Goal: Task Accomplishment & Management: Use online tool/utility

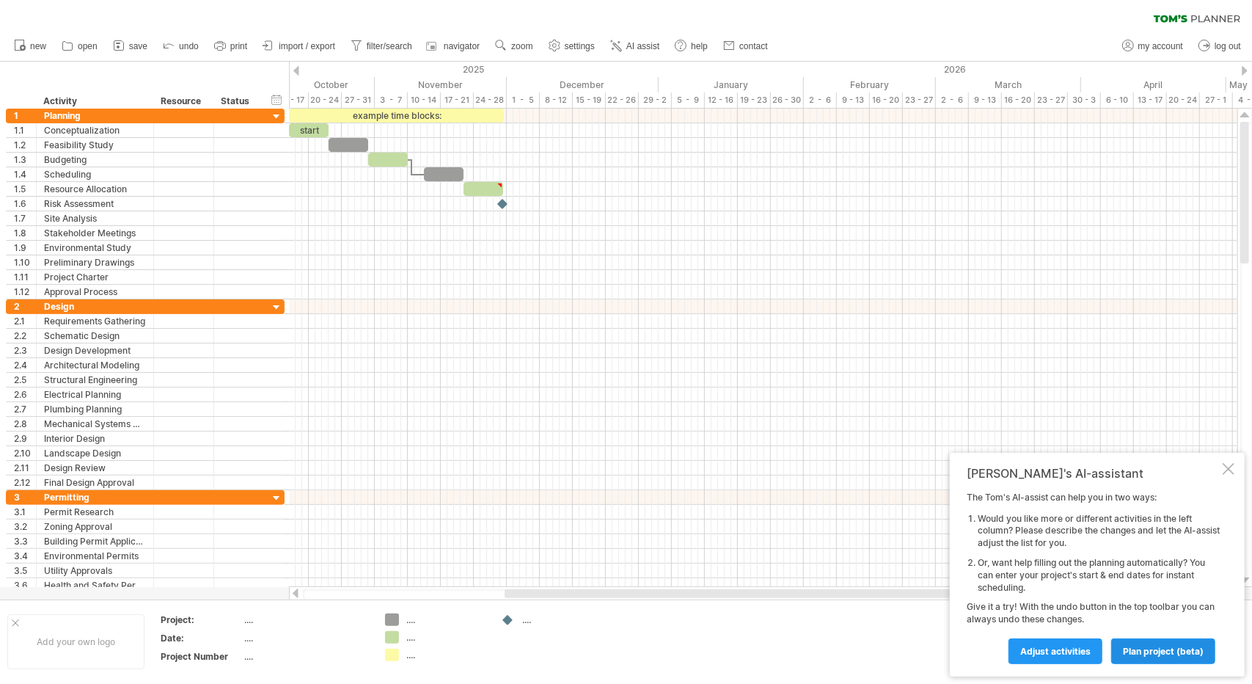
click at [1135, 655] on span "plan project (beta)" at bounding box center [1163, 650] width 81 height 11
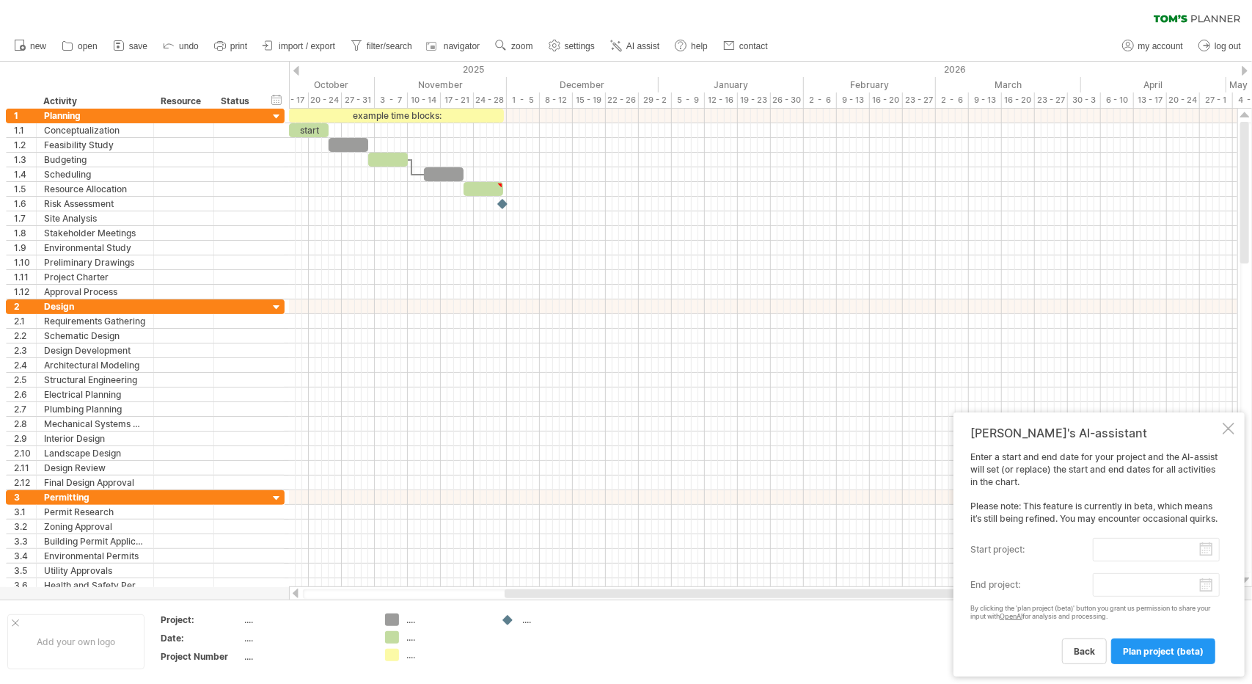
click at [1135, 655] on span "plan project (beta)" at bounding box center [1163, 650] width 81 height 11
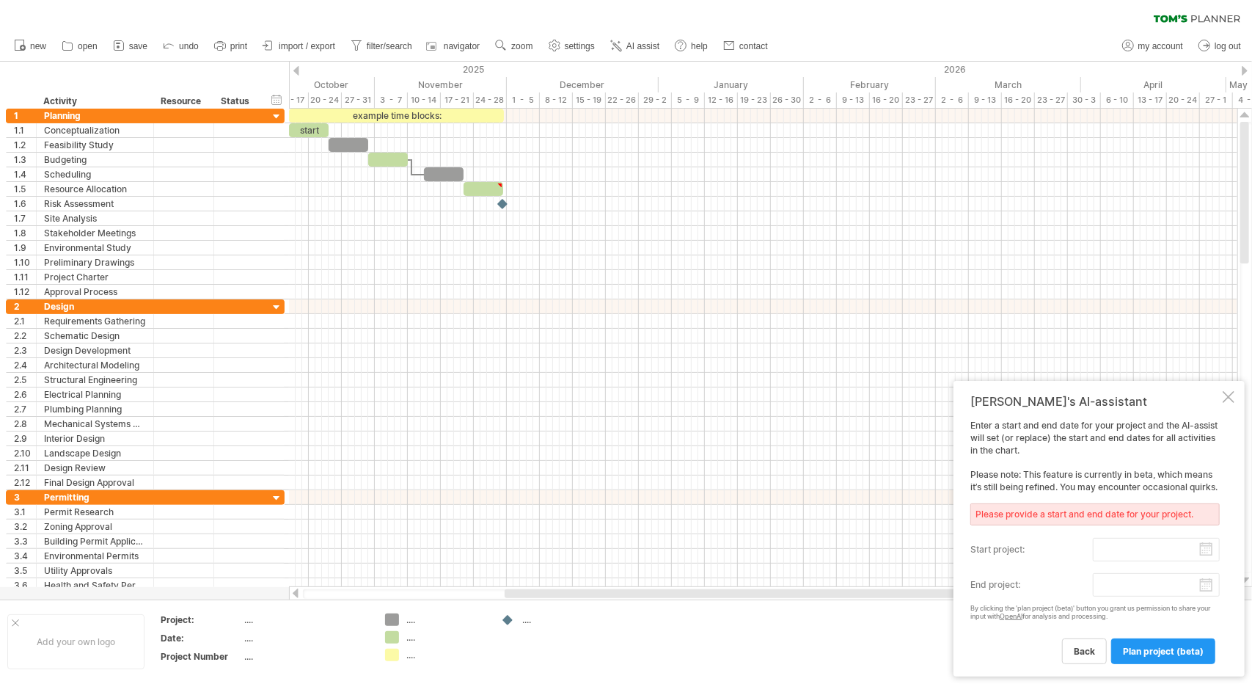
click at [1135, 655] on span "plan project (beta)" at bounding box center [1163, 650] width 81 height 11
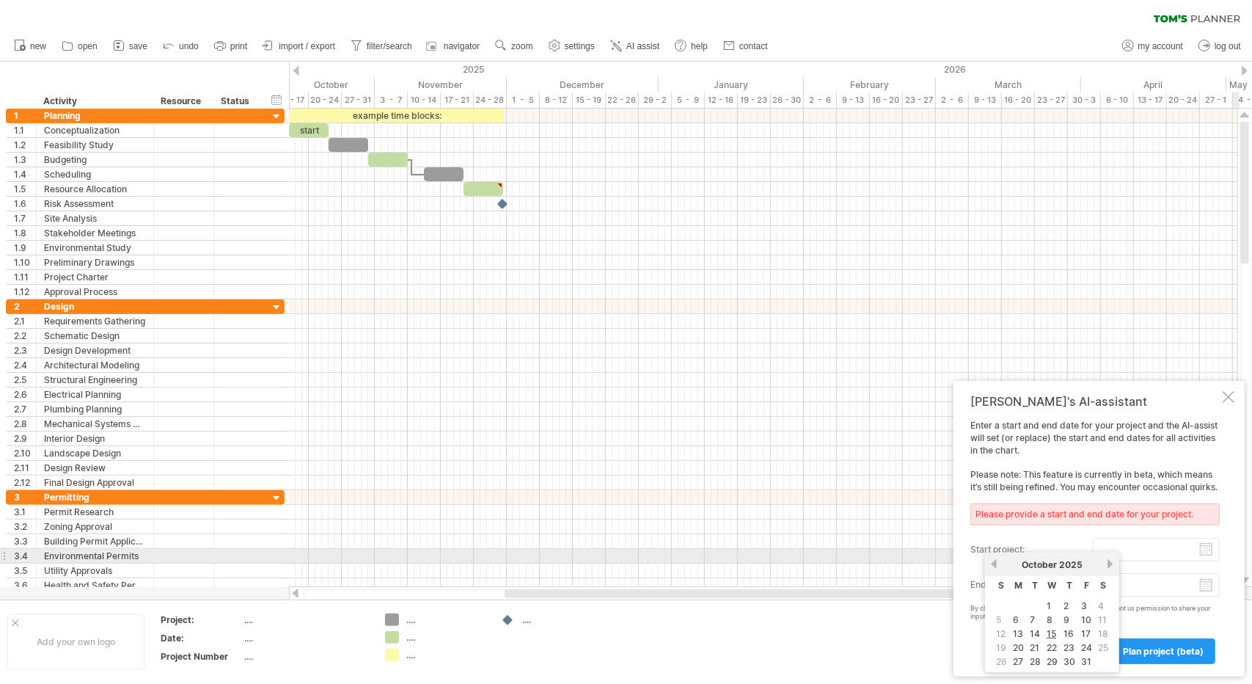
click at [1117, 552] on body "progress(100%) Trying to reach [DOMAIN_NAME] Connected again... 0% clear filter…" at bounding box center [626, 343] width 1252 height 686
click at [1143, 551] on input "start project:" at bounding box center [1156, 549] width 127 height 23
click at [1132, 551] on input "start project:" at bounding box center [1156, 549] width 127 height 23
click at [1146, 547] on input "start project:" at bounding box center [1156, 549] width 127 height 23
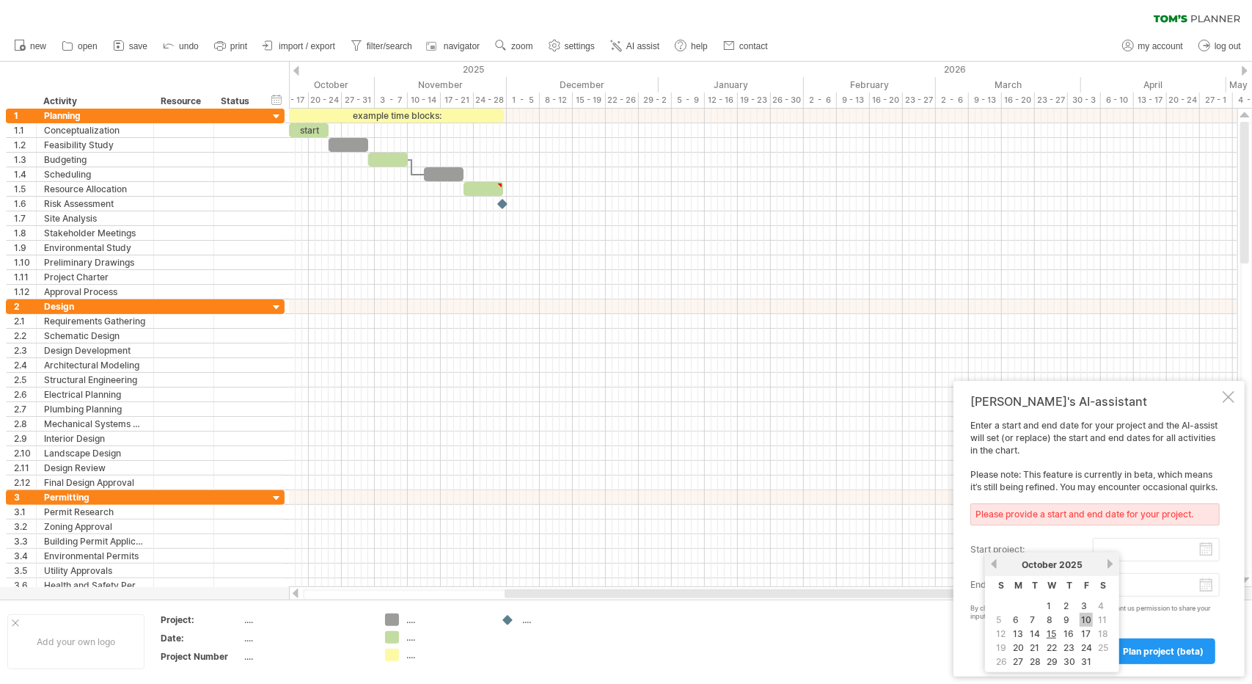
click at [1088, 620] on link "10" at bounding box center [1086, 619] width 13 height 14
type input "********"
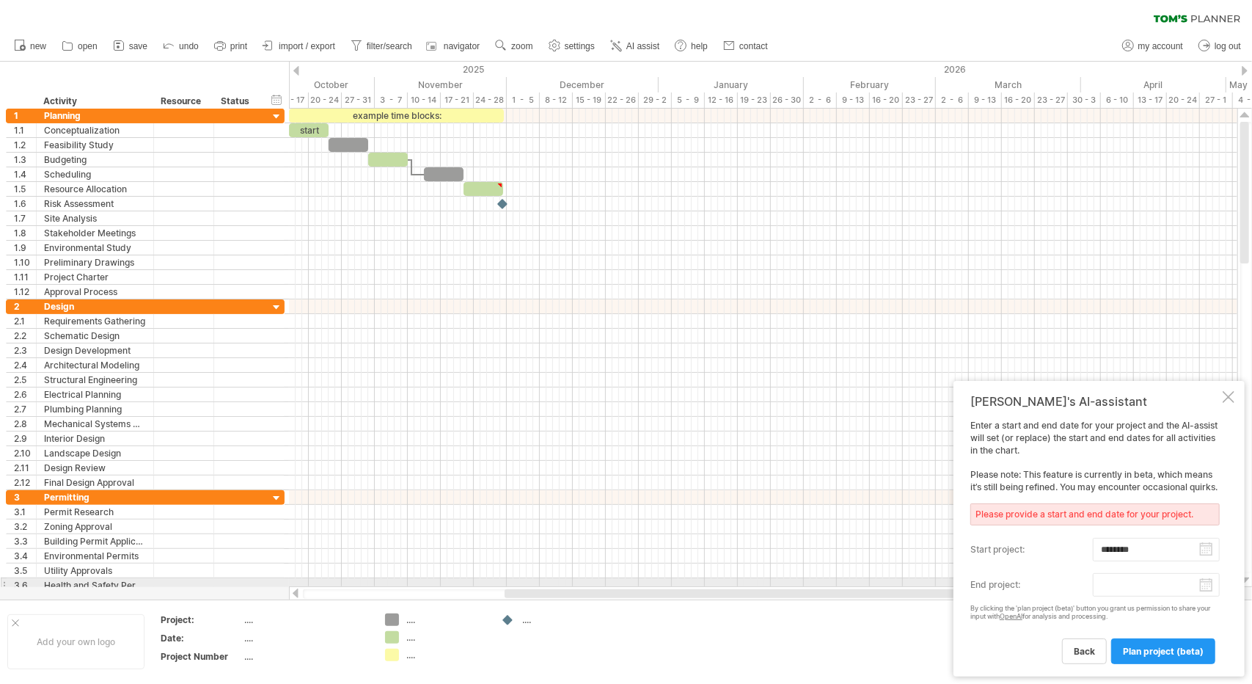
click at [1124, 585] on body "progress(100%) Trying to reach [DOMAIN_NAME] Connected again... 0% clear filter…" at bounding box center [626, 343] width 1252 height 686
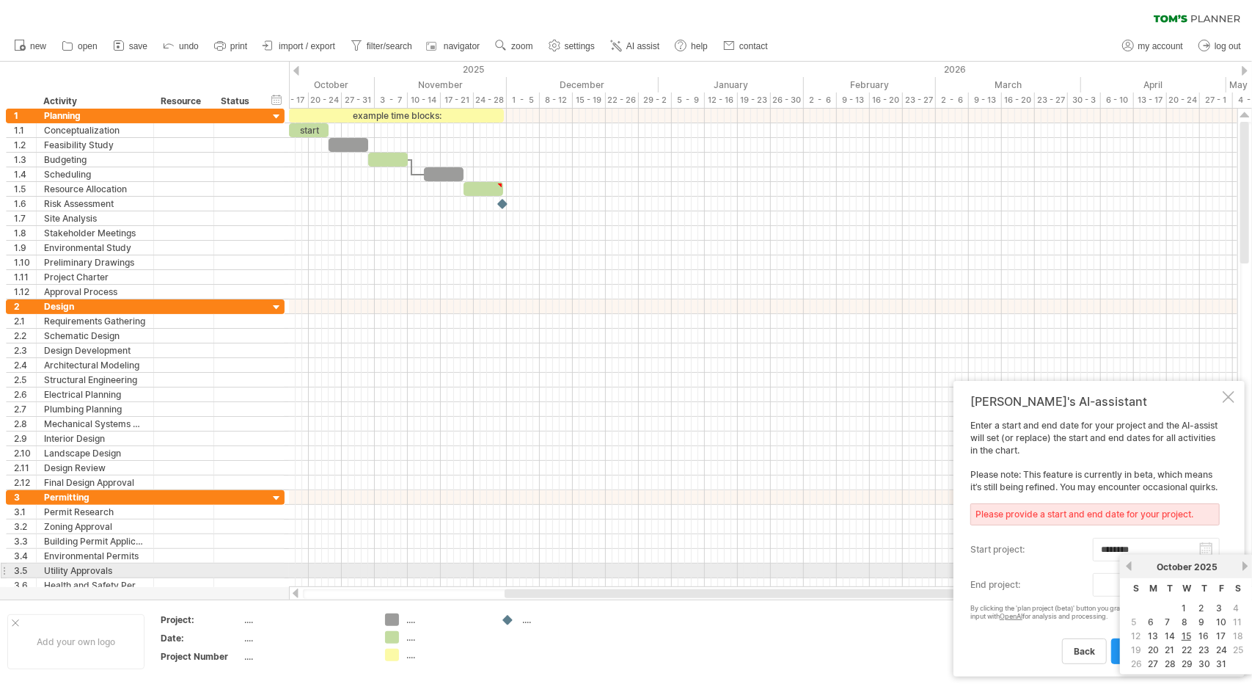
click at [1241, 565] on link "next" at bounding box center [1245, 565] width 11 height 11
click at [1248, 564] on link "next" at bounding box center [1245, 565] width 11 height 11
click at [1248, 564] on link "next" at bounding box center [1243, 565] width 11 height 11
click at [1248, 564] on link "next" at bounding box center [1245, 565] width 11 height 11
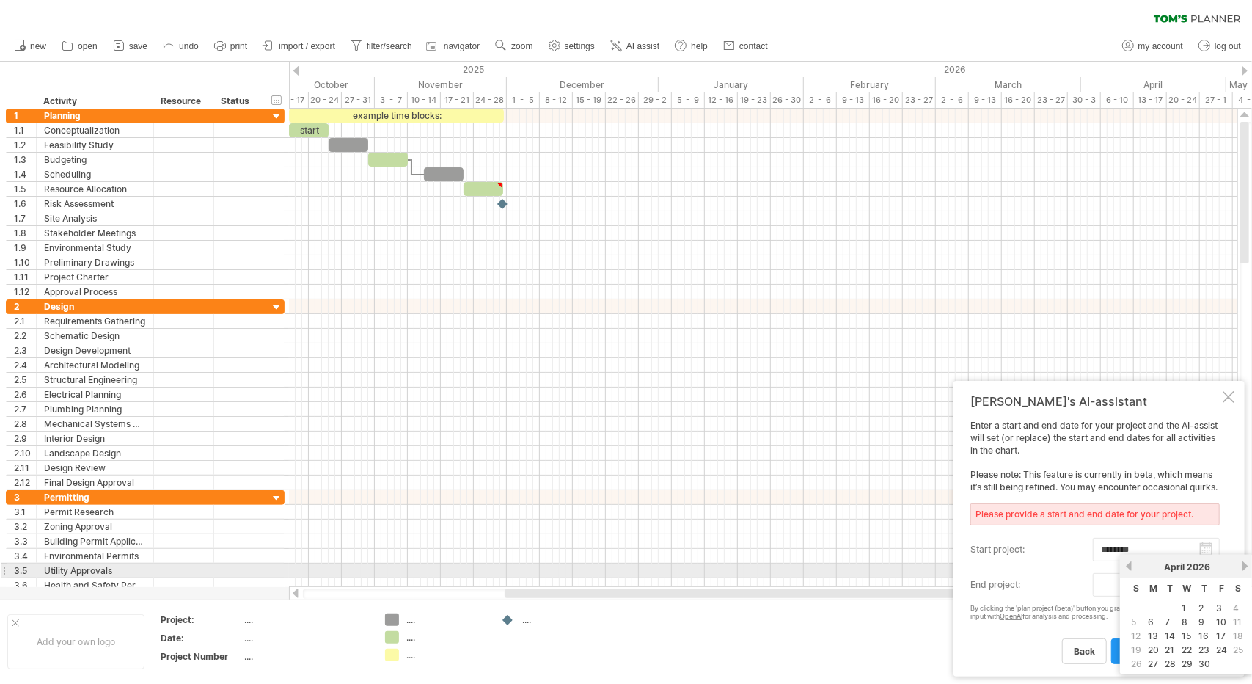
click at [1248, 564] on link "next" at bounding box center [1245, 565] width 11 height 11
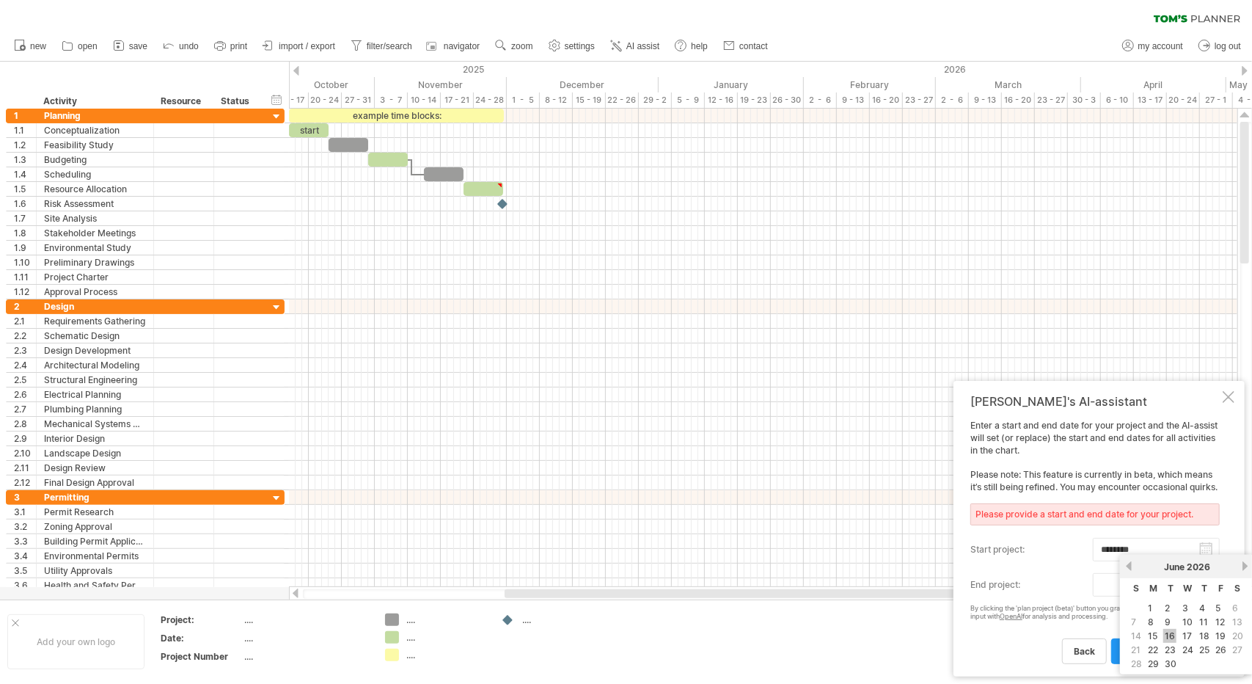
click at [1168, 635] on link "16" at bounding box center [1169, 636] width 13 height 14
type input "********"
click at [1154, 653] on span "plan project (beta)" at bounding box center [1163, 650] width 81 height 11
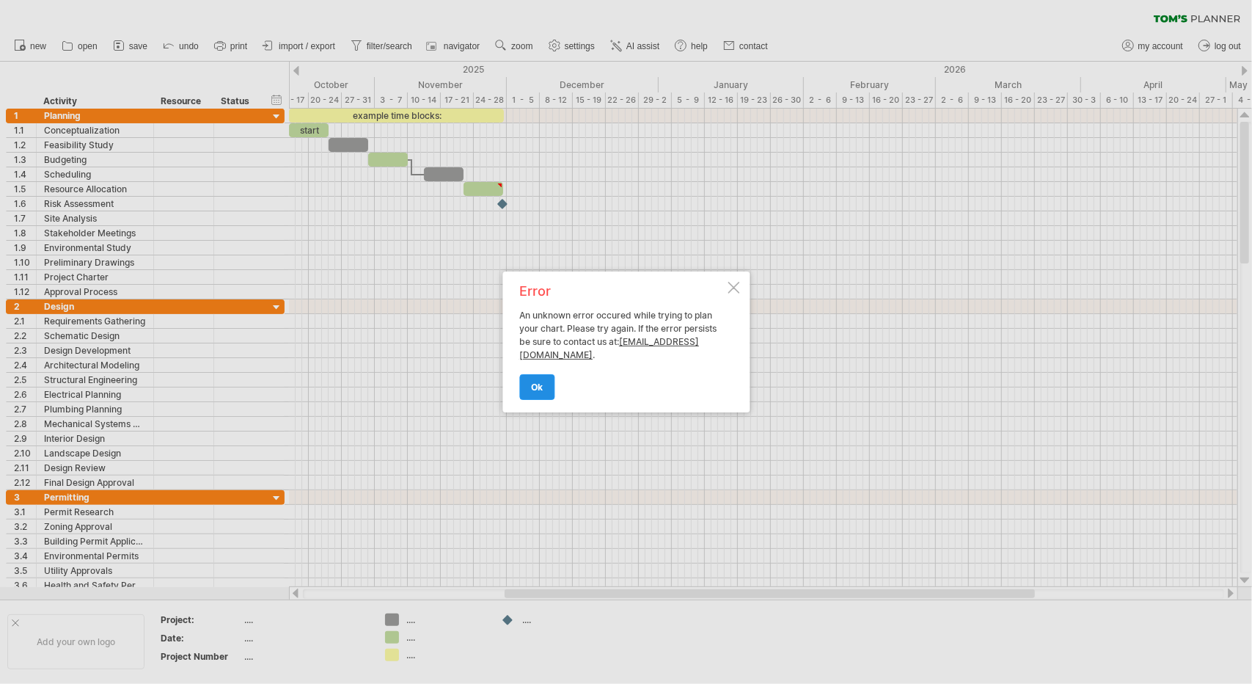
click at [541, 389] on span "ok" at bounding box center [537, 386] width 12 height 11
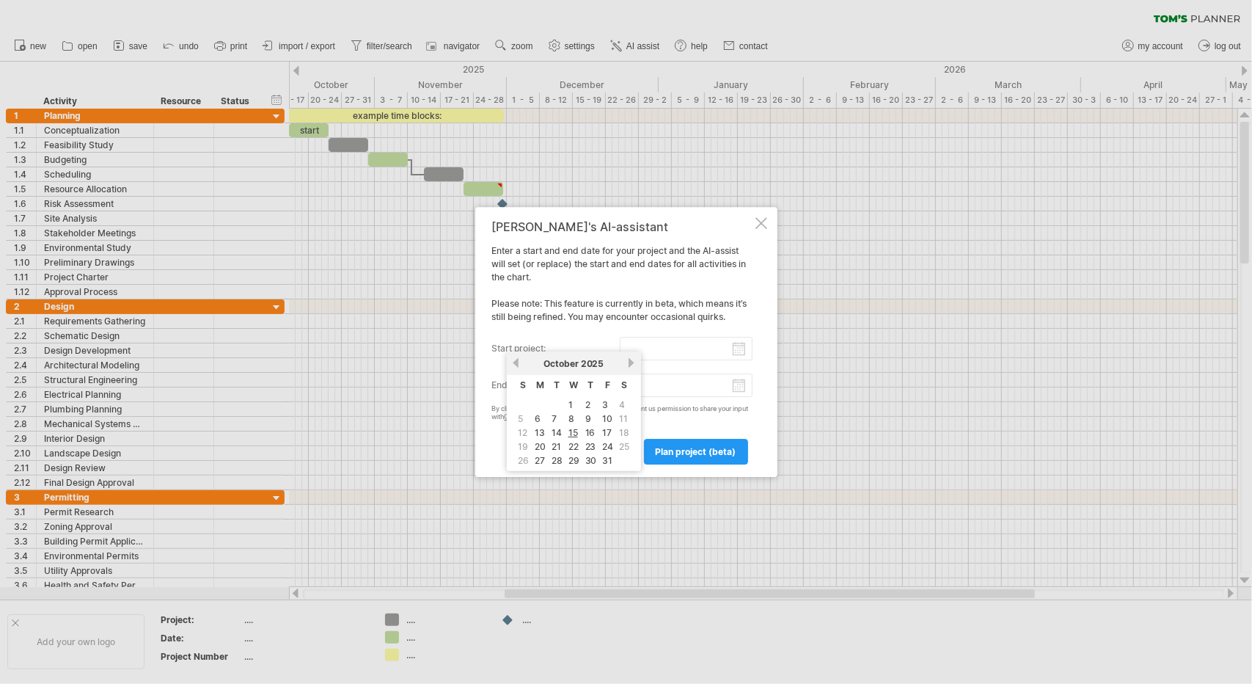
click at [667, 351] on input "start project:" at bounding box center [686, 348] width 133 height 23
click at [606, 419] on link "10" at bounding box center [607, 418] width 13 height 14
type input "********"
click at [656, 383] on input "end project:" at bounding box center [686, 384] width 133 height 23
click at [628, 397] on link "next" at bounding box center [631, 399] width 11 height 11
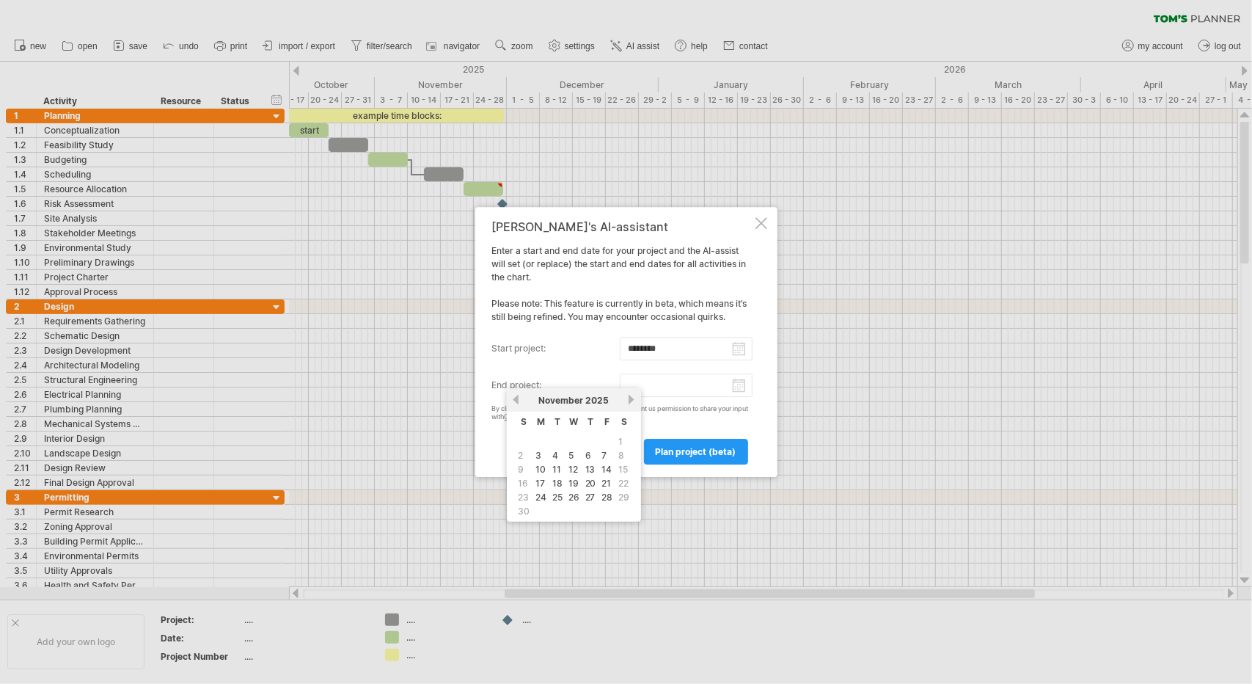
click at [628, 397] on link "next" at bounding box center [631, 399] width 11 height 11
click at [628, 398] on link "next" at bounding box center [630, 399] width 11 height 11
click at [628, 398] on link "next" at bounding box center [631, 399] width 11 height 11
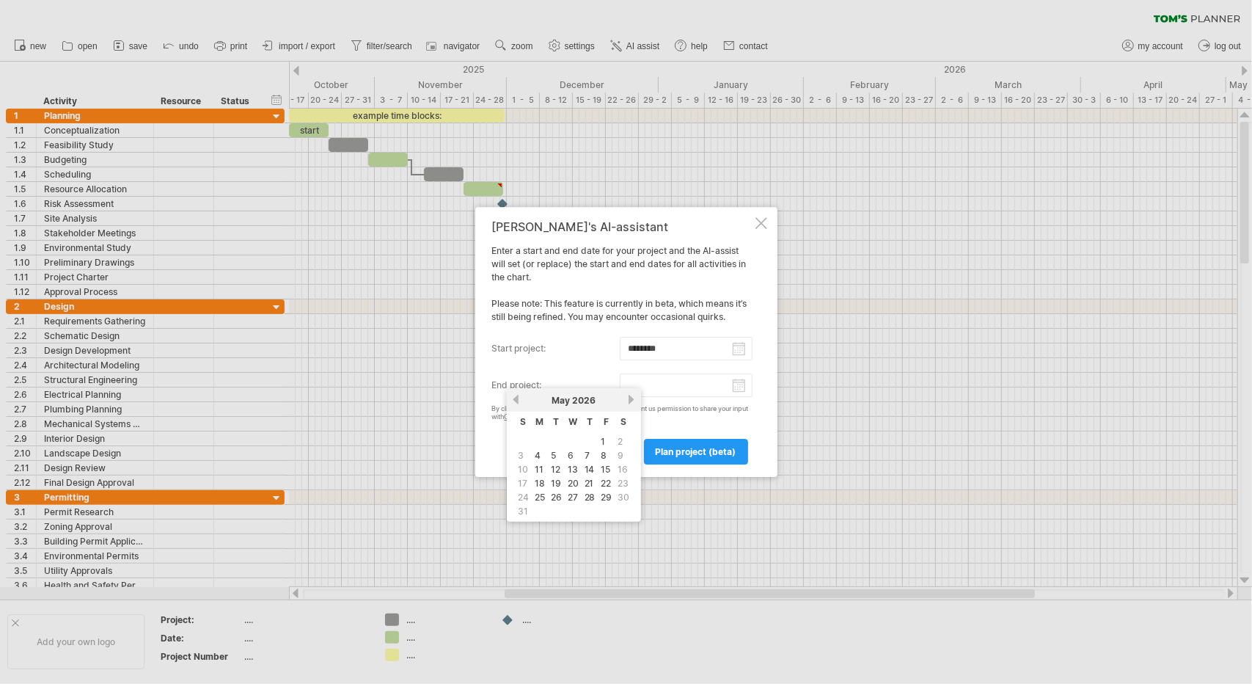
click at [625, 392] on div "previous next [DATE]" at bounding box center [574, 399] width 134 height 23
click at [631, 397] on link "next" at bounding box center [631, 399] width 11 height 11
click at [557, 469] on link "16" at bounding box center [556, 469] width 13 height 14
type input "********"
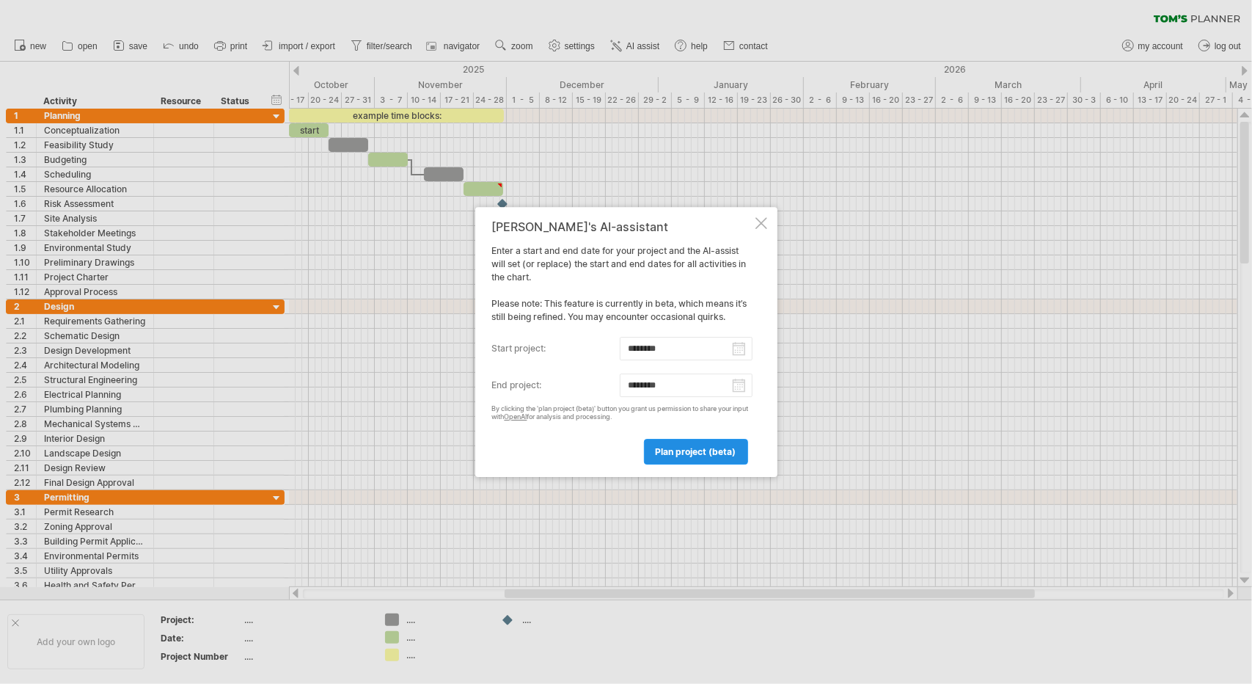
click at [659, 450] on span "plan project (beta)" at bounding box center [696, 451] width 81 height 11
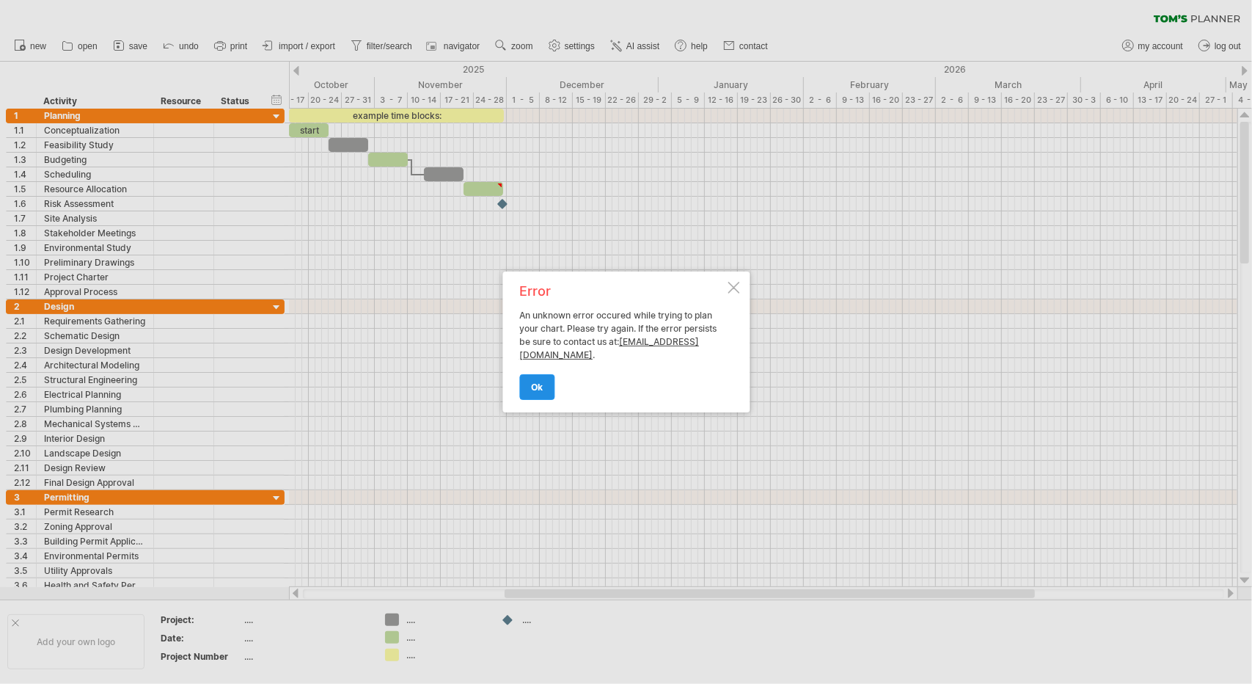
click at [548, 377] on link "ok" at bounding box center [536, 387] width 35 height 26
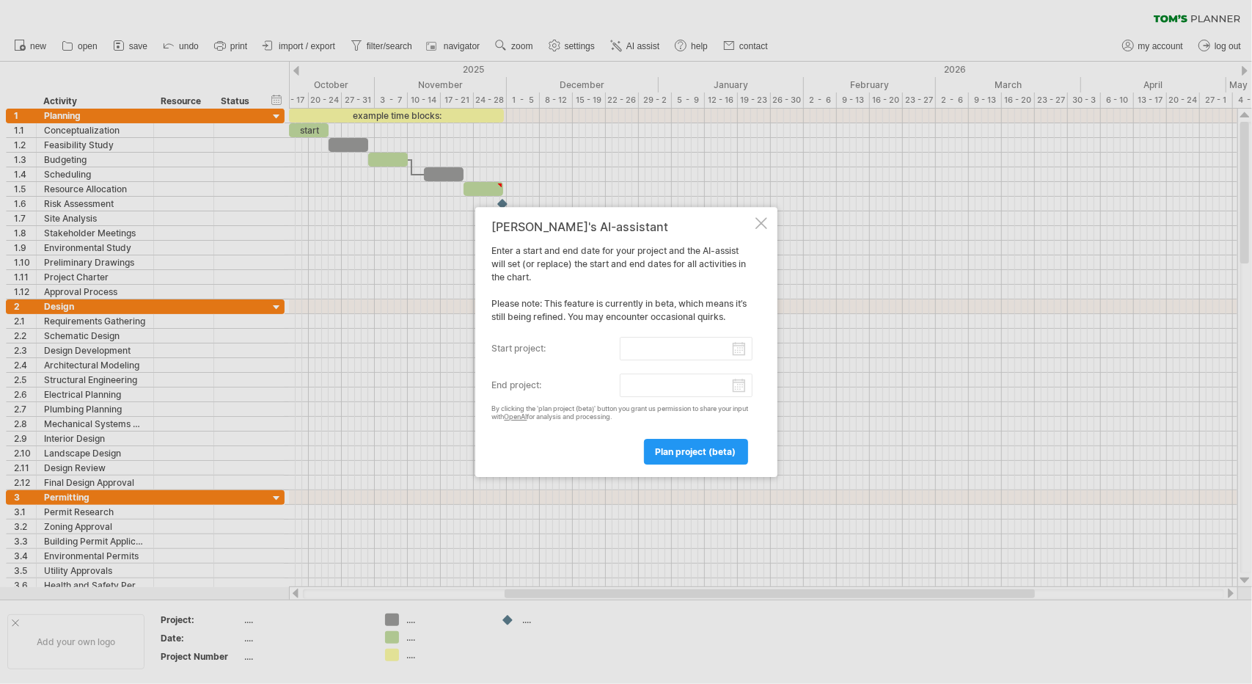
click at [767, 222] on div "[PERSON_NAME]'s AI-assistant Enter a start and end date for your project and th…" at bounding box center [626, 342] width 302 height 270
drag, startPoint x: 753, startPoint y: 222, endPoint x: 763, endPoint y: 215, distance: 12.6
click at [763, 215] on div "[PERSON_NAME]'s AI-assistant Enter a start and end date for your project and th…" at bounding box center [626, 342] width 302 height 270
drag, startPoint x: 763, startPoint y: 215, endPoint x: 763, endPoint y: 232, distance: 16.9
click at [760, 218] on div "[PERSON_NAME]'s AI-assistant Enter a start and end date for your project and th…" at bounding box center [626, 342] width 302 height 270
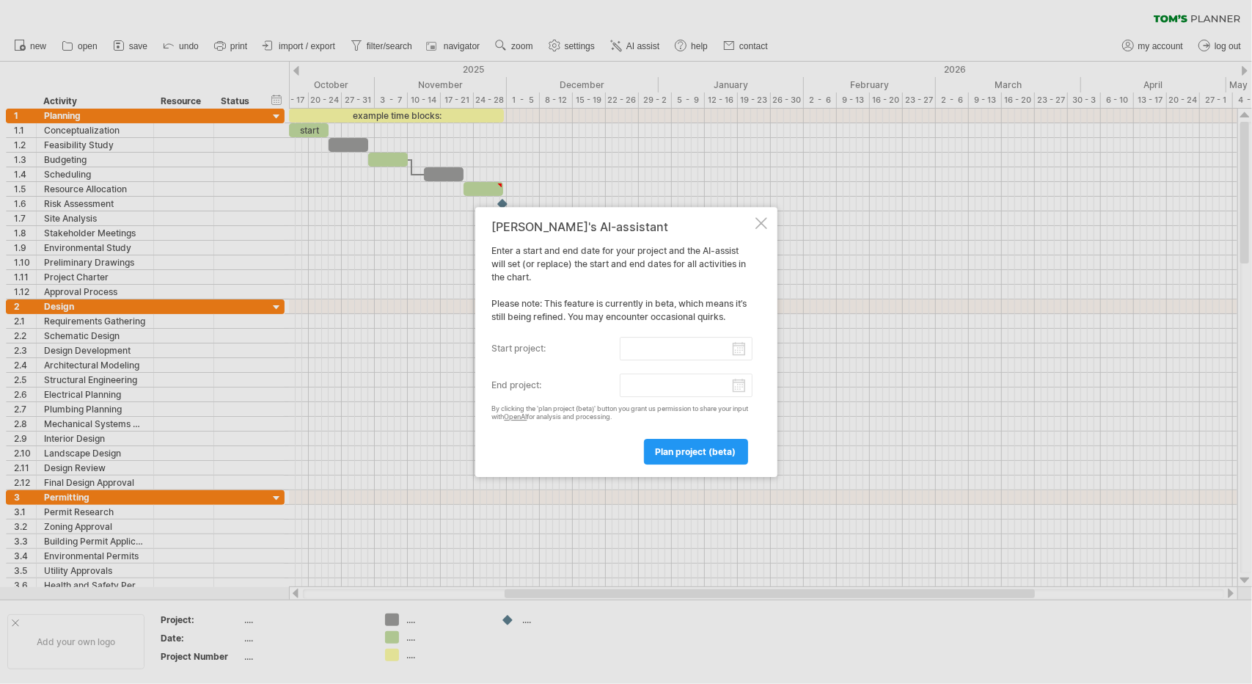
click at [763, 232] on div "[PERSON_NAME]'s AI-assistant Enter a start and end date for your project and th…" at bounding box center [626, 342] width 302 height 270
click at [675, 346] on input "start project:" at bounding box center [686, 348] width 133 height 23
click at [541, 416] on link "6" at bounding box center [537, 418] width 9 height 14
type input "********"
click at [667, 388] on input "end project:" at bounding box center [686, 384] width 133 height 23
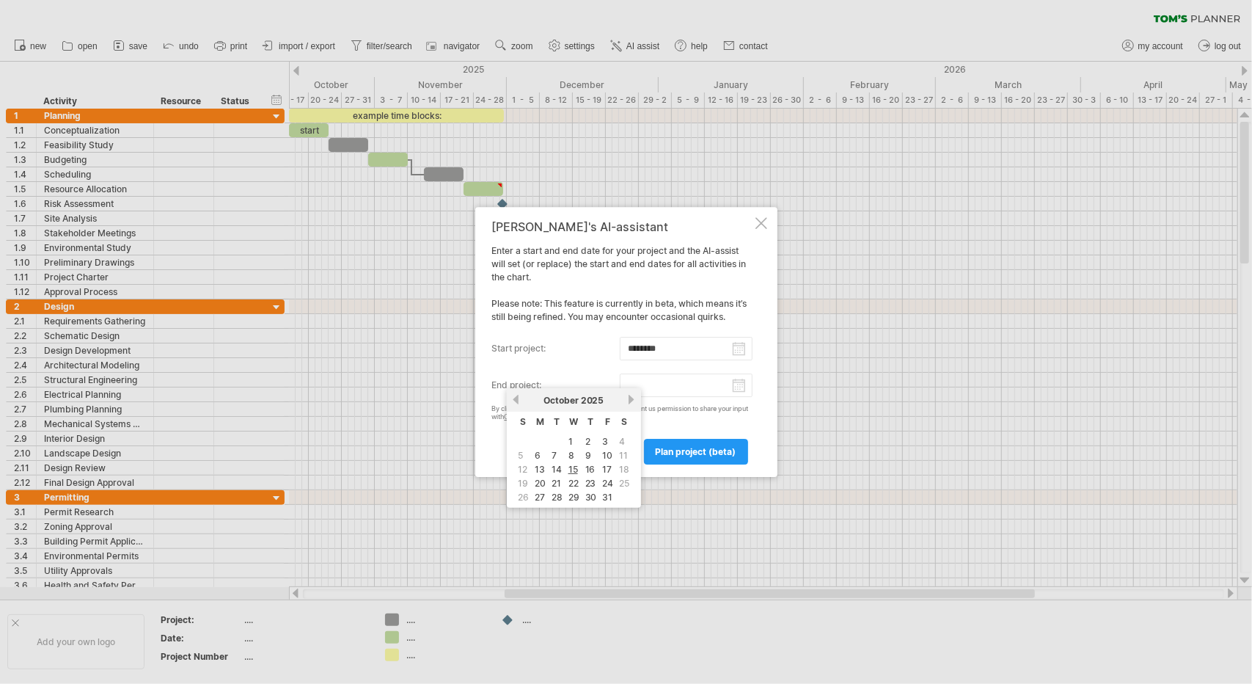
click at [634, 399] on link "next" at bounding box center [631, 399] width 11 height 11
click at [633, 399] on link "next" at bounding box center [631, 399] width 11 height 11
click at [633, 399] on link "next" at bounding box center [630, 399] width 11 height 11
click at [633, 399] on link "next" at bounding box center [631, 399] width 11 height 11
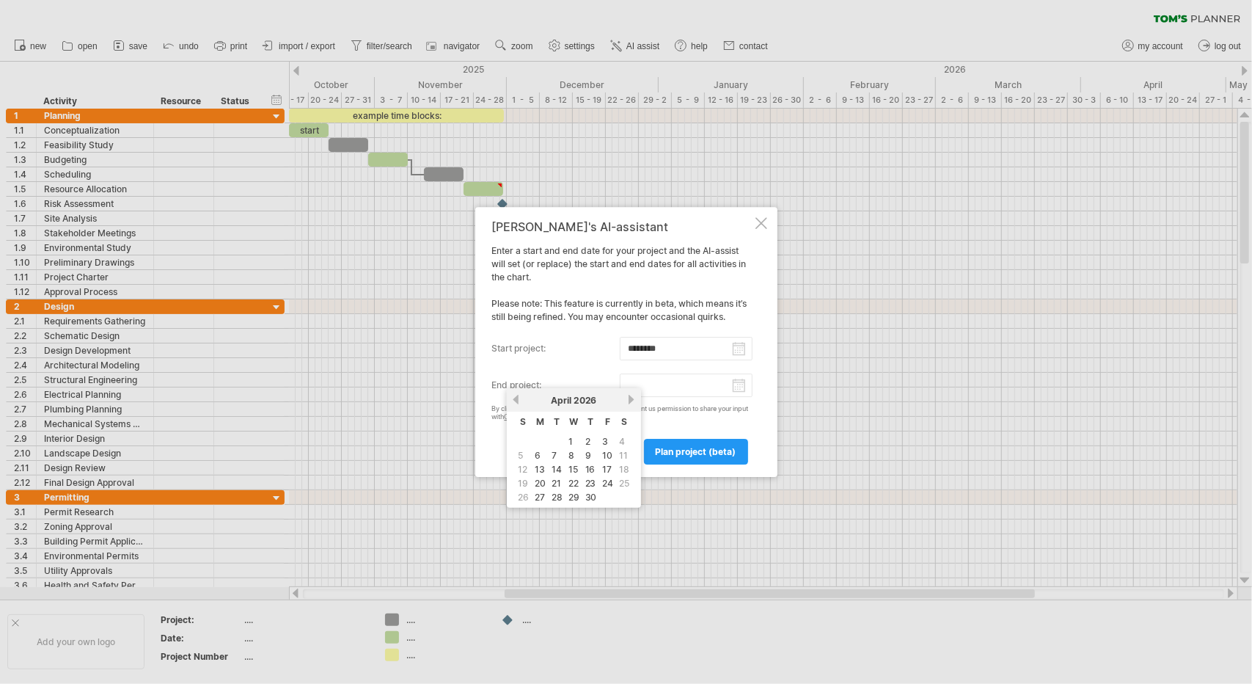
click at [633, 399] on link "next" at bounding box center [631, 399] width 11 height 11
click at [631, 399] on link "next" at bounding box center [631, 399] width 11 height 11
click at [606, 464] on link "19" at bounding box center [607, 469] width 13 height 14
type input "********"
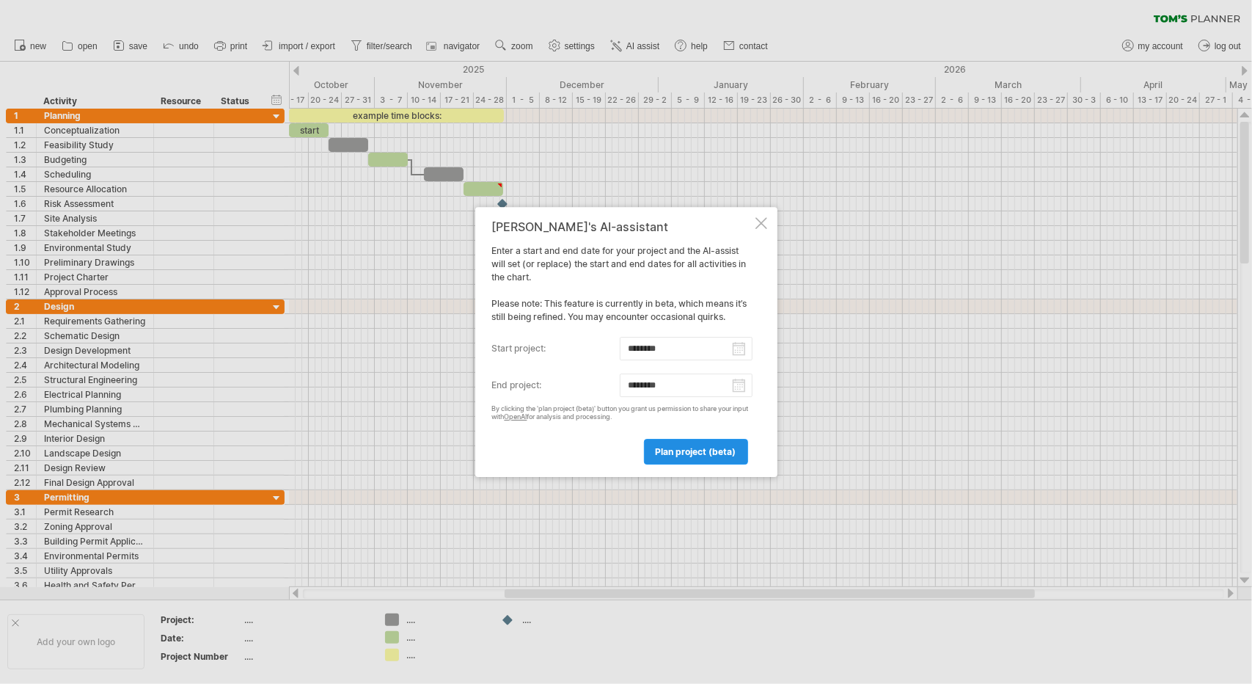
click at [662, 450] on span "plan project (beta)" at bounding box center [696, 451] width 81 height 11
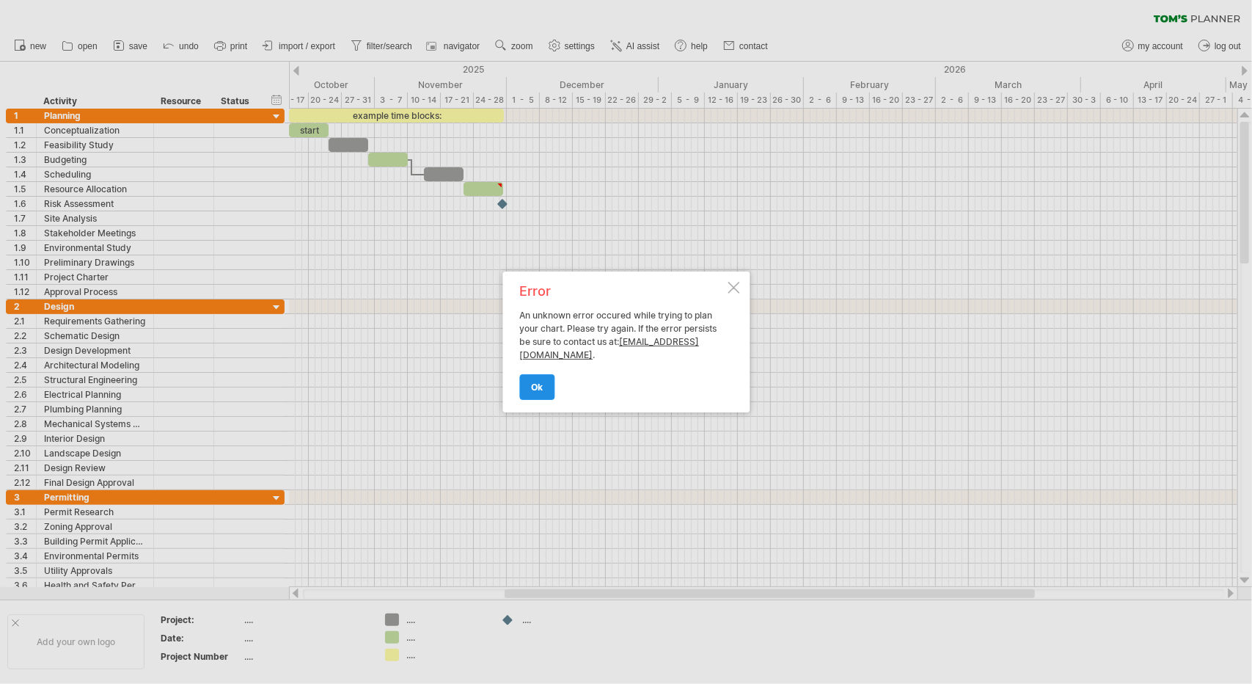
click at [530, 379] on link "ok" at bounding box center [536, 387] width 35 height 26
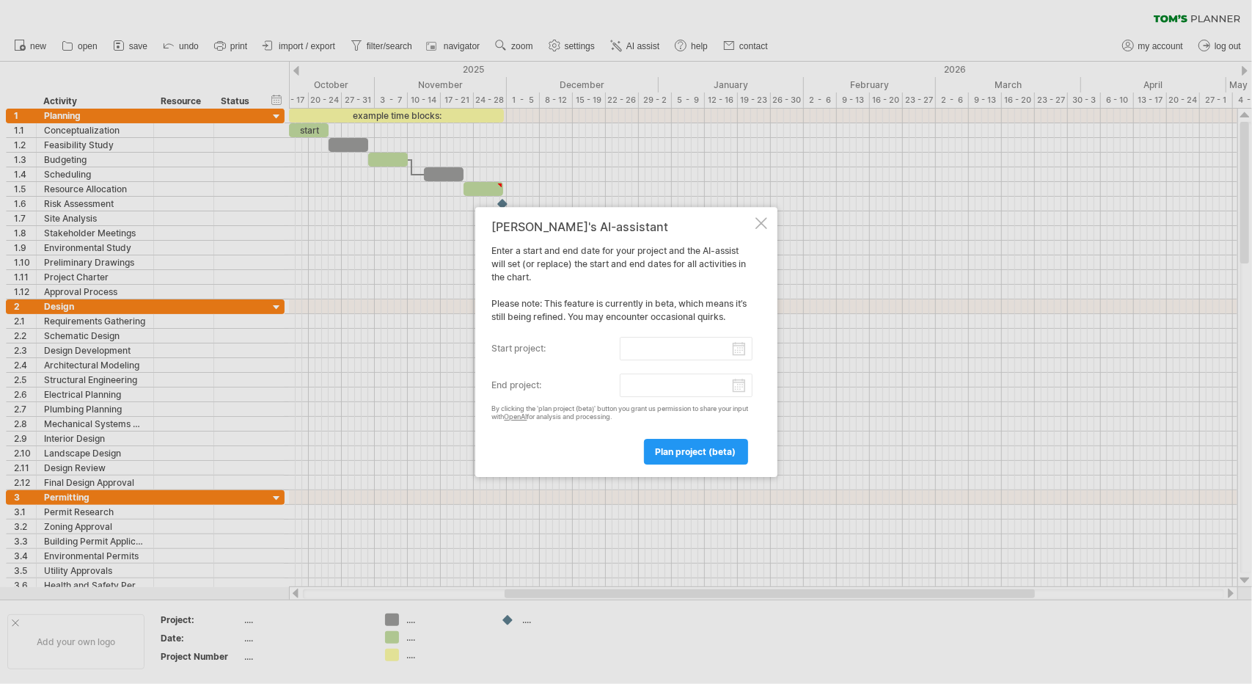
click at [727, 365] on div "[PERSON_NAME]'s AI-assistant Enter a start and end date for your project and th…" at bounding box center [622, 342] width 260 height 244
click at [727, 358] on input "start project:" at bounding box center [686, 348] width 133 height 23
click at [538, 428] on link "13" at bounding box center [539, 432] width 13 height 14
click at [640, 354] on body "progress(100%) Trying to reach [DOMAIN_NAME] Connected again... 0% clear filter…" at bounding box center [626, 343] width 1252 height 686
click at [544, 442] on link "20" at bounding box center [540, 446] width 14 height 14
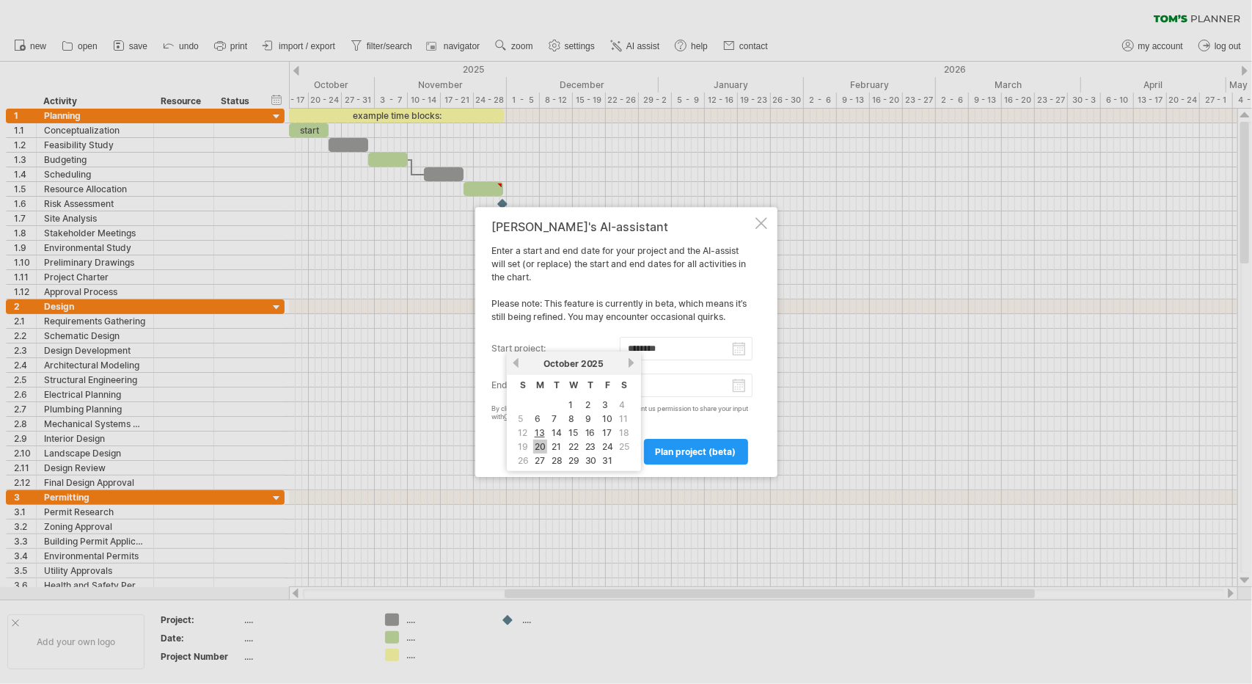
type input "********"
click at [641, 382] on input "end project:" at bounding box center [686, 384] width 133 height 23
click at [631, 398] on link "next" at bounding box center [631, 399] width 11 height 11
click at [631, 399] on link "next" at bounding box center [631, 399] width 11 height 11
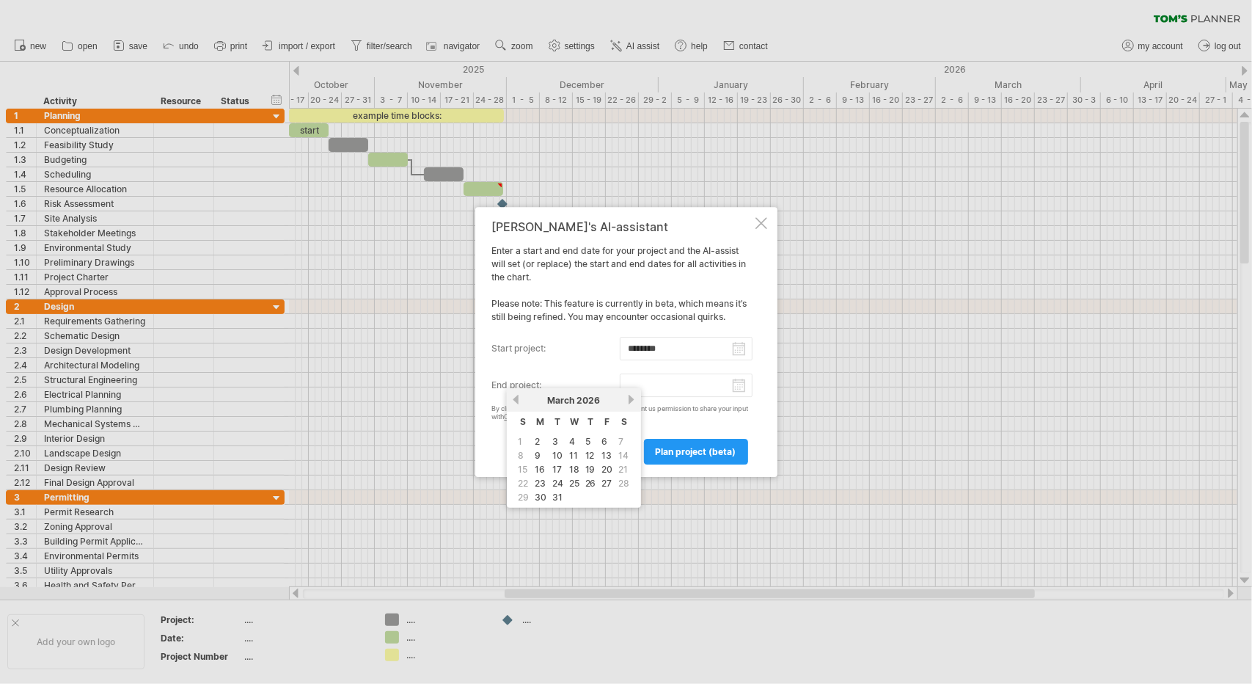
click at [631, 399] on link "next" at bounding box center [631, 399] width 11 height 11
click at [631, 400] on link "next" at bounding box center [631, 399] width 11 height 11
click at [632, 400] on link "next" at bounding box center [631, 399] width 11 height 11
click at [607, 465] on link "19" at bounding box center [607, 469] width 13 height 14
type input "********"
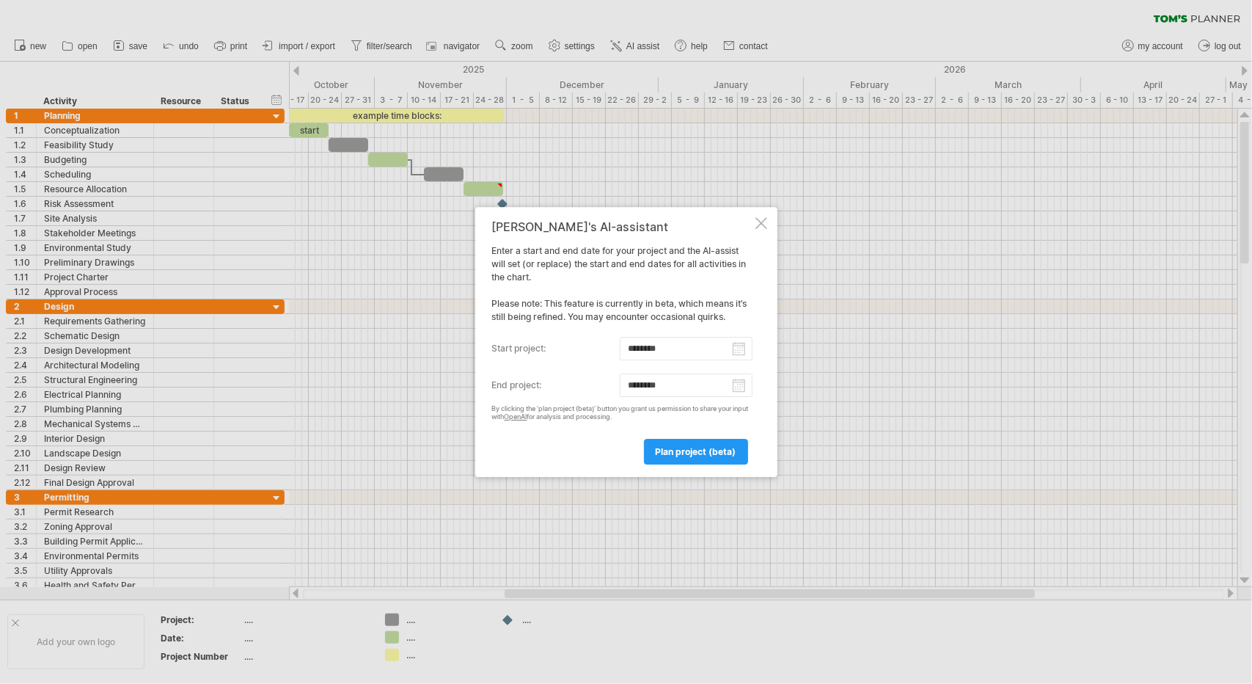
click at [656, 442] on link "plan project (beta)" at bounding box center [696, 452] width 104 height 26
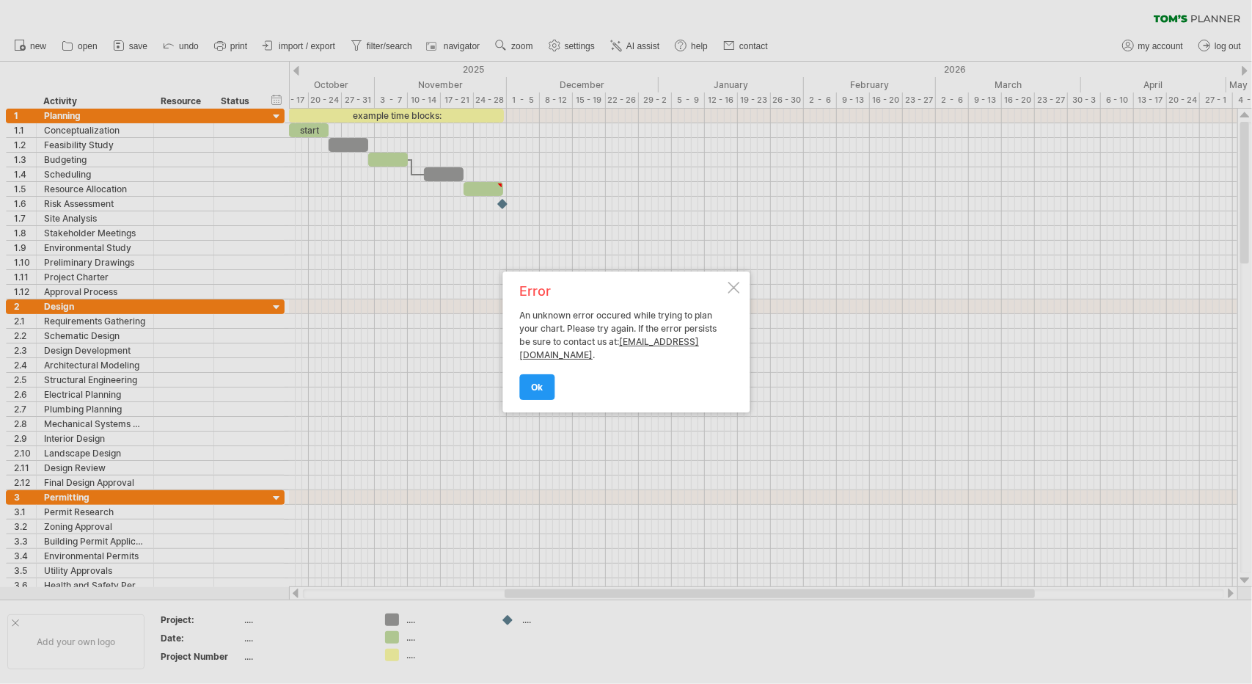
click at [726, 281] on div "Error An unknown error occured while trying to plan your chart. Please try agai…" at bounding box center [625, 341] width 247 height 141
click at [733, 288] on div at bounding box center [734, 288] width 12 height 12
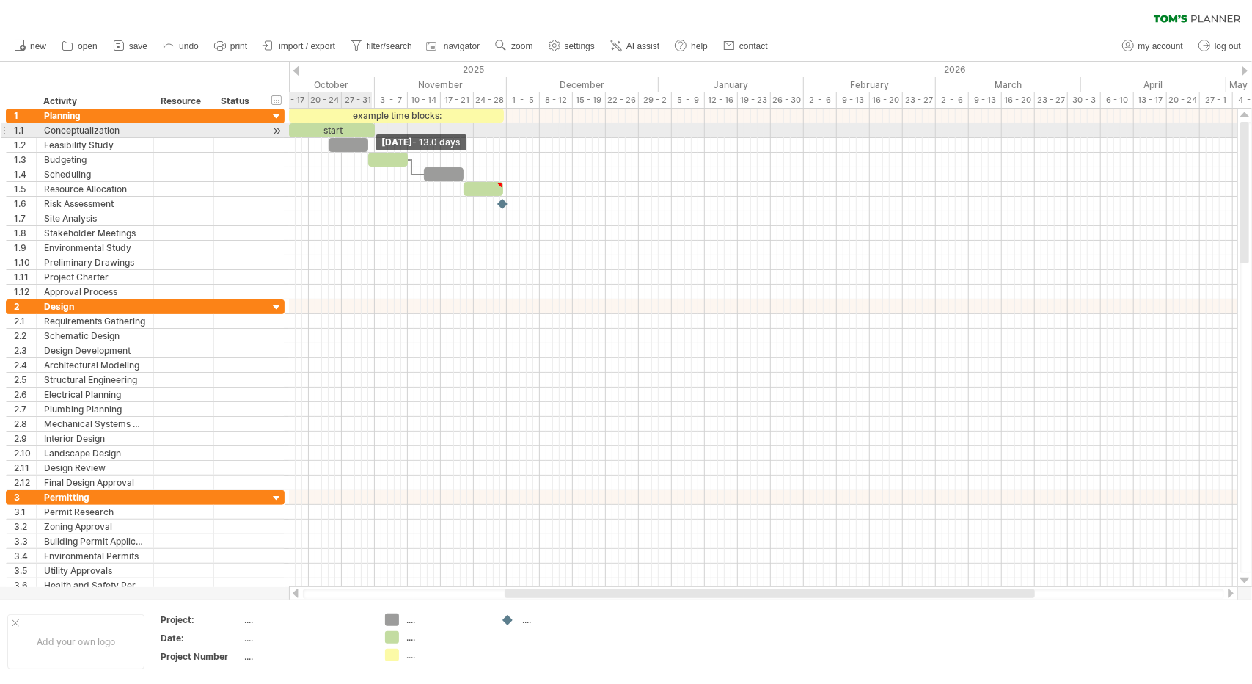
drag, startPoint x: 326, startPoint y: 131, endPoint x: 370, endPoint y: 133, distance: 44.8
click at [370, 133] on div "start" at bounding box center [332, 130] width 86 height 14
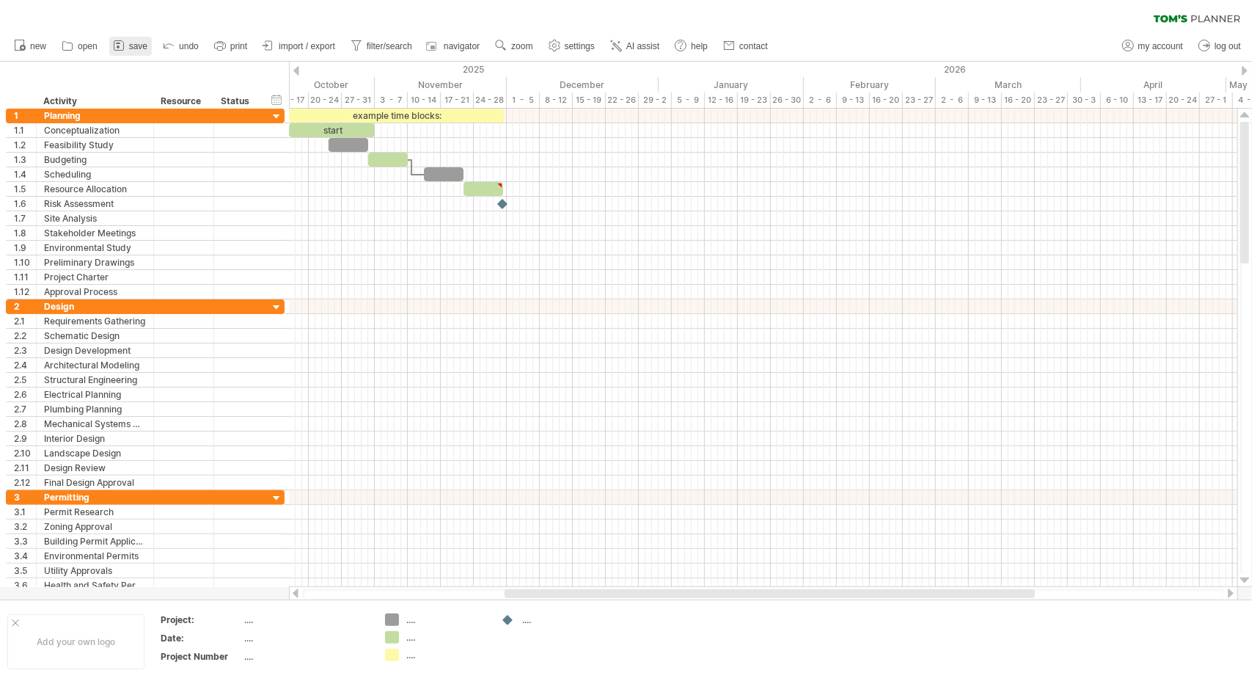
click at [123, 44] on icon at bounding box center [118, 45] width 15 height 15
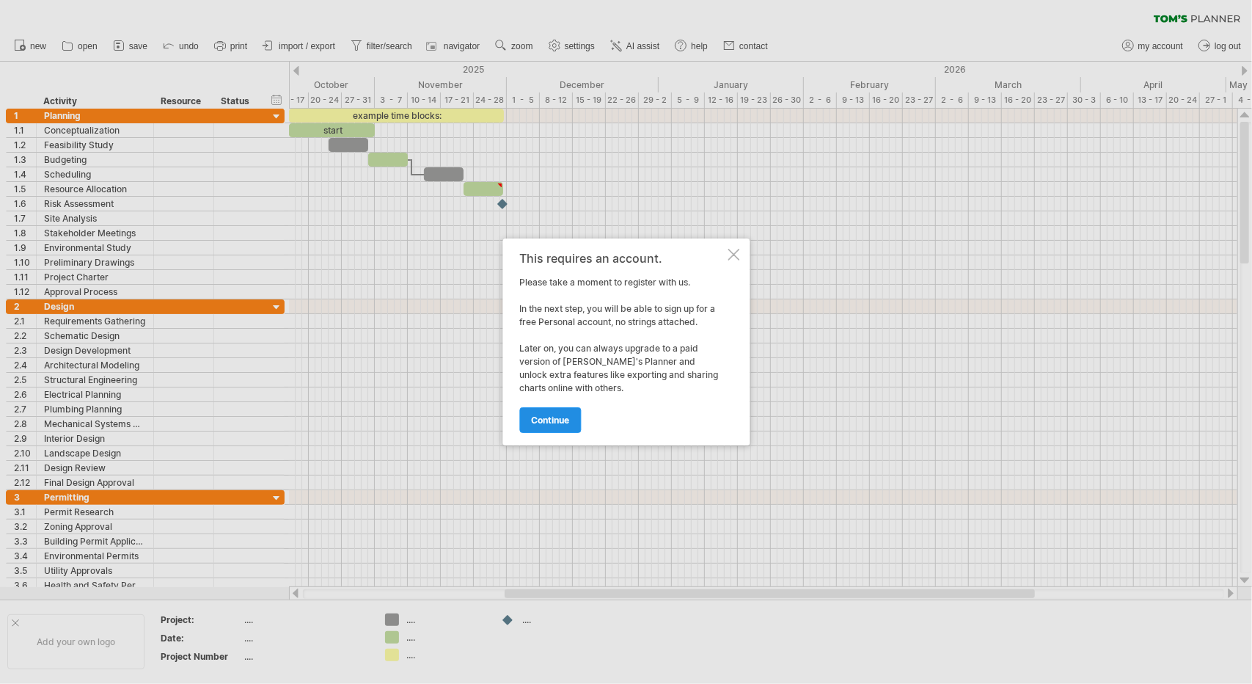
click at [546, 426] on link "continue" at bounding box center [550, 420] width 62 height 26
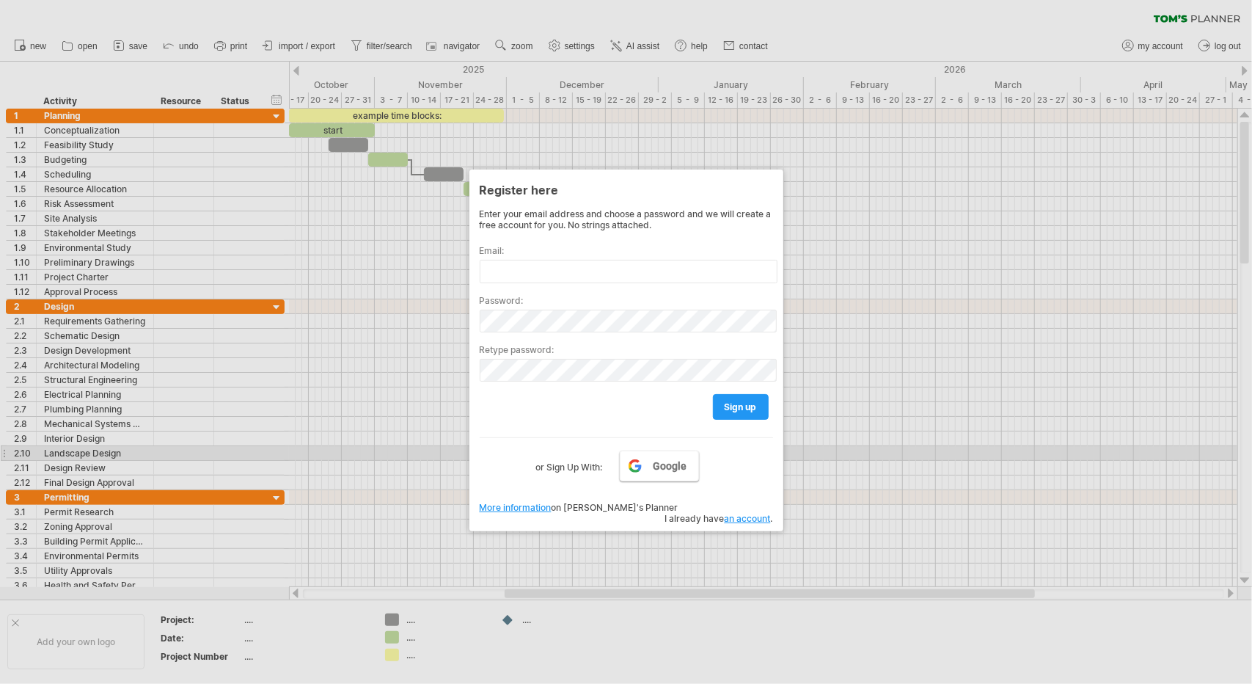
click at [641, 455] on link "Google" at bounding box center [659, 465] width 79 height 31
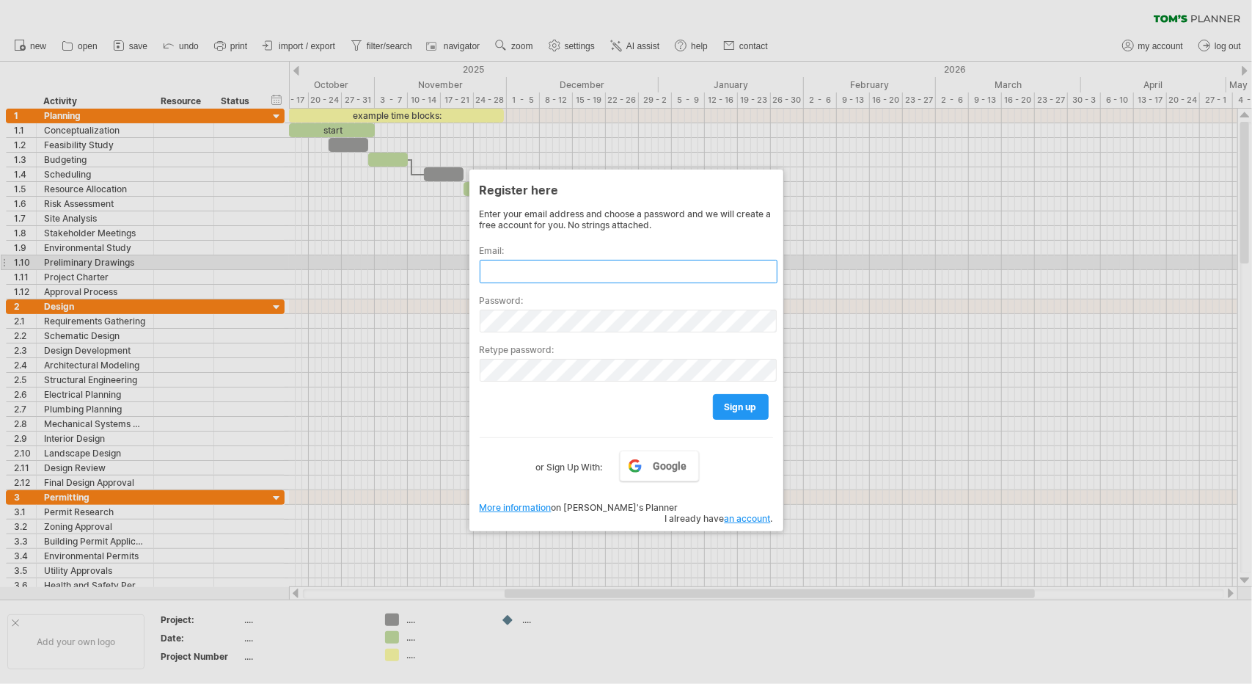
click at [579, 264] on input "text" at bounding box center [629, 271] width 298 height 23
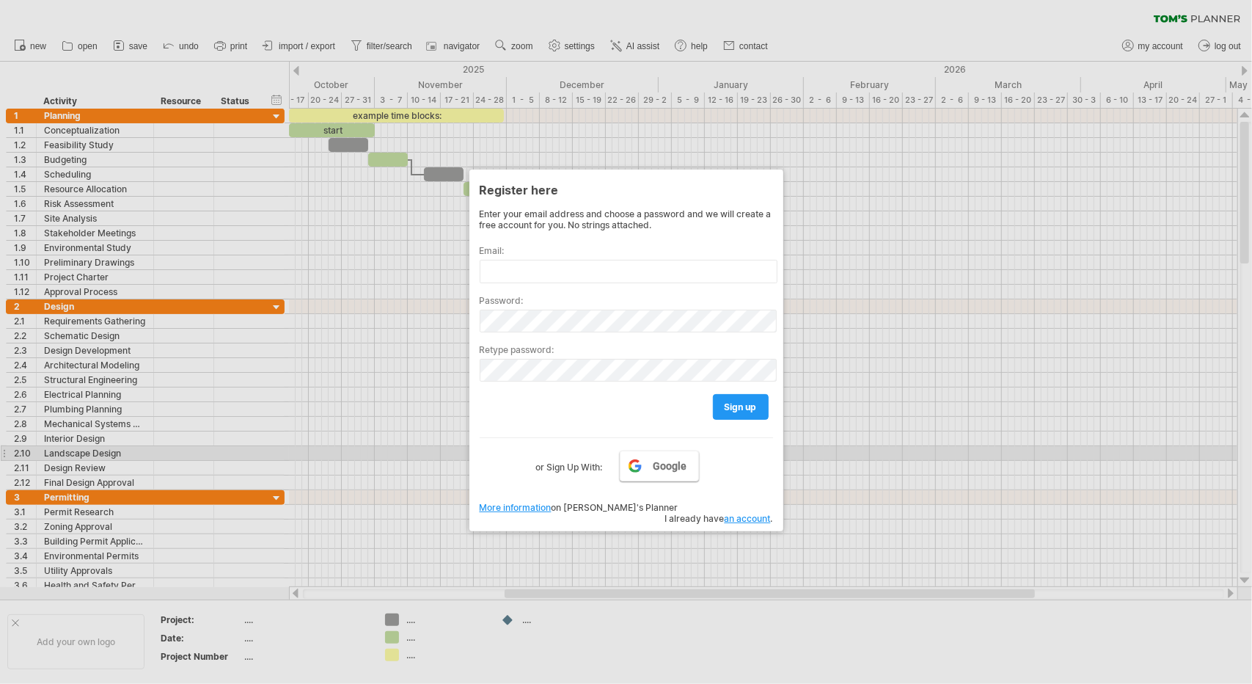
click at [675, 460] on span "Google" at bounding box center [670, 466] width 34 height 12
click at [641, 458] on link "Google" at bounding box center [659, 465] width 79 height 31
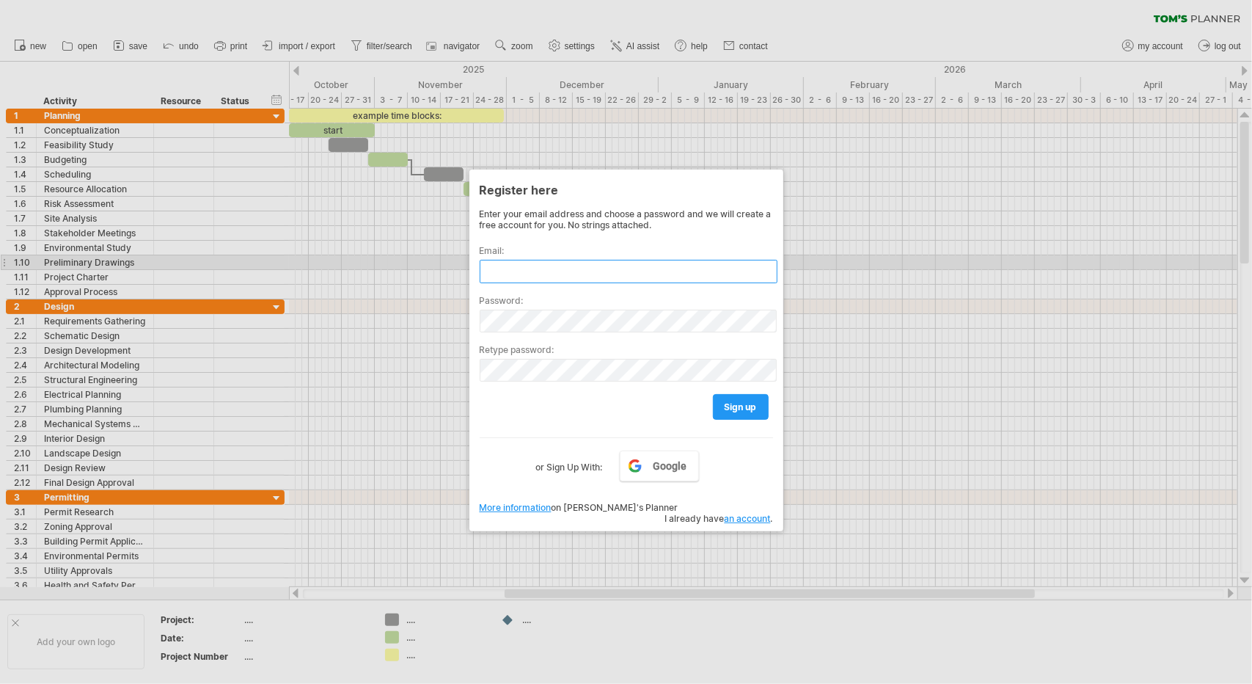
click at [555, 269] on input "text" at bounding box center [629, 271] width 298 height 23
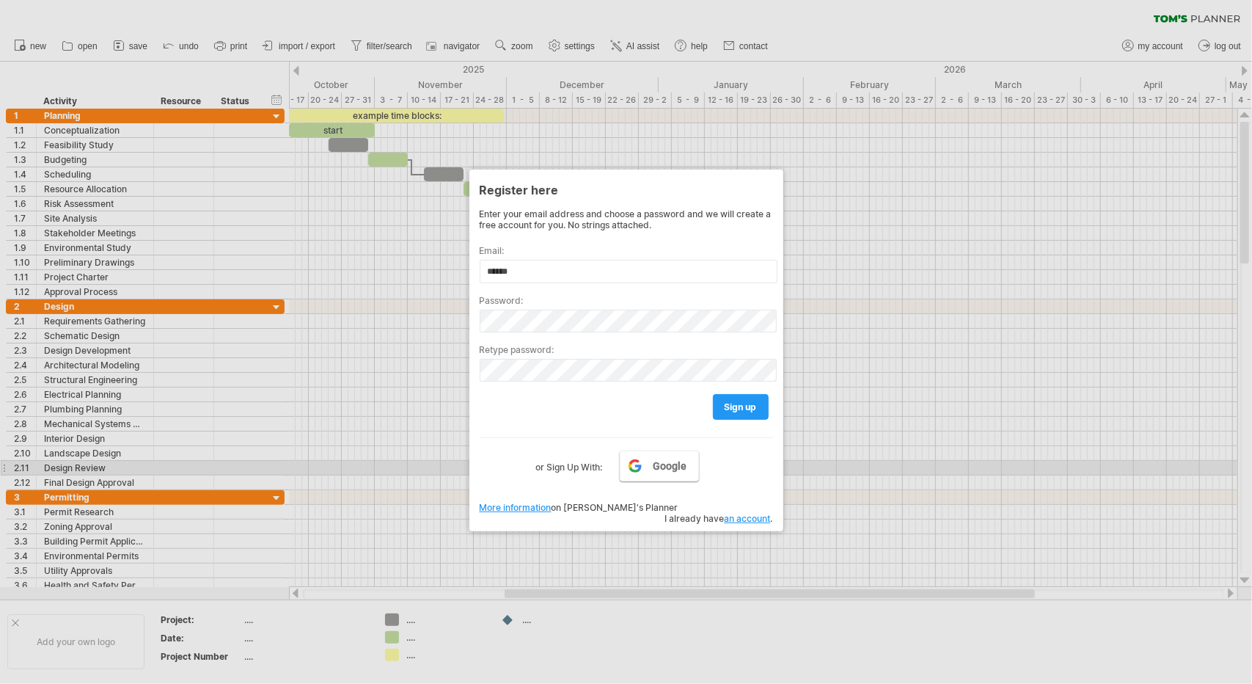
click at [683, 462] on span "Google" at bounding box center [670, 466] width 34 height 12
click at [682, 462] on span "Google" at bounding box center [670, 466] width 34 height 12
click at [681, 462] on span "Google" at bounding box center [670, 466] width 34 height 12
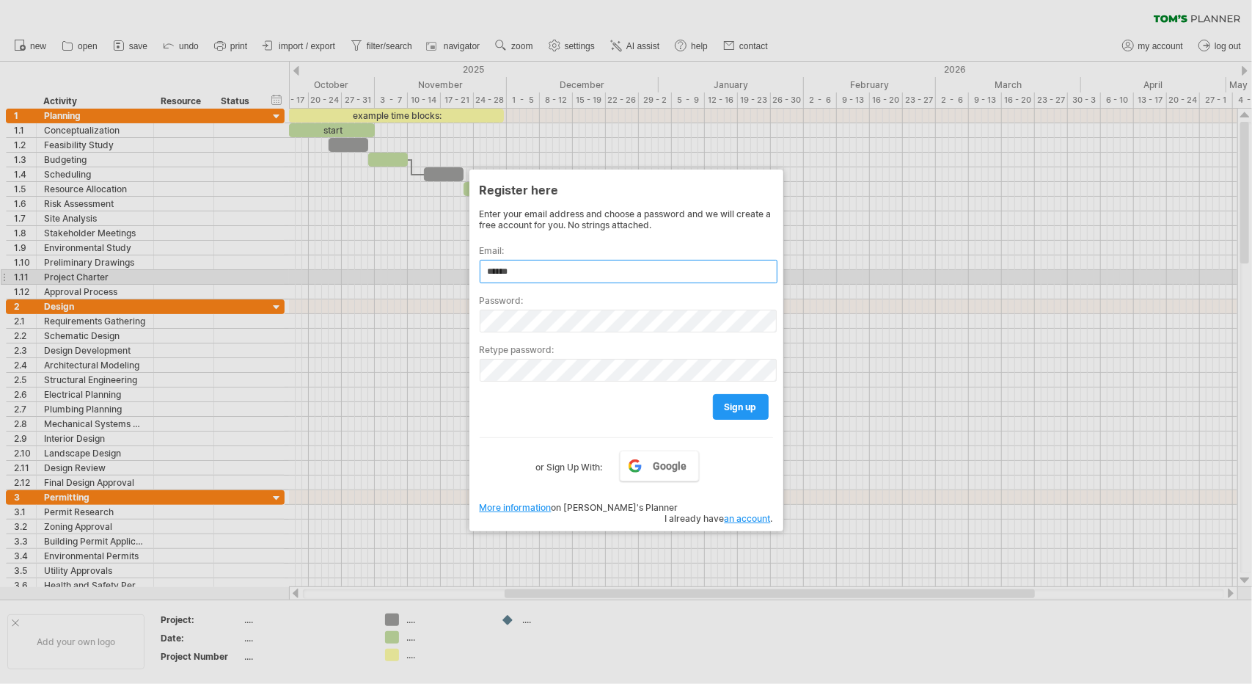
click at [549, 268] on input "******" at bounding box center [629, 271] width 298 height 23
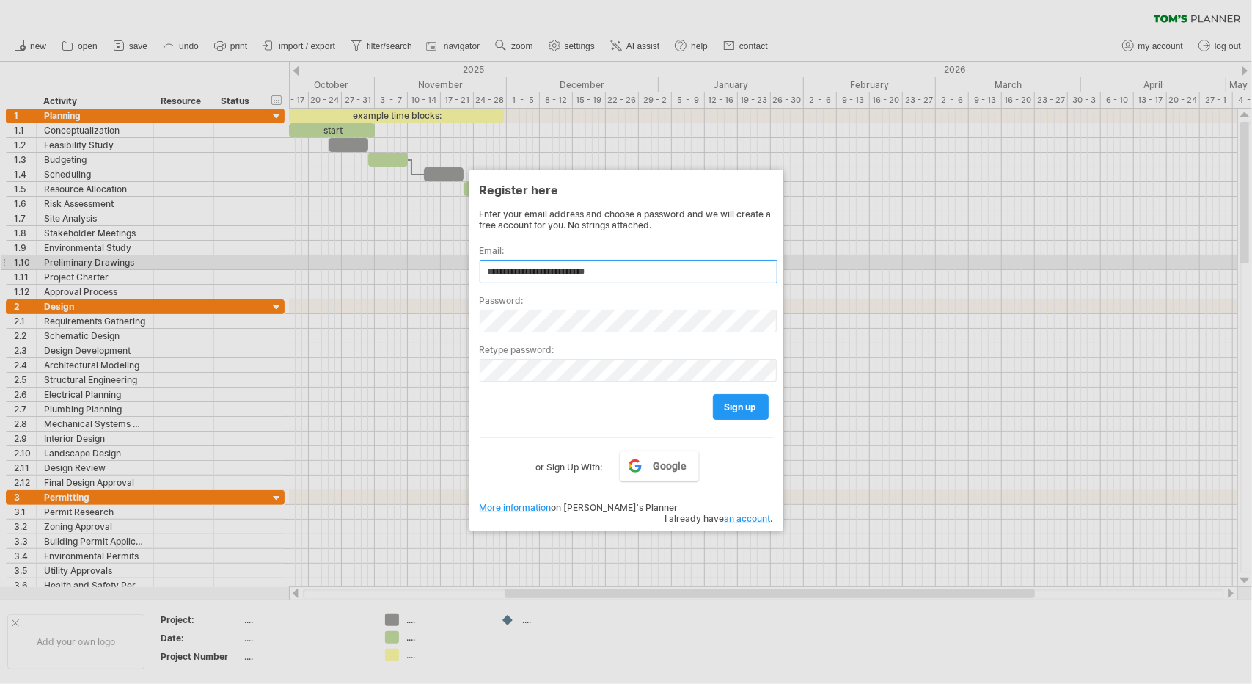
type input "**********"
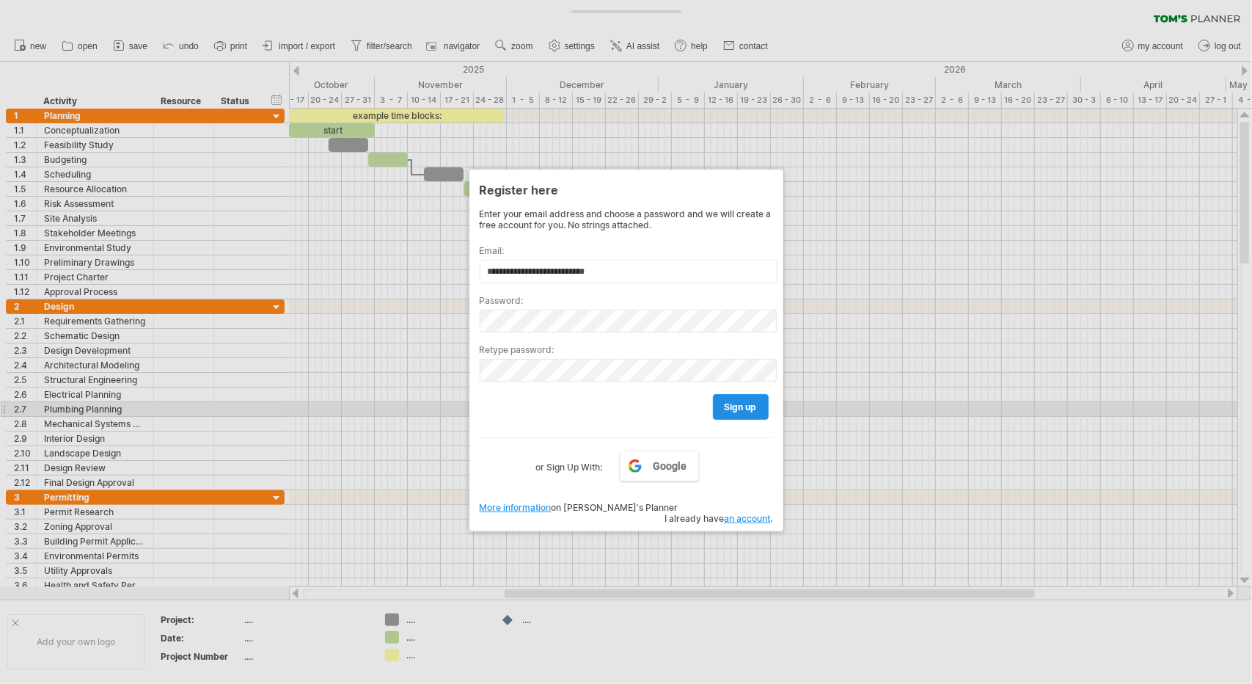
click at [739, 409] on link "sign up" at bounding box center [741, 407] width 56 height 26
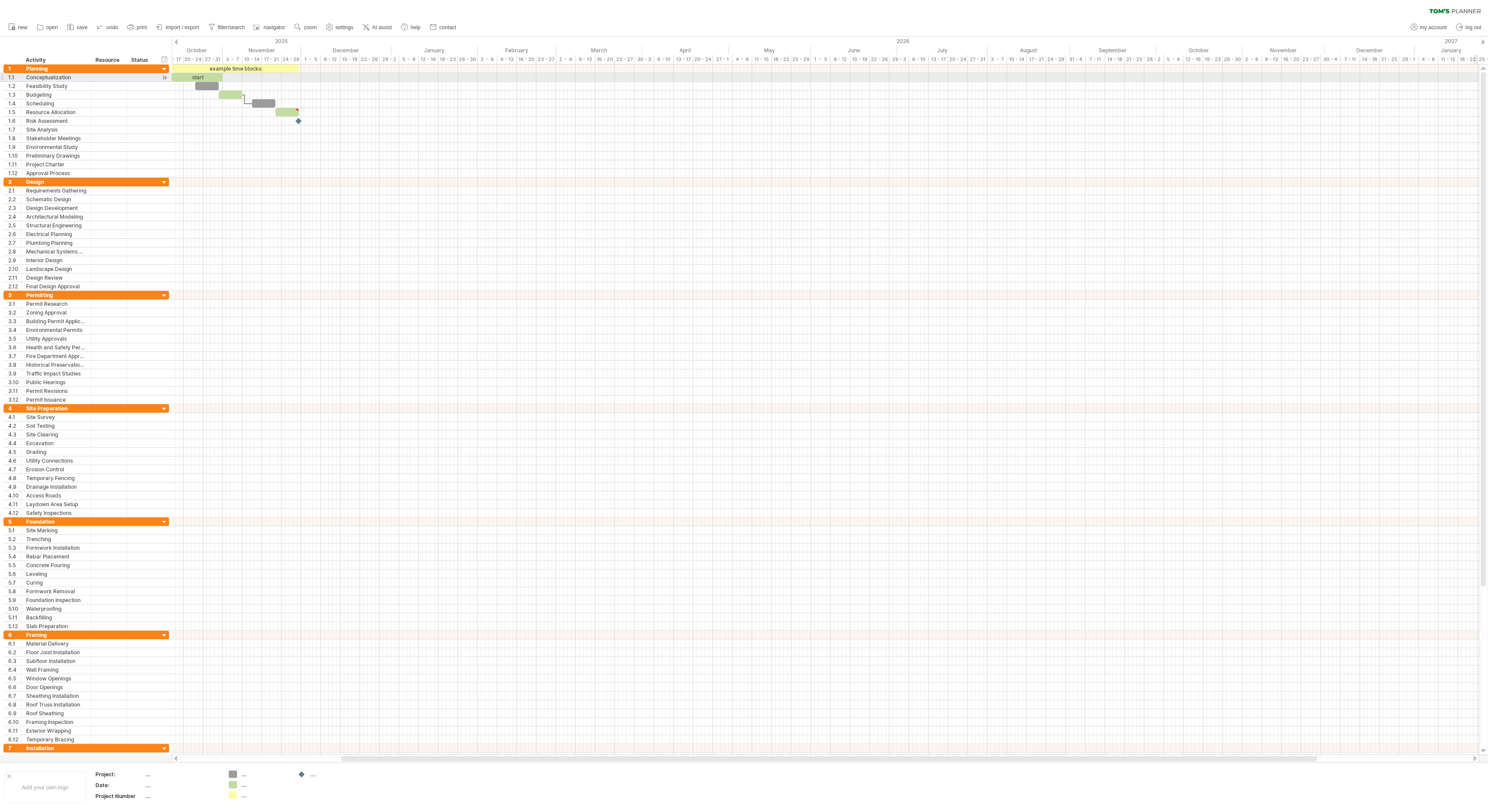
drag, startPoint x: 1484, startPoint y: 91, endPoint x: 1486, endPoint y: 71, distance: 20.1
click at [743, 73] on div at bounding box center [1484, 409] width 7 height 674
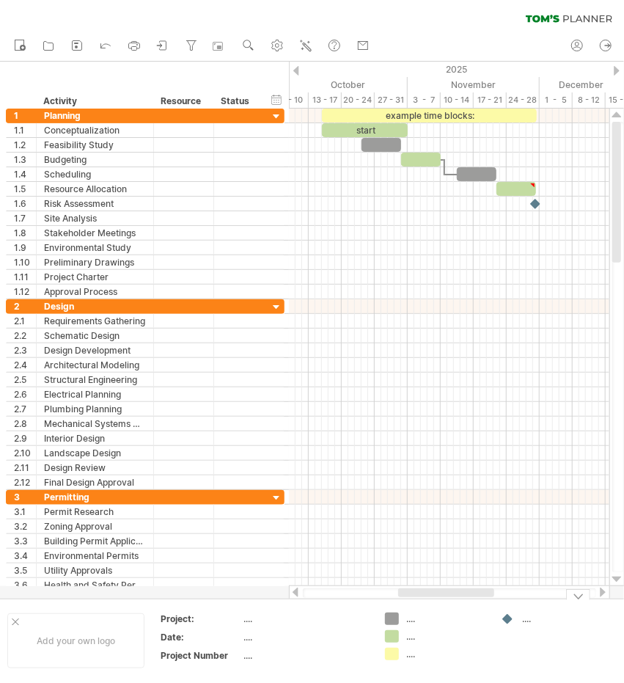
drag, startPoint x: 474, startPoint y: 595, endPoint x: 464, endPoint y: 606, distance: 15.0
click at [464, 606] on div "Trying to reach [DOMAIN_NAME] Connected again... 0% clear filter new 1" at bounding box center [312, 341] width 624 height 683
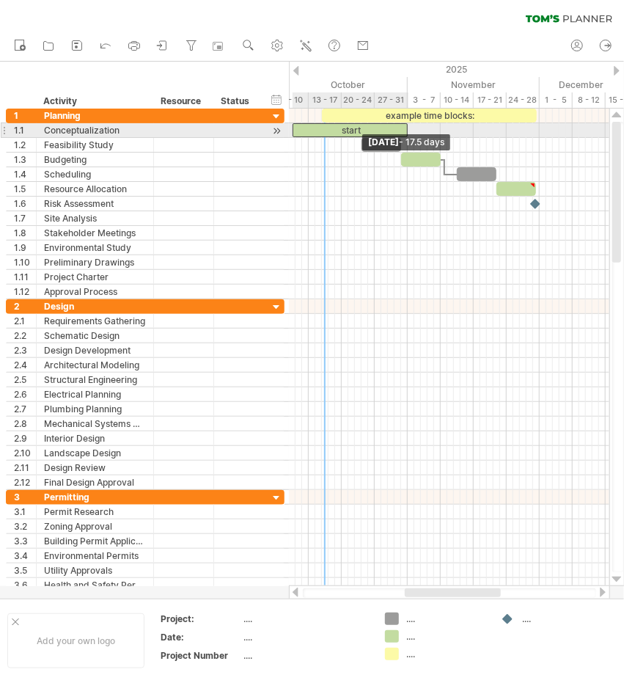
drag, startPoint x: 324, startPoint y: 133, endPoint x: 295, endPoint y: 134, distance: 29.4
click at [295, 134] on div "example time blocks: start [DATE] - 13.0 days [DATE] - 17.5 days" at bounding box center [449, 347] width 321 height 477
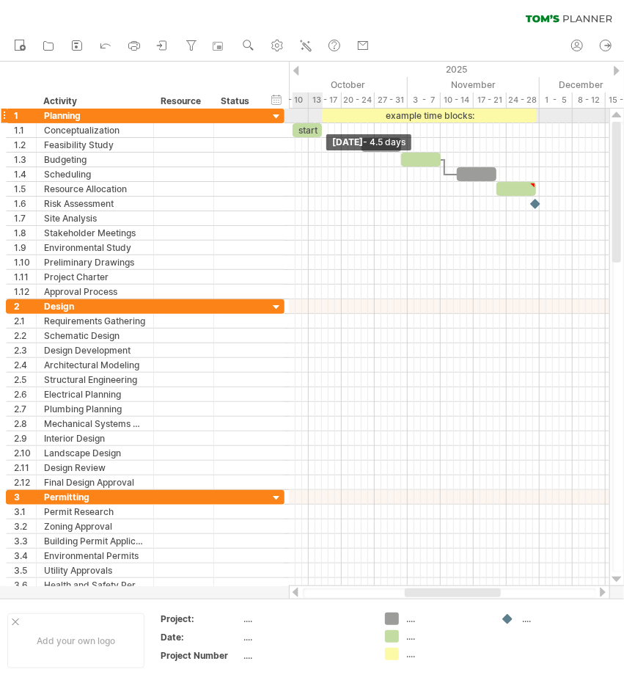
drag, startPoint x: 407, startPoint y: 125, endPoint x: 321, endPoint y: 122, distance: 86.6
click at [408, 122] on div "example time blocks: start" at bounding box center [408, 204] width 0 height 191
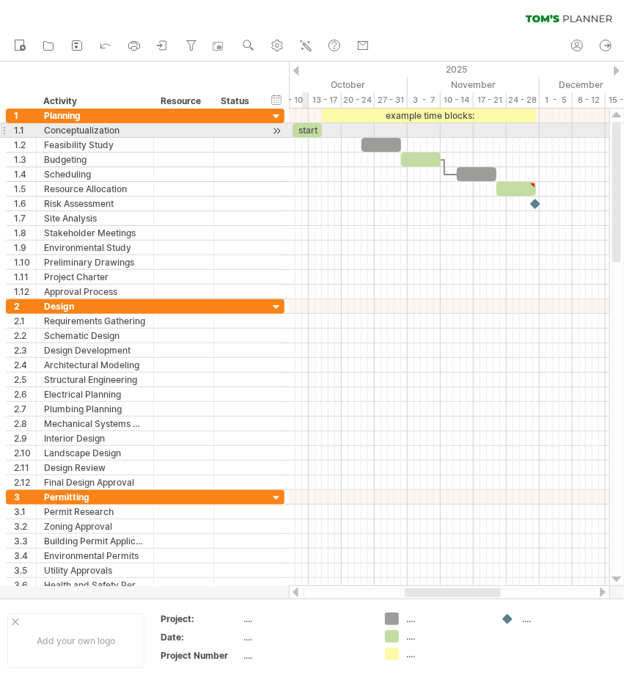
click at [305, 128] on div "start" at bounding box center [308, 130] width 30 height 14
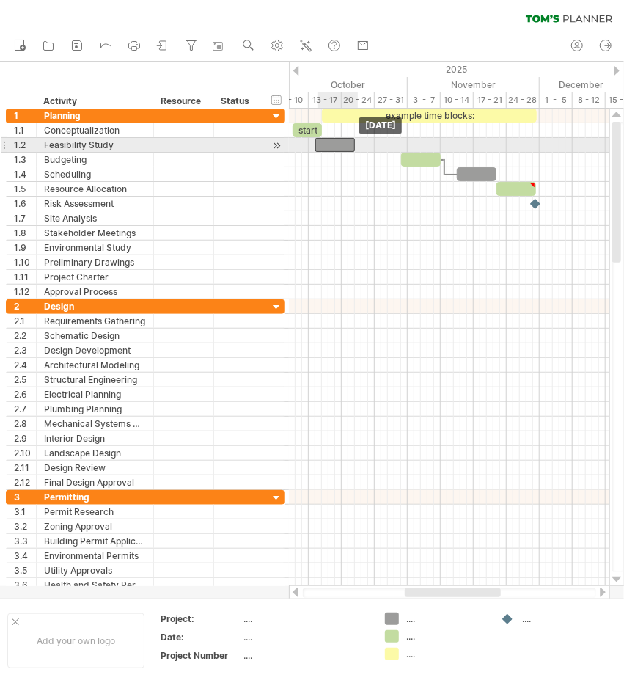
drag, startPoint x: 376, startPoint y: 139, endPoint x: 332, endPoint y: 145, distance: 45.1
click at [332, 145] on div at bounding box center [335, 145] width 40 height 14
drag, startPoint x: 355, startPoint y: 142, endPoint x: 343, endPoint y: 146, distance: 12.5
click at [343, 146] on span at bounding box center [342, 145] width 6 height 14
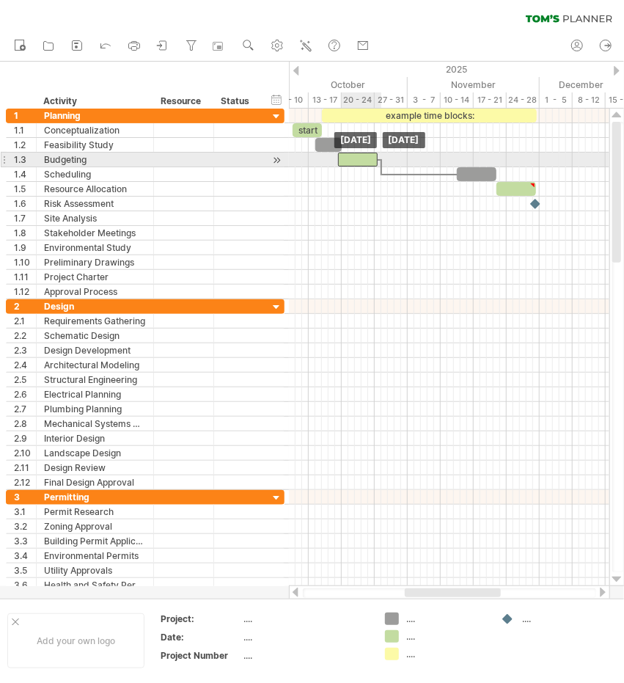
drag, startPoint x: 427, startPoint y: 162, endPoint x: 365, endPoint y: 165, distance: 61.7
click at [365, 165] on div at bounding box center [358, 160] width 40 height 14
drag, startPoint x: 351, startPoint y: 156, endPoint x: 327, endPoint y: 157, distance: 24.2
click at [327, 157] on div at bounding box center [335, 160] width 40 height 14
drag, startPoint x: 356, startPoint y: 158, endPoint x: 343, endPoint y: 159, distance: 12.6
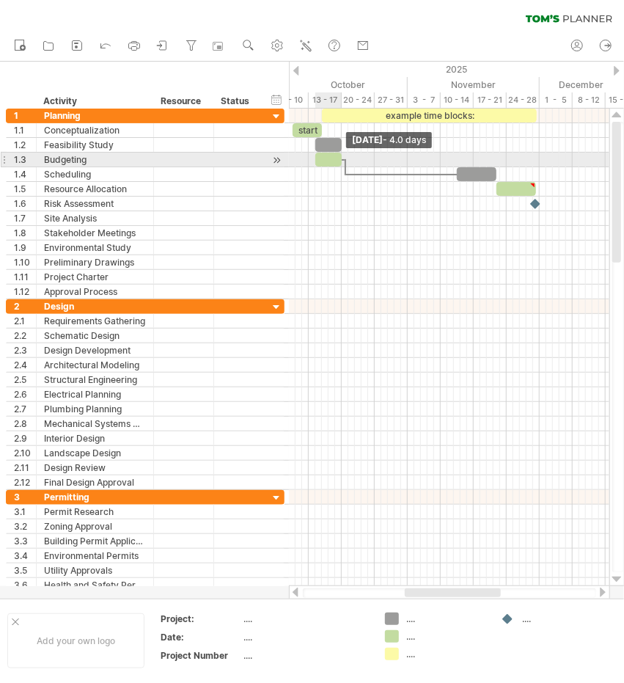
click at [343, 159] on span at bounding box center [342, 160] width 6 height 14
drag, startPoint x: 343, startPoint y: 160, endPoint x: 351, endPoint y: 160, distance: 8.1
click at [351, 160] on div "example time blocks: start [DATE] - 5.0 days [DATE]" at bounding box center [449, 347] width 321 height 477
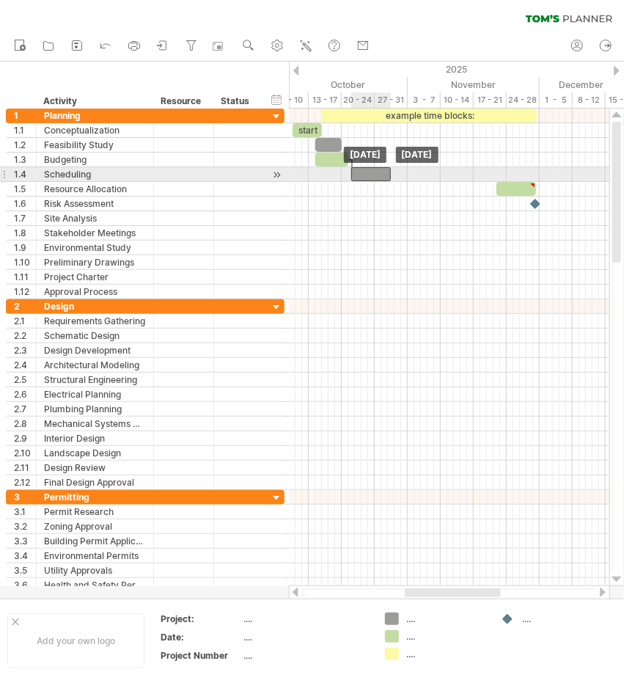
drag, startPoint x: 481, startPoint y: 171, endPoint x: 375, endPoint y: 175, distance: 106.4
click at [375, 175] on div at bounding box center [371, 174] width 40 height 14
drag, startPoint x: 390, startPoint y: 169, endPoint x: 361, endPoint y: 172, distance: 29.5
click at [361, 172] on span at bounding box center [362, 174] width 6 height 14
drag, startPoint x: 352, startPoint y: 172, endPoint x: 345, endPoint y: 175, distance: 7.9
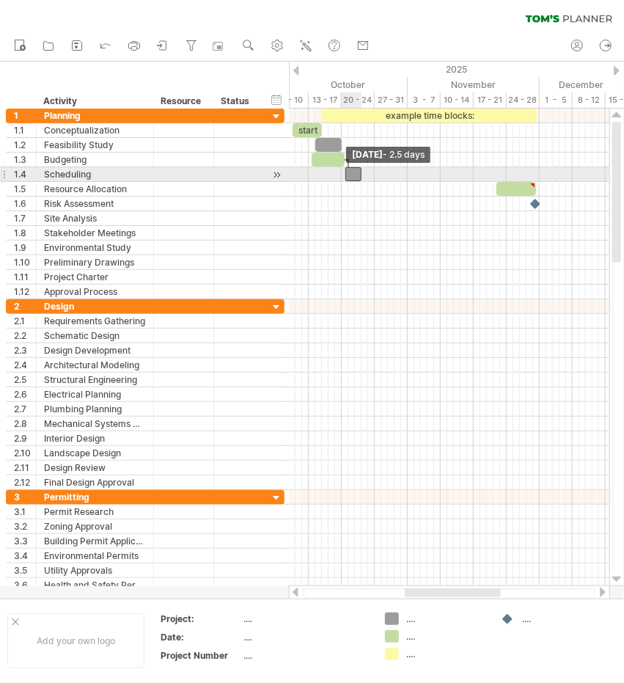
click at [345, 175] on span at bounding box center [346, 174] width 6 height 14
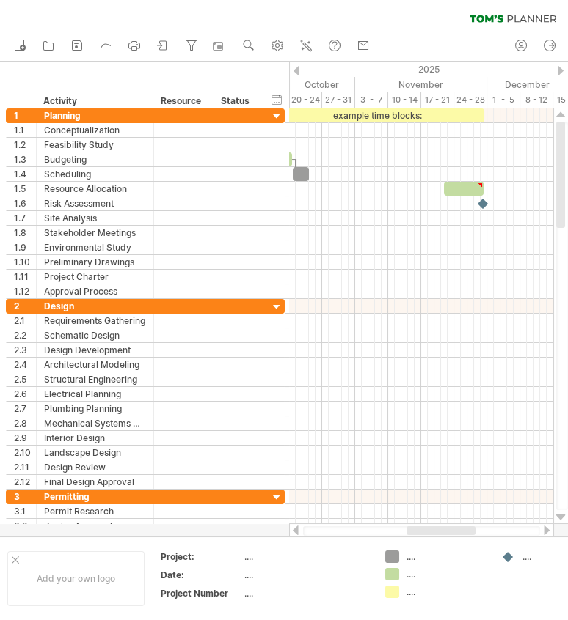
drag, startPoint x: 598, startPoint y: 2, endPoint x: 419, endPoint y: 532, distance: 559.2
click at [419, 532] on div at bounding box center [440, 531] width 69 height 9
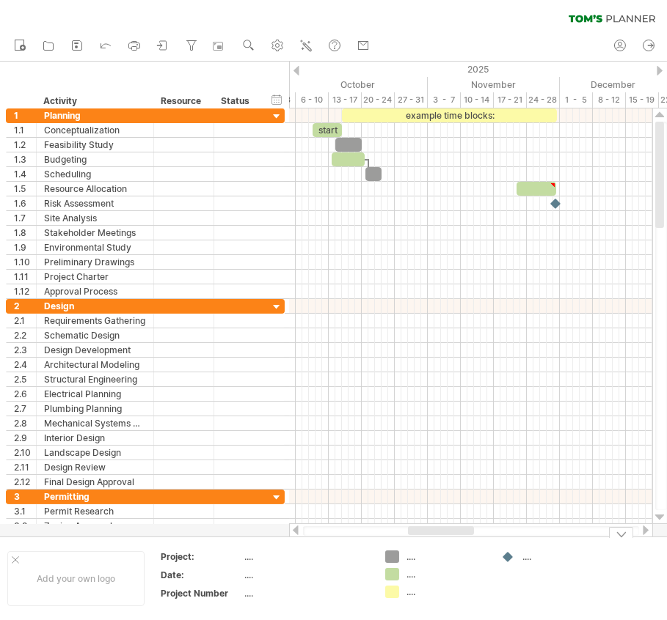
drag, startPoint x: 450, startPoint y: 529, endPoint x: 428, endPoint y: 541, distance: 24.3
click at [428, 541] on div "Trying to reach [DOMAIN_NAME] Connected again... 0% clear filter new 1" at bounding box center [333, 310] width 667 height 620
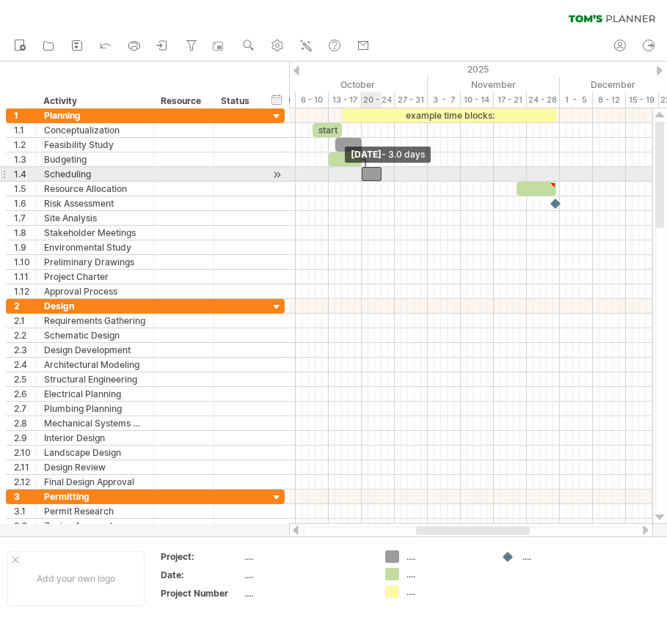
click at [362, 175] on span at bounding box center [362, 174] width 6 height 14
click at [372, 175] on span at bounding box center [375, 174] width 6 height 14
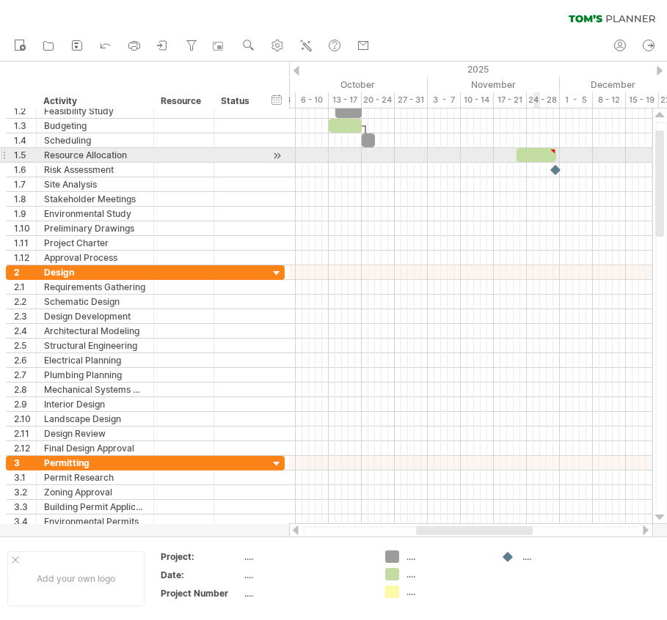
type textarea "**********"
drag, startPoint x: 538, startPoint y: 156, endPoint x: 393, endPoint y: 153, distance: 144.5
click at [393, 153] on div at bounding box center [391, 155] width 40 height 14
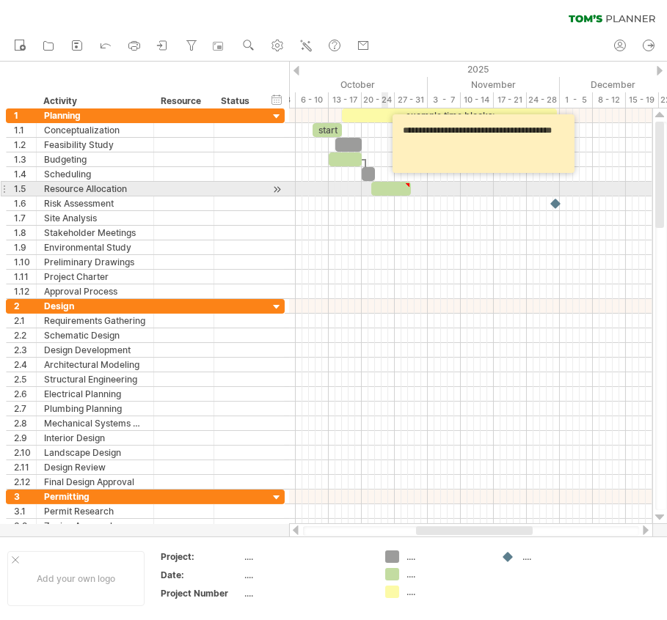
click at [382, 185] on div at bounding box center [391, 189] width 40 height 14
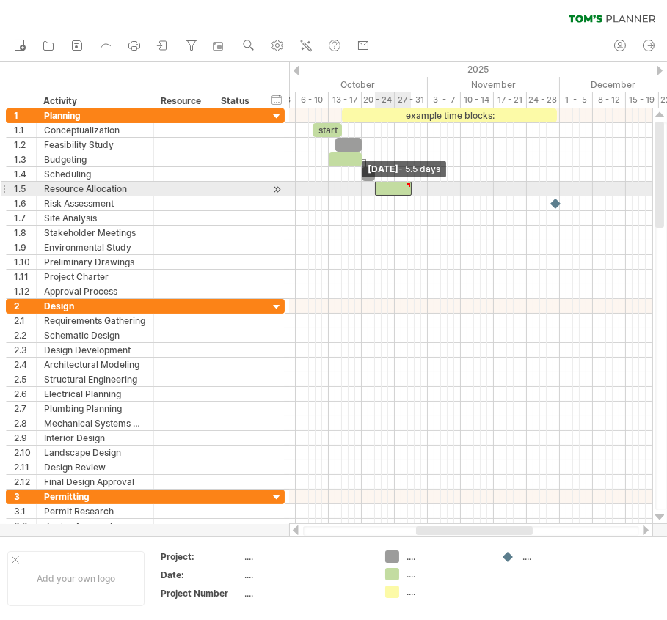
click at [372, 183] on span at bounding box center [375, 189] width 6 height 14
drag, startPoint x: 413, startPoint y: 184, endPoint x: 395, endPoint y: 187, distance: 18.6
click at [395, 187] on div "example time blocks: start [DATE] - 2.5 days [DATE] - 5.5 days" at bounding box center [470, 317] width 363 height 416
click at [381, 186] on div at bounding box center [383, 189] width 17 height 14
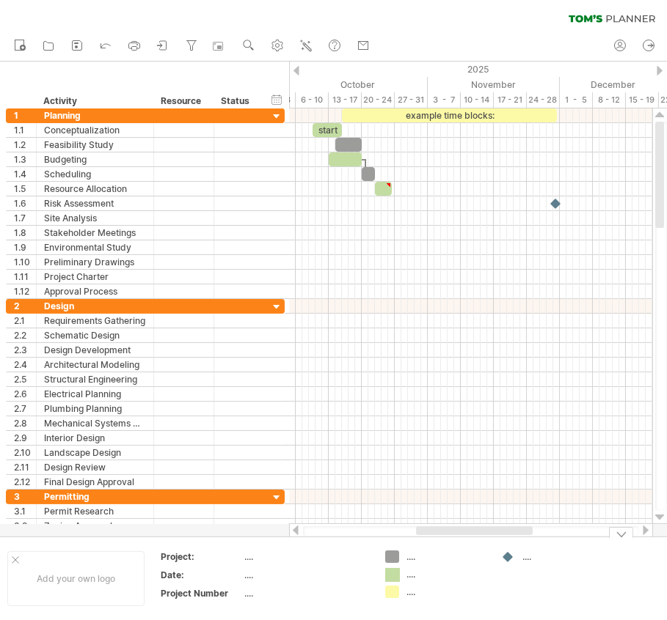
click at [389, 574] on div "Trying to reach [DOMAIN_NAME] Connected again... 0% clear filter new 1" at bounding box center [333, 310] width 667 height 620
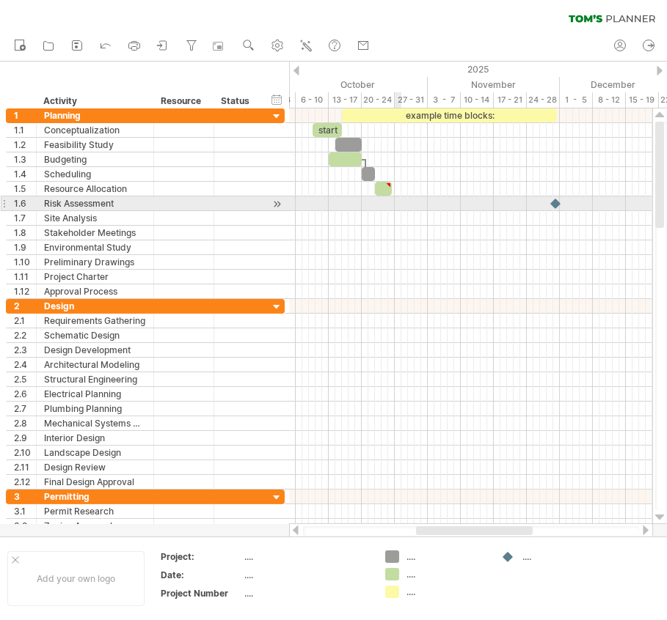
click at [399, 205] on div at bounding box center [470, 204] width 363 height 15
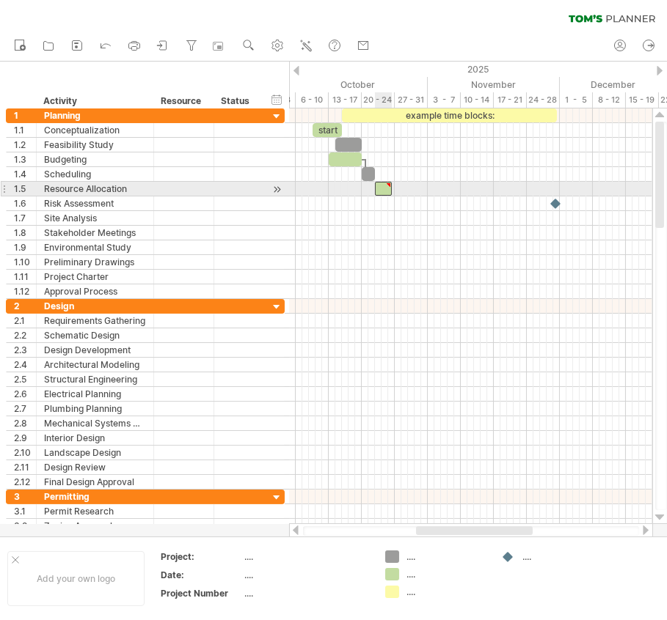
click at [383, 187] on div at bounding box center [383, 189] width 17 height 14
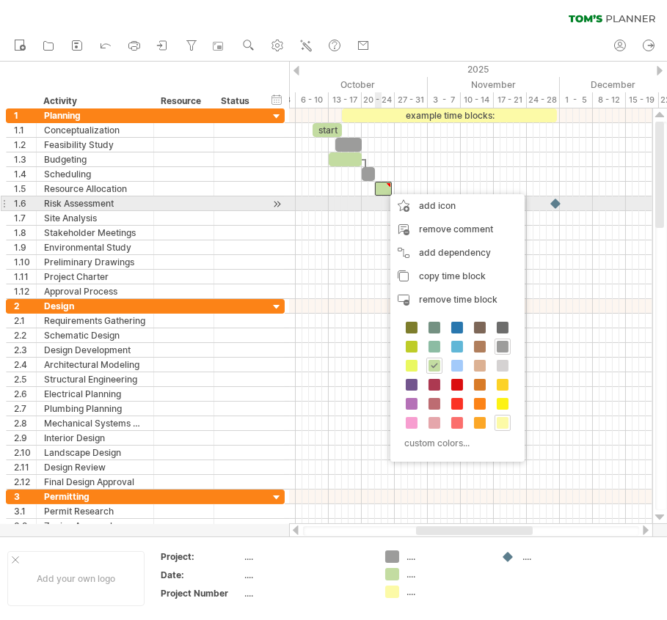
click at [381, 205] on div at bounding box center [470, 204] width 363 height 15
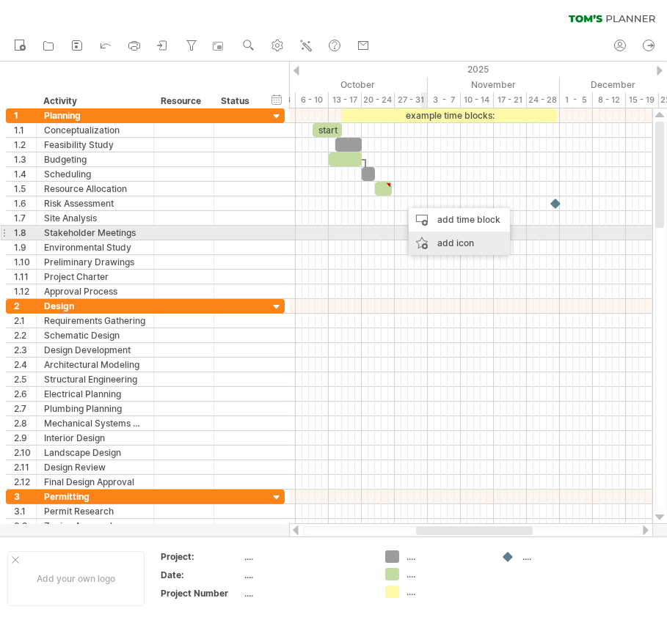
click at [449, 238] on div "add icon" at bounding box center [459, 243] width 101 height 23
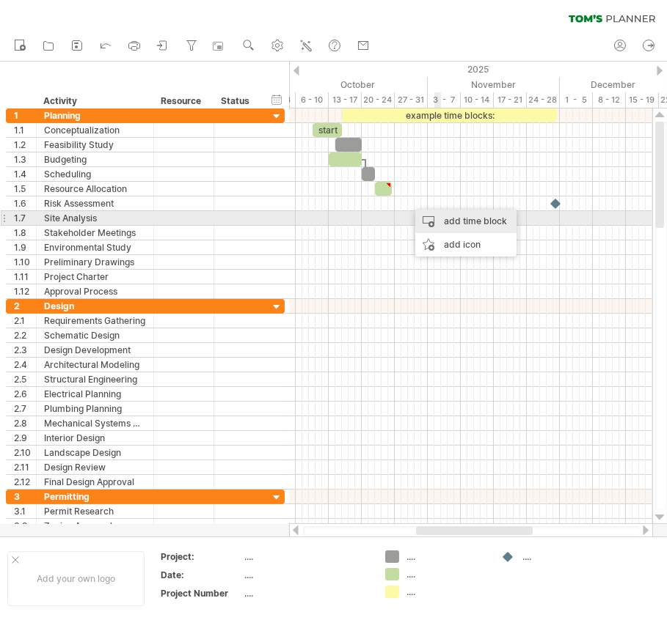
click at [457, 216] on div "add time block" at bounding box center [465, 221] width 101 height 23
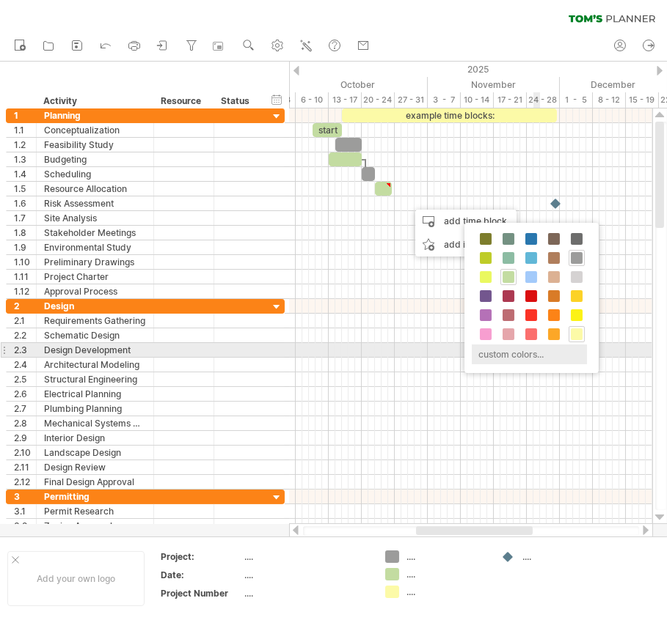
click at [541, 356] on div "custom colors..." at bounding box center [529, 355] width 115 height 20
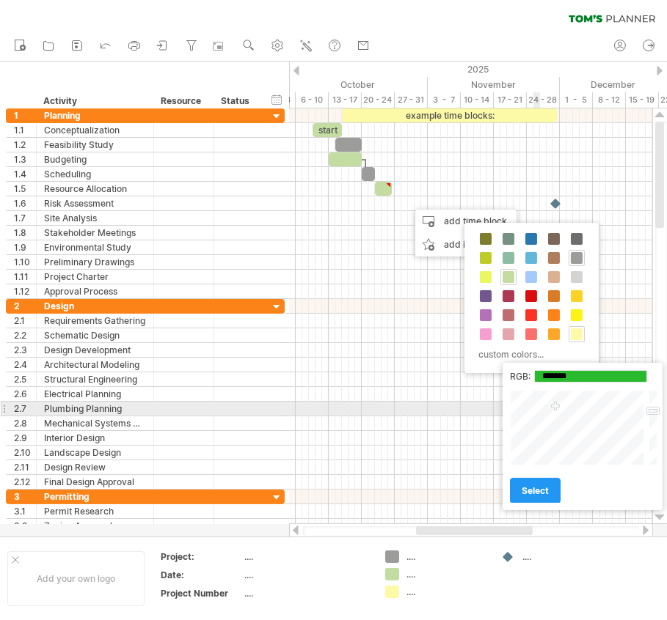
click at [555, 407] on div at bounding box center [578, 428] width 136 height 76
click at [556, 402] on div at bounding box center [578, 428] width 136 height 76
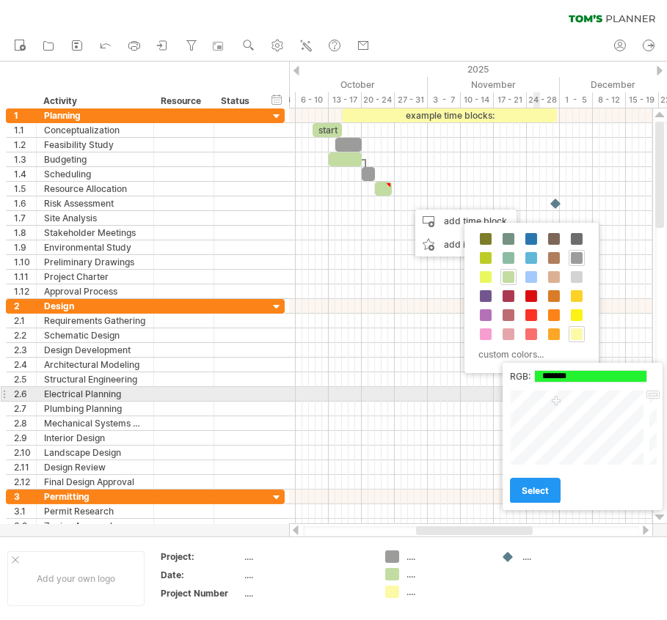
type input "*******"
drag, startPoint x: 653, startPoint y: 409, endPoint x: 653, endPoint y: 392, distance: 17.6
click at [653, 392] on div at bounding box center [651, 428] width 11 height 76
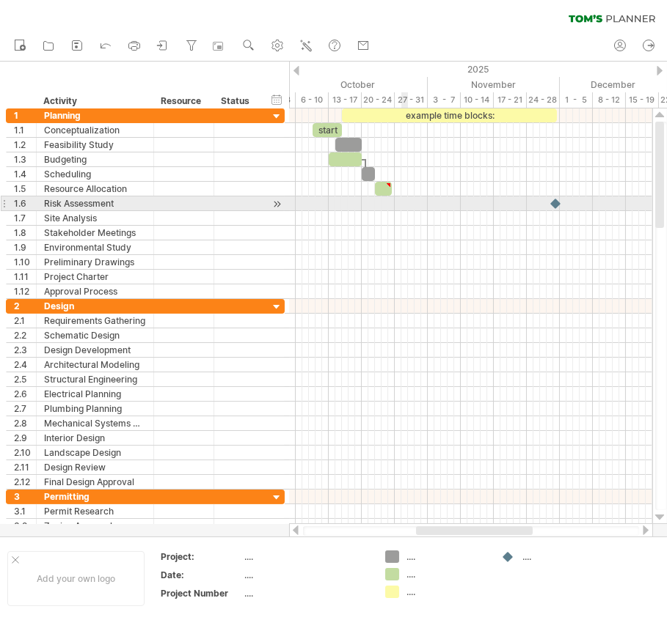
click at [401, 203] on div at bounding box center [470, 204] width 363 height 15
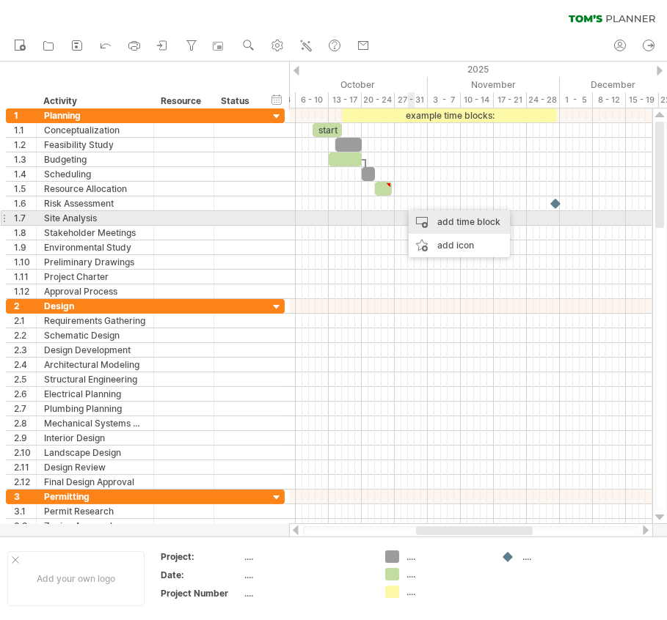
click at [433, 218] on div "add time block" at bounding box center [459, 221] width 101 height 23
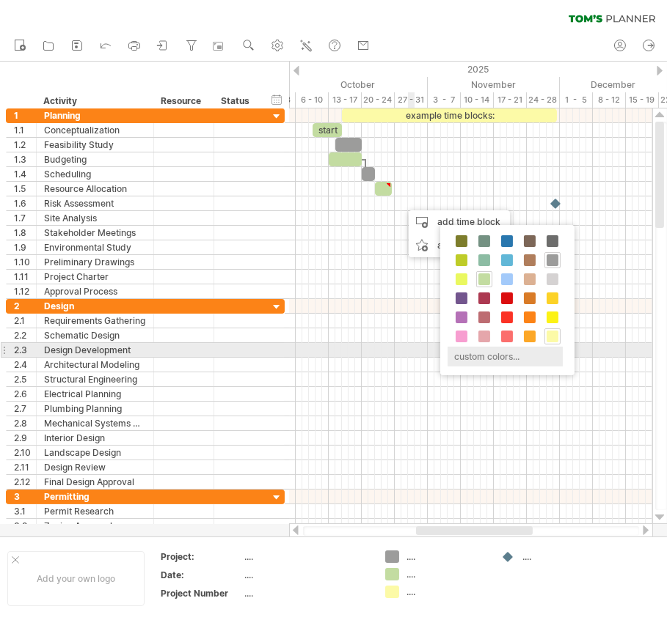
click at [494, 354] on div "custom colors..." at bounding box center [504, 357] width 115 height 20
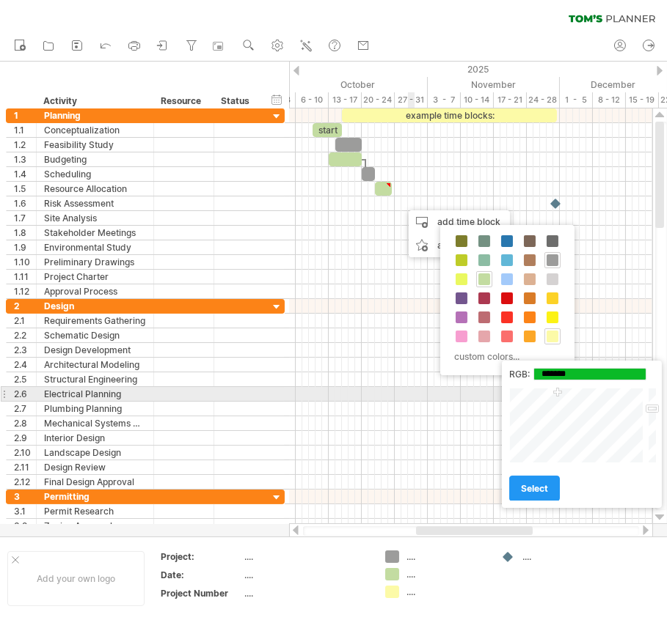
drag, startPoint x: 585, startPoint y: 419, endPoint x: 630, endPoint y: 396, distance: 50.2
click at [562, 392] on div at bounding box center [577, 426] width 136 height 76
type input "*******"
drag, startPoint x: 652, startPoint y: 406, endPoint x: 651, endPoint y: 387, distance: 18.4
click at [651, 388] on div "Close" at bounding box center [582, 426] width 147 height 76
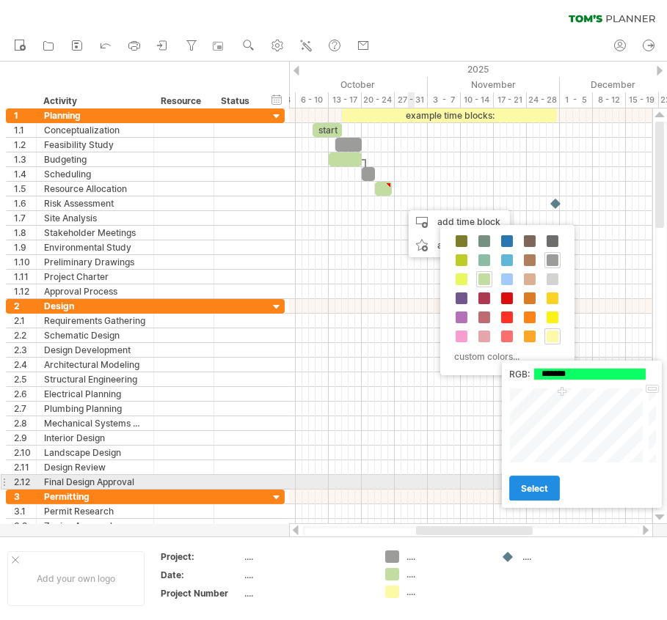
click at [539, 487] on span "select" at bounding box center [534, 488] width 27 height 11
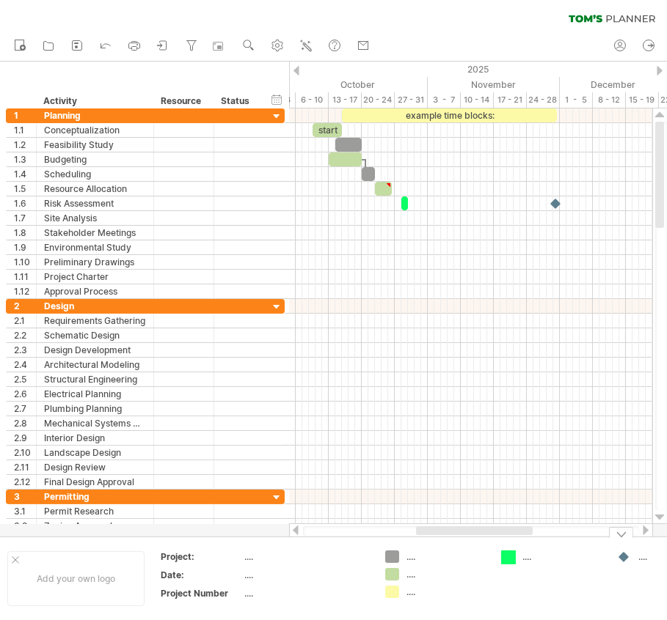
drag, startPoint x: 506, startPoint y: 554, endPoint x: 445, endPoint y: 320, distance: 242.5
click at [505, 554] on div "Trying to reach [DOMAIN_NAME] Connected again... 0% clear filter new 1" at bounding box center [333, 310] width 667 height 620
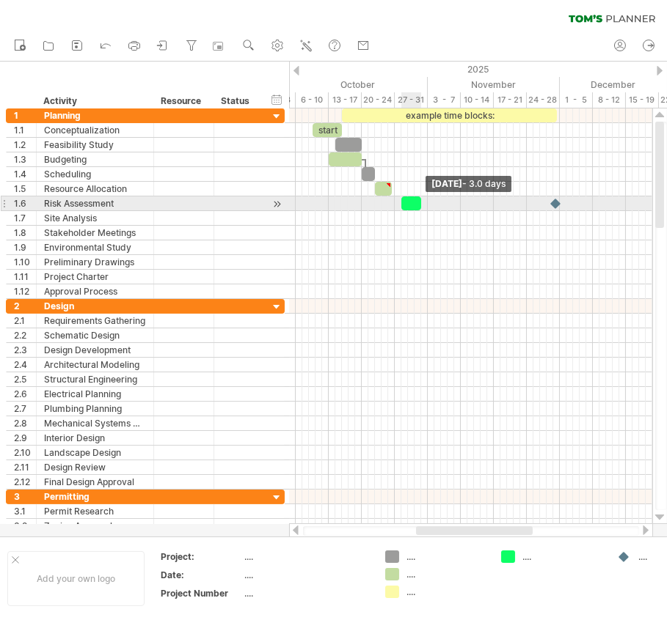
drag, startPoint x: 408, startPoint y: 206, endPoint x: 422, endPoint y: 205, distance: 14.0
click at [422, 205] on span at bounding box center [421, 204] width 6 height 14
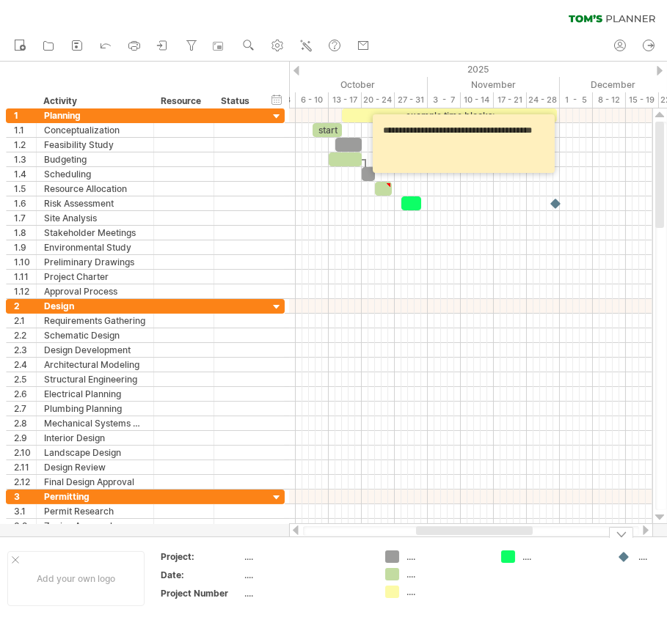
click at [529, 554] on div "...." at bounding box center [562, 557] width 80 height 12
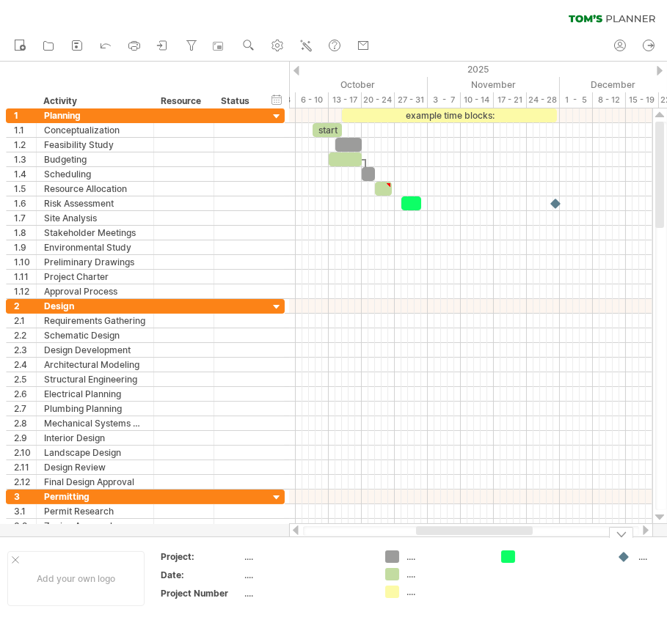
click at [522, 577] on td at bounding box center [552, 579] width 116 height 56
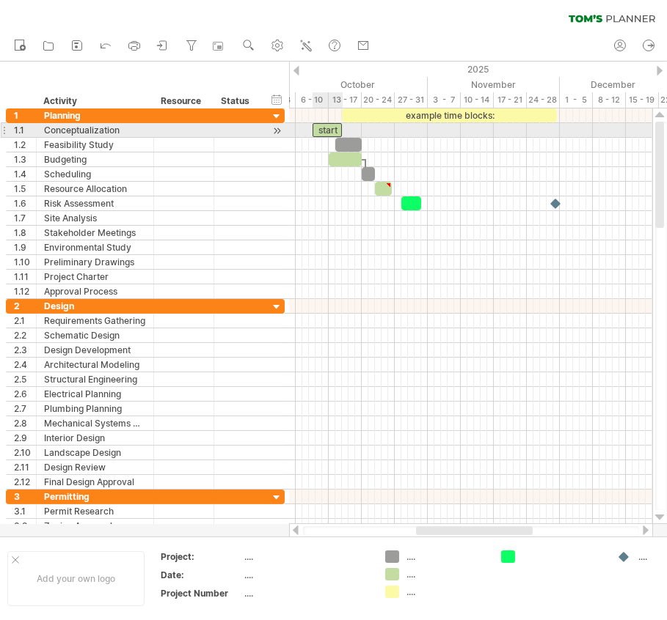
click at [332, 129] on div "start" at bounding box center [327, 130] width 30 height 14
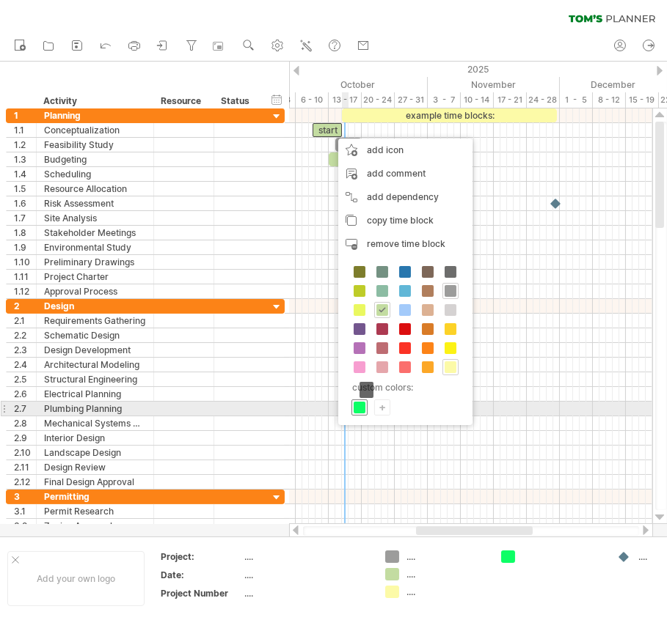
click at [360, 403] on span at bounding box center [360, 408] width 12 height 12
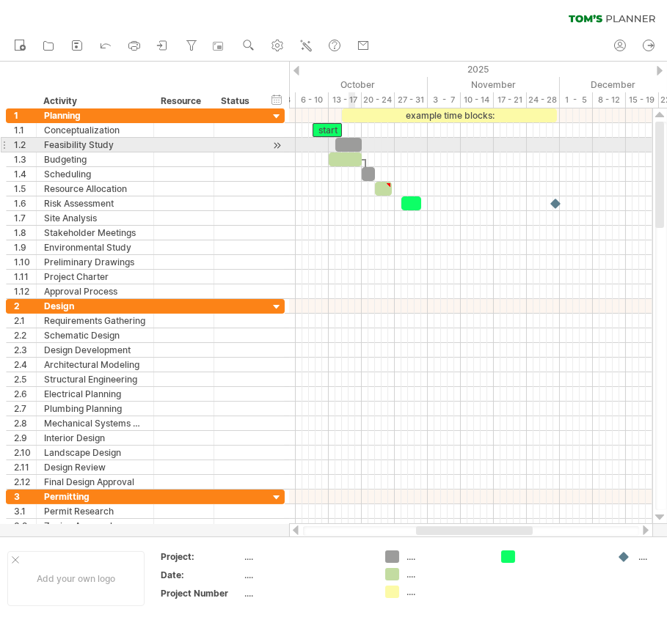
click at [349, 146] on div at bounding box center [348, 145] width 26 height 14
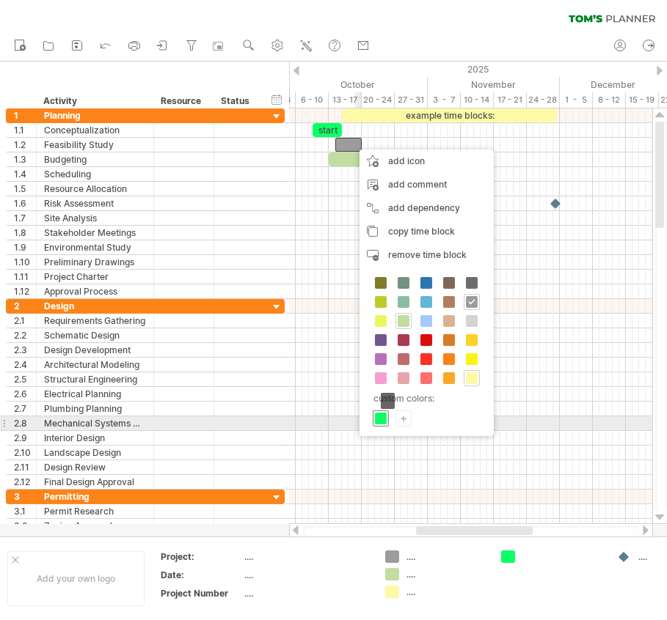
click at [382, 418] on span at bounding box center [381, 419] width 12 height 12
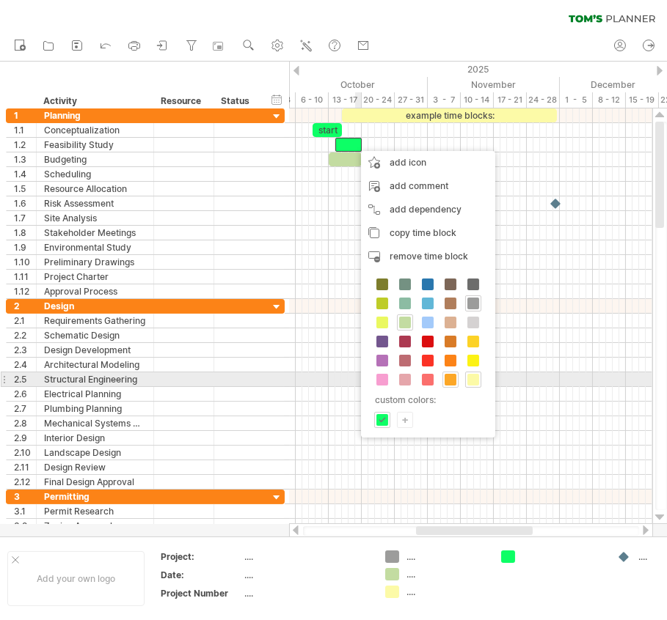
click at [452, 378] on span at bounding box center [450, 380] width 12 height 12
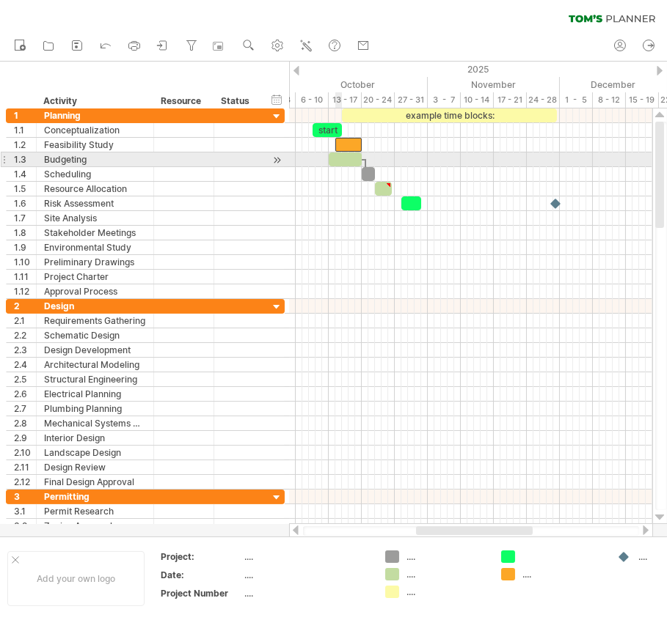
click at [340, 161] on div at bounding box center [345, 160] width 33 height 14
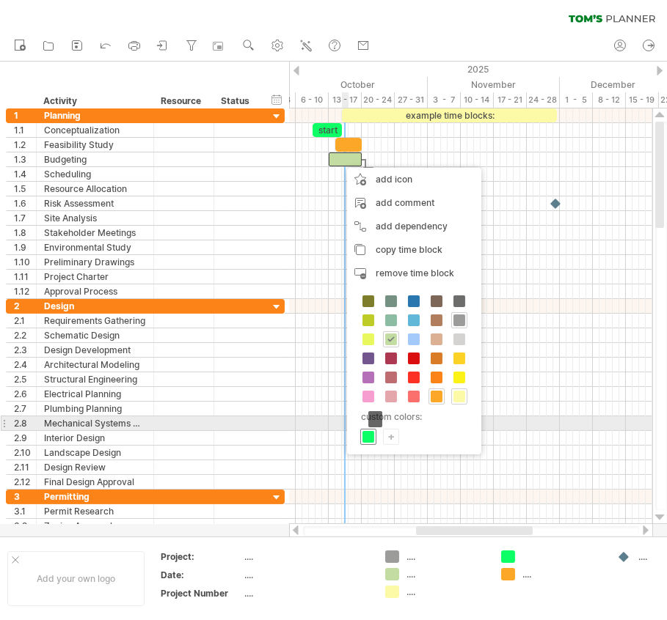
click at [367, 431] on span at bounding box center [368, 437] width 12 height 12
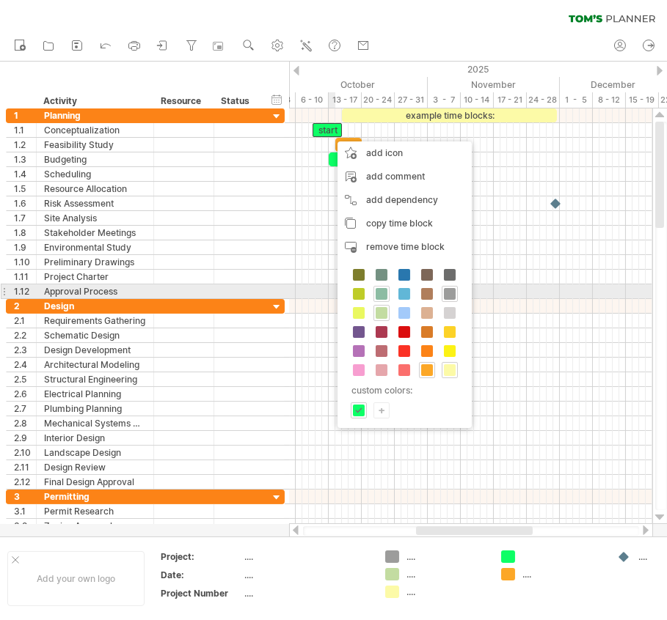
click at [384, 295] on span at bounding box center [382, 294] width 12 height 12
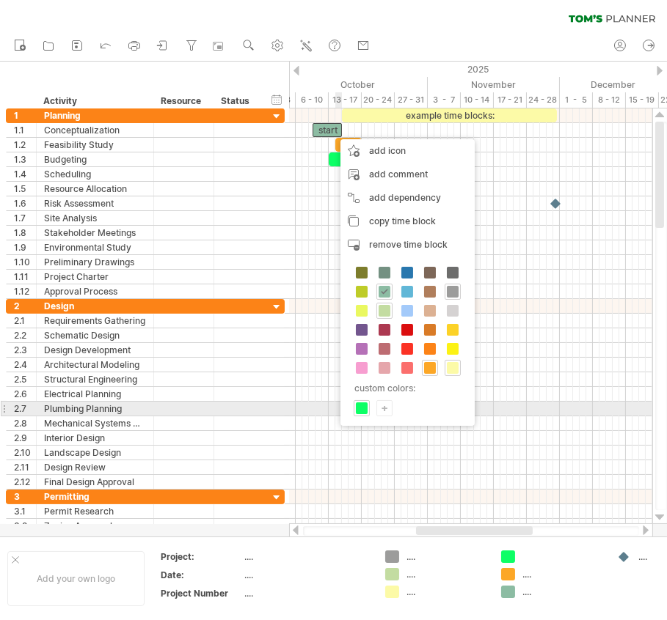
click at [385, 411] on div "+" at bounding box center [384, 408] width 15 height 14
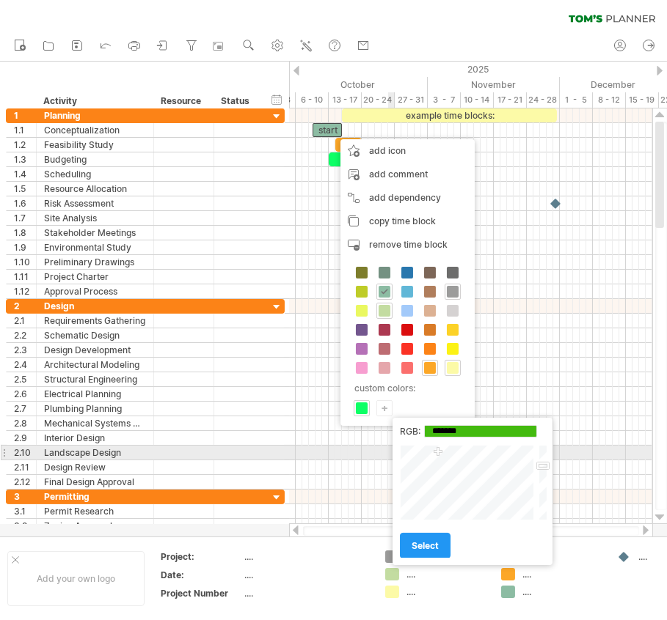
type input "*******"
drag, startPoint x: 478, startPoint y: 479, endPoint x: 436, endPoint y: 448, distance: 51.9
click at [436, 448] on div at bounding box center [468, 483] width 136 height 76
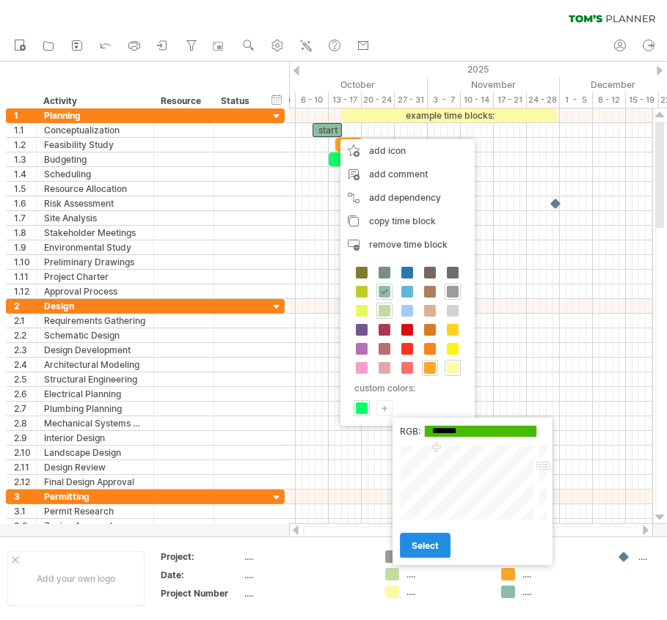
click at [433, 550] on span "select" at bounding box center [424, 546] width 27 height 11
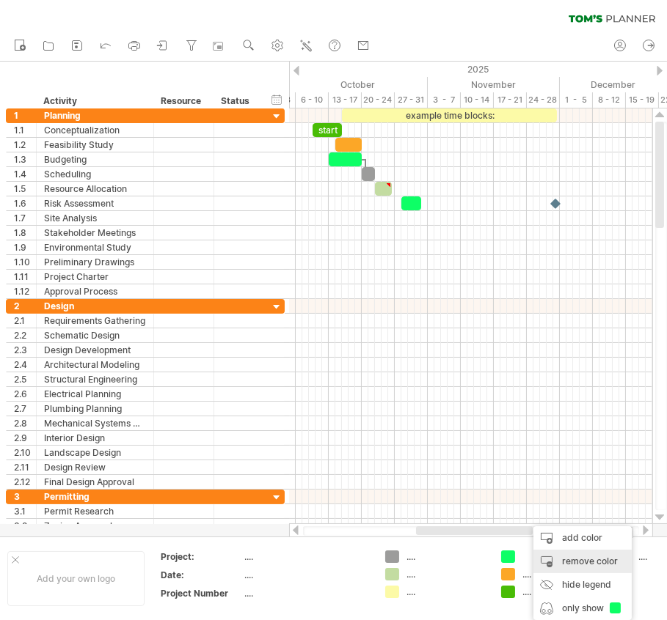
click at [565, 555] on div "remove color" at bounding box center [582, 561] width 98 height 23
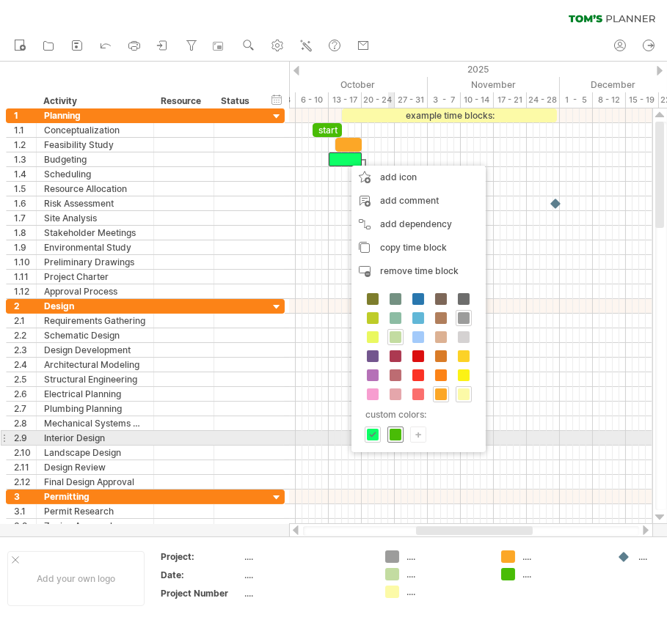
click at [392, 435] on span at bounding box center [395, 435] width 12 height 12
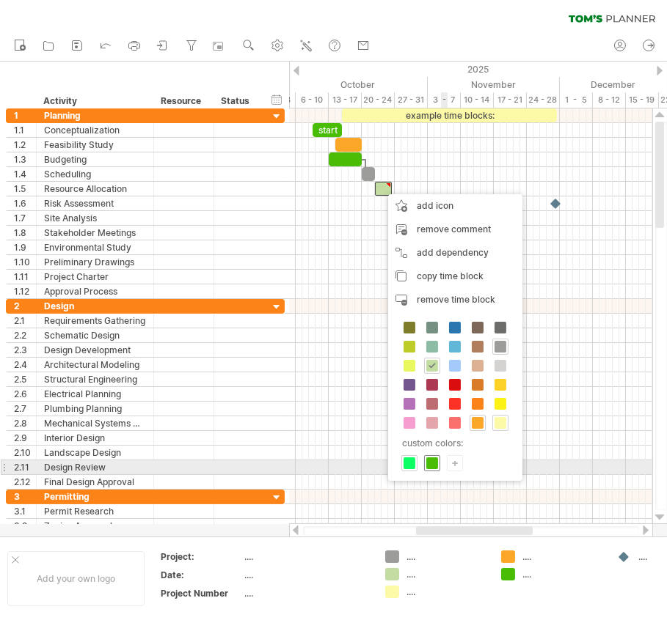
click at [435, 462] on span at bounding box center [432, 464] width 12 height 12
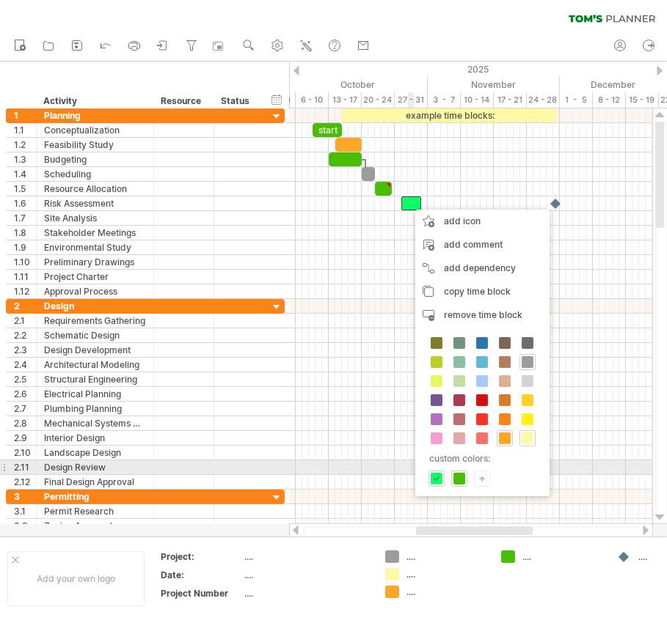
click at [464, 473] on span at bounding box center [459, 479] width 12 height 12
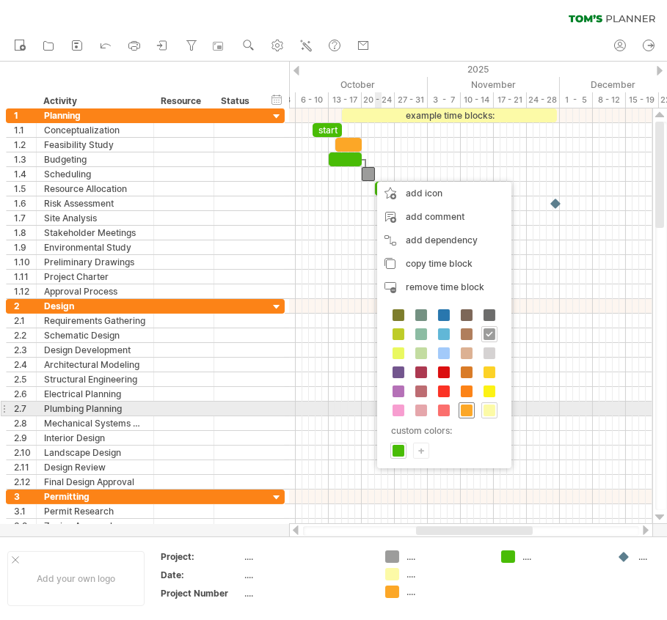
click at [464, 405] on span at bounding box center [467, 411] width 12 height 12
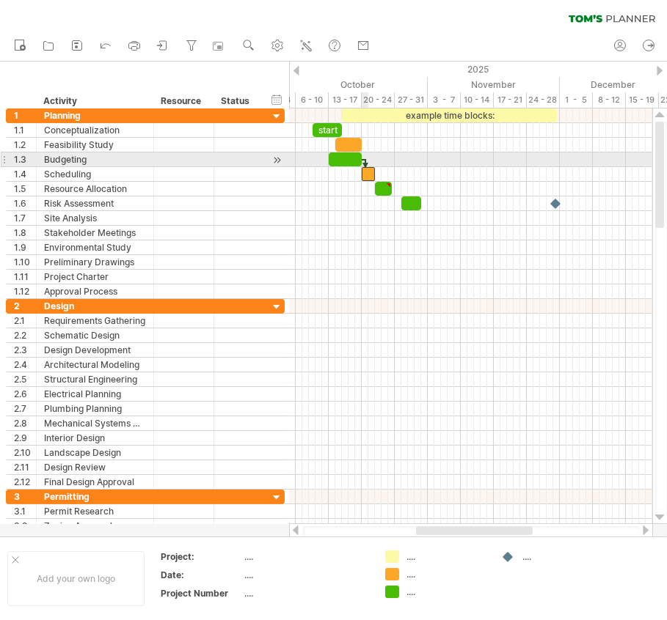
click at [365, 161] on div at bounding box center [365, 167] width 4 height 16
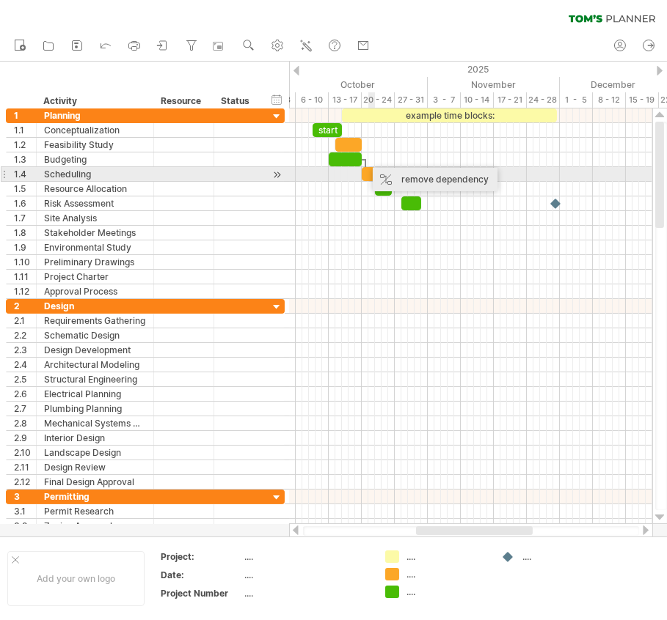
click at [400, 175] on div "remove dependency" at bounding box center [435, 179] width 125 height 23
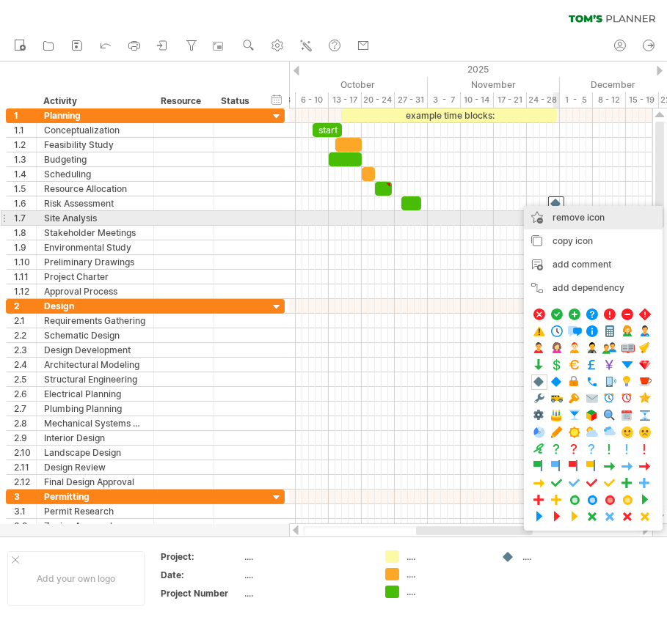
click at [574, 224] on div "remove icon remove selected items" at bounding box center [593, 217] width 139 height 23
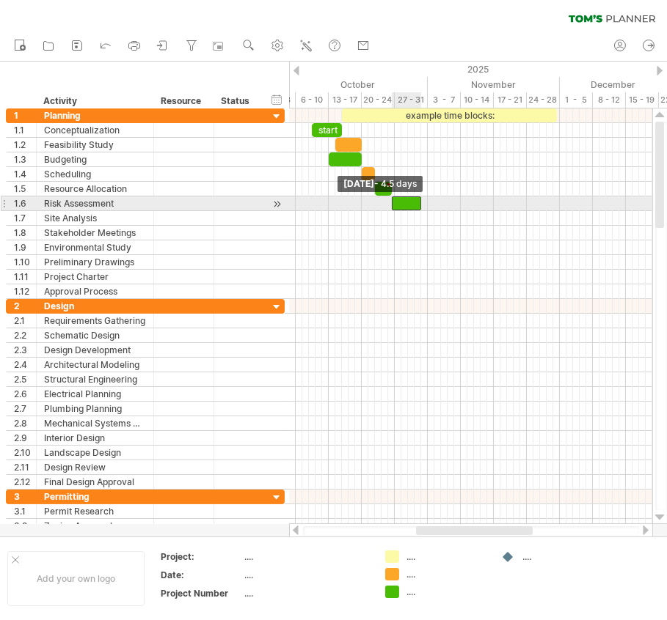
drag, startPoint x: 403, startPoint y: 200, endPoint x: 392, endPoint y: 199, distance: 10.4
click at [392, 199] on span at bounding box center [392, 204] width 6 height 14
click at [416, 197] on div at bounding box center [407, 204] width 30 height 14
drag, startPoint x: 420, startPoint y: 197, endPoint x: 400, endPoint y: 200, distance: 19.3
click at [400, 200] on span at bounding box center [401, 204] width 6 height 14
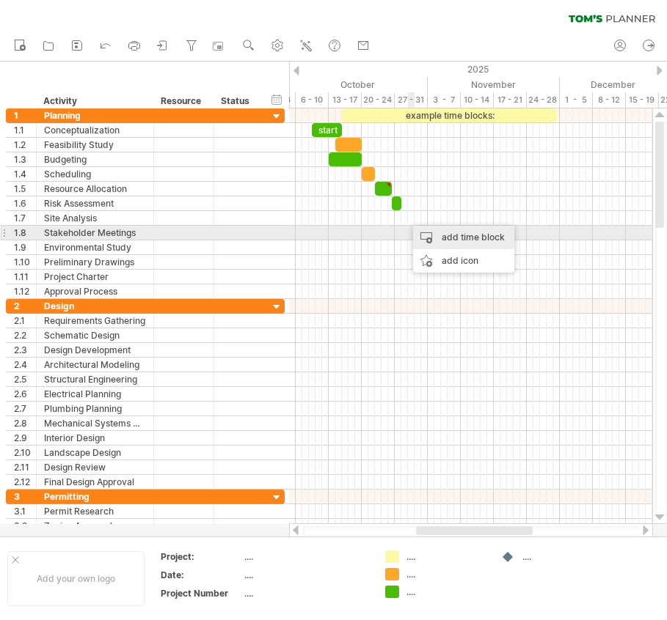
click at [422, 232] on div "add time block" at bounding box center [463, 237] width 101 height 23
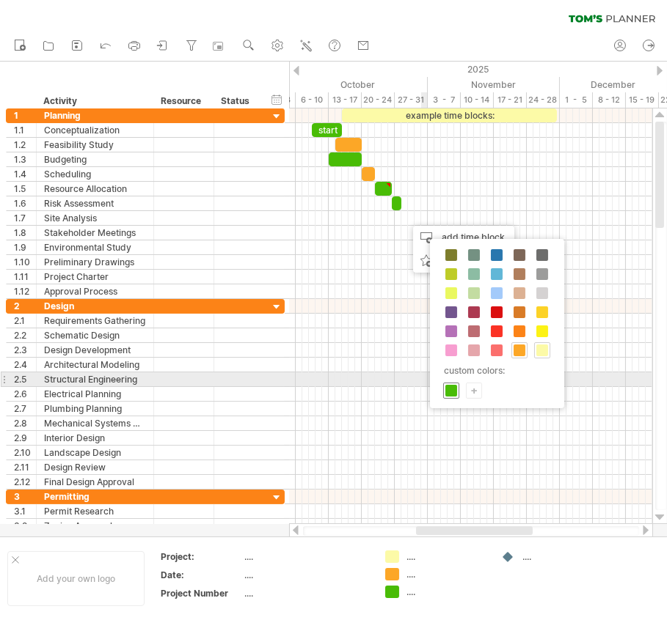
click at [445, 385] on span at bounding box center [451, 391] width 12 height 12
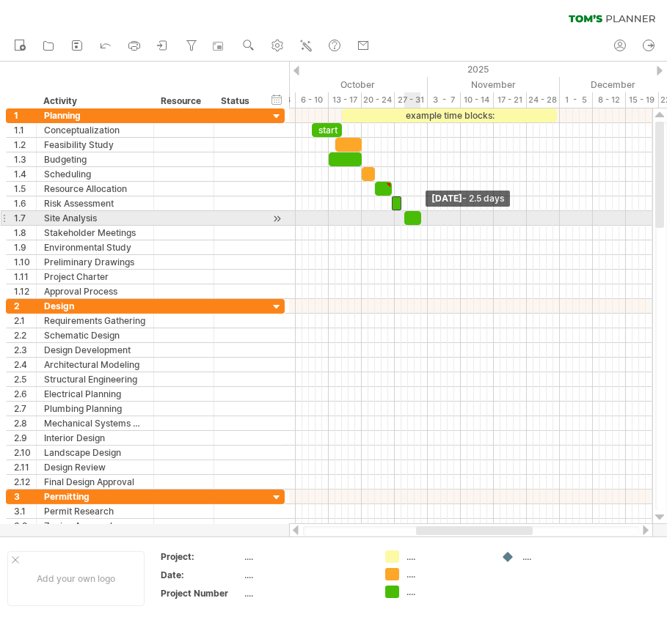
drag, startPoint x: 411, startPoint y: 218, endPoint x: 420, endPoint y: 217, distance: 9.6
click at [420, 217] on span at bounding box center [421, 218] width 6 height 14
click at [399, 211] on span at bounding box center [401, 218] width 6 height 14
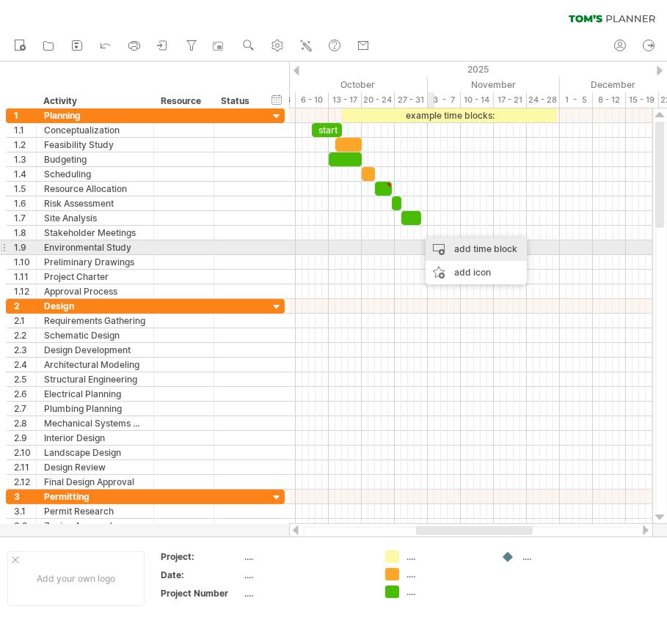
click at [453, 245] on div "add time block" at bounding box center [475, 249] width 101 height 23
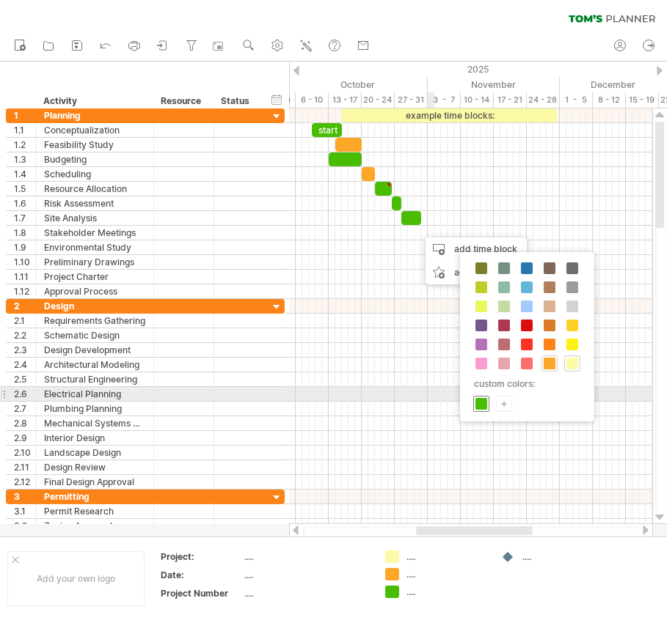
click at [478, 398] on span at bounding box center [481, 404] width 12 height 12
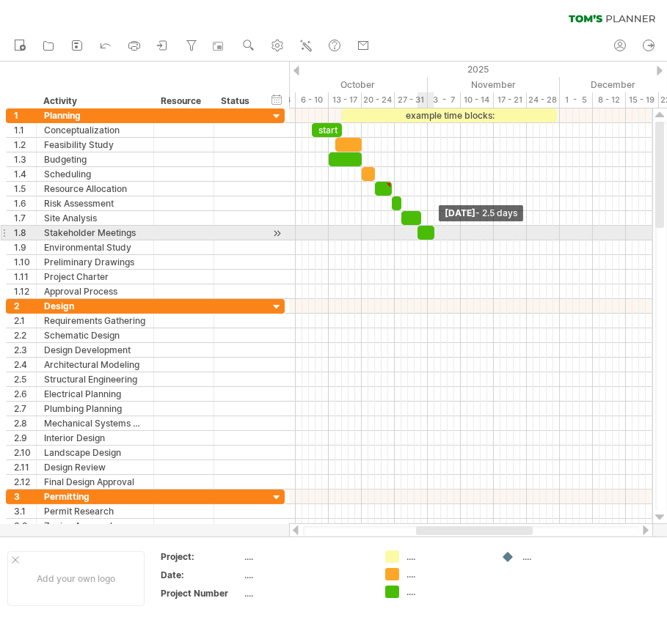
drag, startPoint x: 424, startPoint y: 230, endPoint x: 434, endPoint y: 236, distance: 11.8
click at [434, 236] on span at bounding box center [434, 233] width 6 height 14
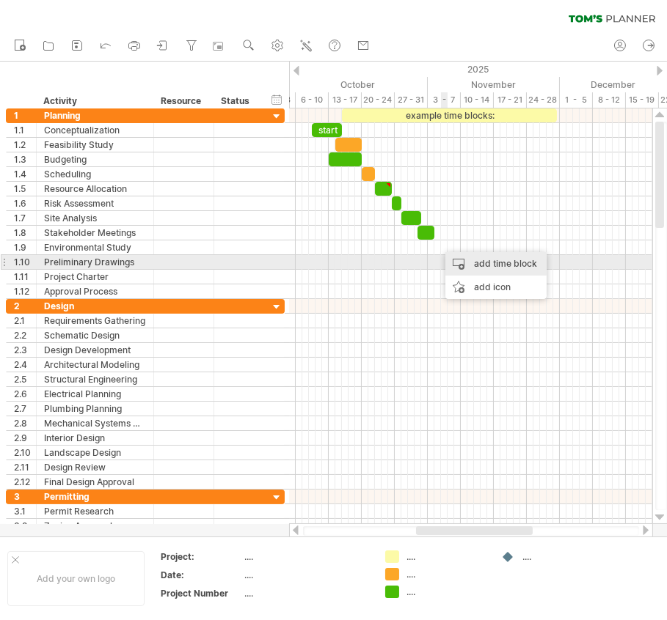
click at [460, 260] on div "add time block" at bounding box center [495, 263] width 101 height 23
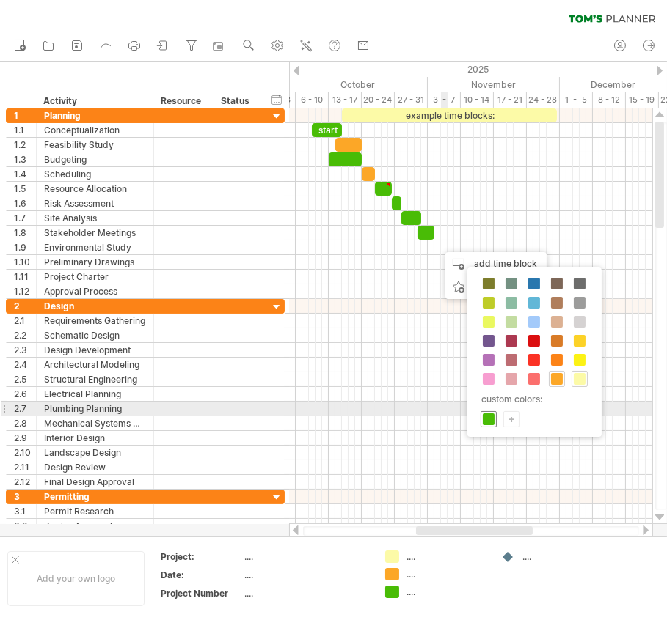
click at [488, 414] on span at bounding box center [489, 420] width 12 height 12
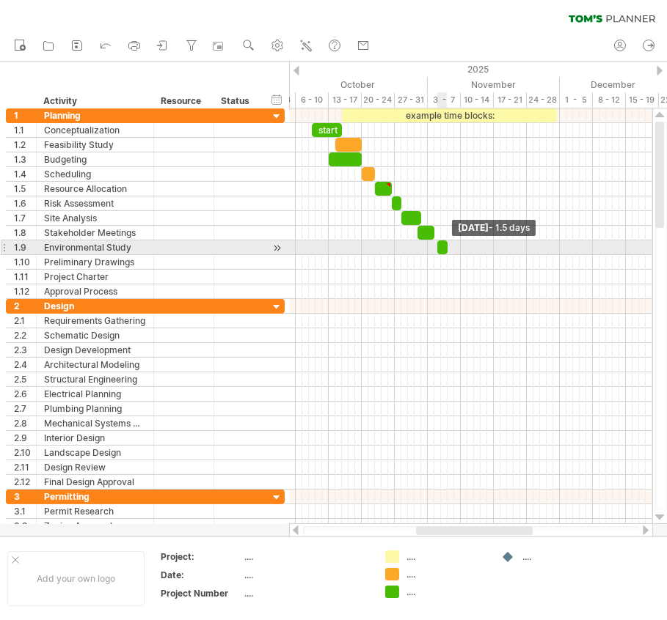
click at [446, 246] on span at bounding box center [447, 248] width 6 height 14
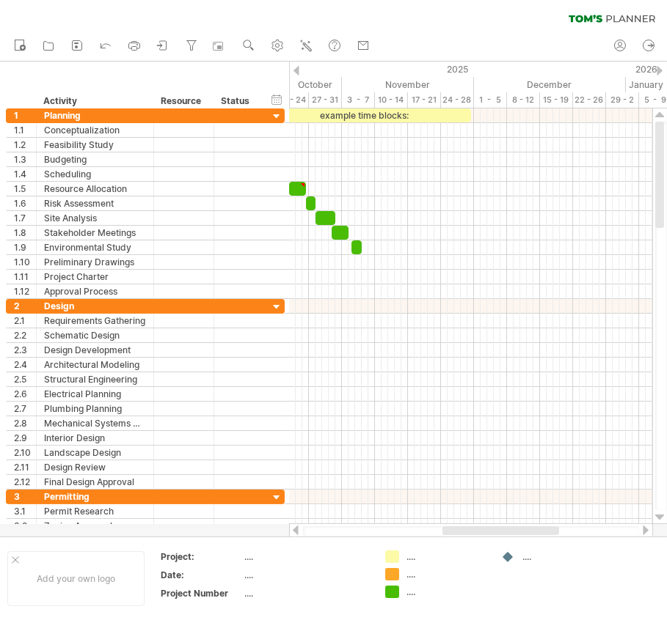
drag, startPoint x: 507, startPoint y: 529, endPoint x: 533, endPoint y: 534, distance: 26.9
click at [533, 534] on div at bounding box center [500, 531] width 117 height 9
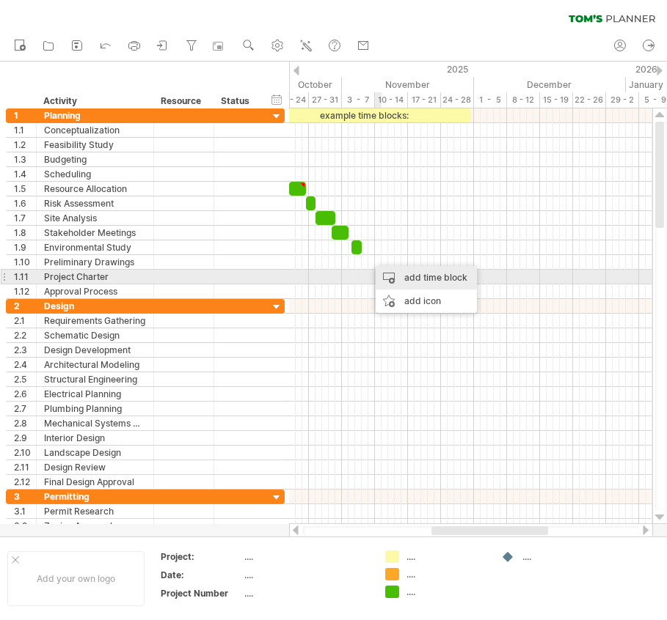
click at [389, 274] on div "add time block" at bounding box center [426, 277] width 101 height 23
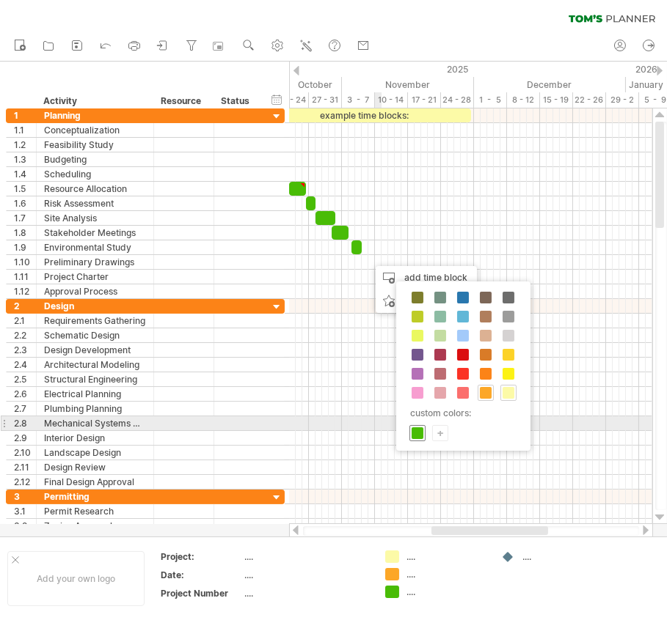
click at [420, 430] on span at bounding box center [417, 434] width 12 height 12
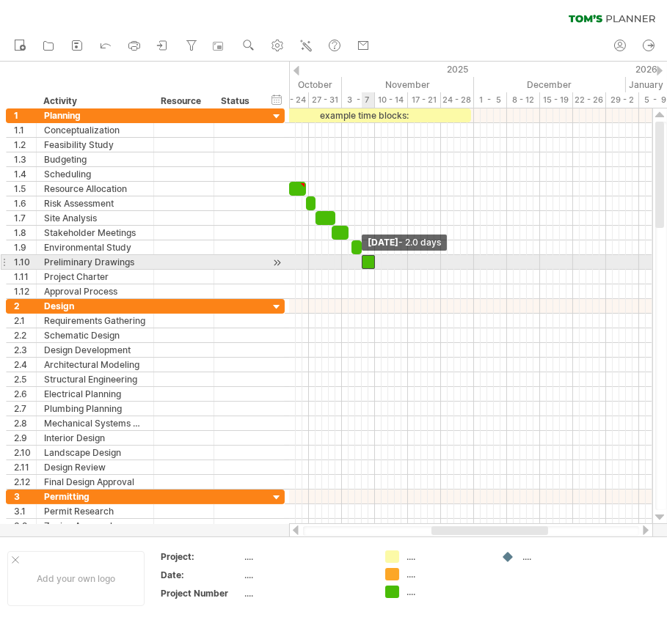
click at [361, 259] on span at bounding box center [362, 262] width 6 height 14
click at [374, 262] on span at bounding box center [375, 262] width 6 height 14
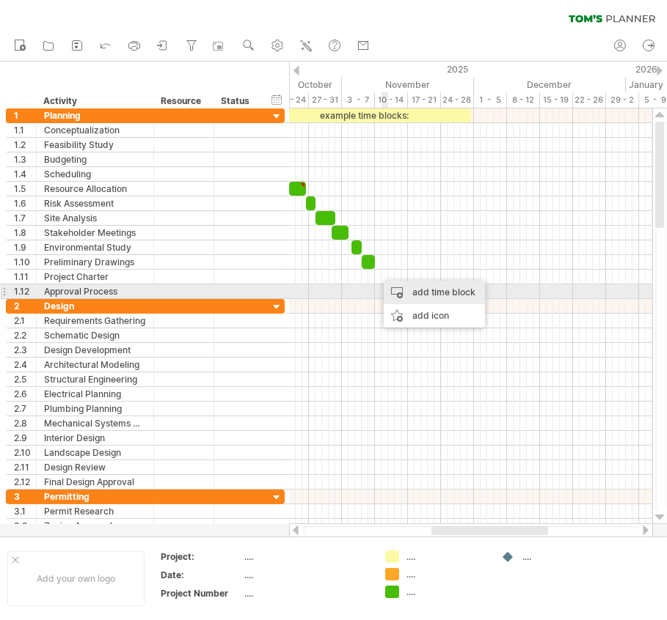
click at [399, 294] on div "add time block" at bounding box center [434, 292] width 101 height 23
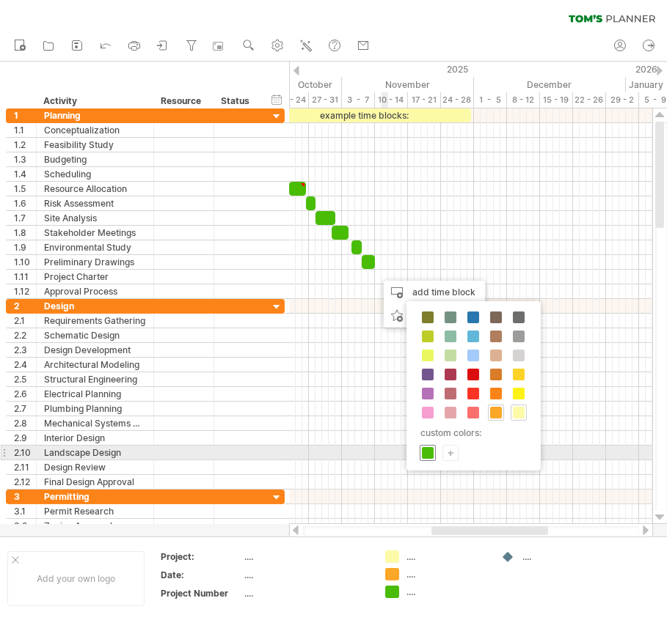
click at [428, 450] on span at bounding box center [428, 453] width 12 height 12
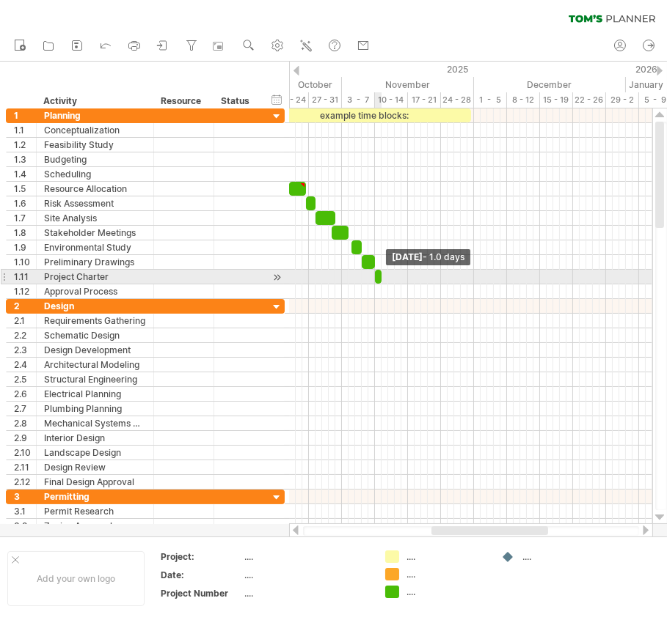
click at [379, 274] on span at bounding box center [381, 277] width 6 height 14
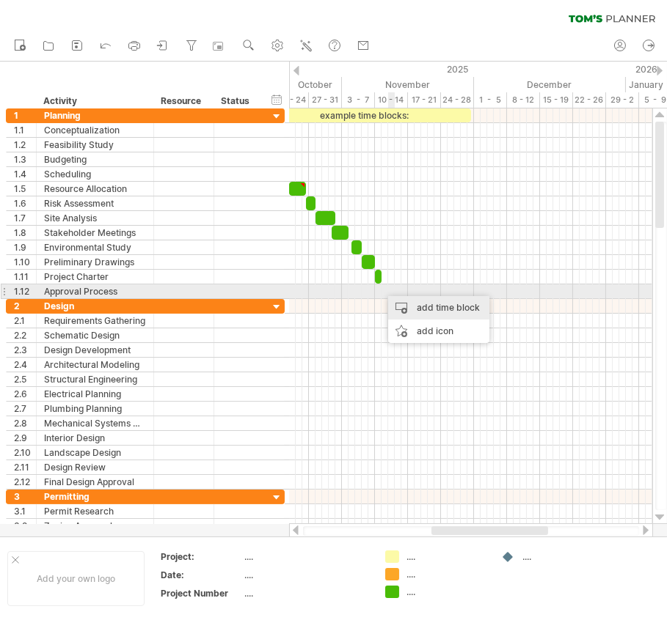
click at [395, 298] on div "add time block" at bounding box center [438, 307] width 101 height 23
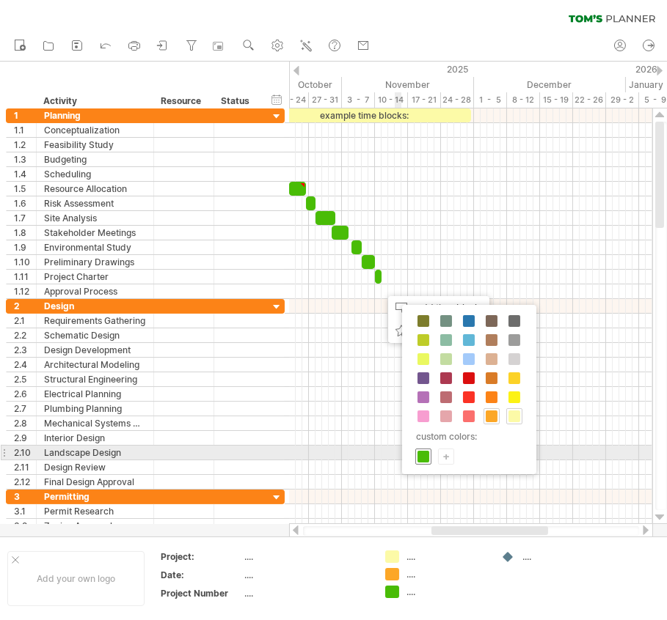
click at [422, 451] on span at bounding box center [423, 457] width 12 height 12
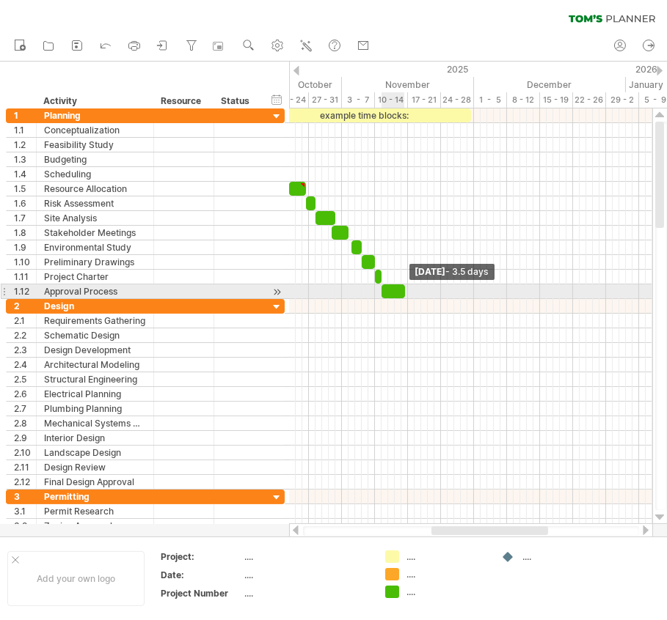
drag, startPoint x: 390, startPoint y: 290, endPoint x: 407, endPoint y: 293, distance: 17.3
click at [407, 293] on div "example time blocks: start [DATE] - 3.5 days [DATE] - 2.0 days" at bounding box center [470, 317] width 363 height 416
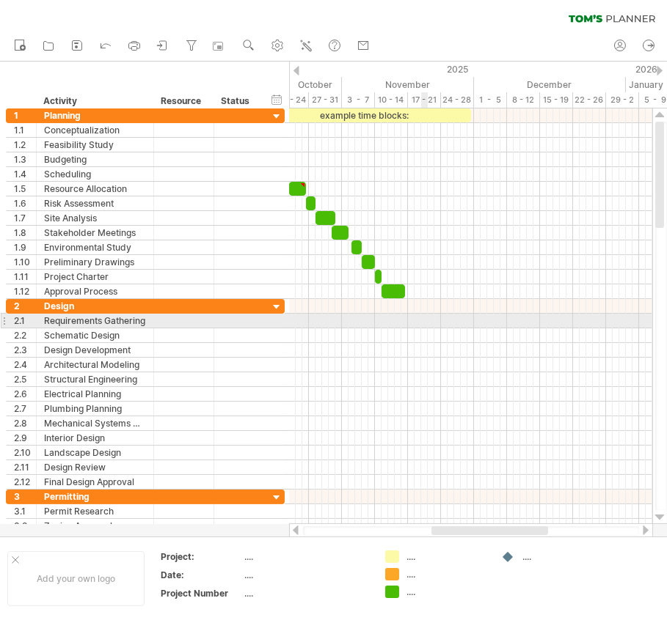
click at [424, 315] on div at bounding box center [470, 321] width 363 height 15
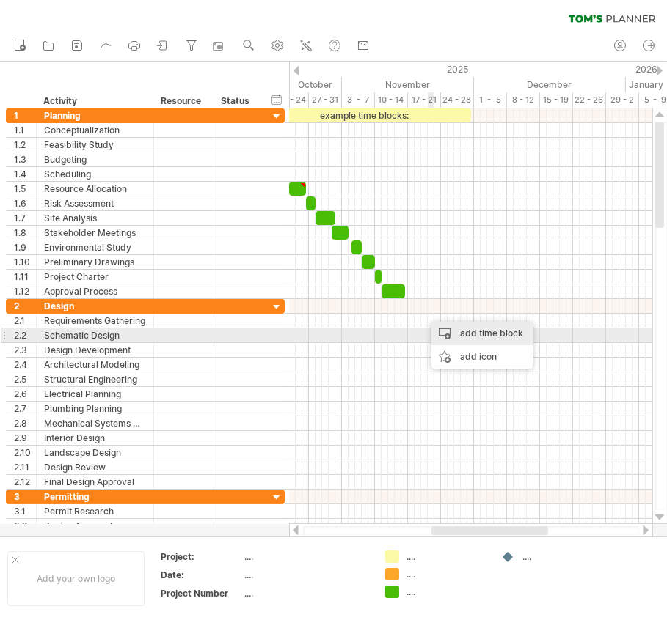
click at [444, 331] on div "add time block" at bounding box center [481, 333] width 101 height 23
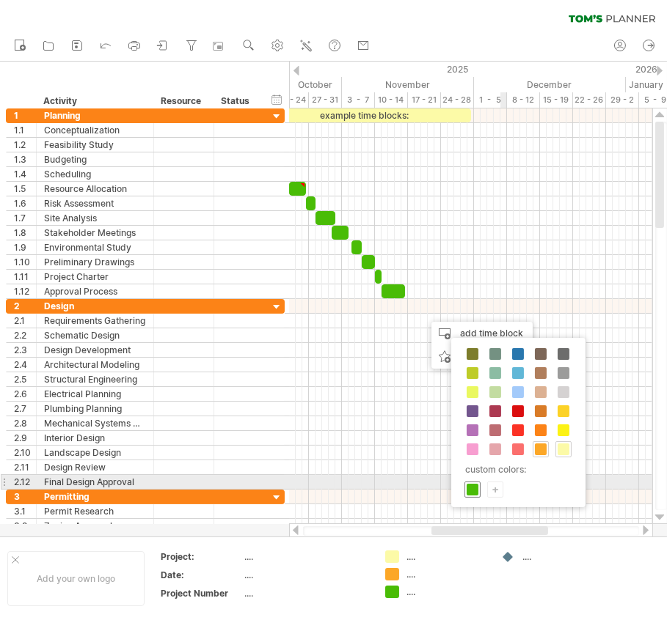
click at [469, 484] on span at bounding box center [472, 490] width 12 height 12
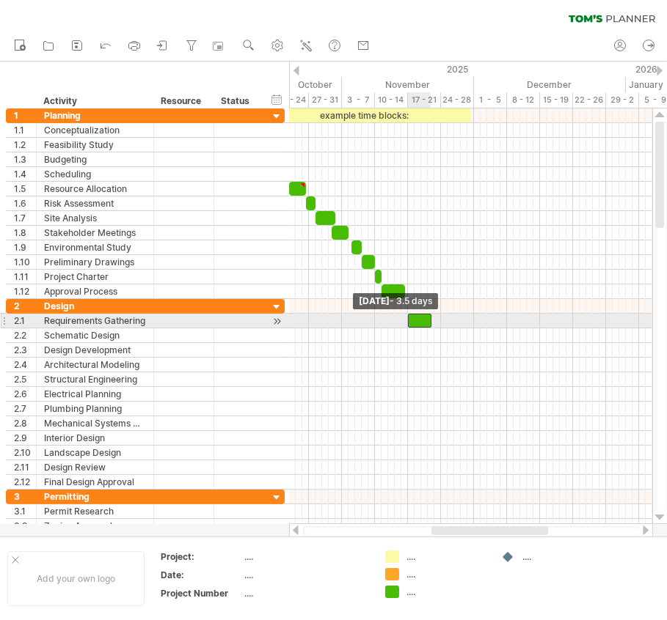
drag, startPoint x: 421, startPoint y: 317, endPoint x: 404, endPoint y: 321, distance: 17.4
click at [405, 321] on span at bounding box center [408, 321] width 6 height 14
drag, startPoint x: 431, startPoint y: 317, endPoint x: 415, endPoint y: 321, distance: 15.8
click at [415, 321] on span at bounding box center [414, 321] width 6 height 14
click at [405, 320] on span at bounding box center [405, 321] width 6 height 14
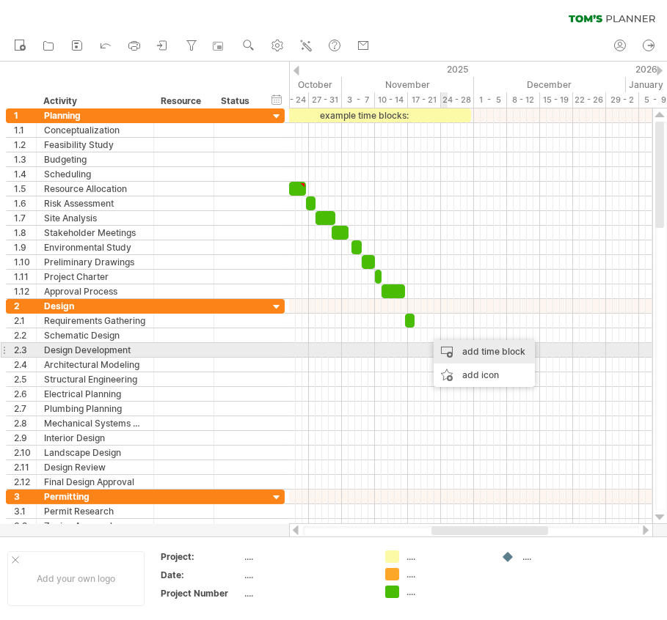
click at [453, 347] on div "add time block" at bounding box center [483, 351] width 101 height 23
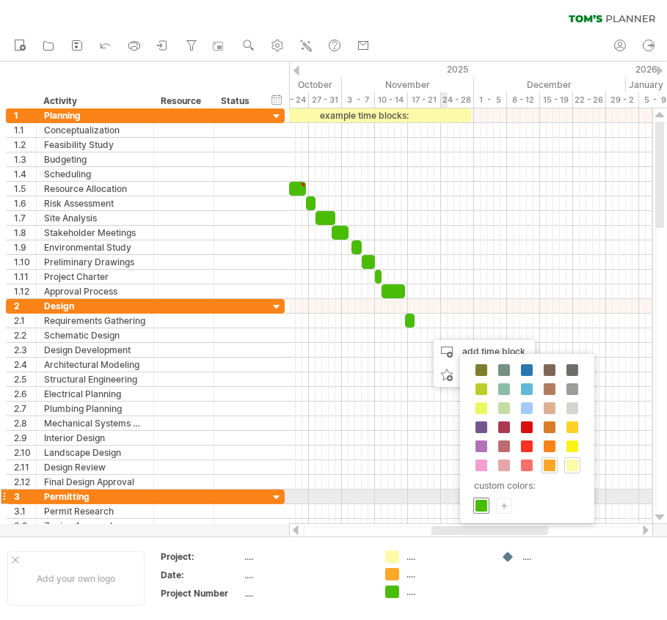
click at [483, 501] on span at bounding box center [481, 506] width 12 height 12
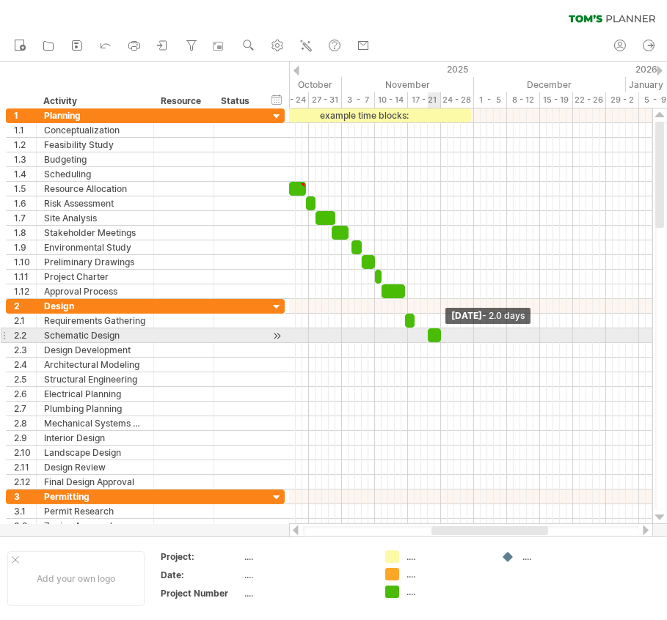
click at [442, 332] on span at bounding box center [441, 336] width 6 height 14
drag, startPoint x: 425, startPoint y: 332, endPoint x: 393, endPoint y: 331, distance: 31.5
click at [425, 329] on span at bounding box center [428, 336] width 6 height 14
drag, startPoint x: 403, startPoint y: 329, endPoint x: 419, endPoint y: 329, distance: 16.1
click at [419, 329] on span at bounding box center [418, 336] width 6 height 14
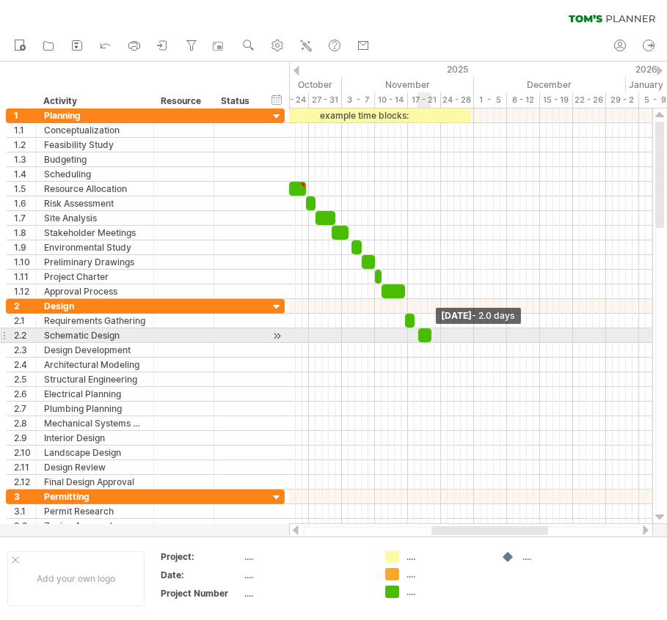
drag, startPoint x: 439, startPoint y: 325, endPoint x: 430, endPoint y: 334, distance: 13.0
click at [430, 334] on span at bounding box center [431, 336] width 6 height 14
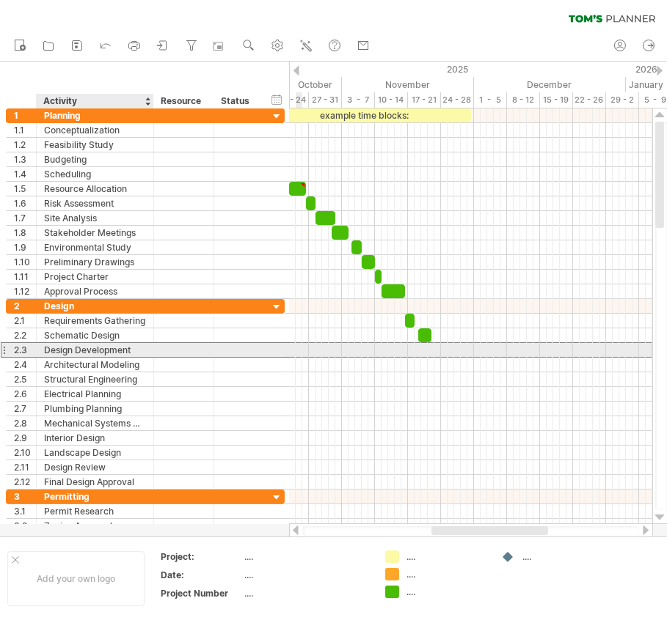
click at [80, 345] on div "Design Development" at bounding box center [95, 350] width 102 height 14
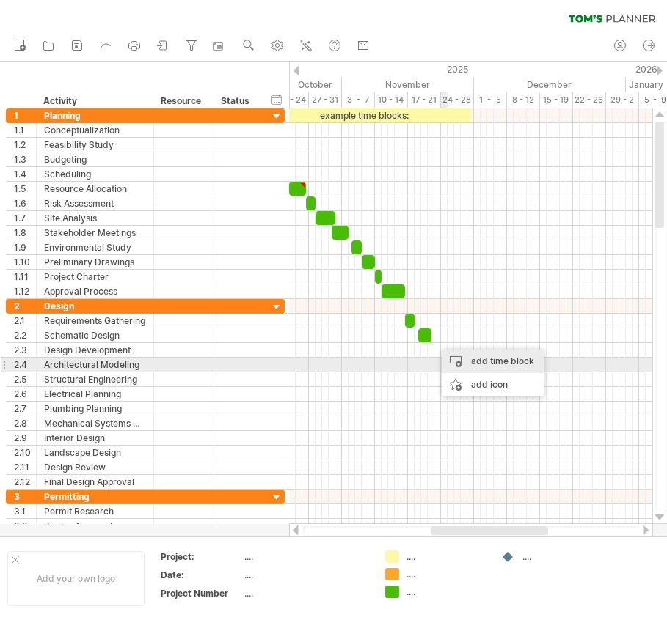
click at [461, 360] on div "add time block" at bounding box center [492, 361] width 101 height 23
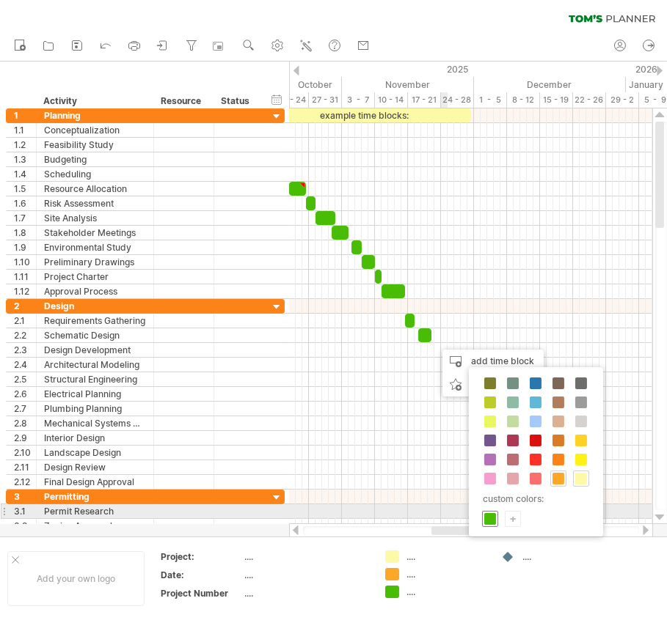
click at [491, 516] on span at bounding box center [490, 519] width 12 height 12
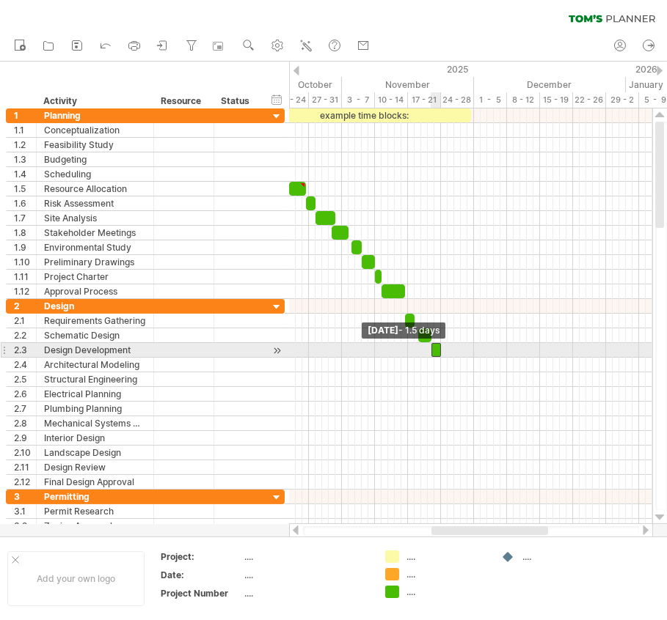
click at [431, 344] on span at bounding box center [431, 350] width 6 height 14
click at [442, 351] on span at bounding box center [445, 350] width 6 height 14
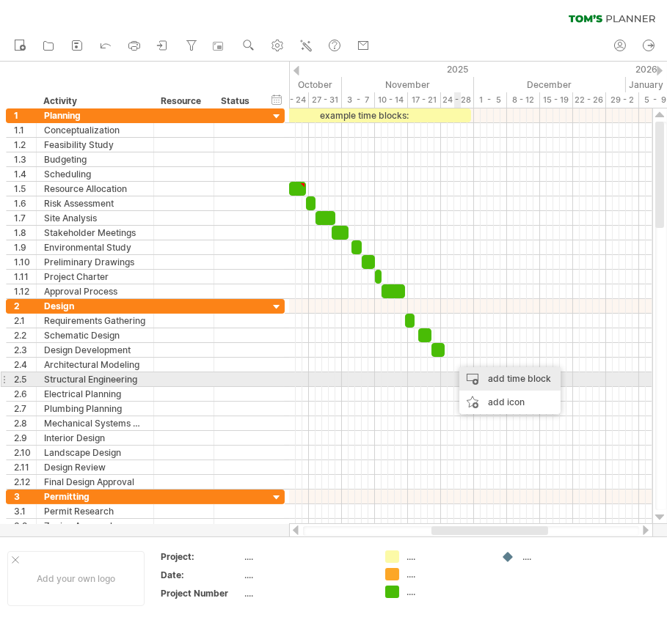
click at [482, 385] on div "add time block" at bounding box center [509, 378] width 101 height 23
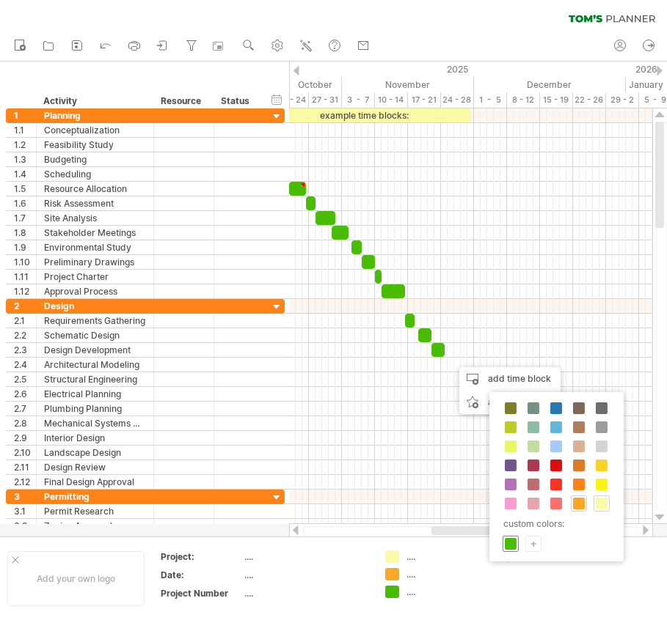
click at [514, 538] on span at bounding box center [511, 544] width 12 height 12
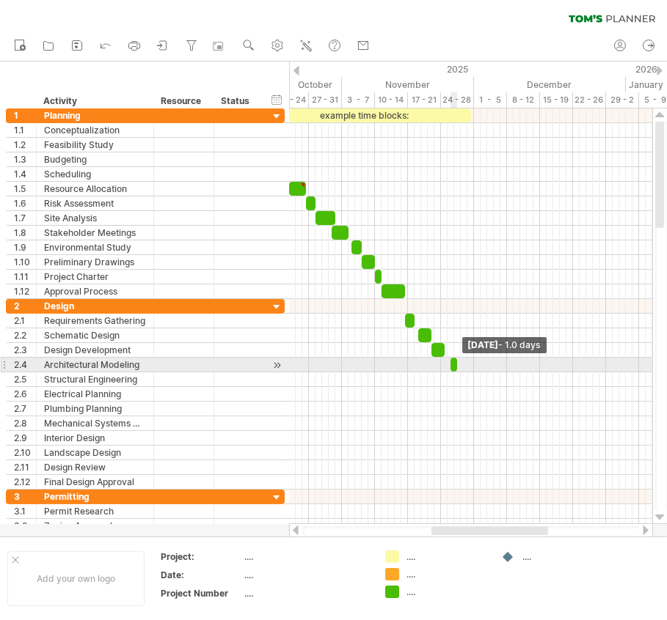
click at [459, 362] on span at bounding box center [457, 365] width 6 height 14
drag, startPoint x: 447, startPoint y: 359, endPoint x: 439, endPoint y: 359, distance: 8.1
click at [439, 359] on span at bounding box center [441, 365] width 6 height 14
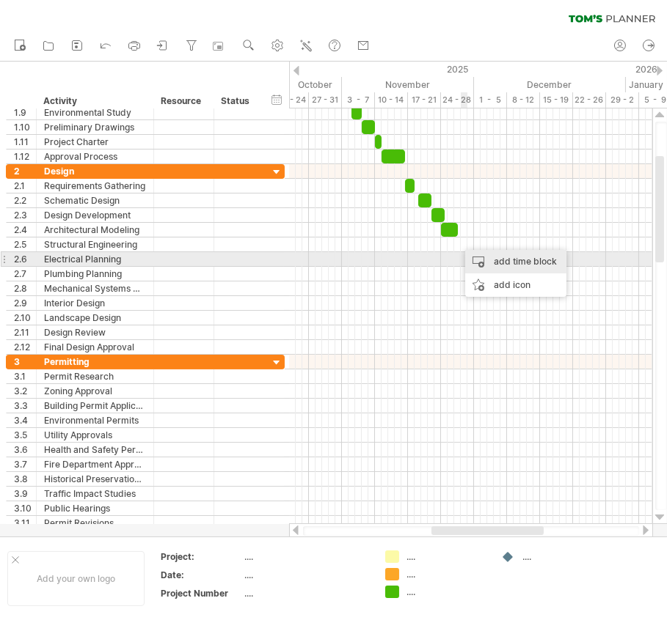
click at [483, 265] on div "add time block" at bounding box center [515, 261] width 101 height 23
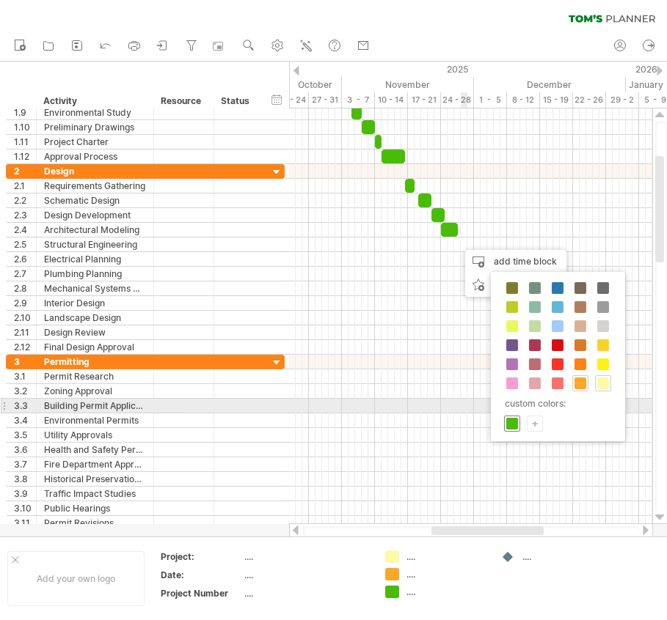
click at [510, 416] on div at bounding box center [512, 424] width 16 height 16
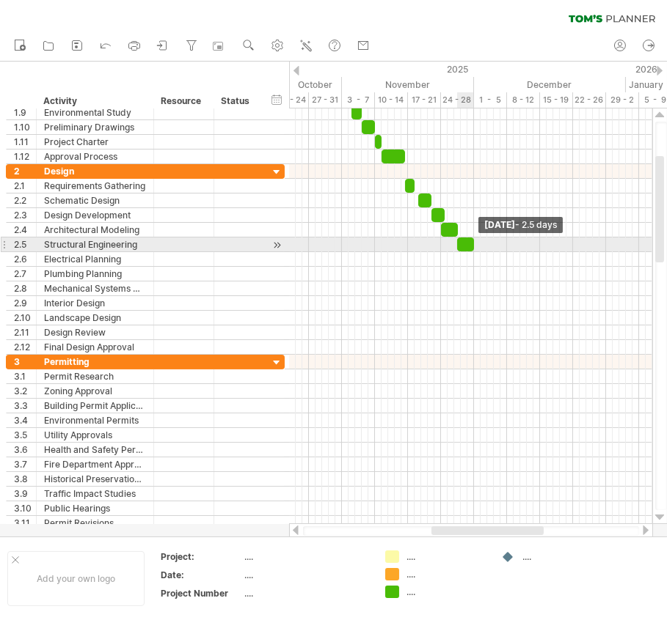
drag, startPoint x: 462, startPoint y: 243, endPoint x: 472, endPoint y: 244, distance: 9.6
click at [472, 244] on span at bounding box center [474, 245] width 6 height 14
click at [460, 241] on span at bounding box center [461, 245] width 6 height 14
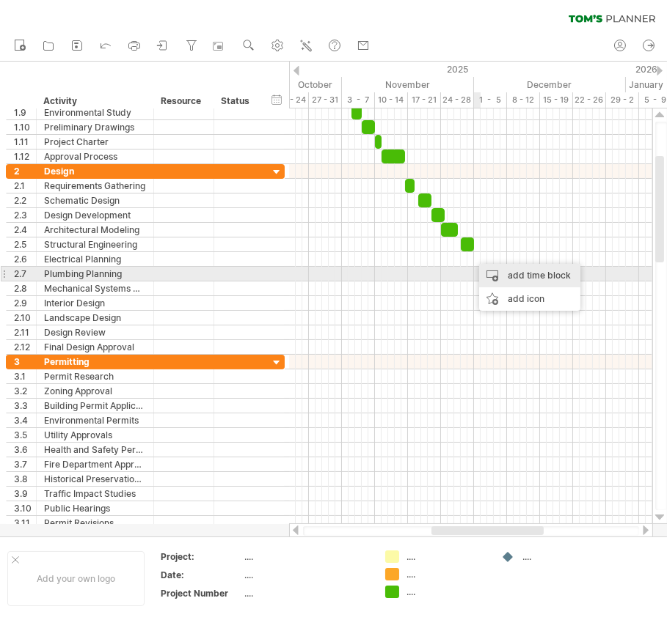
click at [498, 271] on div "add time block" at bounding box center [529, 275] width 101 height 23
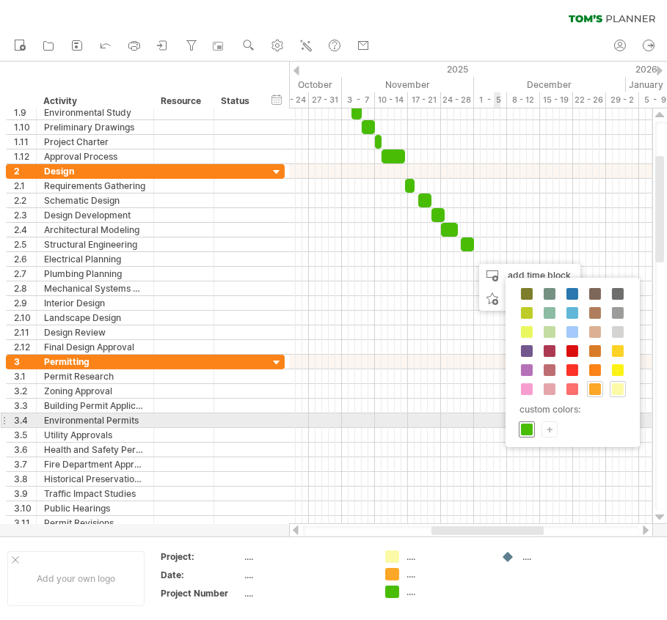
click at [525, 424] on span at bounding box center [527, 430] width 12 height 12
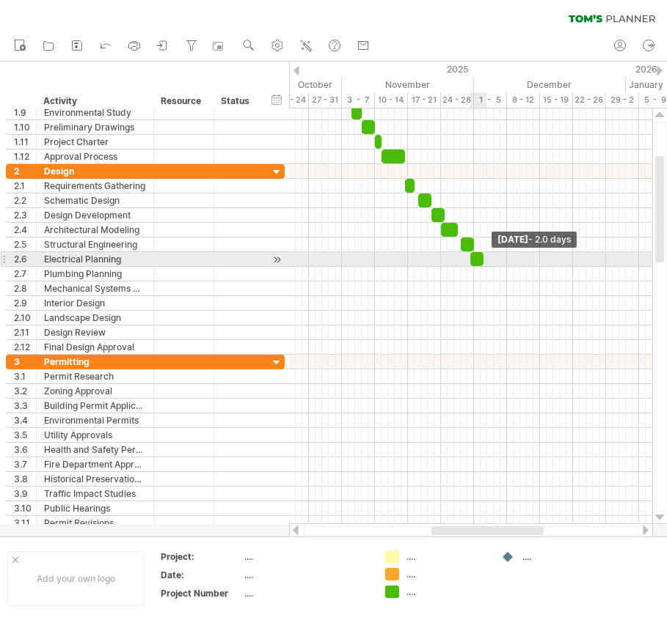
drag, startPoint x: 475, startPoint y: 257, endPoint x: 483, endPoint y: 258, distance: 8.2
click at [483, 258] on span at bounding box center [483, 259] width 6 height 14
click at [470, 258] on span at bounding box center [471, 259] width 6 height 14
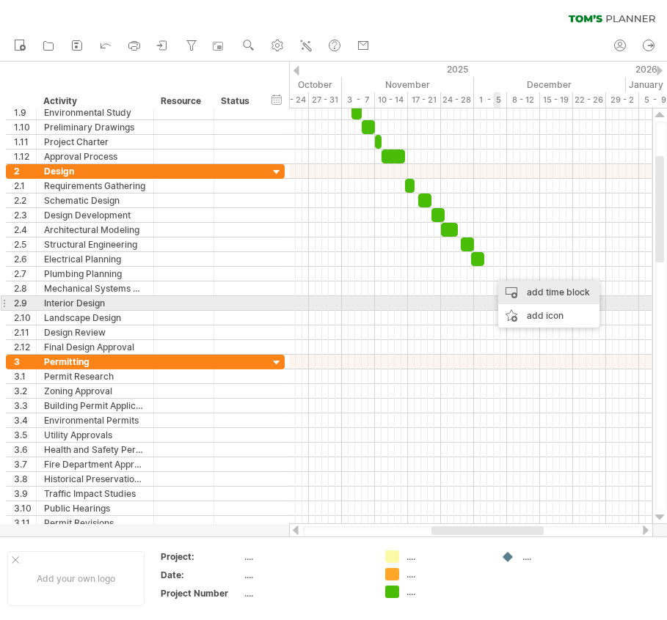
click at [514, 298] on div "add time block" at bounding box center [548, 292] width 101 height 23
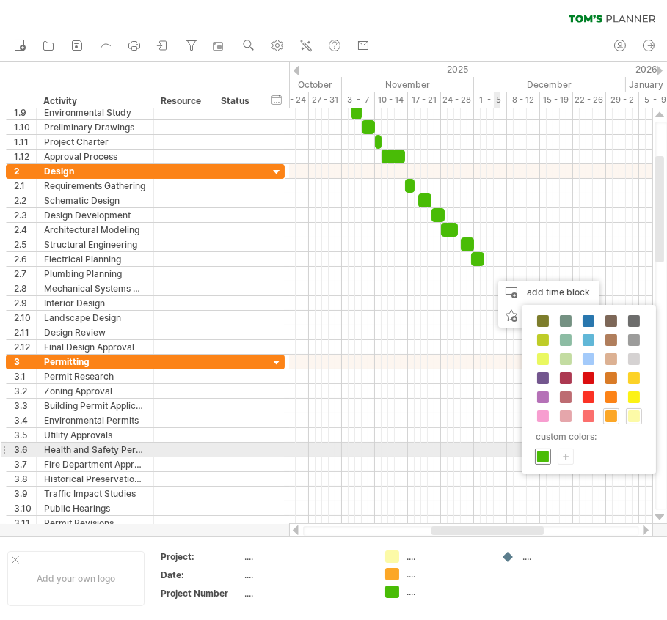
click at [546, 454] on span at bounding box center [543, 457] width 12 height 12
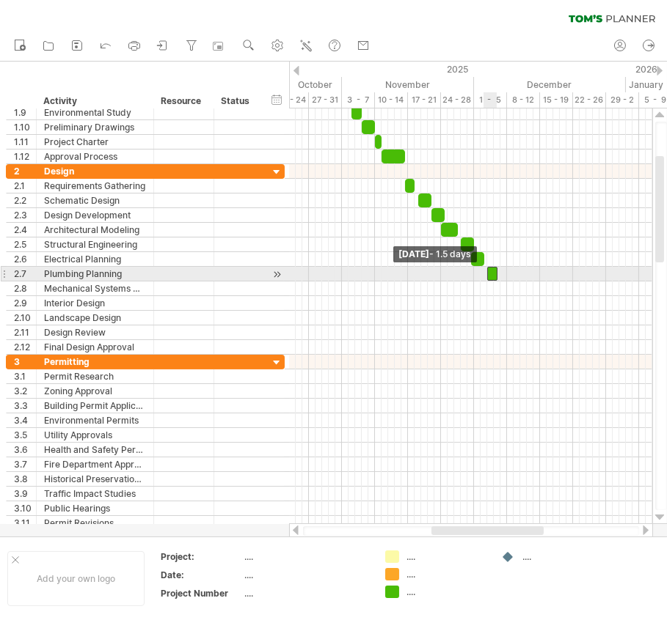
click at [485, 271] on span at bounding box center [487, 274] width 6 height 14
click at [498, 267] on span at bounding box center [500, 274] width 6 height 14
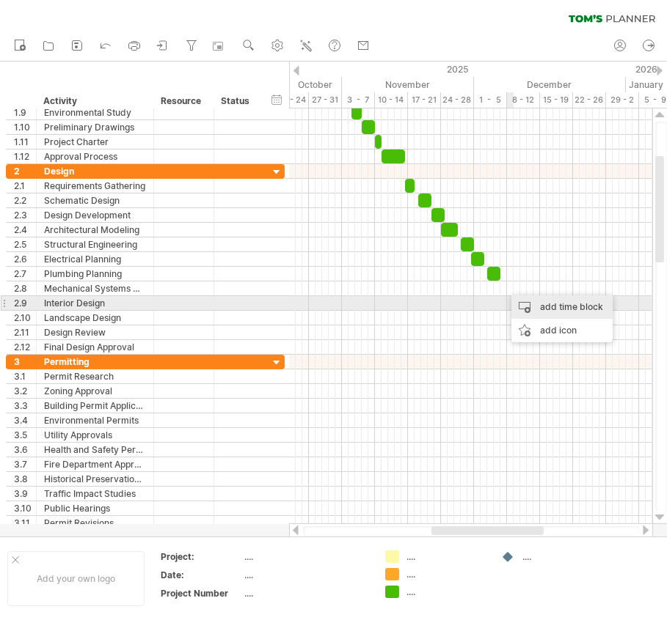
click at [518, 310] on div "add time block" at bounding box center [561, 307] width 101 height 23
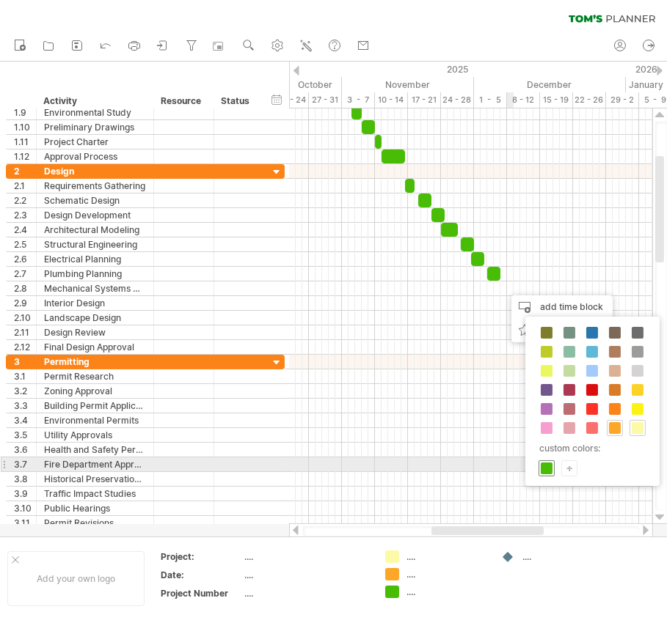
drag, startPoint x: 549, startPoint y: 465, endPoint x: 546, endPoint y: 432, distance: 33.2
click at [548, 463] on span at bounding box center [547, 469] width 12 height 12
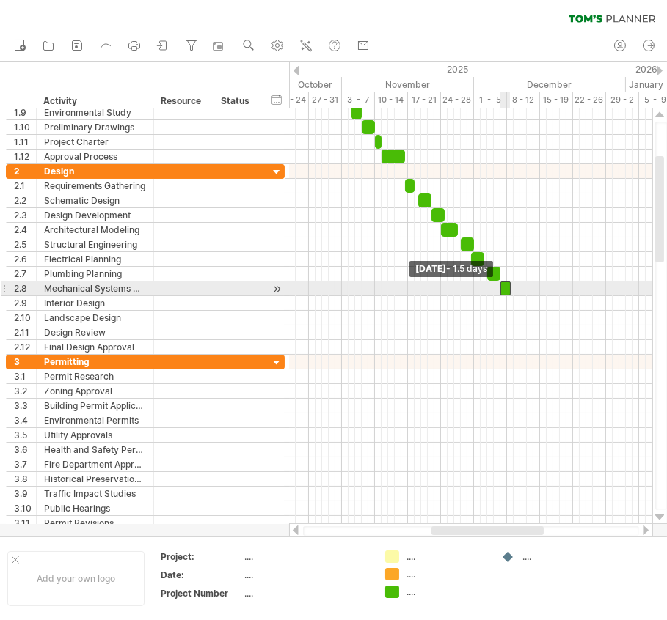
click at [500, 287] on span at bounding box center [500, 289] width 6 height 14
click at [510, 285] on span at bounding box center [511, 289] width 6 height 14
click at [504, 288] on span at bounding box center [504, 289] width 6 height 14
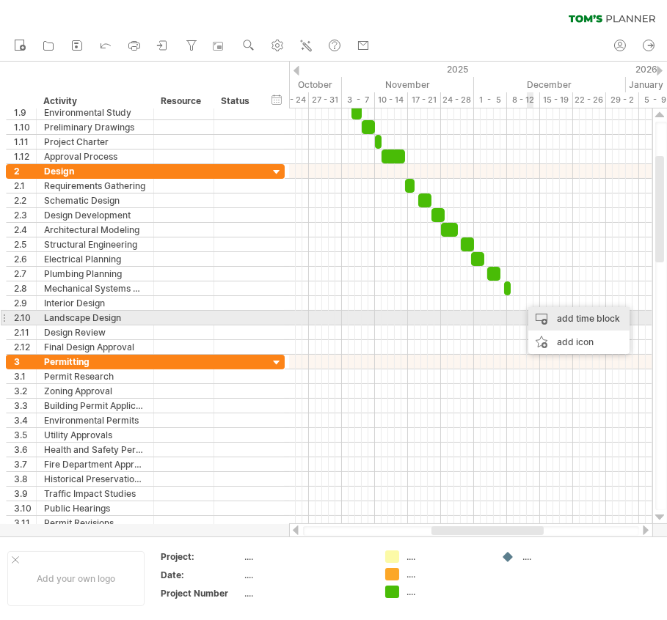
click at [546, 315] on div "add time block" at bounding box center [578, 318] width 101 height 23
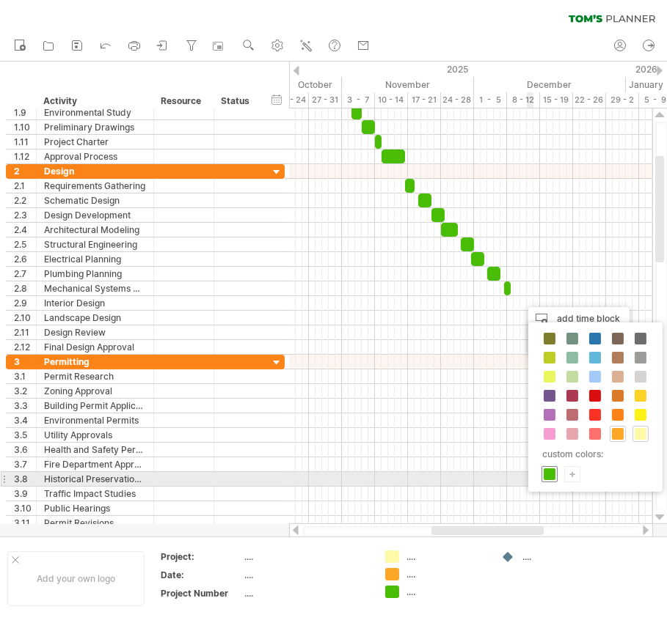
click at [553, 473] on span at bounding box center [549, 475] width 12 height 12
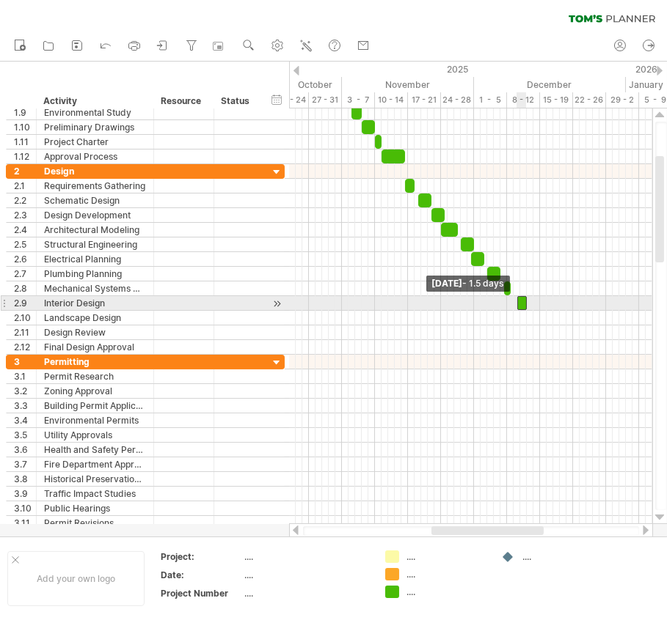
click at [516, 303] on span at bounding box center [517, 303] width 6 height 14
click at [529, 299] on span at bounding box center [530, 303] width 6 height 14
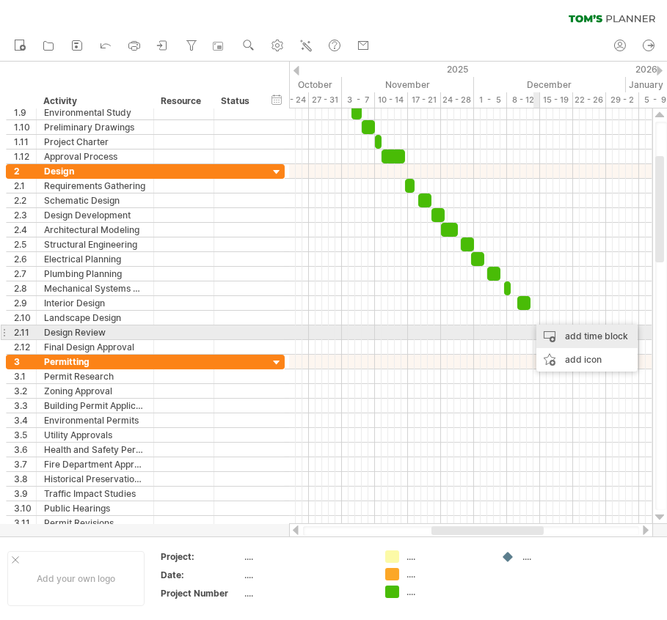
click at [540, 328] on div "add time block" at bounding box center [586, 336] width 101 height 23
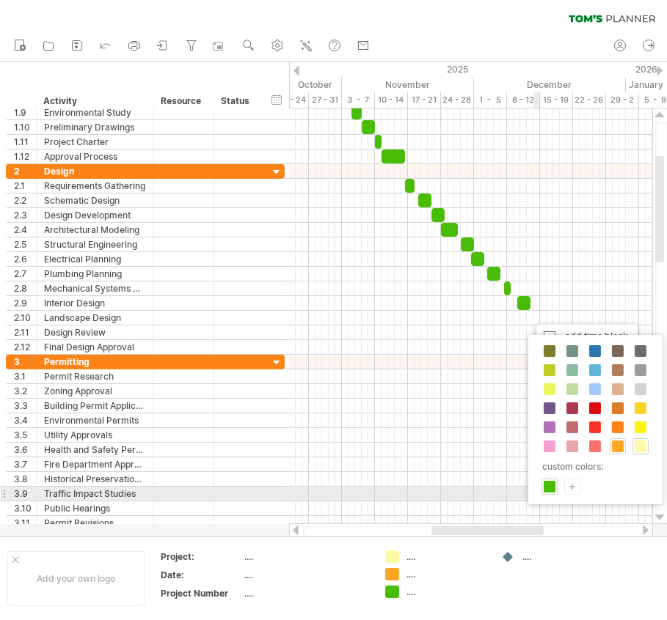
click at [555, 491] on div "custom colors: +" at bounding box center [595, 419] width 134 height 169
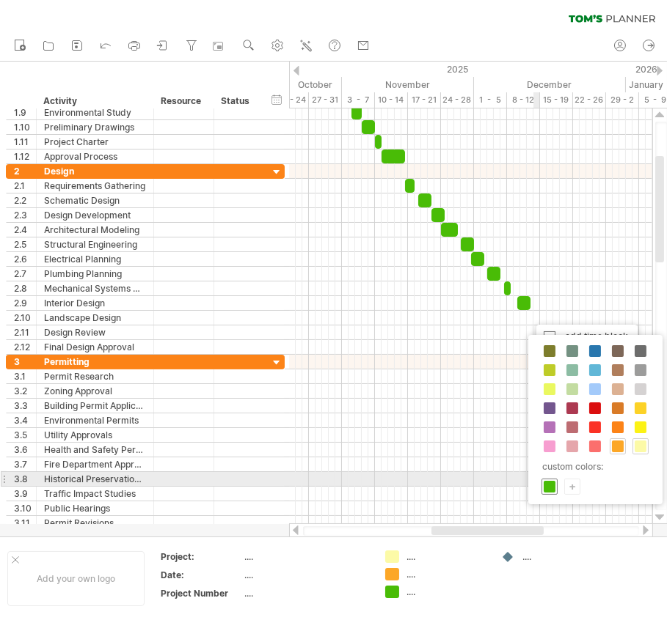
click at [552, 483] on span at bounding box center [549, 487] width 12 height 12
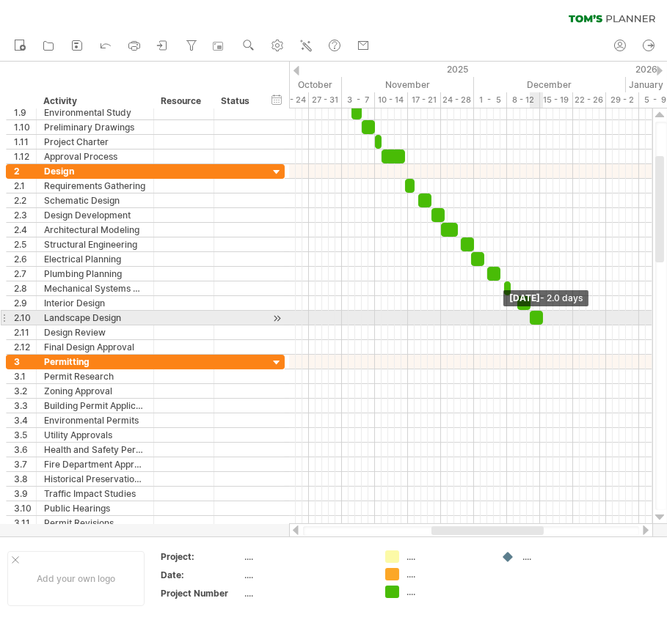
click at [545, 313] on span at bounding box center [543, 318] width 6 height 14
click at [537, 312] on div at bounding box center [536, 318] width 13 height 14
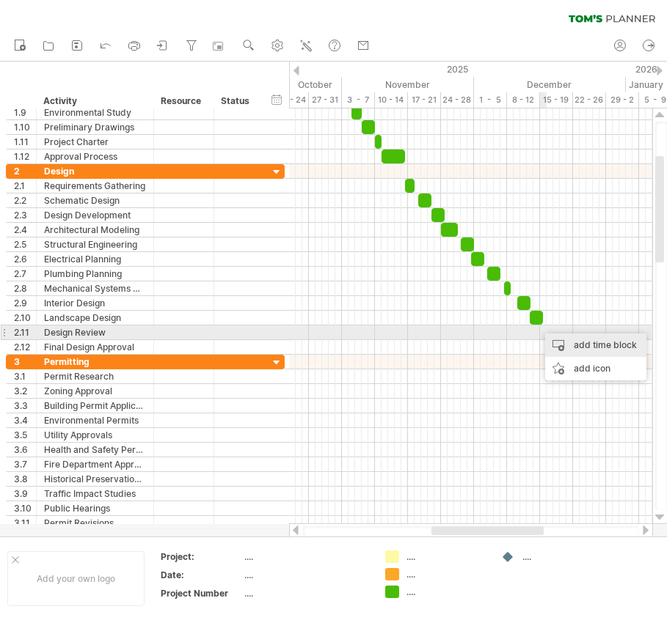
click at [558, 340] on div "add time block" at bounding box center [595, 345] width 101 height 23
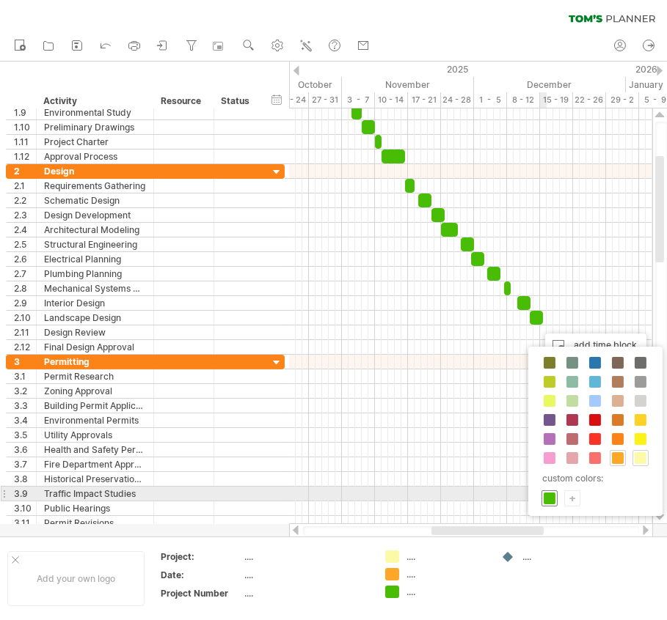
drag, startPoint x: 553, startPoint y: 496, endPoint x: 560, endPoint y: 444, distance: 51.8
click at [552, 497] on span at bounding box center [549, 499] width 12 height 12
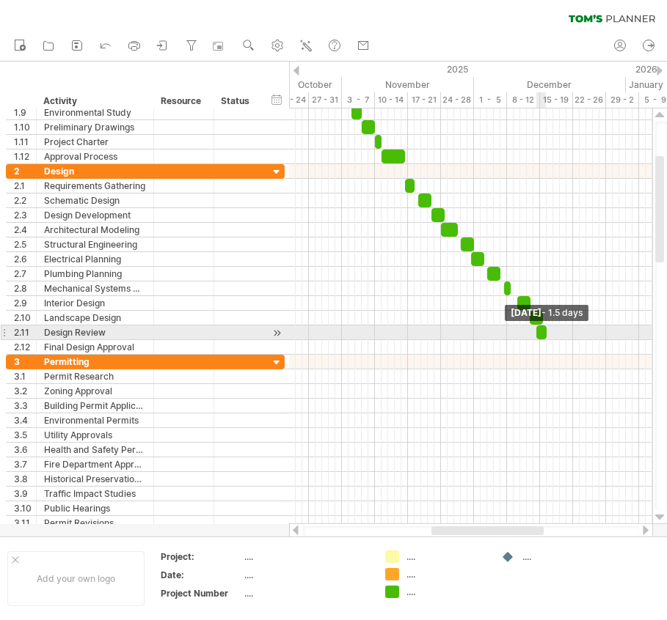
click at [546, 326] on span at bounding box center [546, 333] width 6 height 14
drag, startPoint x: 535, startPoint y: 326, endPoint x: 528, endPoint y: 327, distance: 7.4
click at [528, 327] on span at bounding box center [530, 333] width 6 height 14
click at [543, 327] on span at bounding box center [544, 333] width 6 height 14
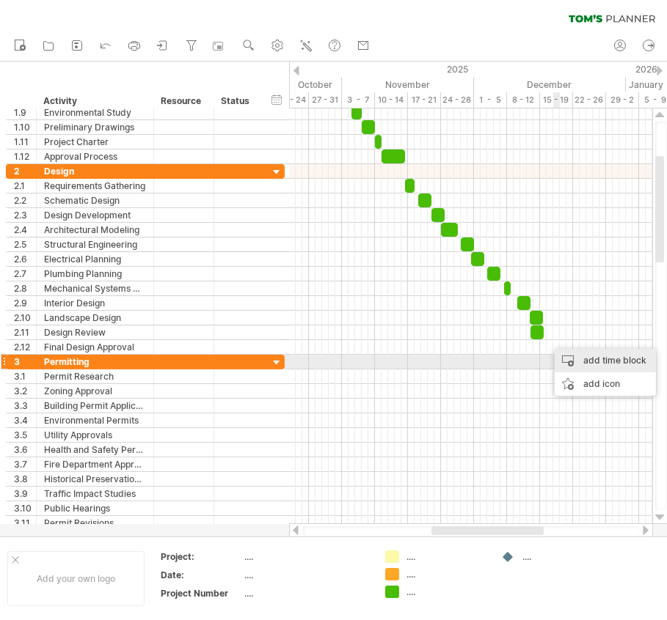
click at [579, 358] on div "add time block" at bounding box center [604, 360] width 101 height 23
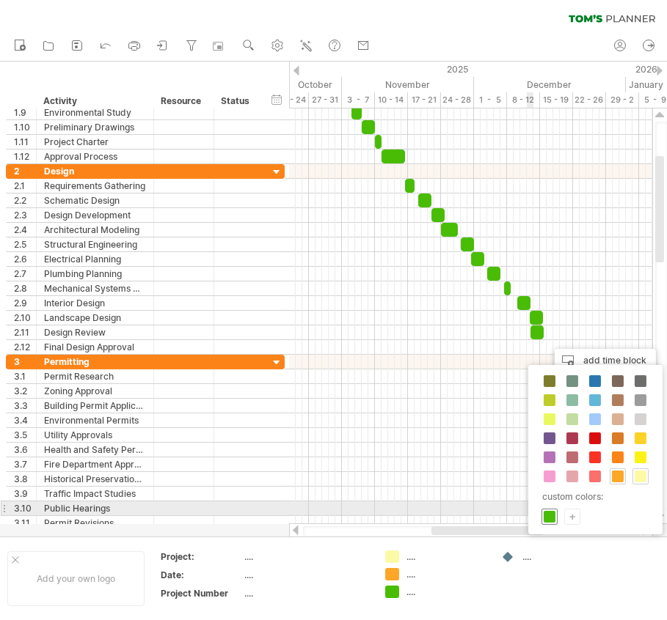
click at [546, 511] on span at bounding box center [549, 517] width 12 height 12
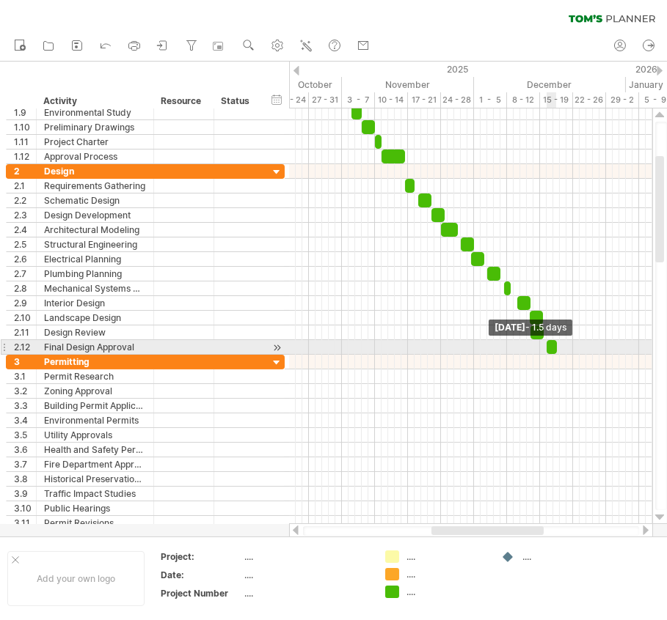
click at [556, 342] on span at bounding box center [557, 347] width 6 height 14
click at [539, 343] on span at bounding box center [540, 347] width 6 height 14
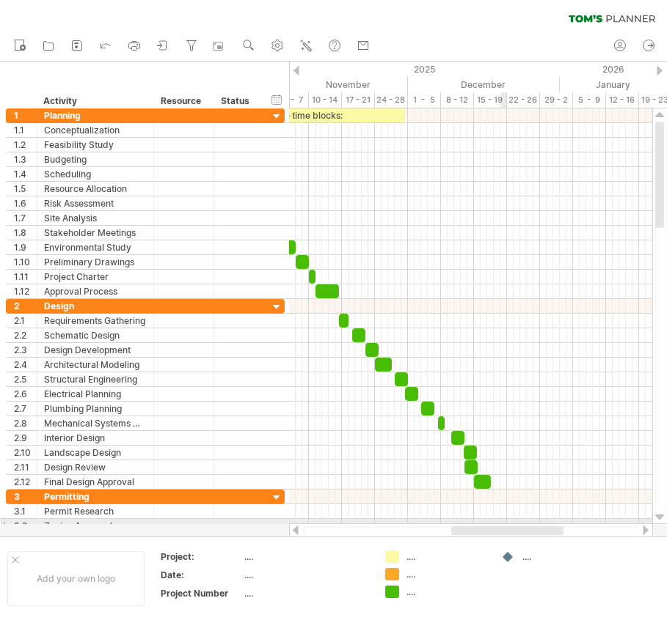
drag, startPoint x: 483, startPoint y: 528, endPoint x: 471, endPoint y: 420, distance: 108.5
click at [502, 520] on div "Trying to reach [DOMAIN_NAME] Connected again... 0% clear filter new 1" at bounding box center [333, 310] width 667 height 620
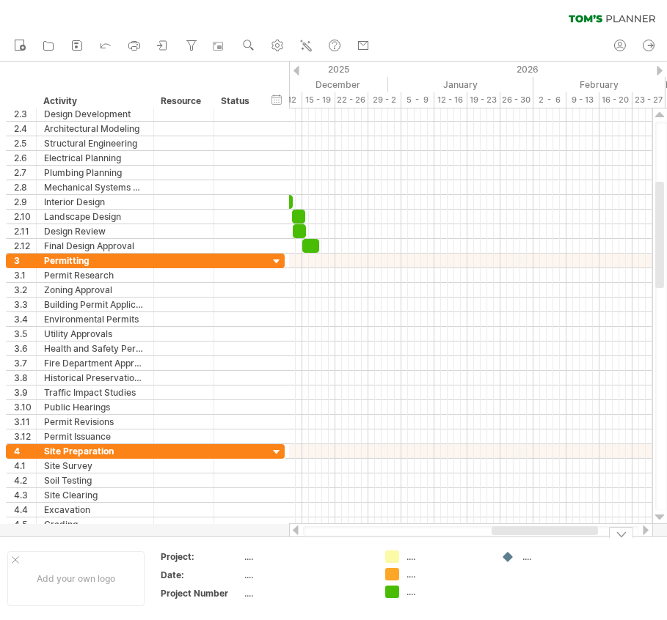
drag, startPoint x: 467, startPoint y: 528, endPoint x: 516, endPoint y: 541, distance: 50.0
click at [516, 541] on div "Trying to reach [DOMAIN_NAME] Connected again... 0% clear filter new 1" at bounding box center [333, 310] width 667 height 620
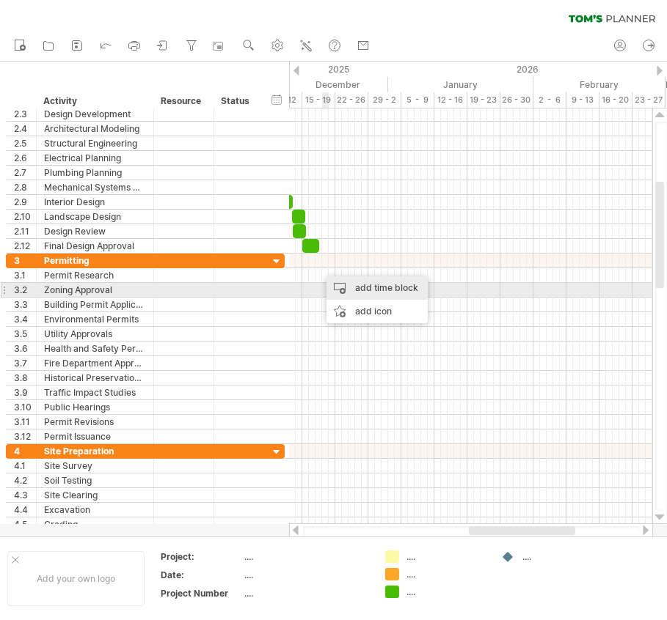
click at [348, 286] on div "add time block" at bounding box center [376, 288] width 101 height 23
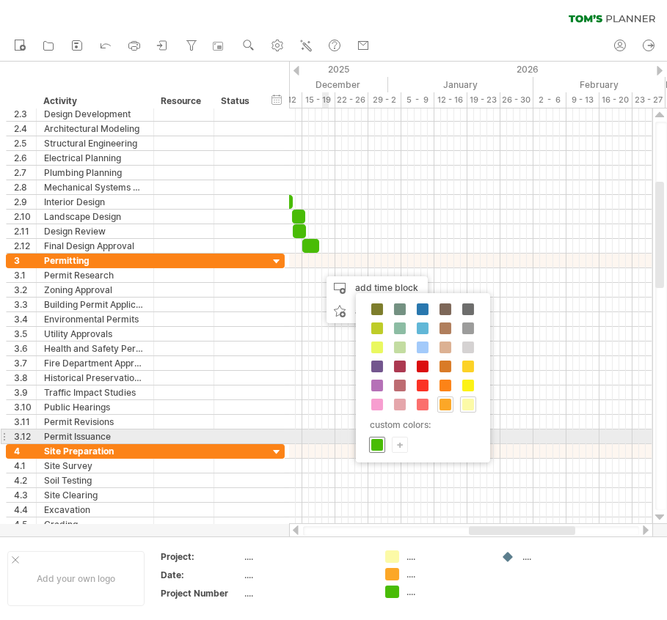
click at [376, 437] on div at bounding box center [377, 445] width 16 height 16
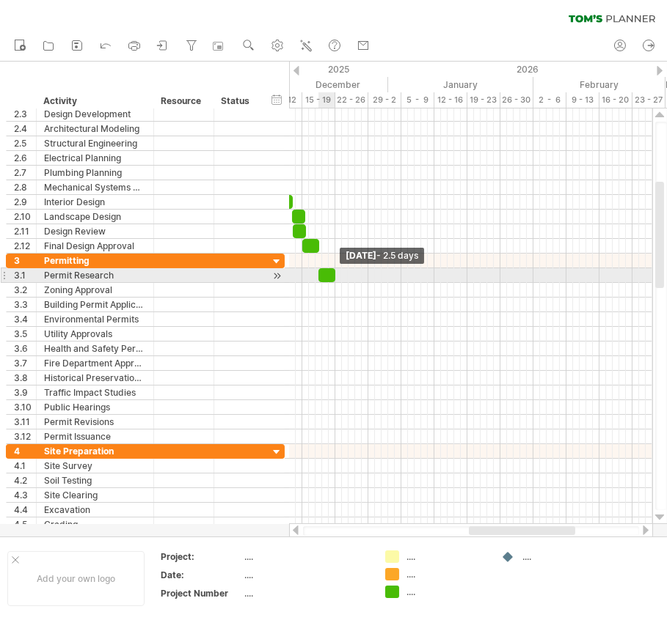
drag, startPoint x: 325, startPoint y: 271, endPoint x: 336, endPoint y: 271, distance: 11.0
click at [336, 271] on span at bounding box center [335, 275] width 6 height 14
click at [335, 272] on span at bounding box center [335, 275] width 6 height 14
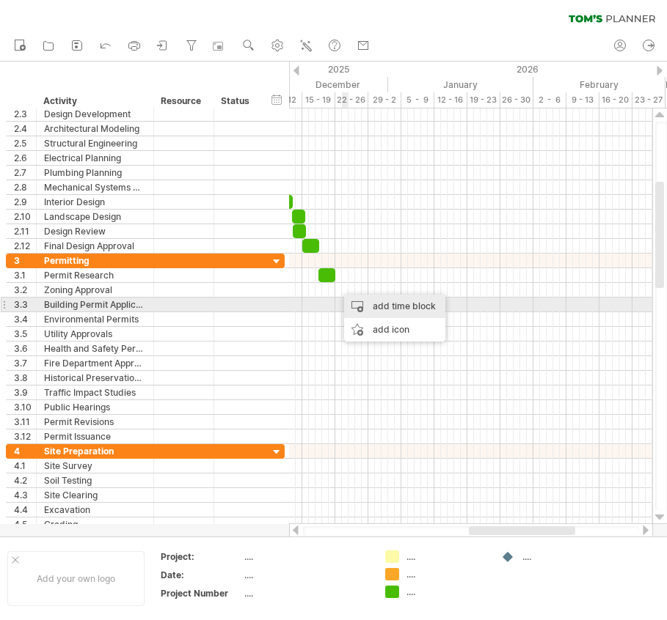
click at [356, 299] on div "add time block" at bounding box center [394, 306] width 101 height 23
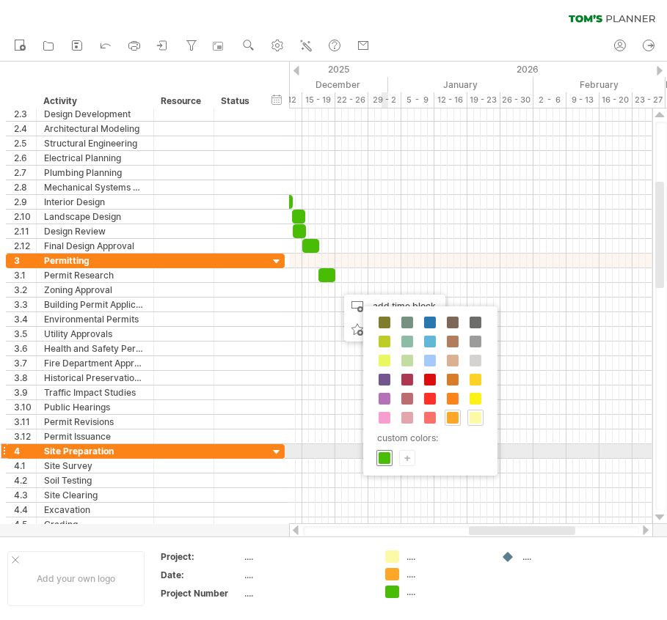
click at [384, 453] on span at bounding box center [384, 459] width 12 height 12
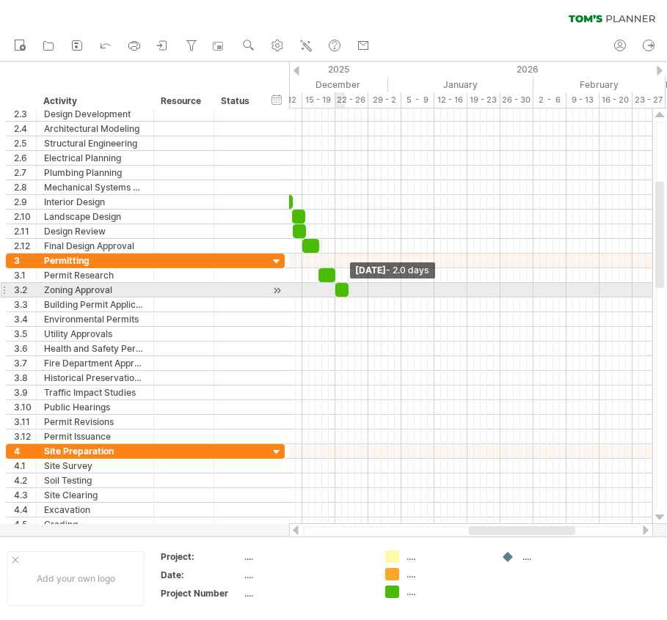
click at [348, 290] on span at bounding box center [348, 290] width 6 height 14
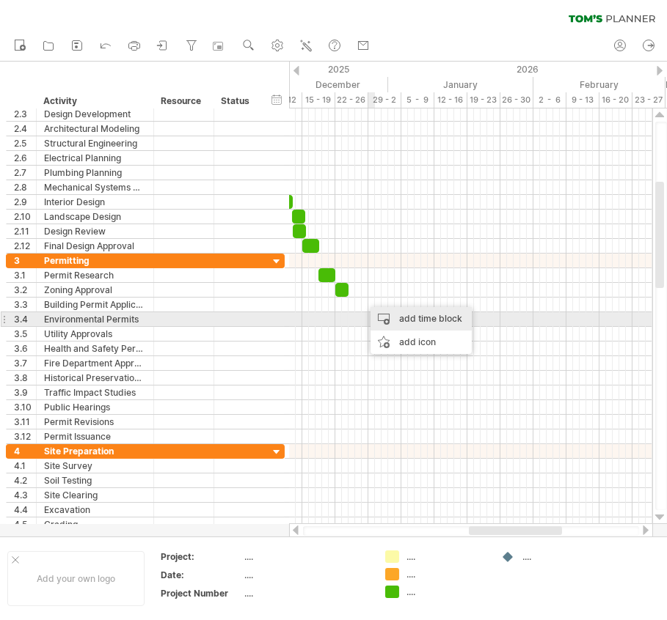
click at [380, 314] on div "add time block" at bounding box center [420, 318] width 101 height 23
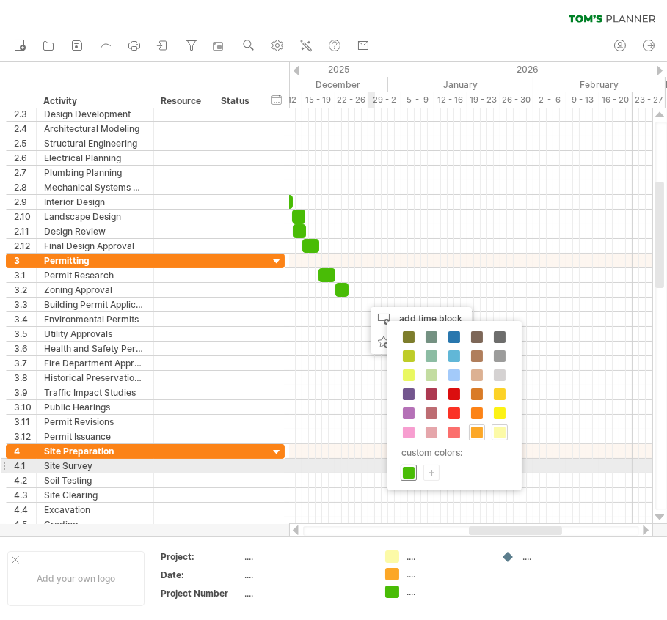
click at [411, 467] on span at bounding box center [409, 473] width 12 height 12
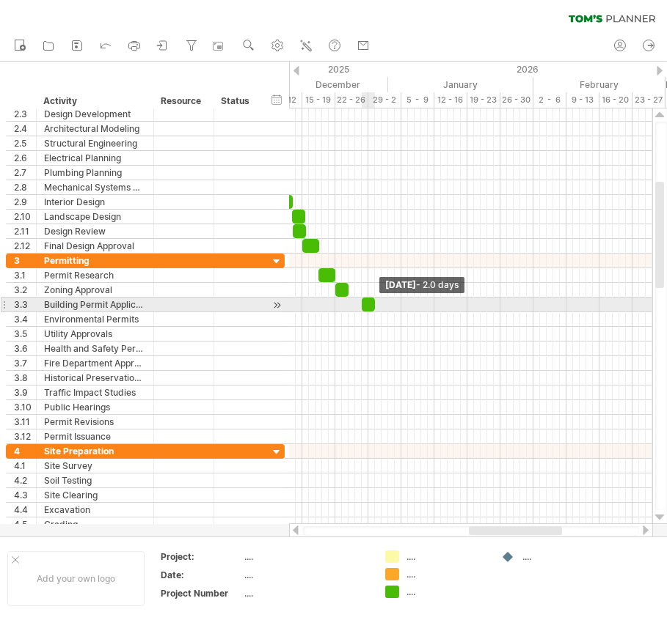
drag, startPoint x: 366, startPoint y: 301, endPoint x: 373, endPoint y: 302, distance: 7.4
click at [373, 302] on span at bounding box center [375, 305] width 6 height 14
click at [362, 303] on span at bounding box center [362, 305] width 6 height 14
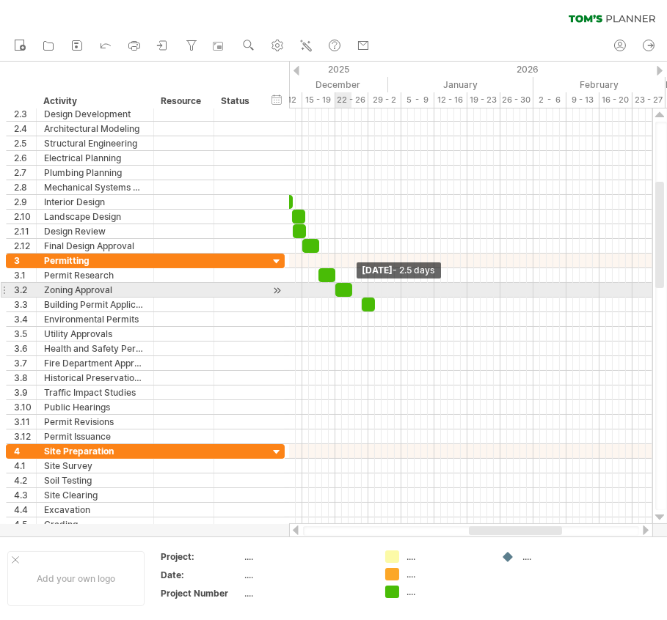
click at [349, 285] on span at bounding box center [352, 290] width 6 height 14
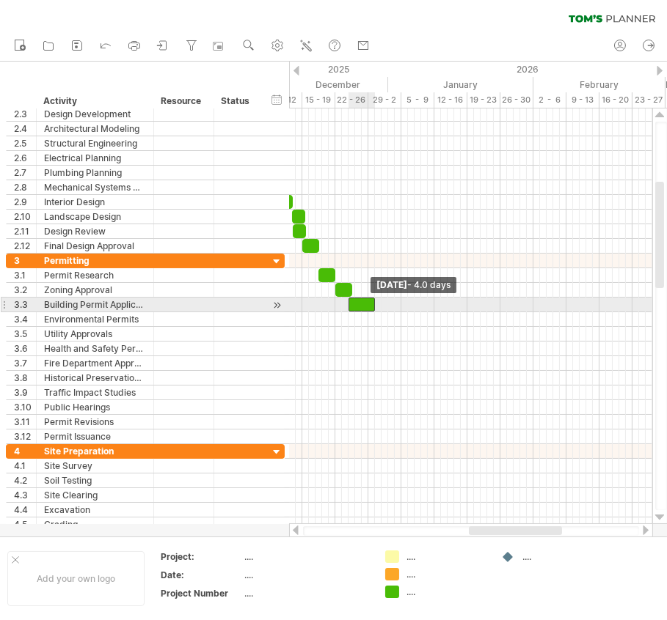
drag, startPoint x: 363, startPoint y: 299, endPoint x: 348, endPoint y: 300, distance: 14.7
click at [348, 300] on span at bounding box center [348, 305] width 6 height 14
click at [367, 301] on span at bounding box center [368, 305] width 6 height 14
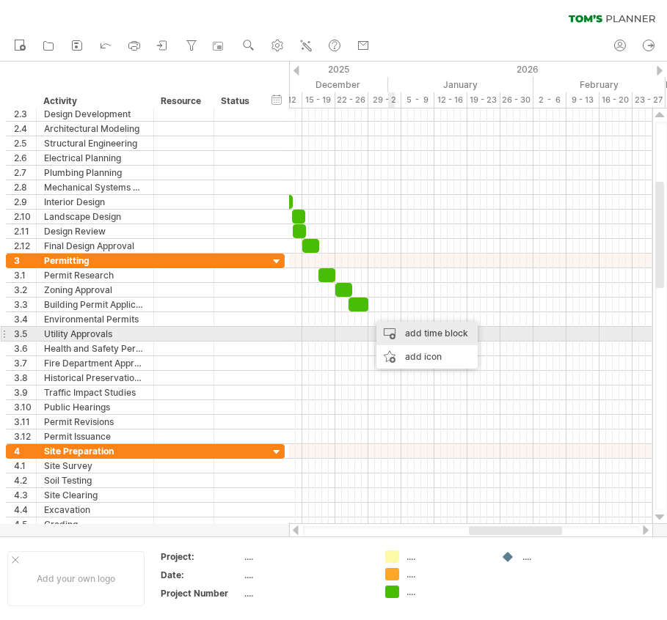
click at [399, 333] on div "add time block" at bounding box center [426, 333] width 101 height 23
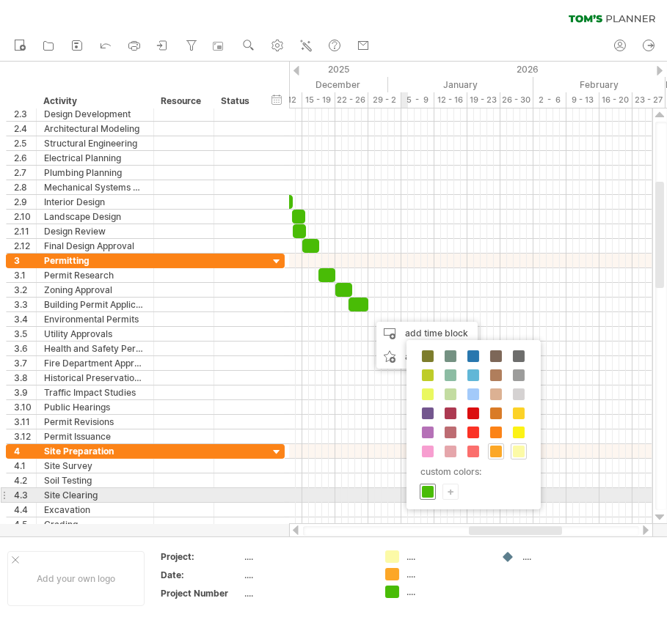
click at [431, 492] on span at bounding box center [428, 492] width 12 height 12
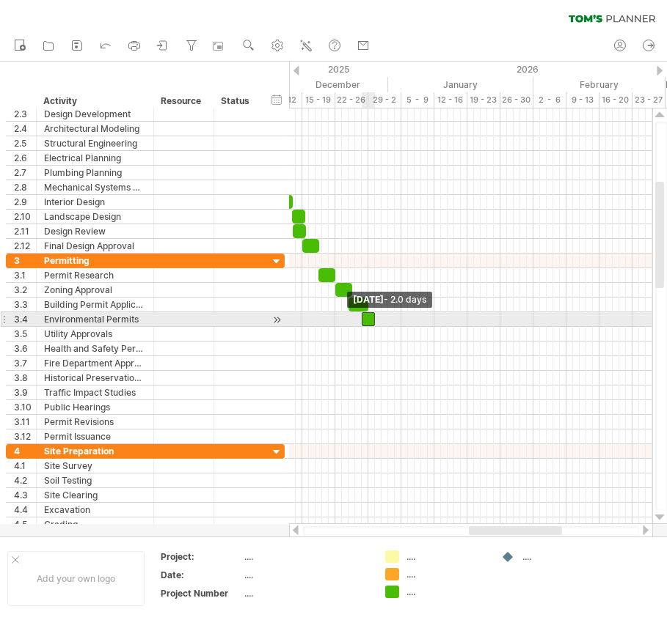
click at [363, 316] on span at bounding box center [362, 319] width 6 height 14
click at [375, 315] on span at bounding box center [375, 319] width 6 height 14
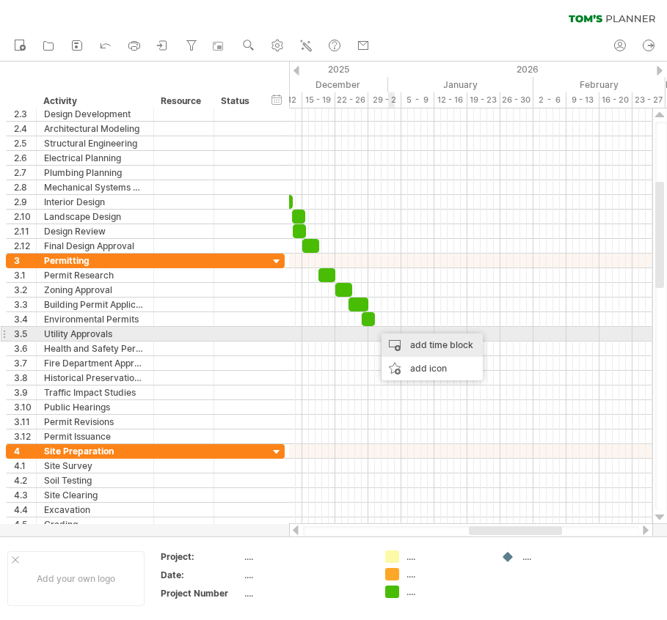
click at [397, 340] on div "add time block" at bounding box center [431, 345] width 101 height 23
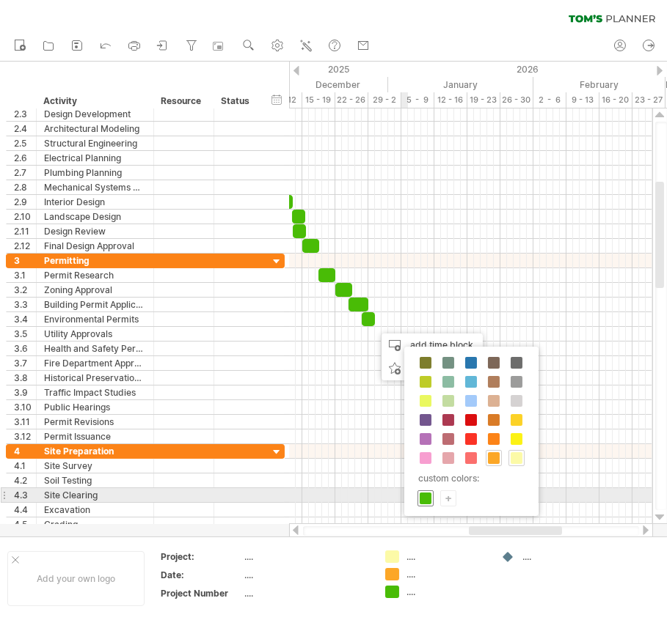
click at [420, 494] on span at bounding box center [426, 499] width 12 height 12
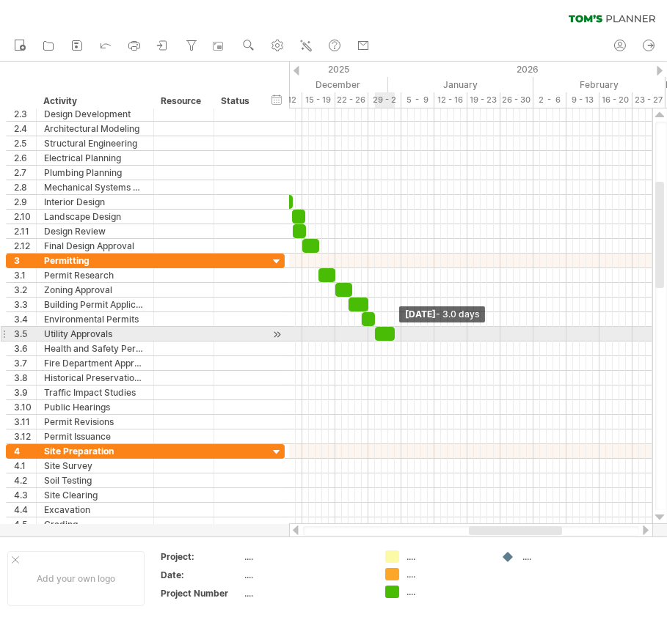
drag, startPoint x: 382, startPoint y: 332, endPoint x: 395, endPoint y: 332, distance: 12.5
click at [395, 332] on span at bounding box center [395, 334] width 6 height 14
click at [378, 329] on span at bounding box center [379, 334] width 6 height 14
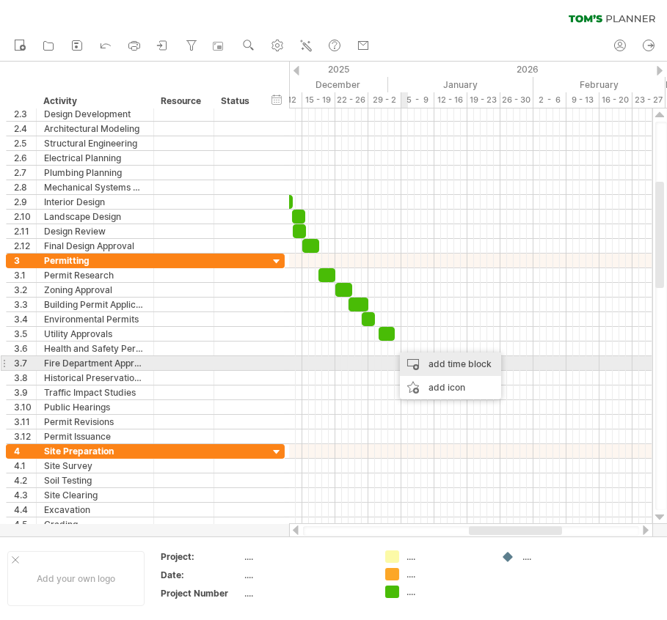
click at [414, 359] on div "add time block" at bounding box center [450, 364] width 101 height 23
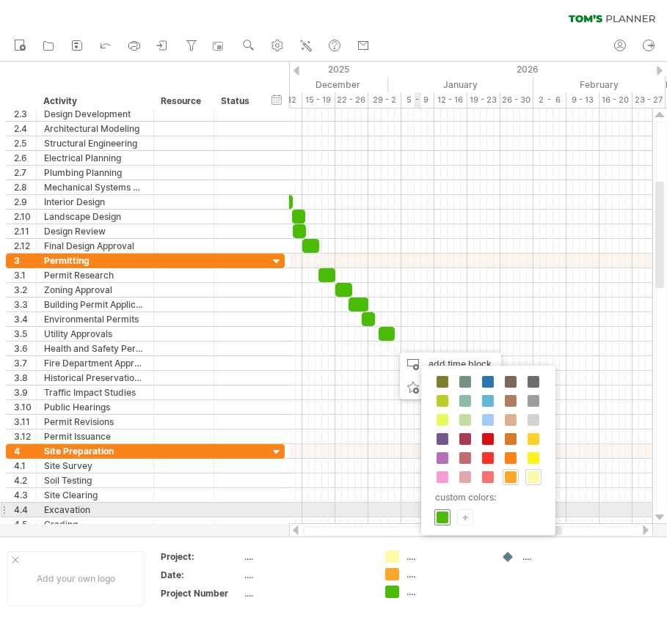
click at [438, 513] on span at bounding box center [442, 518] width 12 height 12
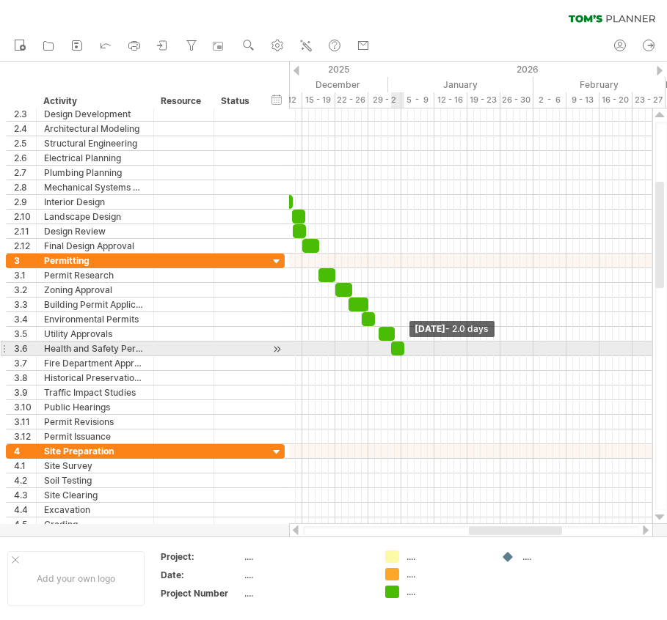
click at [403, 347] on span at bounding box center [404, 349] width 6 height 14
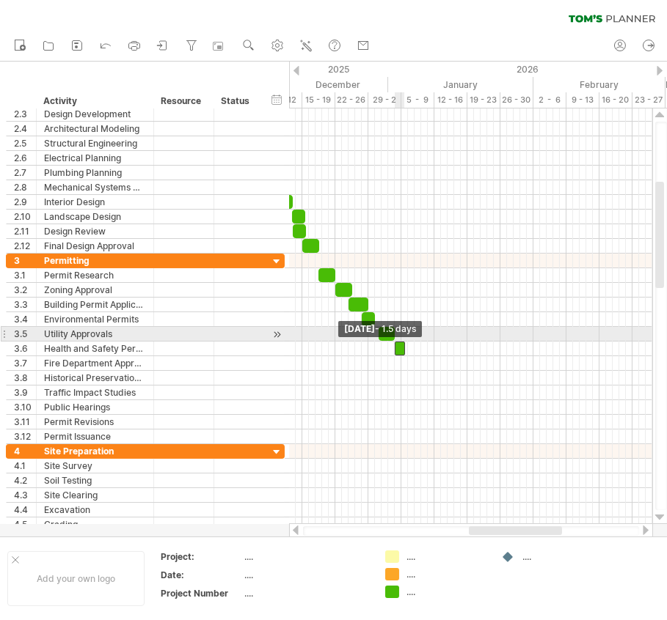
click at [395, 342] on span at bounding box center [395, 349] width 6 height 14
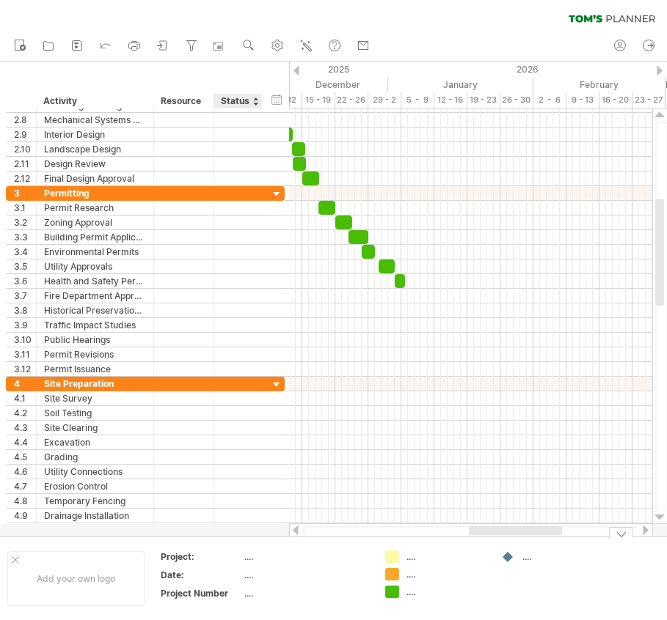
click at [244, 562] on div "...." at bounding box center [305, 557] width 123 height 12
type input "**********"
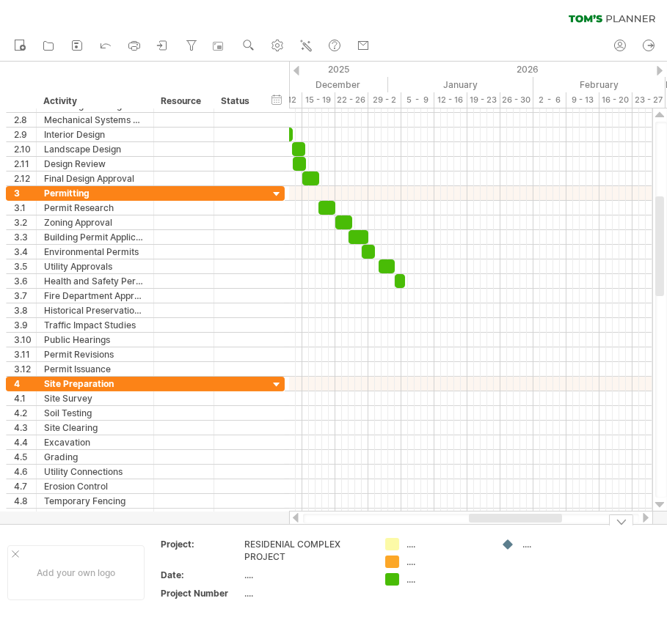
click at [277, 543] on div "RESIDENIAL COMPLEX PROJECT" at bounding box center [305, 550] width 123 height 25
click at [267, 543] on input "**********" at bounding box center [303, 544] width 118 height 12
click at [260, 544] on input "**********" at bounding box center [303, 544] width 118 height 12
click at [274, 543] on input "**********" at bounding box center [303, 544] width 118 height 12
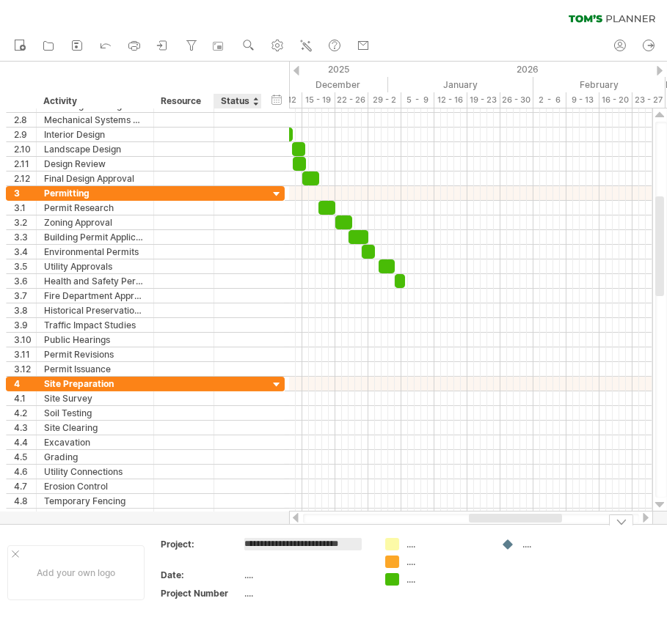
click at [275, 549] on input "**********" at bounding box center [303, 544] width 118 height 12
click at [272, 559] on td "**********" at bounding box center [306, 552] width 125 height 29
click at [259, 543] on input "**********" at bounding box center [303, 544] width 118 height 12
click at [283, 545] on input "**********" at bounding box center [303, 544] width 118 height 12
click at [350, 543] on input "**********" at bounding box center [303, 544] width 118 height 12
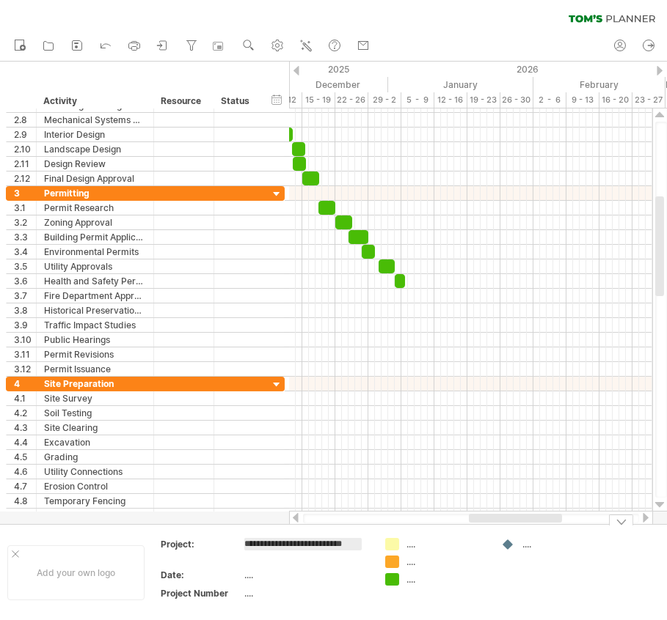
click at [326, 541] on input "**********" at bounding box center [303, 544] width 118 height 12
type input "**********"
click at [244, 574] on div "...." at bounding box center [305, 575] width 123 height 12
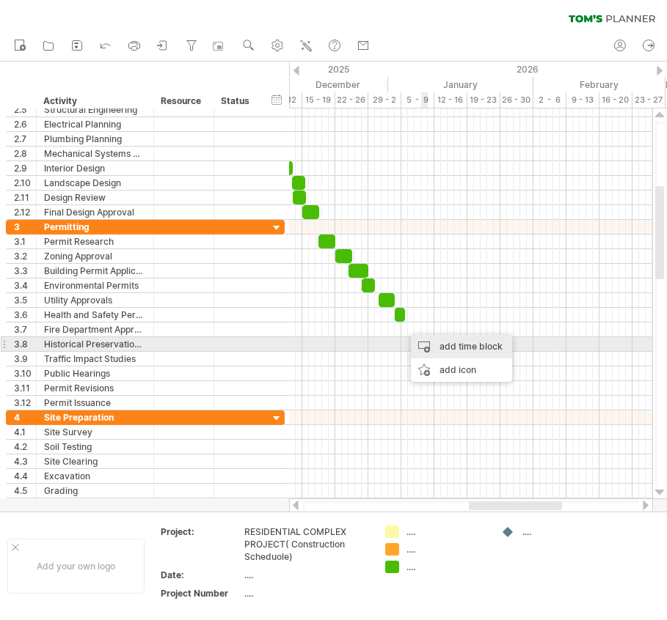
click at [425, 338] on div "add time block" at bounding box center [461, 346] width 101 height 23
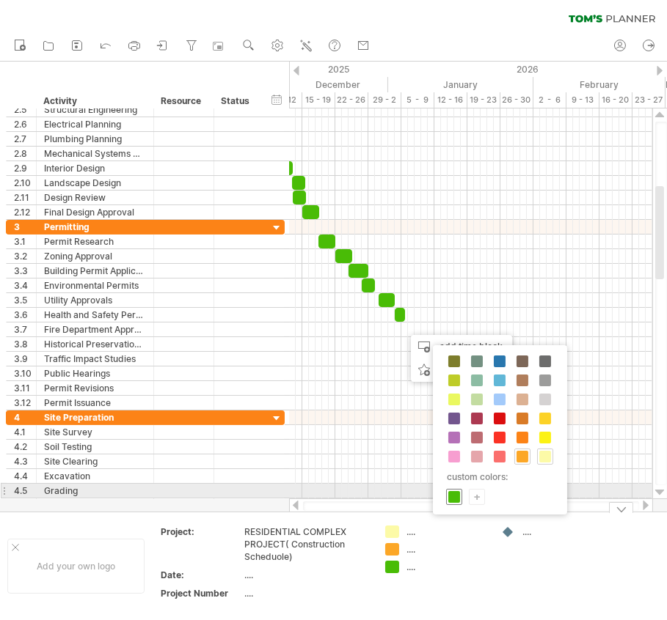
click at [454, 492] on span at bounding box center [454, 497] width 12 height 12
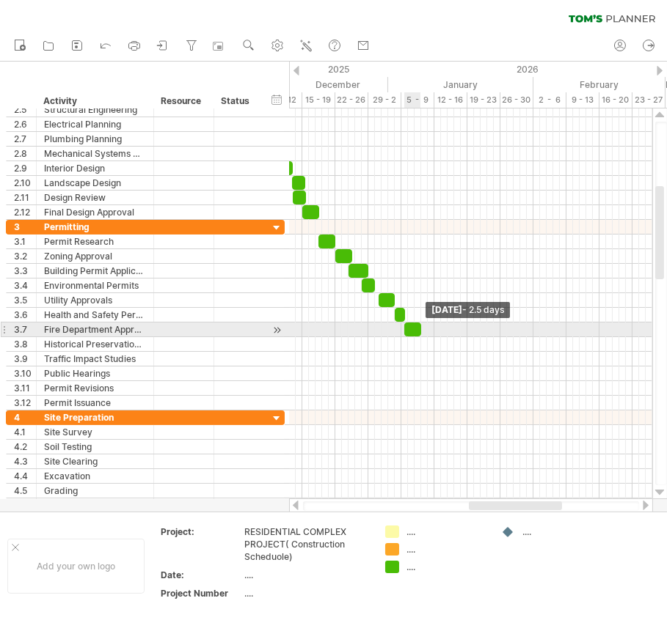
drag, startPoint x: 413, startPoint y: 325, endPoint x: 422, endPoint y: 329, distance: 10.5
click at [422, 329] on span at bounding box center [421, 330] width 6 height 14
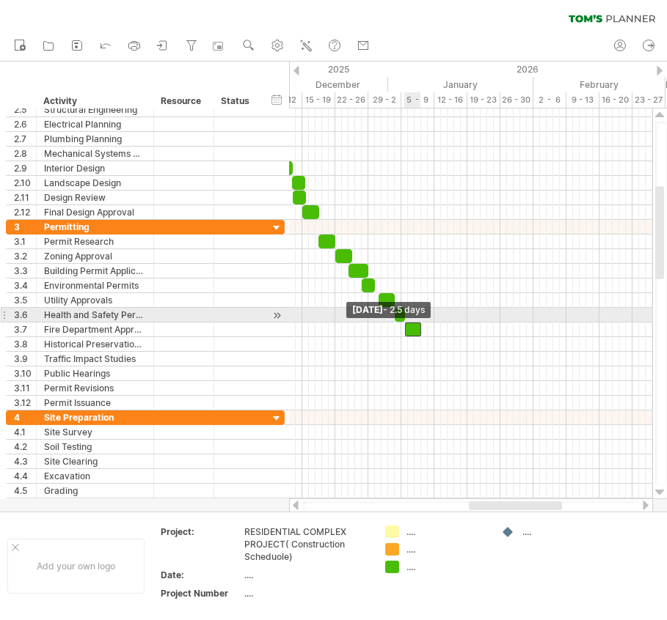
click at [405, 323] on span at bounding box center [405, 330] width 6 height 14
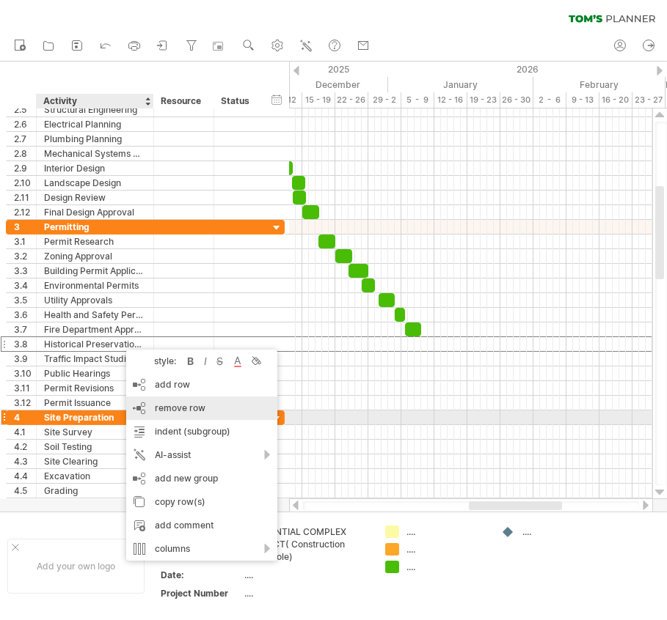
click at [192, 412] on span "remove row" at bounding box center [180, 408] width 51 height 11
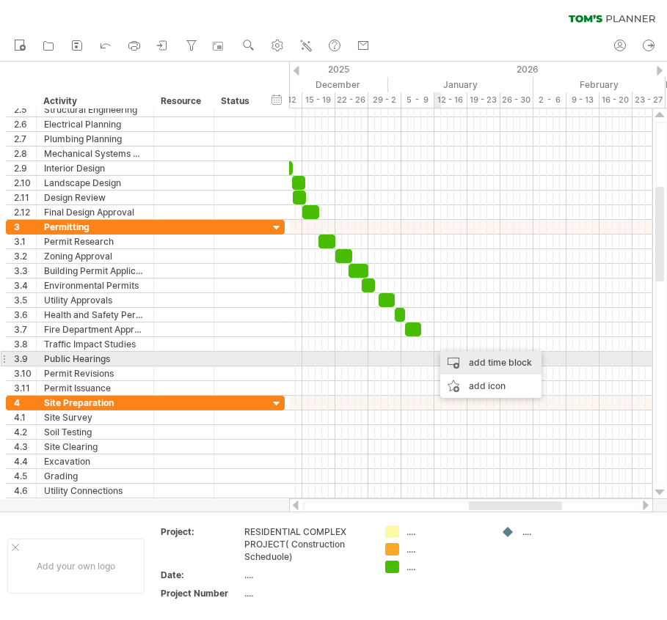
click at [464, 362] on div "add time block" at bounding box center [490, 362] width 101 height 23
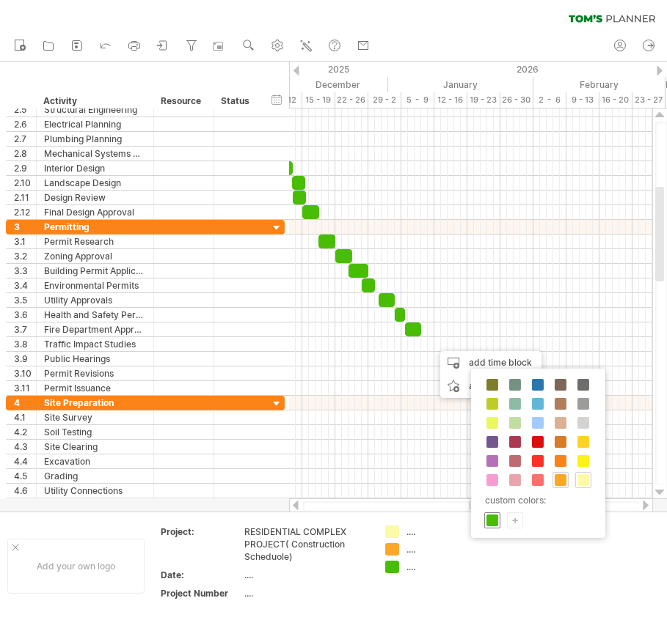
drag, startPoint x: 499, startPoint y: 517, endPoint x: 497, endPoint y: 501, distance: 16.2
click at [498, 517] on div at bounding box center [492, 521] width 16 height 16
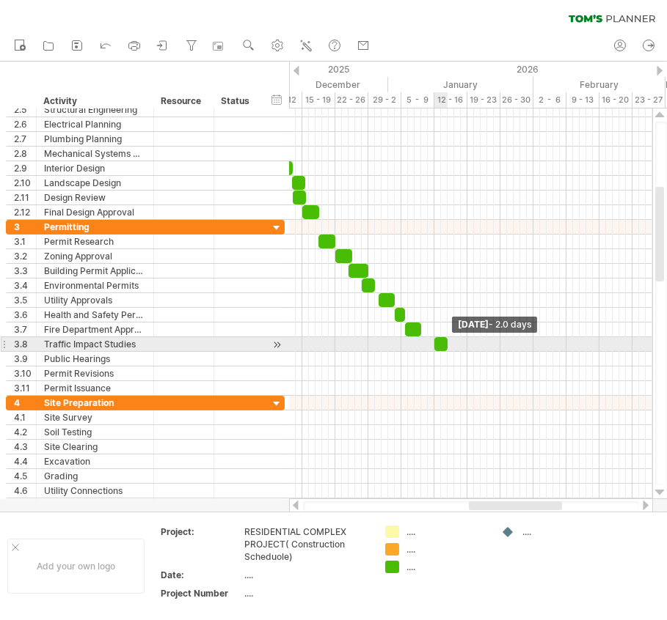
drag, startPoint x: 442, startPoint y: 341, endPoint x: 450, endPoint y: 342, distance: 8.1
click at [450, 342] on span at bounding box center [447, 344] width 6 height 14
click at [434, 342] on span at bounding box center [434, 344] width 6 height 14
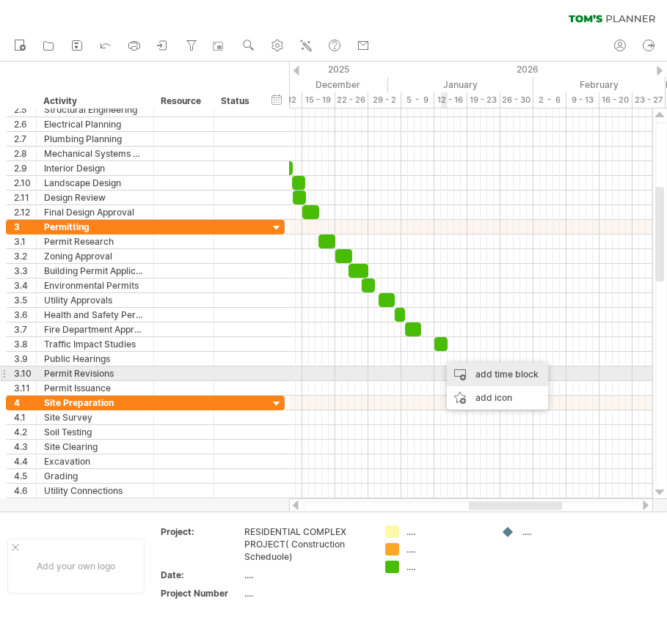
click at [468, 370] on div "add time block" at bounding box center [497, 374] width 101 height 23
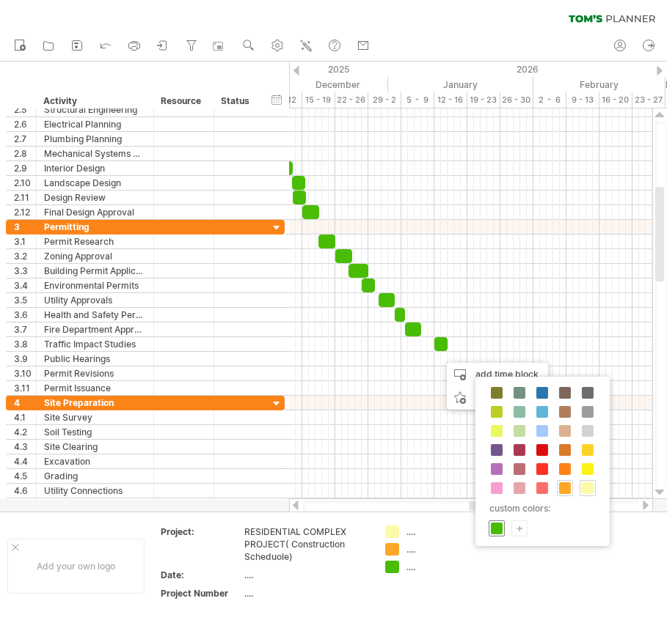
click at [491, 523] on span at bounding box center [497, 529] width 12 height 12
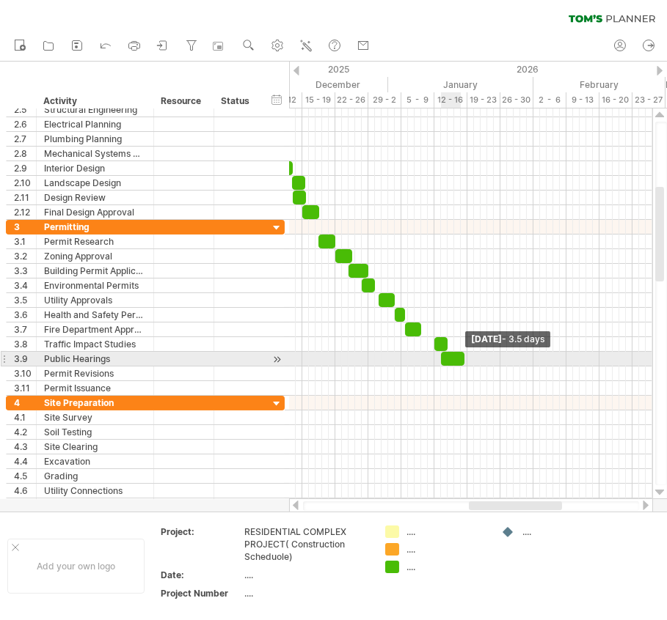
drag, startPoint x: 447, startPoint y: 356, endPoint x: 462, endPoint y: 356, distance: 15.4
click at [462, 356] on span at bounding box center [464, 359] width 6 height 14
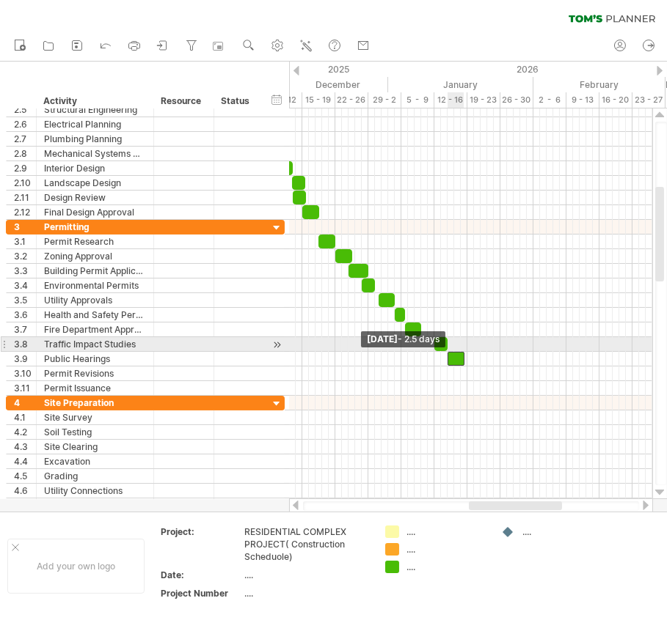
click at [448, 352] on span at bounding box center [447, 359] width 6 height 14
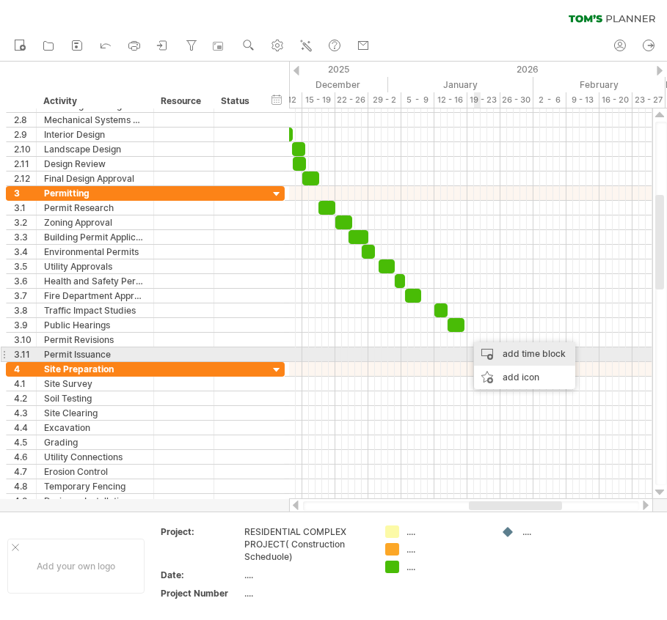
click at [492, 352] on div "add time block" at bounding box center [524, 354] width 101 height 23
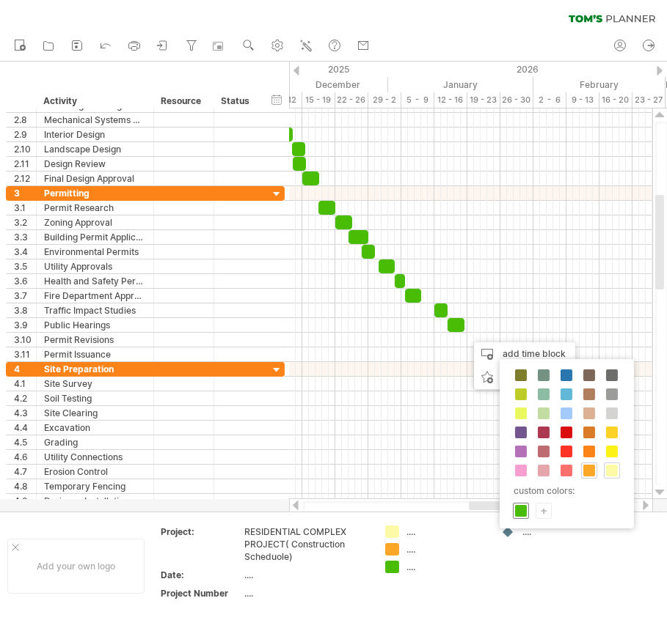
click at [525, 503] on div at bounding box center [521, 511] width 16 height 16
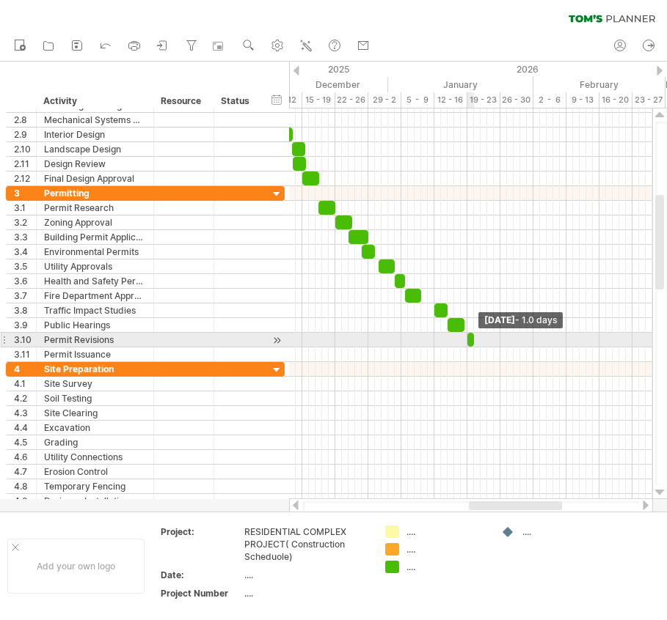
click at [475, 337] on span at bounding box center [474, 340] width 6 height 14
click at [466, 337] on span at bounding box center [467, 340] width 6 height 14
click at [466, 335] on span at bounding box center [464, 340] width 6 height 14
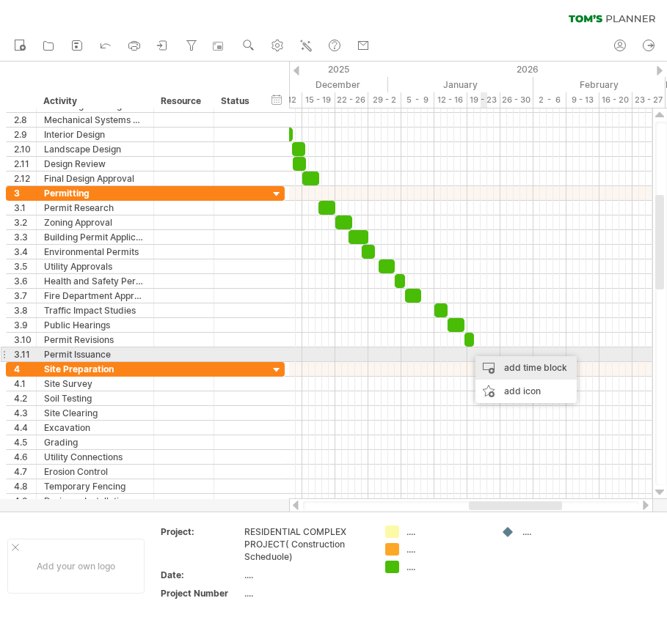
click at [491, 362] on div "add time block" at bounding box center [525, 367] width 101 height 23
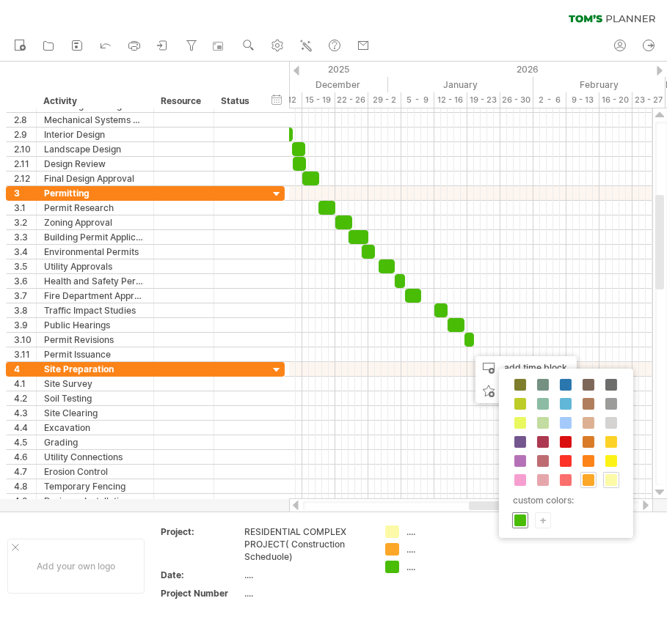
click at [518, 515] on span at bounding box center [520, 521] width 12 height 12
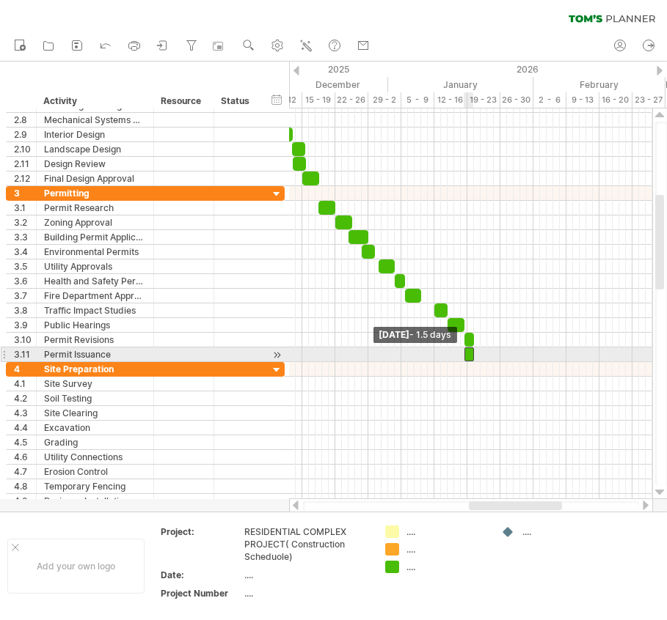
click at [466, 350] on span at bounding box center [464, 355] width 6 height 14
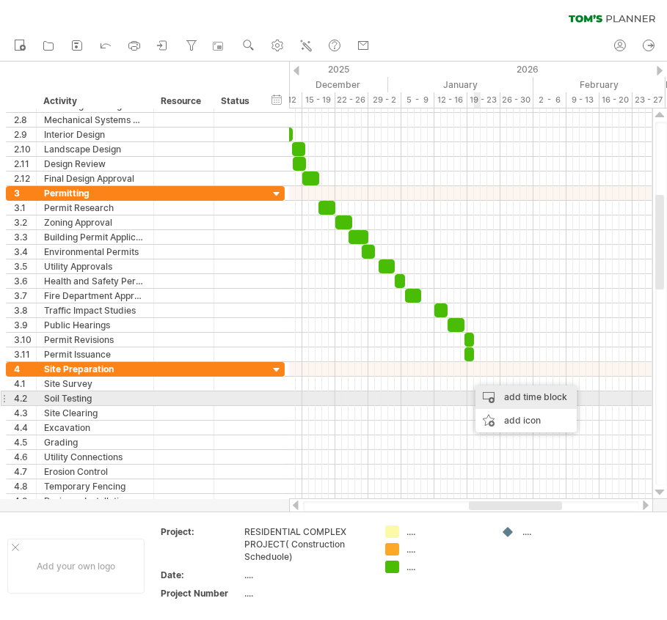
click at [518, 400] on div "add time block" at bounding box center [525, 397] width 101 height 23
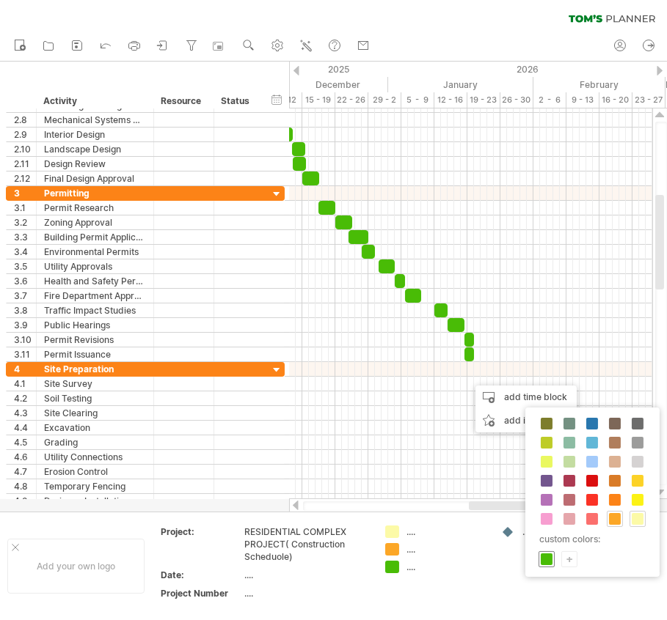
click at [554, 555] on div at bounding box center [546, 560] width 16 height 16
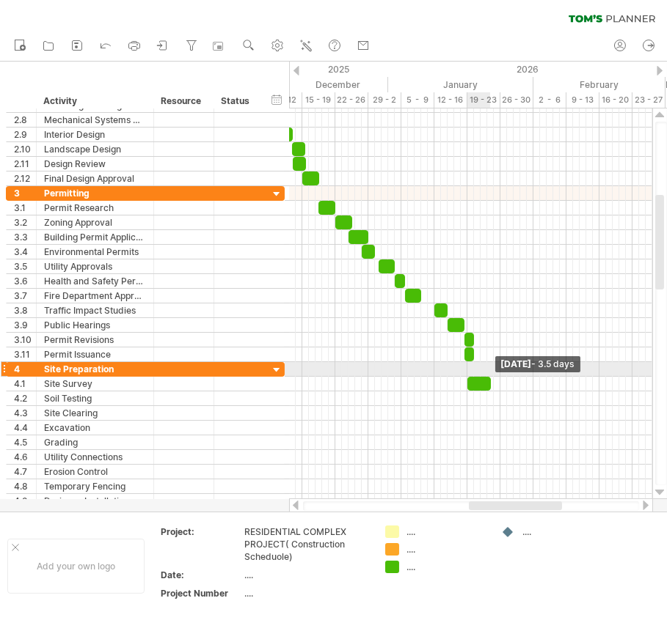
drag, startPoint x: 475, startPoint y: 377, endPoint x: 491, endPoint y: 376, distance: 16.9
click at [491, 377] on span at bounding box center [491, 384] width 6 height 14
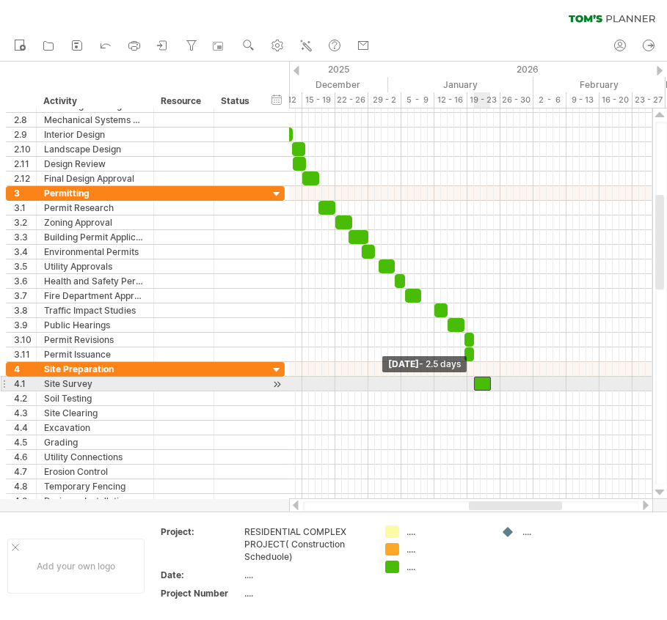
drag, startPoint x: 469, startPoint y: 378, endPoint x: 477, endPoint y: 378, distance: 8.1
click at [477, 378] on div at bounding box center [482, 384] width 17 height 14
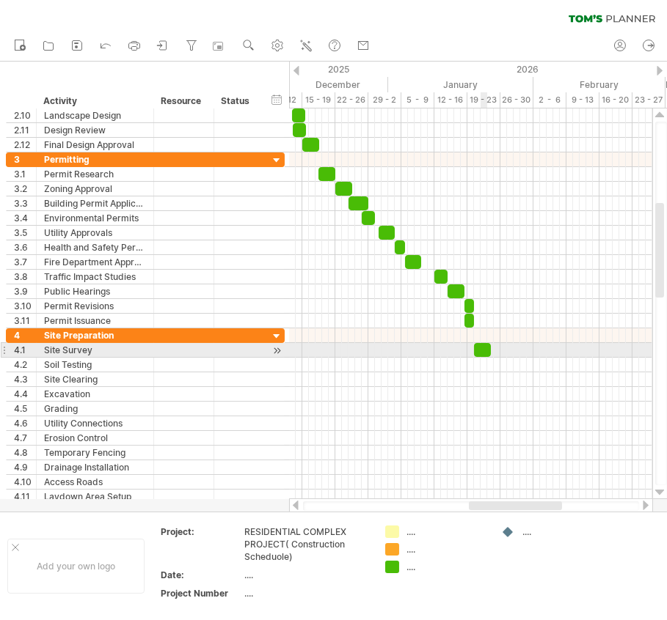
click at [481, 345] on div at bounding box center [482, 350] width 17 height 14
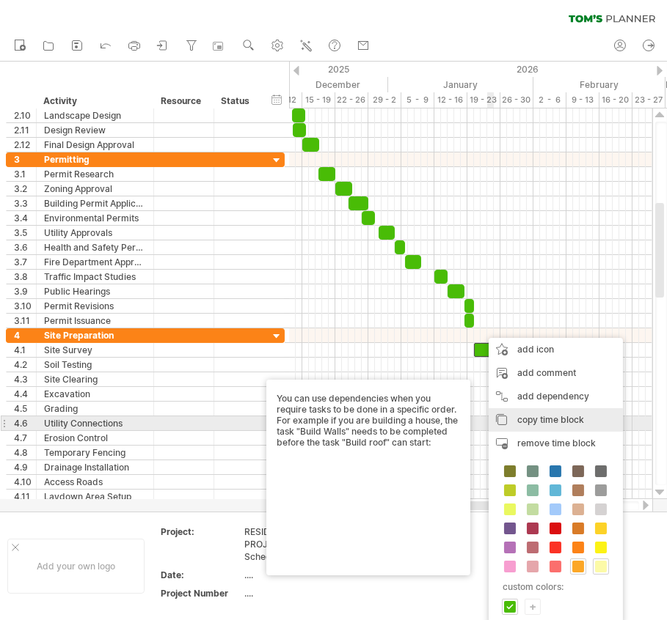
click at [510, 418] on div "copy time block copy time blocks/icons" at bounding box center [555, 420] width 134 height 23
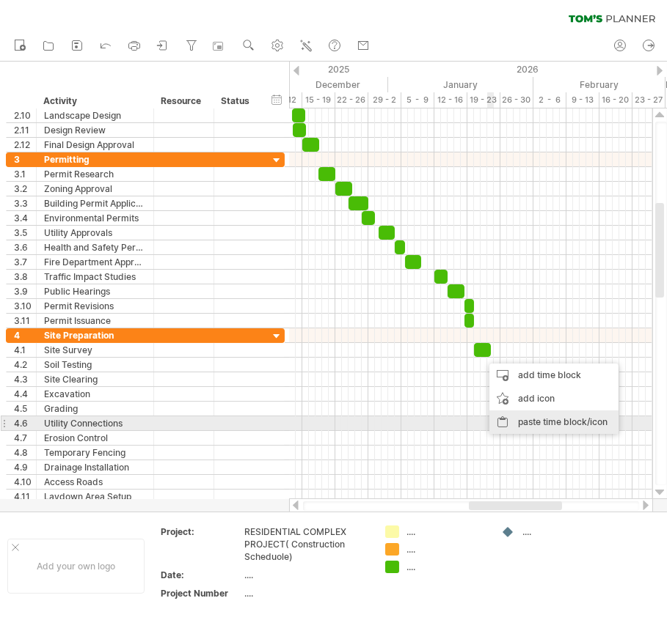
click at [510, 422] on div "paste time block/icon" at bounding box center [553, 422] width 129 height 23
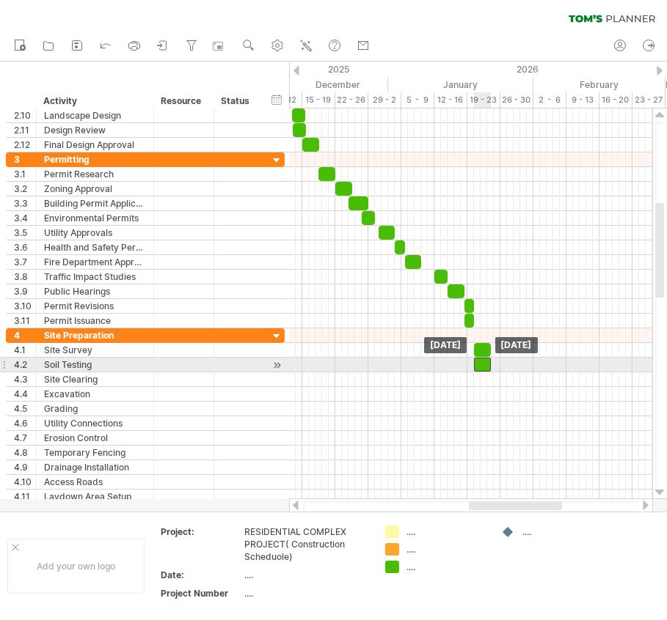
click at [483, 360] on div at bounding box center [482, 365] width 17 height 14
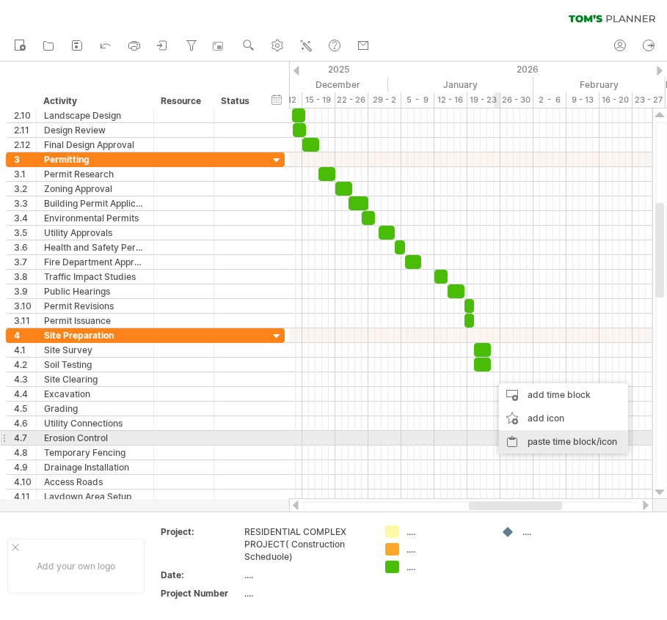
click at [530, 438] on div "paste time block/icon" at bounding box center [563, 442] width 129 height 23
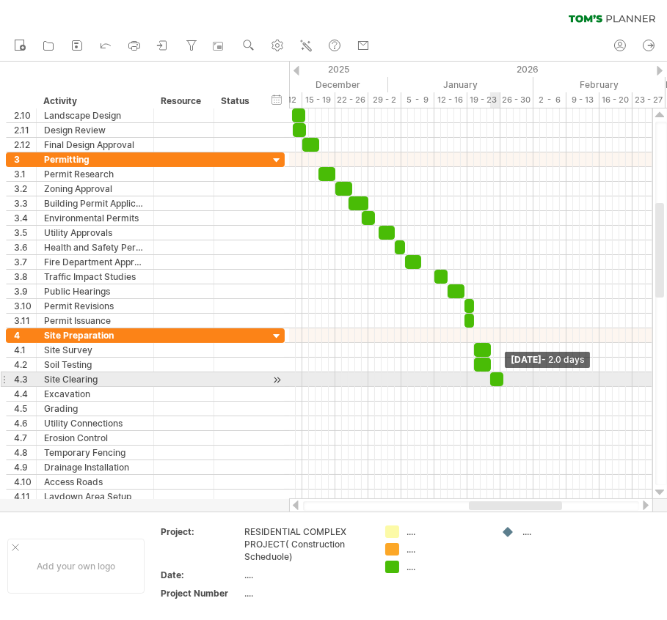
click at [501, 377] on span at bounding box center [503, 380] width 6 height 14
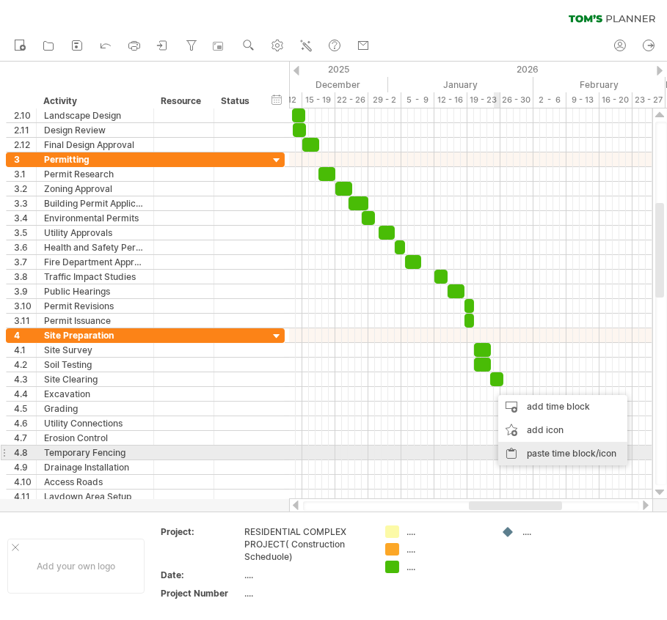
click at [530, 454] on div "paste time block/icon" at bounding box center [562, 453] width 129 height 23
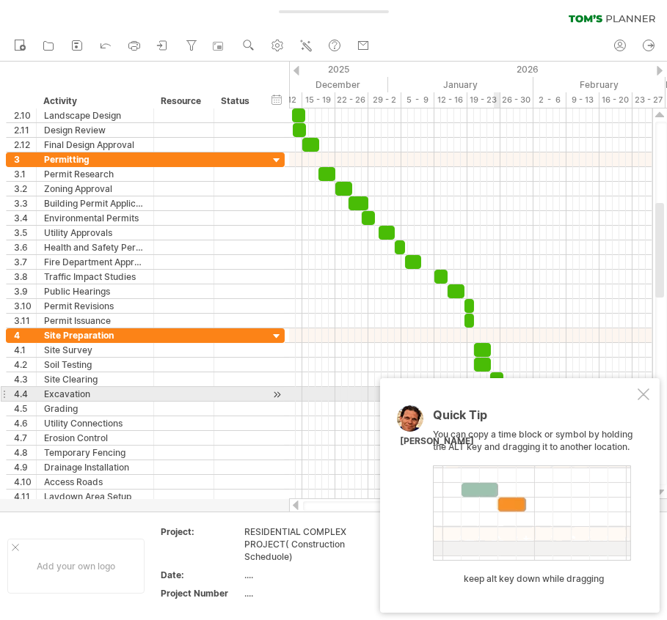
click at [645, 395] on div at bounding box center [643, 395] width 12 height 12
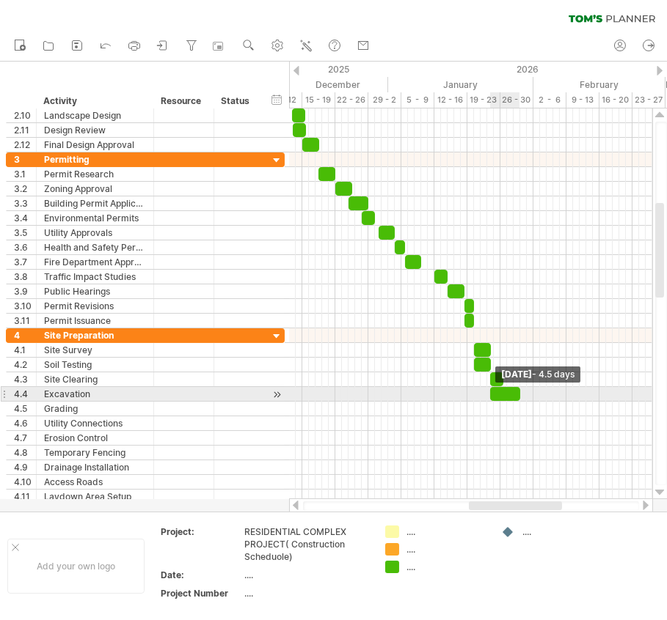
drag, startPoint x: 508, startPoint y: 385, endPoint x: 522, endPoint y: 388, distance: 15.0
click at [522, 388] on span at bounding box center [520, 394] width 6 height 14
drag, startPoint x: 488, startPoint y: 388, endPoint x: 503, endPoint y: 388, distance: 14.7
click at [503, 388] on span at bounding box center [504, 394] width 6 height 14
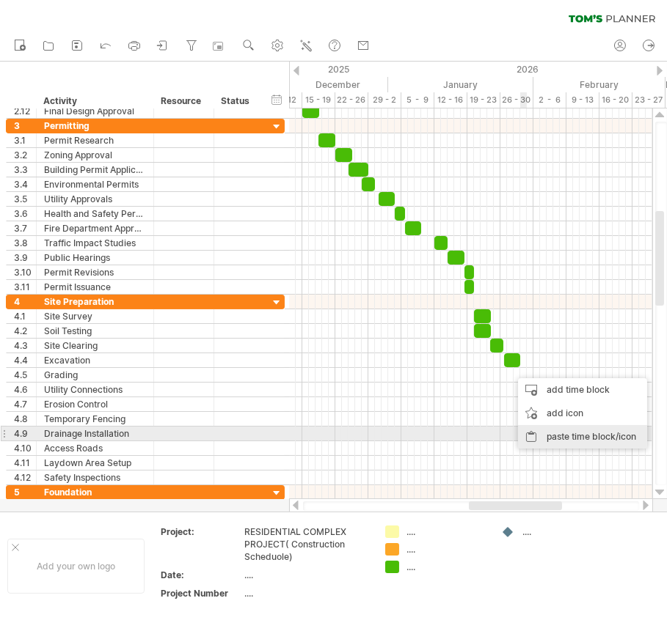
click at [550, 436] on div "paste time block/icon" at bounding box center [582, 436] width 129 height 23
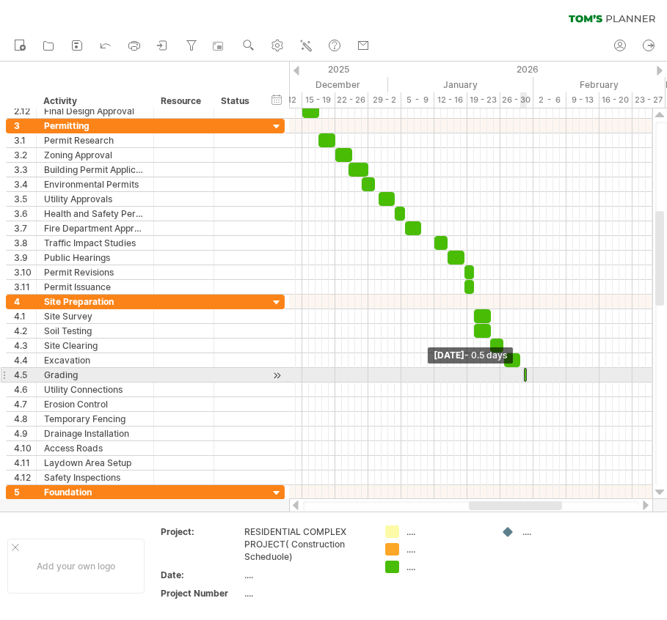
drag, startPoint x: 511, startPoint y: 371, endPoint x: 524, endPoint y: 373, distance: 12.6
click at [524, 373] on div at bounding box center [526, 375] width 4 height 14
drag, startPoint x: 528, startPoint y: 370, endPoint x: 536, endPoint y: 374, distance: 8.9
click at [536, 374] on div "example time blocks: start [DATE] - 1.5 days [DATE] - 0.5 days" at bounding box center [470, 304] width 363 height 391
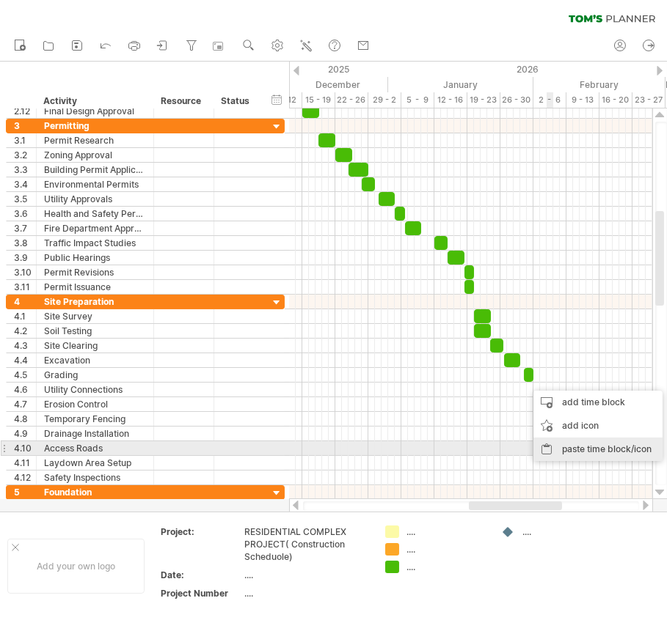
click at [567, 446] on div "paste time block/icon" at bounding box center [597, 449] width 129 height 23
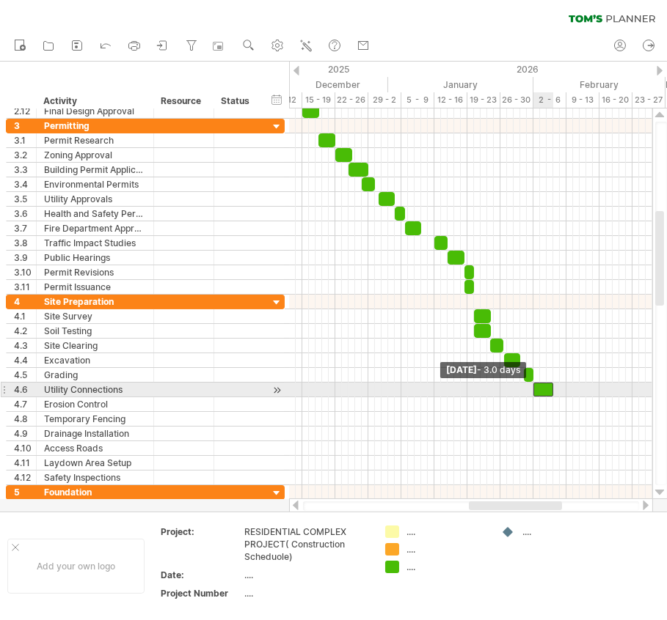
click at [533, 389] on span at bounding box center [533, 390] width 6 height 14
click at [546, 385] on span at bounding box center [546, 390] width 6 height 14
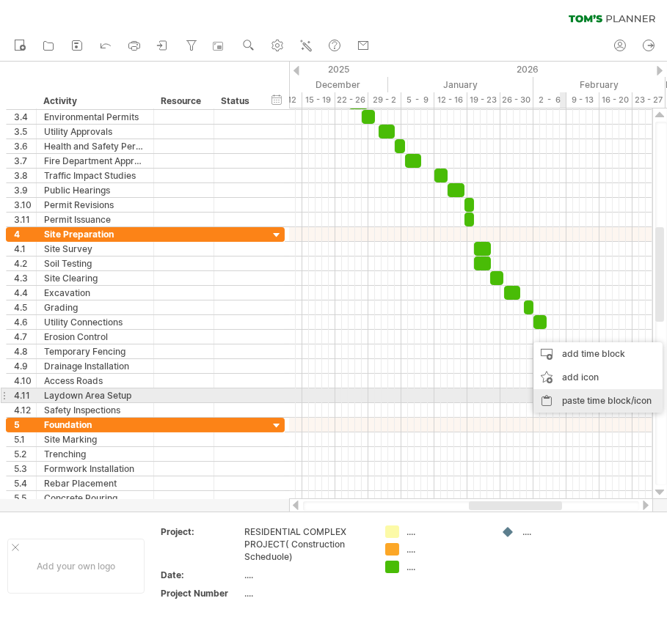
click at [580, 398] on div "paste time block/icon" at bounding box center [597, 400] width 129 height 23
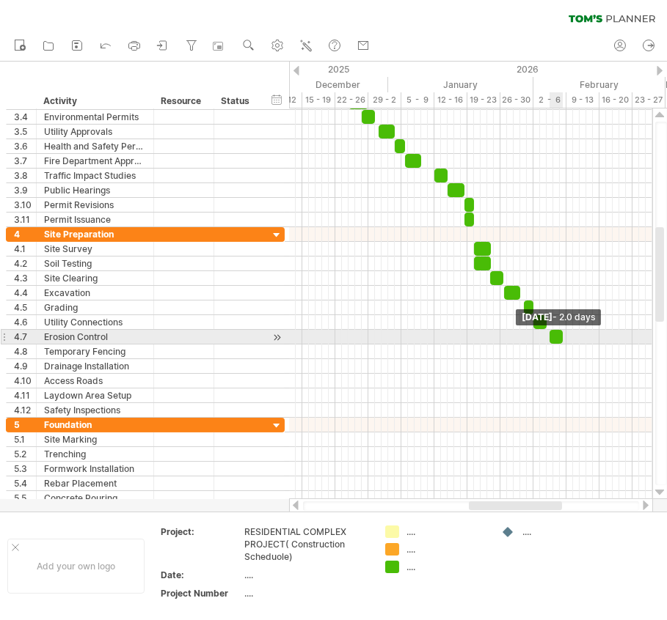
click at [563, 335] on span at bounding box center [563, 337] width 6 height 14
click at [549, 335] on span at bounding box center [550, 337] width 6 height 14
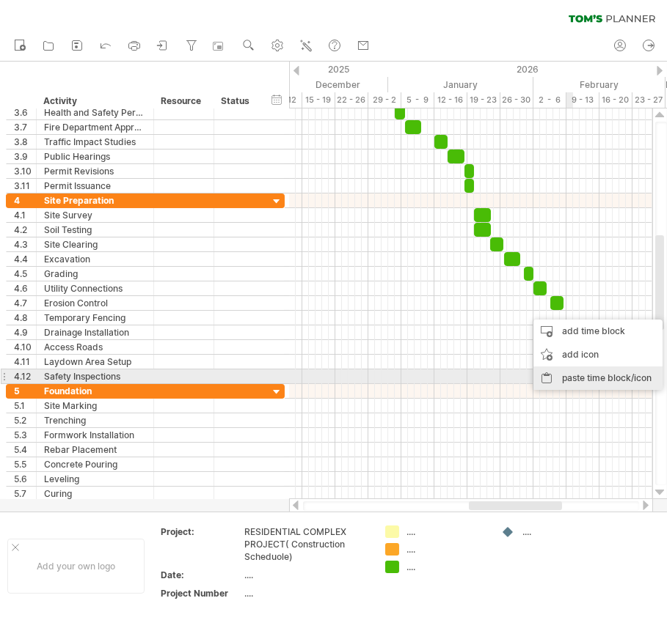
click at [570, 373] on div "paste time block/icon" at bounding box center [597, 378] width 129 height 23
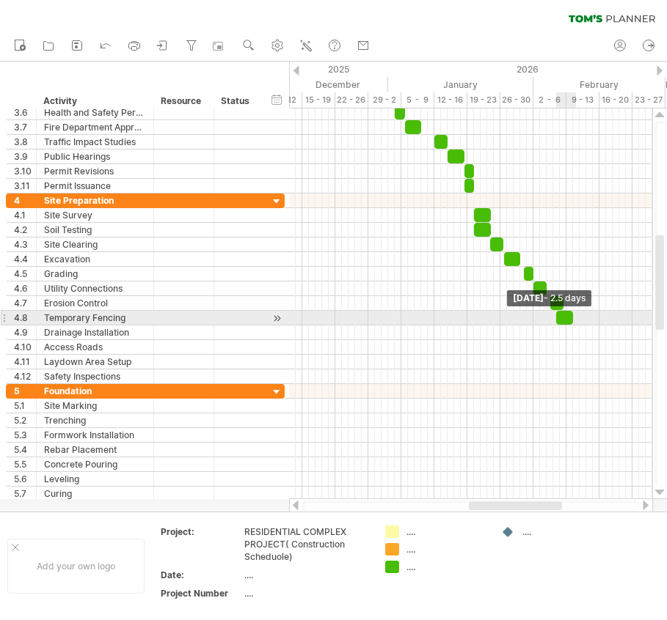
click at [575, 317] on div "example time blocks: start [DATE] - 2.5 days [DATE] - 2.0 days" at bounding box center [470, 304] width 363 height 391
click at [561, 318] on span at bounding box center [560, 318] width 6 height 14
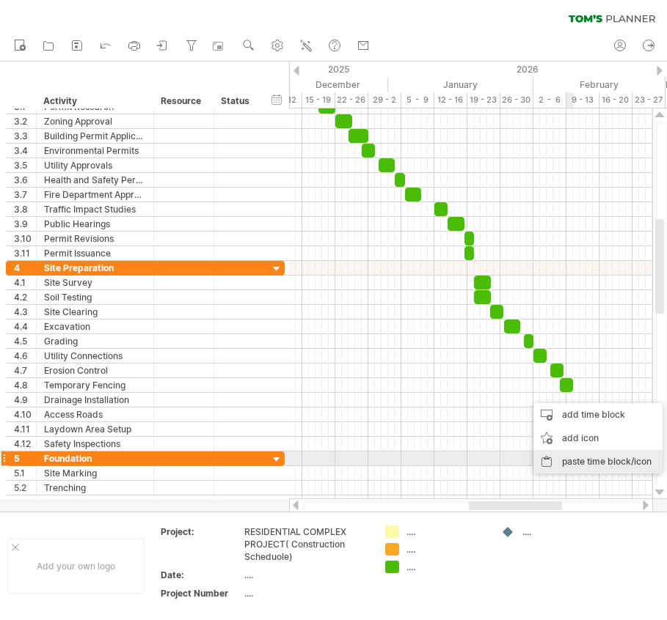
click at [572, 463] on div "paste time block/icon" at bounding box center [597, 461] width 129 height 23
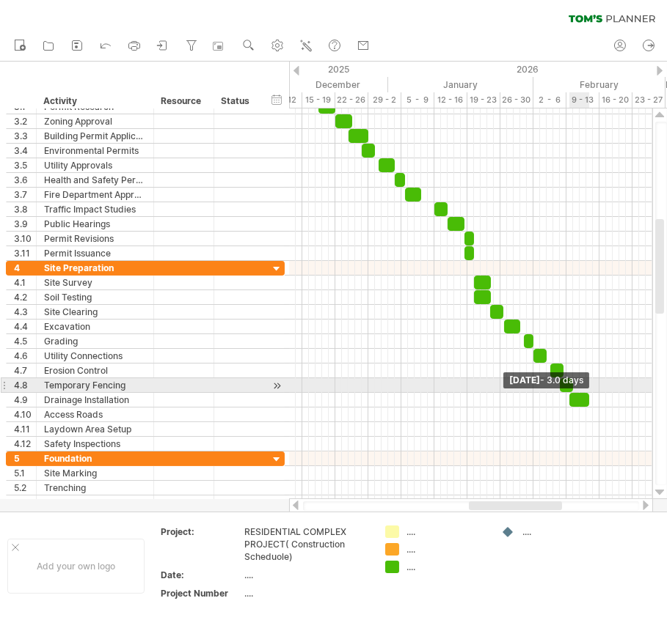
click at [587, 393] on span at bounding box center [589, 400] width 6 height 14
click at [574, 393] on span at bounding box center [573, 400] width 6 height 14
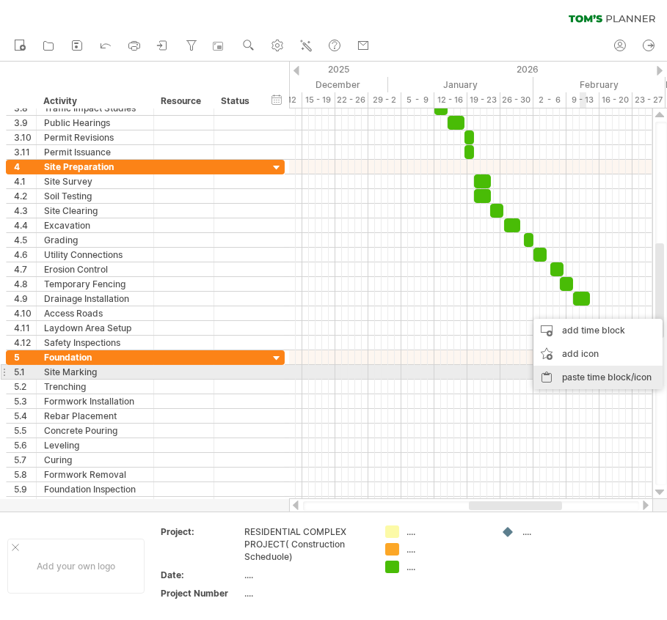
click at [584, 375] on div "paste time block/icon" at bounding box center [597, 377] width 129 height 23
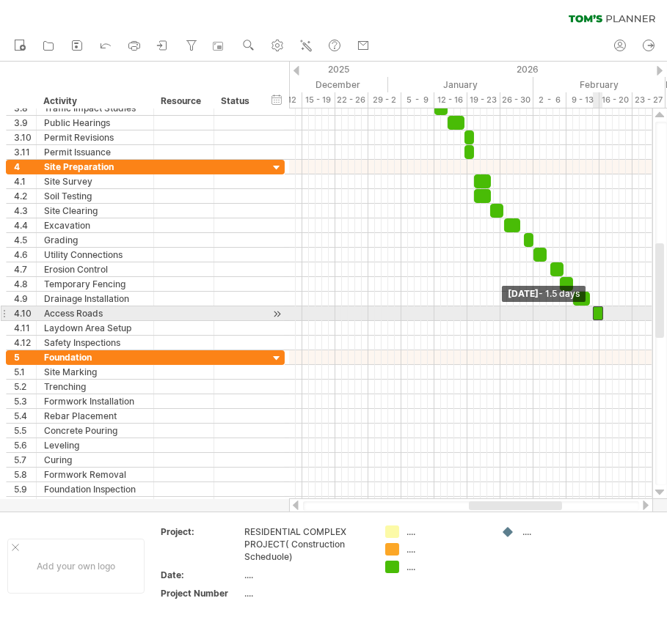
click at [590, 310] on span at bounding box center [593, 314] width 6 height 14
click at [603, 310] on span at bounding box center [603, 314] width 6 height 14
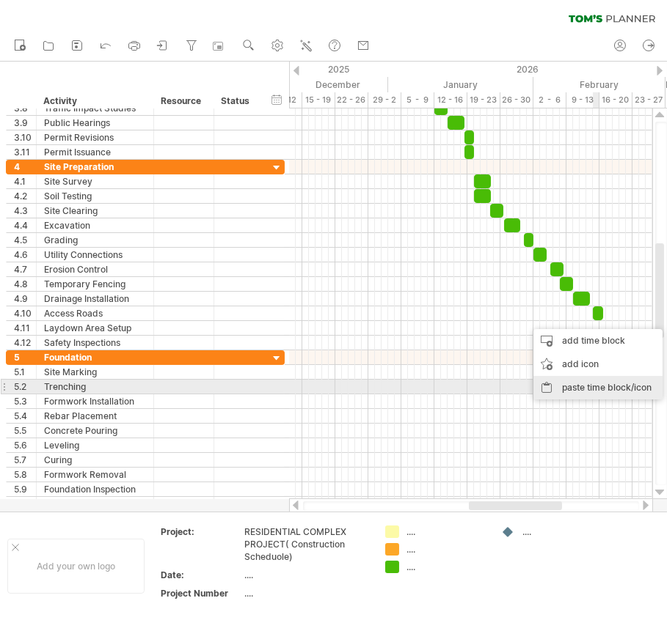
click at [604, 381] on div "paste time block/icon" at bounding box center [597, 387] width 129 height 23
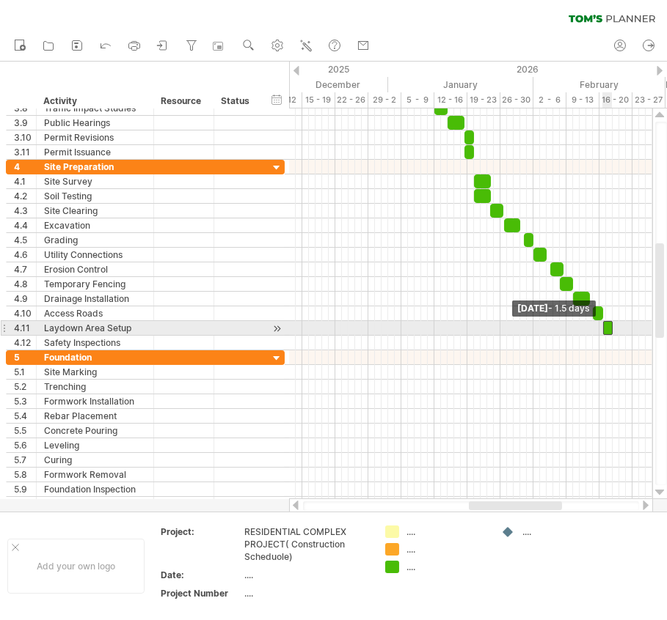
click at [601, 324] on span at bounding box center [603, 328] width 6 height 14
drag, startPoint x: 613, startPoint y: 324, endPoint x: 620, endPoint y: 325, distance: 7.4
click at [620, 325] on span at bounding box center [619, 328] width 6 height 14
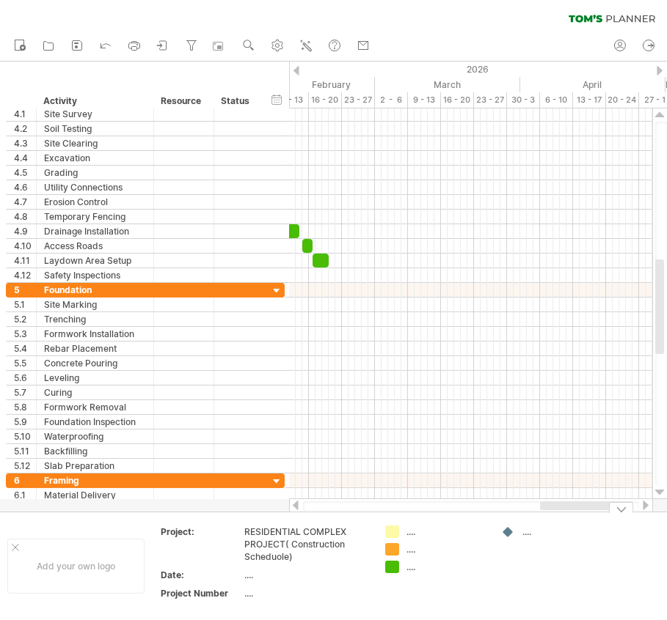
drag, startPoint x: 488, startPoint y: 508, endPoint x: 559, endPoint y: 521, distance: 72.4
click at [559, 521] on div "Trying to reach [DOMAIN_NAME] Connected again... 0% clear filter new 1" at bounding box center [333, 310] width 667 height 620
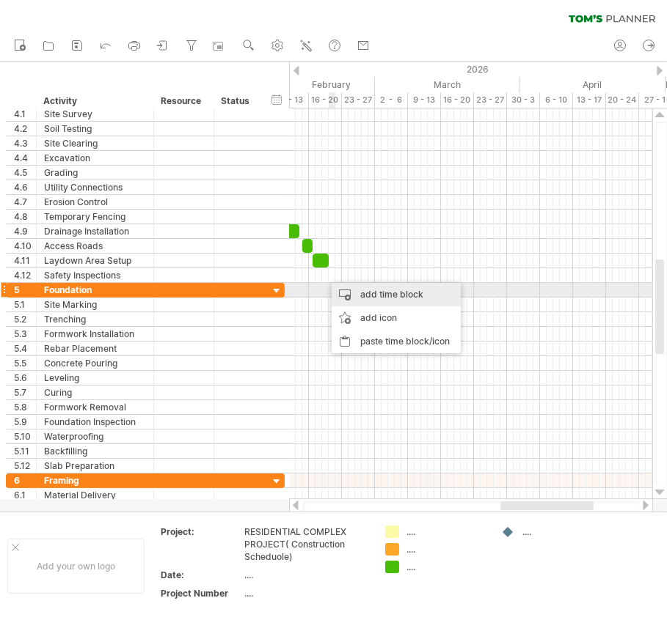
click at [355, 293] on div "add time block" at bounding box center [396, 294] width 129 height 23
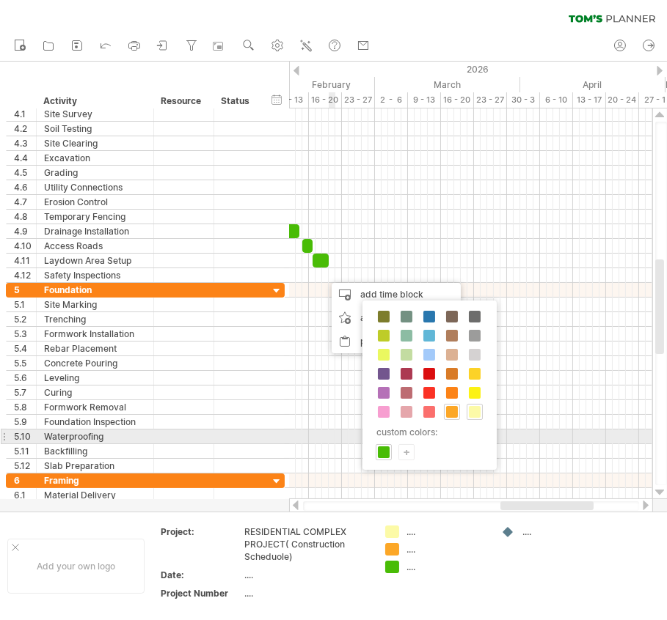
click at [382, 440] on div "custom colors: +" at bounding box center [429, 385] width 134 height 169
click at [382, 447] on span at bounding box center [384, 453] width 12 height 12
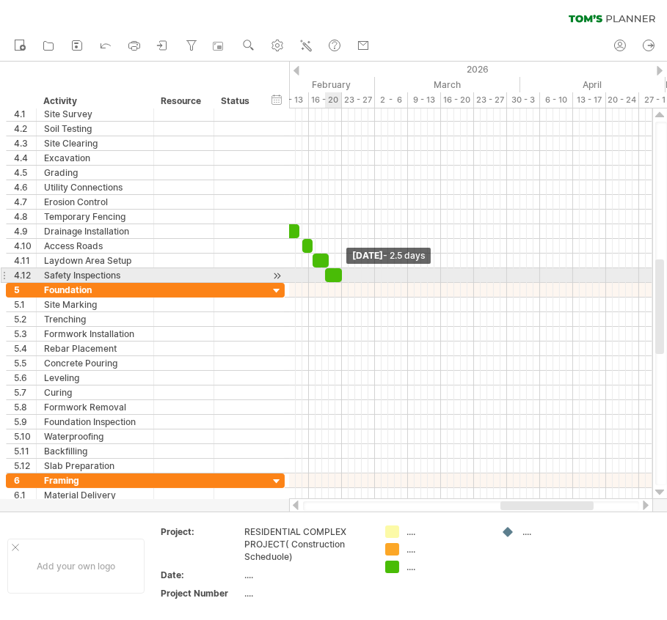
drag, startPoint x: 332, startPoint y: 271, endPoint x: 342, endPoint y: 272, distance: 9.6
click at [342, 272] on span at bounding box center [342, 275] width 6 height 14
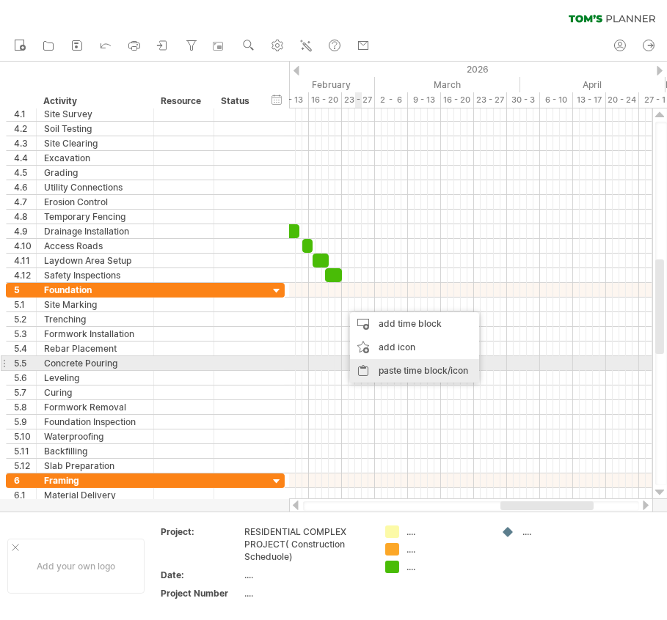
click at [391, 368] on div "paste time block/icon" at bounding box center [414, 370] width 129 height 23
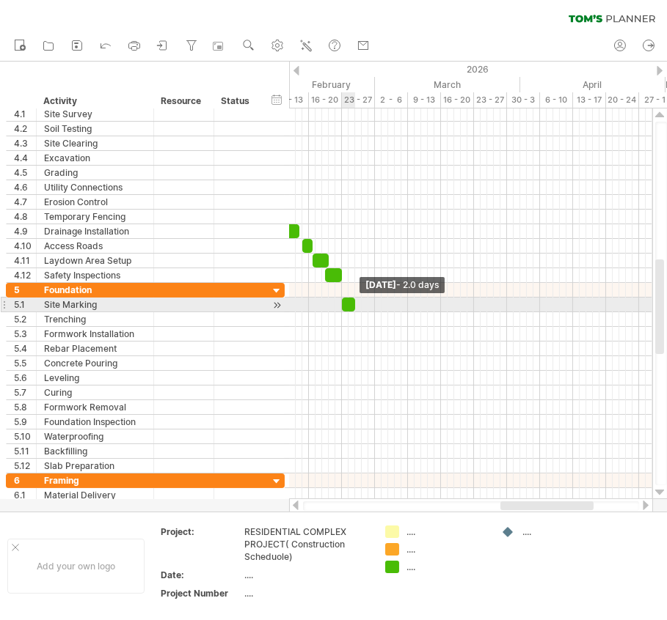
click at [356, 301] on span at bounding box center [355, 305] width 6 height 14
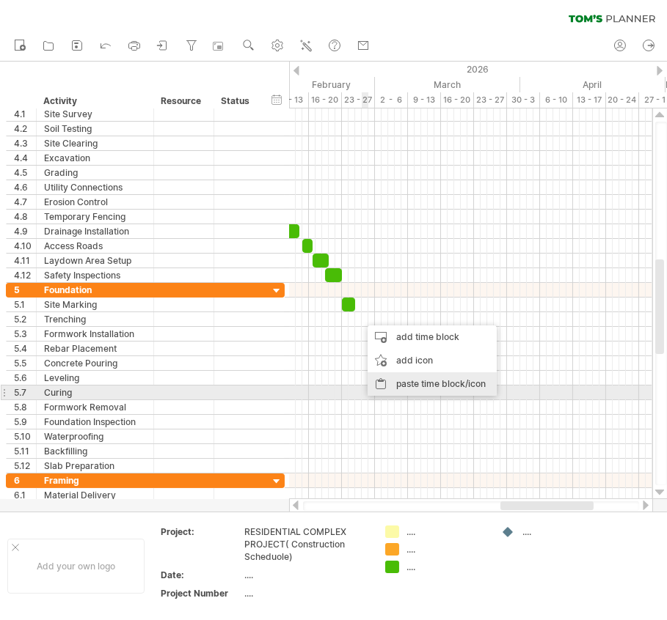
click at [412, 389] on div "paste time block/icon" at bounding box center [431, 384] width 129 height 23
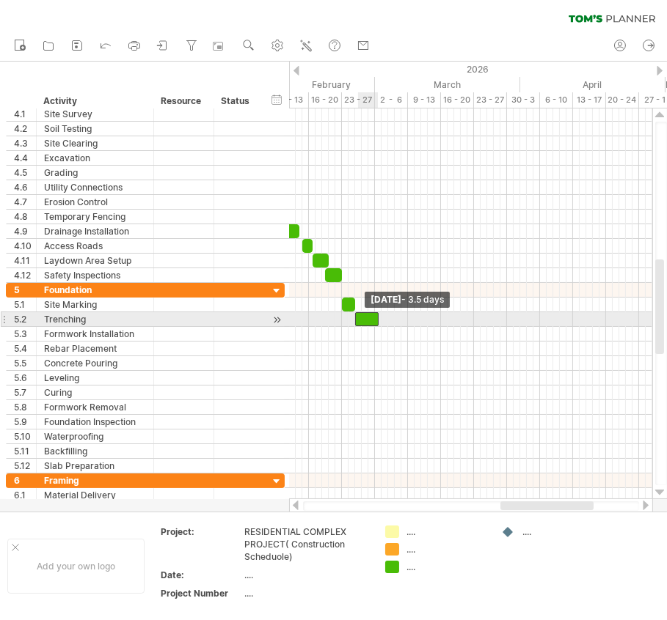
click at [357, 318] on span at bounding box center [355, 319] width 6 height 14
click at [373, 315] on span at bounding box center [375, 319] width 6 height 14
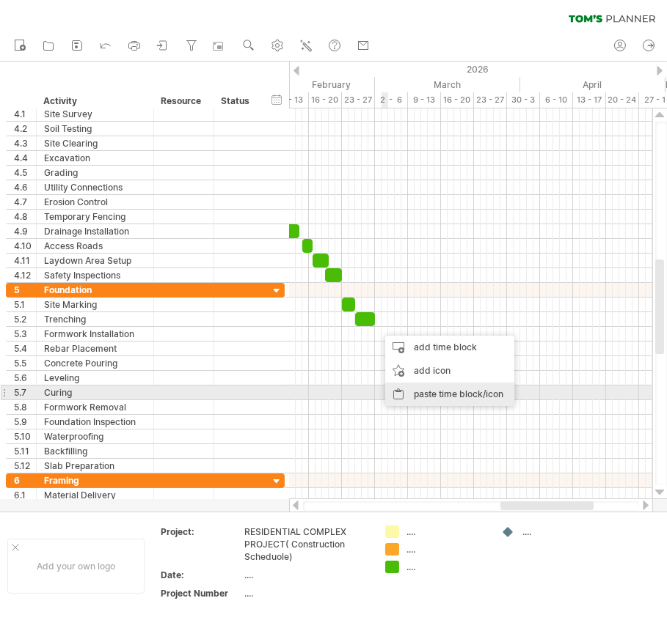
click at [424, 400] on div "paste time block/icon" at bounding box center [449, 394] width 129 height 23
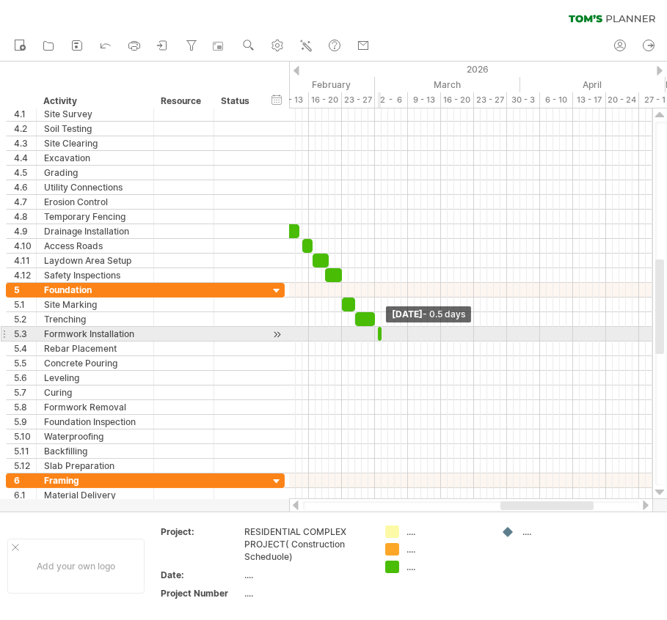
drag, startPoint x: 393, startPoint y: 332, endPoint x: 381, endPoint y: 333, distance: 12.6
click at [381, 333] on span at bounding box center [381, 334] width 6 height 14
drag, startPoint x: 376, startPoint y: 329, endPoint x: 366, endPoint y: 329, distance: 10.3
click at [366, 329] on span at bounding box center [368, 334] width 6 height 14
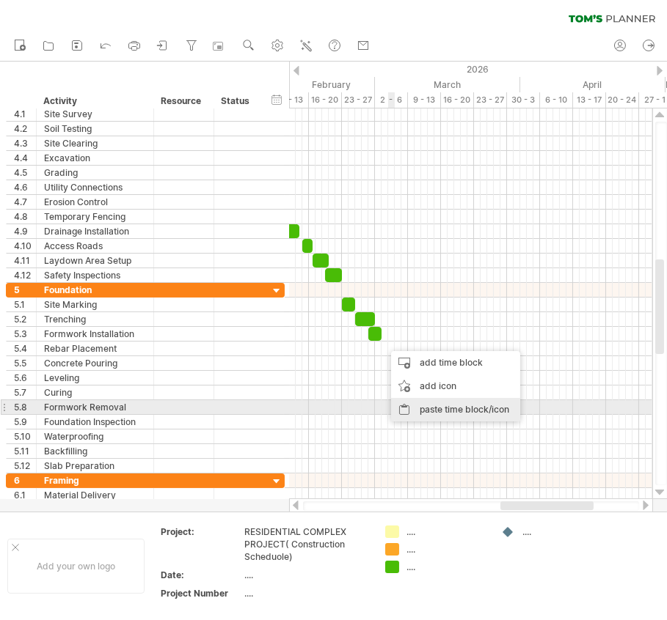
click at [420, 405] on div "paste time block/icon" at bounding box center [455, 409] width 129 height 23
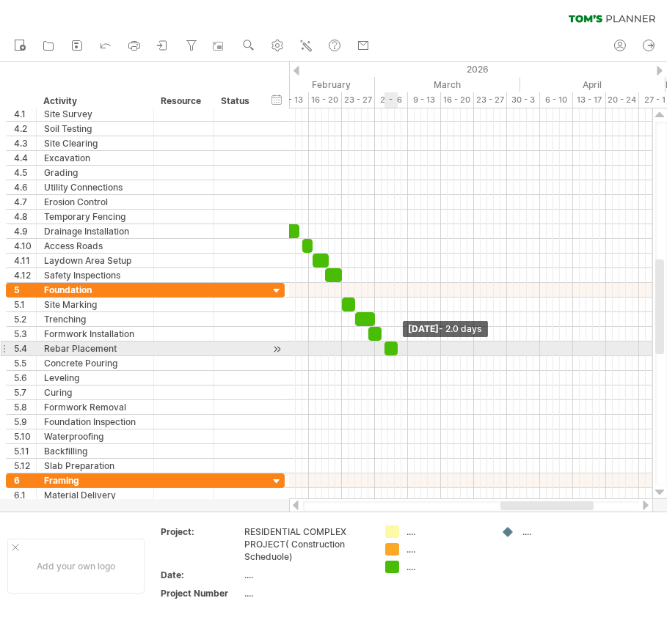
click at [398, 344] on span at bounding box center [398, 349] width 6 height 14
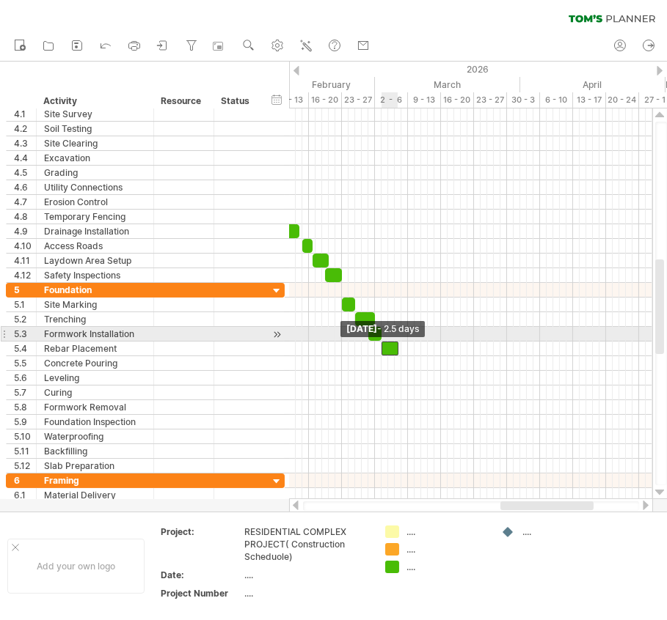
click at [381, 342] on span at bounding box center [381, 349] width 6 height 14
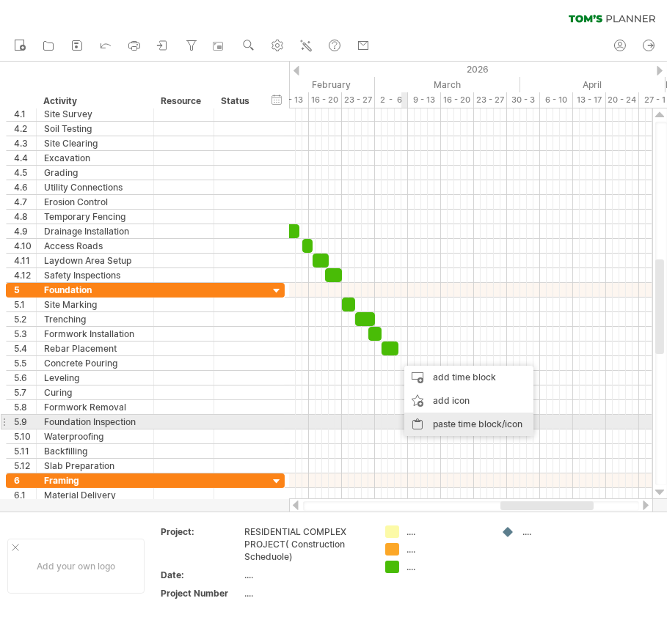
click at [422, 430] on div "paste time block/icon" at bounding box center [468, 424] width 129 height 23
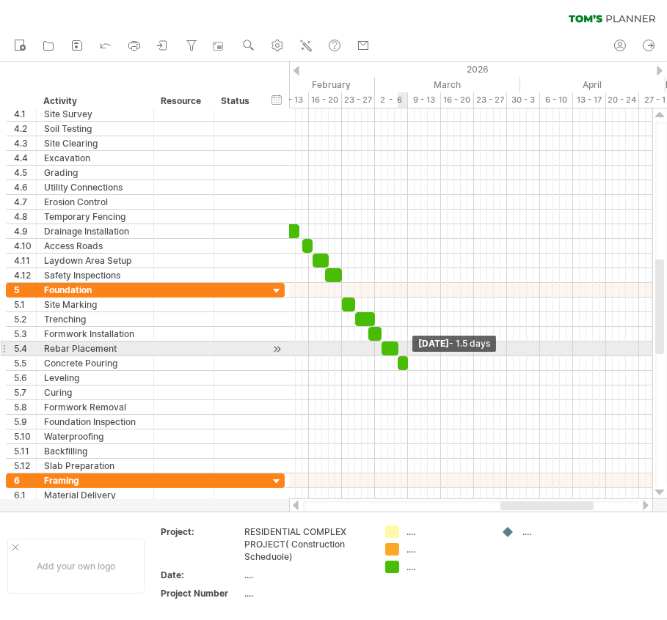
drag, startPoint x: 413, startPoint y: 361, endPoint x: 406, endPoint y: 356, distance: 8.4
click at [406, 356] on span at bounding box center [408, 363] width 6 height 14
click at [399, 356] on span at bounding box center [398, 363] width 6 height 14
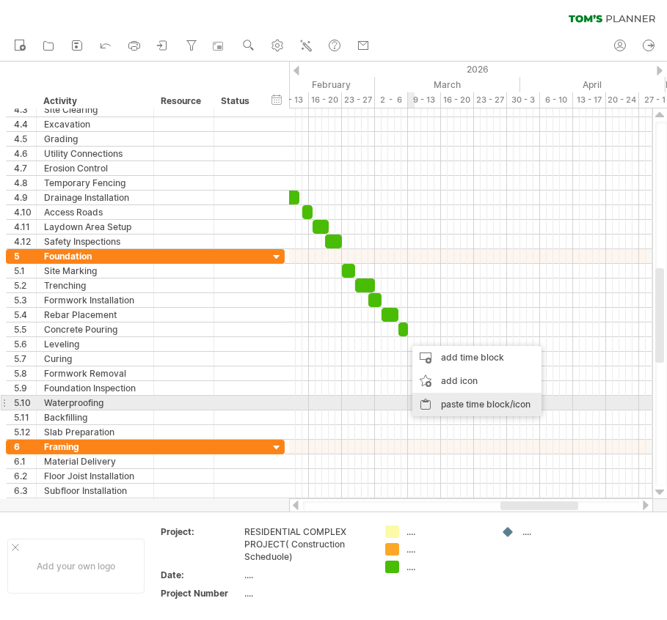
click at [433, 404] on div "paste time block/icon" at bounding box center [476, 404] width 129 height 23
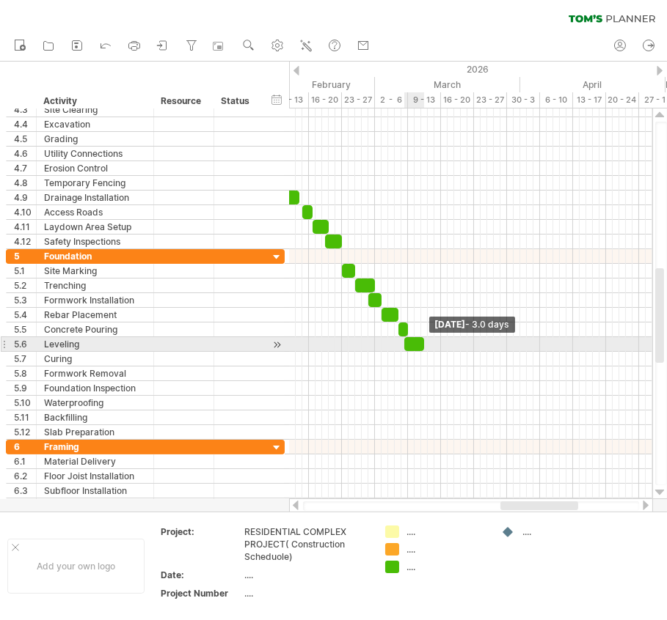
click at [425, 339] on span at bounding box center [424, 344] width 6 height 14
click at [407, 340] on span at bounding box center [408, 344] width 6 height 14
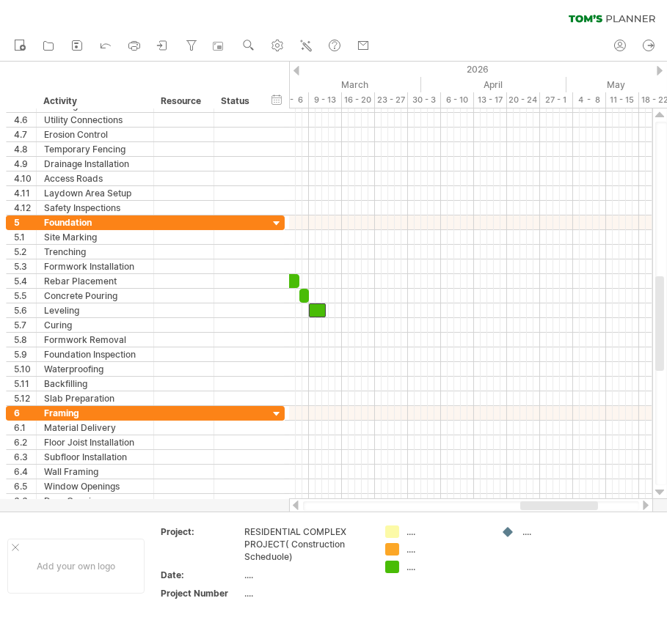
drag, startPoint x: 527, startPoint y: 505, endPoint x: 547, endPoint y: 508, distance: 19.9
click at [547, 508] on div at bounding box center [559, 506] width 78 height 9
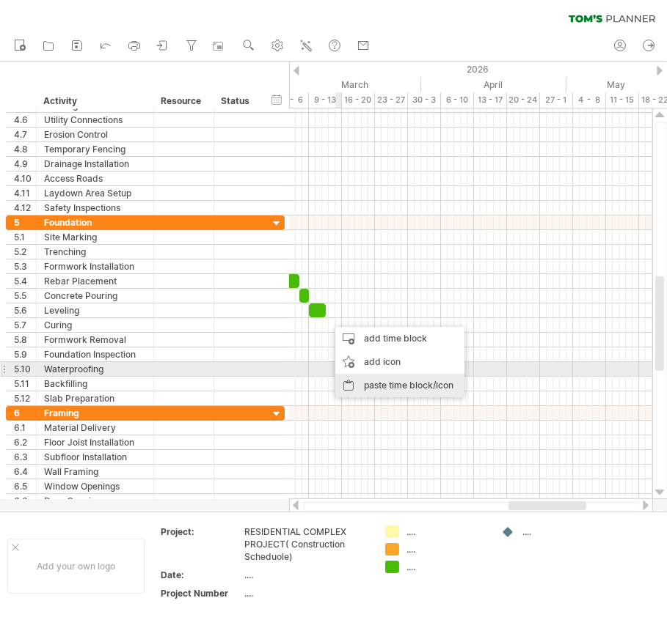
click at [367, 378] on div "paste time block/icon" at bounding box center [399, 385] width 129 height 23
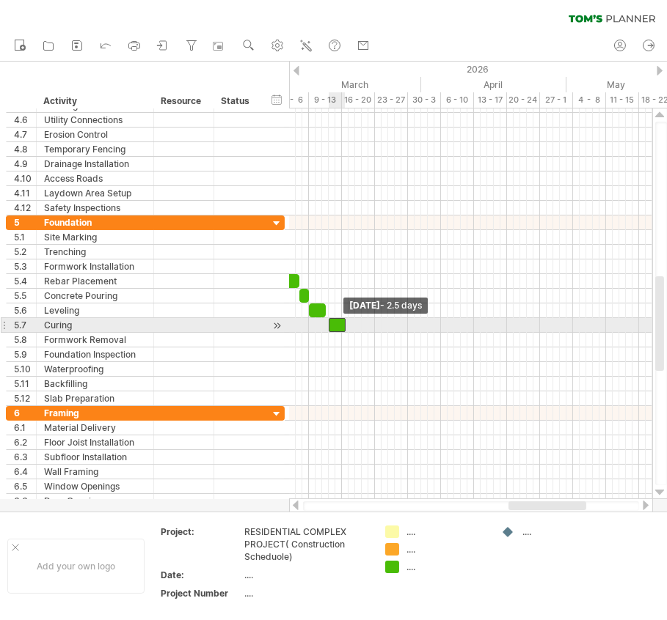
click at [329, 321] on span at bounding box center [329, 325] width 6 height 14
click at [341, 321] on span at bounding box center [342, 325] width 6 height 14
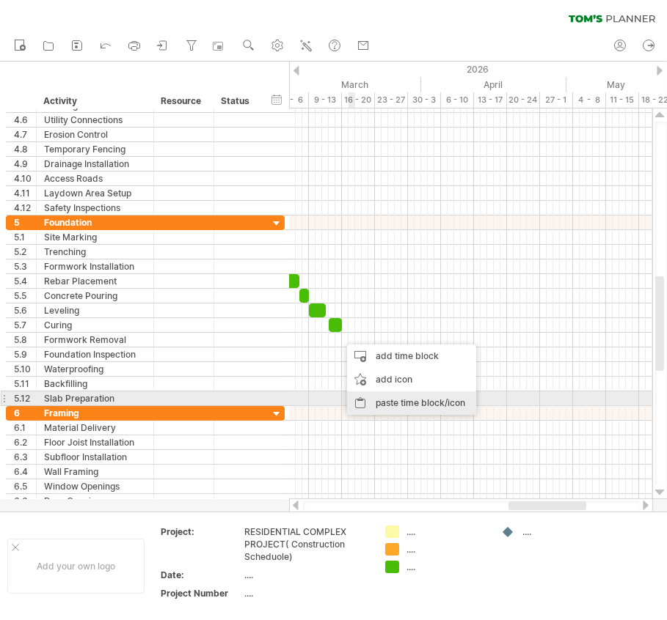
click at [373, 400] on div "paste time block/icon" at bounding box center [411, 403] width 129 height 23
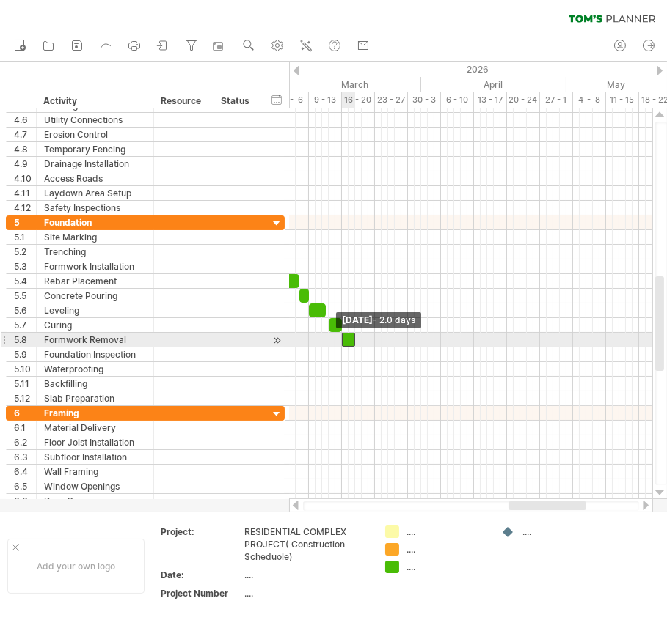
click at [339, 333] on span at bounding box center [342, 340] width 6 height 14
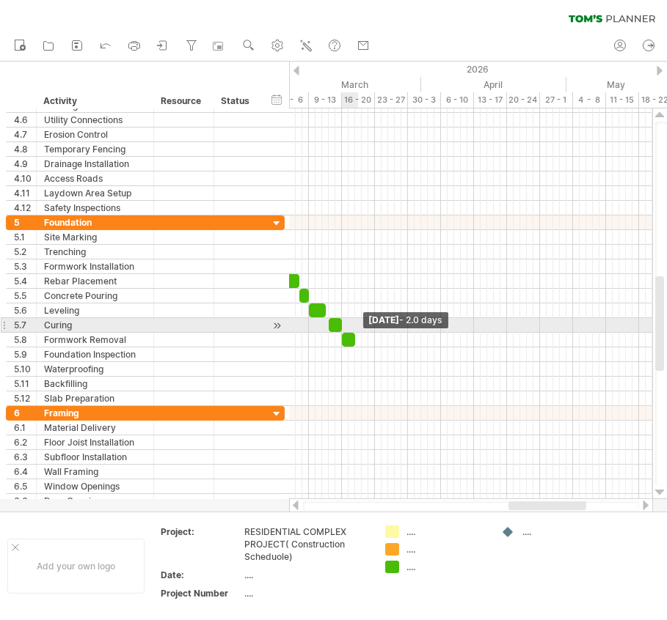
click at [354, 333] on span at bounding box center [355, 340] width 6 height 14
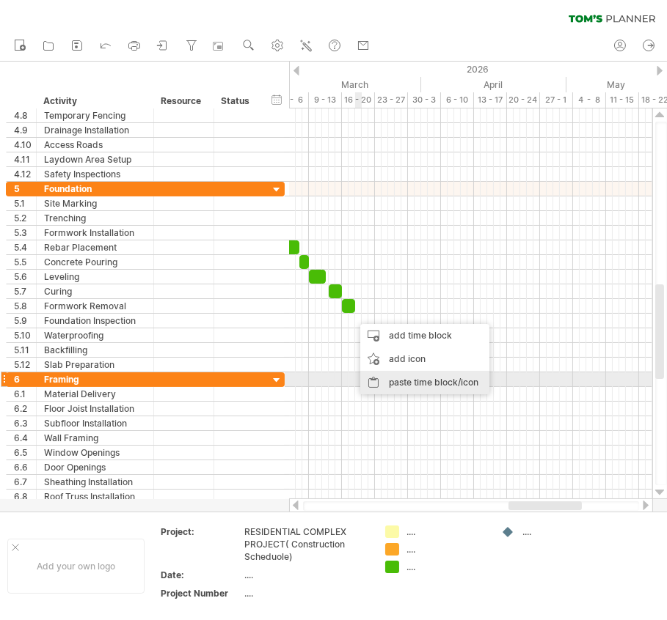
click at [392, 378] on div "paste time block/icon" at bounding box center [424, 382] width 129 height 23
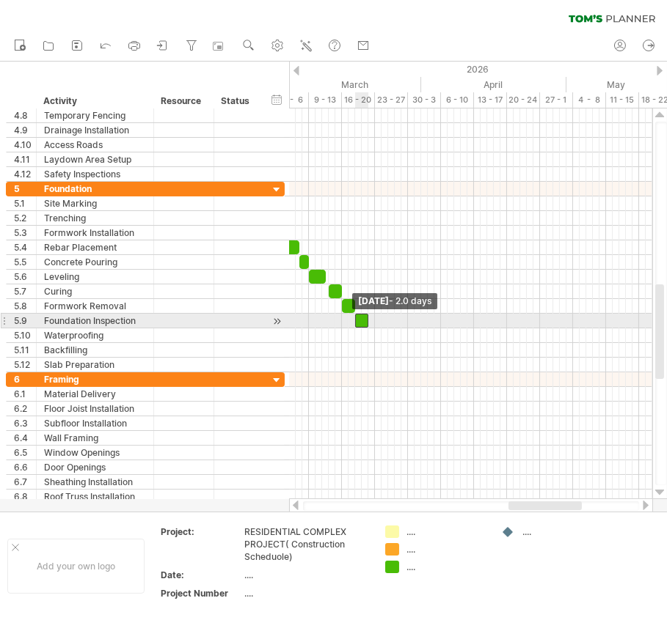
click at [357, 316] on span at bounding box center [355, 321] width 6 height 14
click at [372, 315] on span at bounding box center [372, 321] width 6 height 14
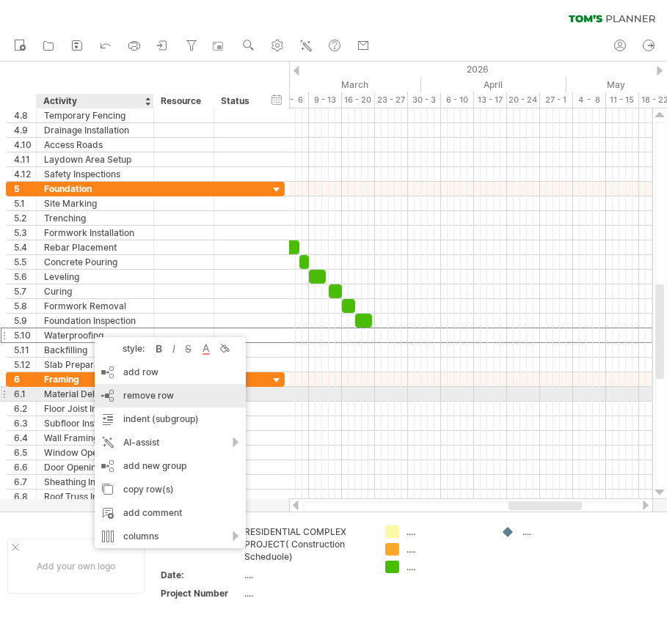
click at [153, 393] on span "remove row" at bounding box center [148, 395] width 51 height 11
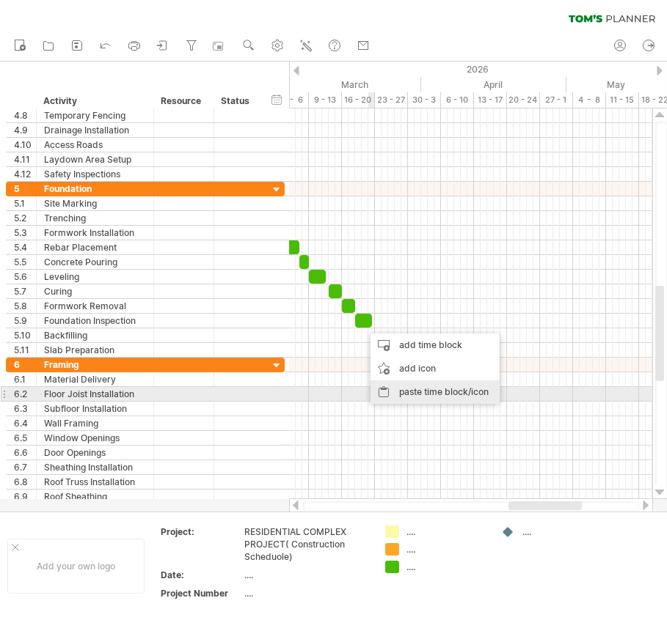
click at [409, 394] on div "paste time block/icon" at bounding box center [434, 392] width 129 height 23
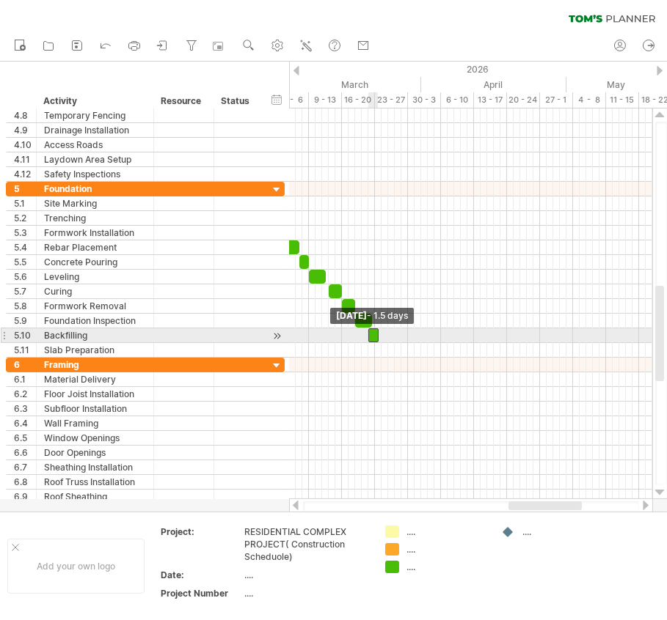
click at [369, 330] on span at bounding box center [368, 336] width 6 height 14
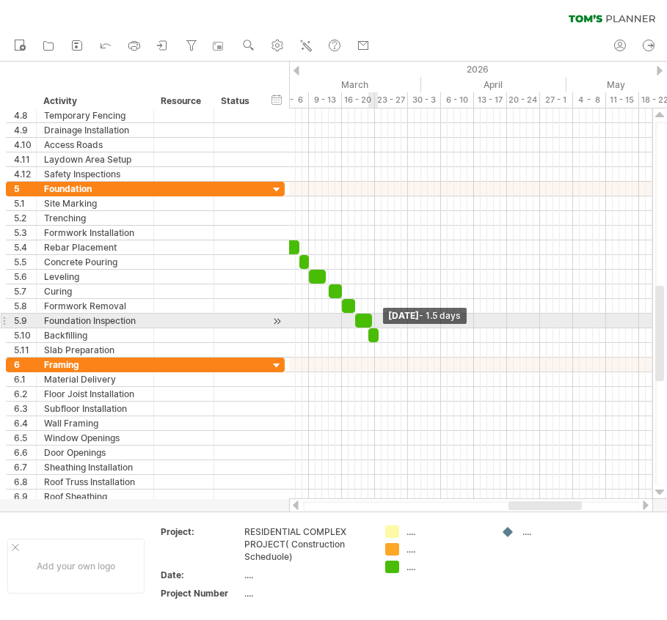
click at [378, 329] on span at bounding box center [379, 336] width 6 height 14
click at [384, 329] on span at bounding box center [381, 336] width 6 height 14
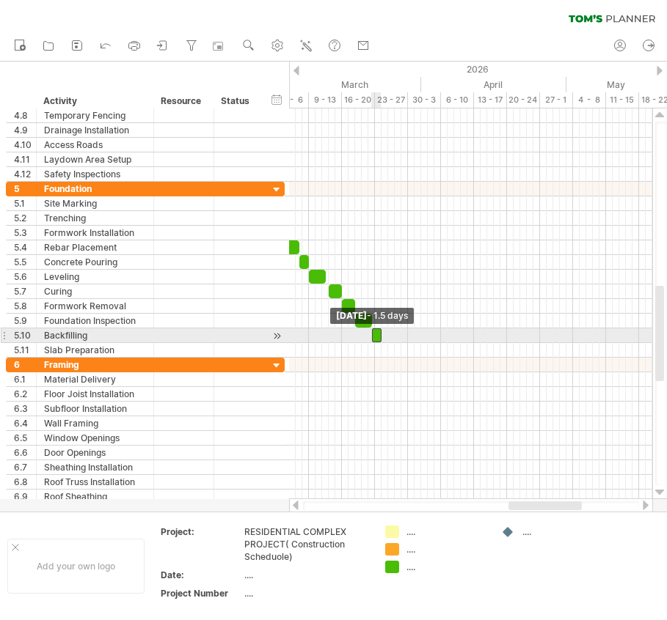
click at [372, 330] on span at bounding box center [372, 336] width 6 height 14
click at [383, 334] on span at bounding box center [385, 336] width 6 height 14
click at [376, 329] on span at bounding box center [375, 336] width 6 height 14
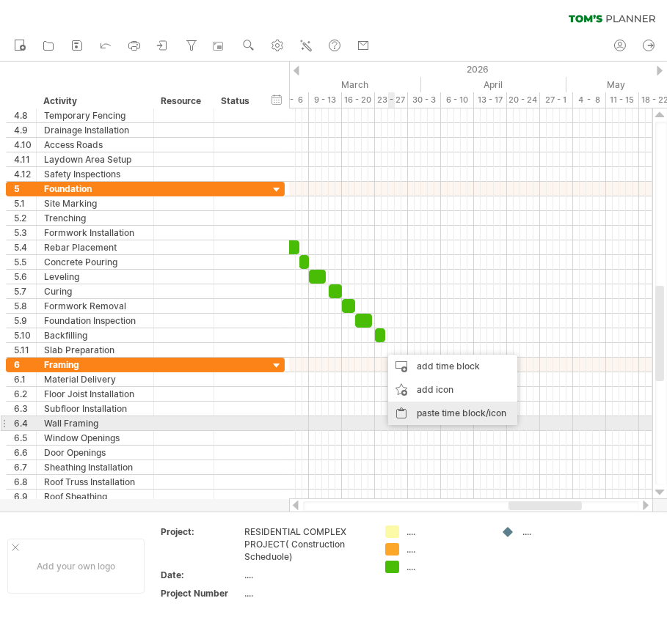
click at [428, 418] on div "paste time block/icon" at bounding box center [452, 413] width 129 height 23
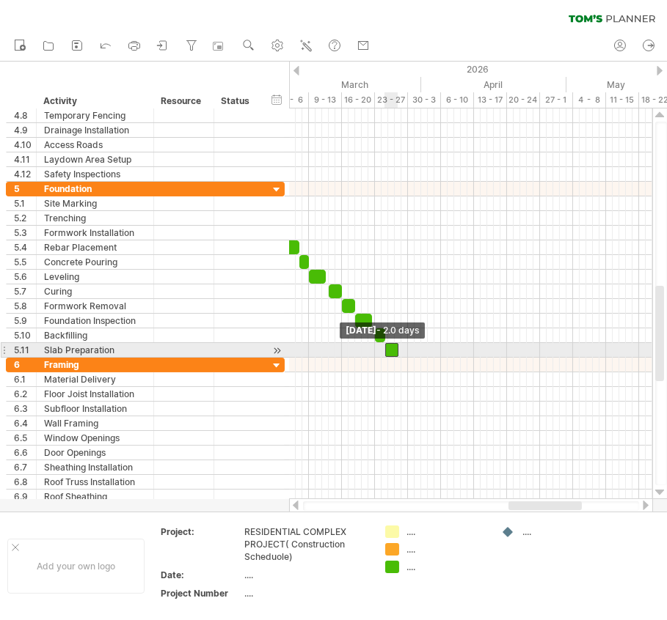
click at [386, 349] on span at bounding box center [385, 350] width 6 height 14
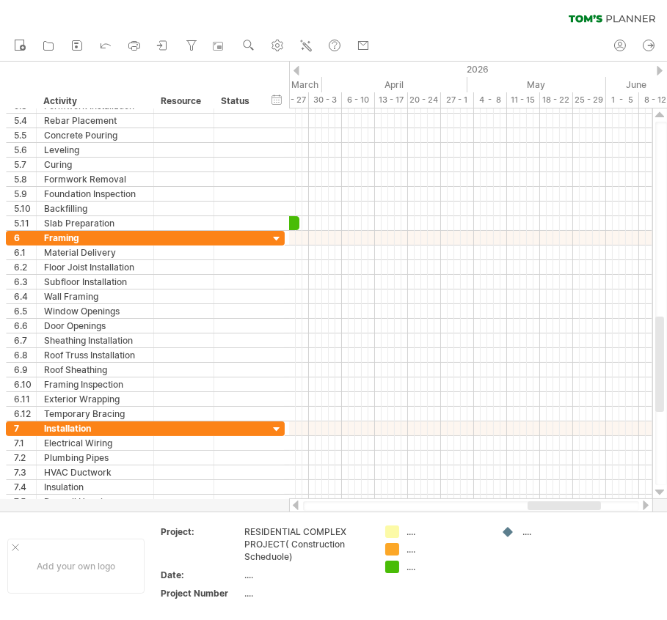
drag, startPoint x: 520, startPoint y: 505, endPoint x: 539, endPoint y: 505, distance: 19.1
click at [539, 505] on div at bounding box center [563, 506] width 73 height 9
drag, startPoint x: 532, startPoint y: 508, endPoint x: 475, endPoint y: 498, distance: 58.1
click at [525, 511] on div at bounding box center [471, 507] width 336 height 10
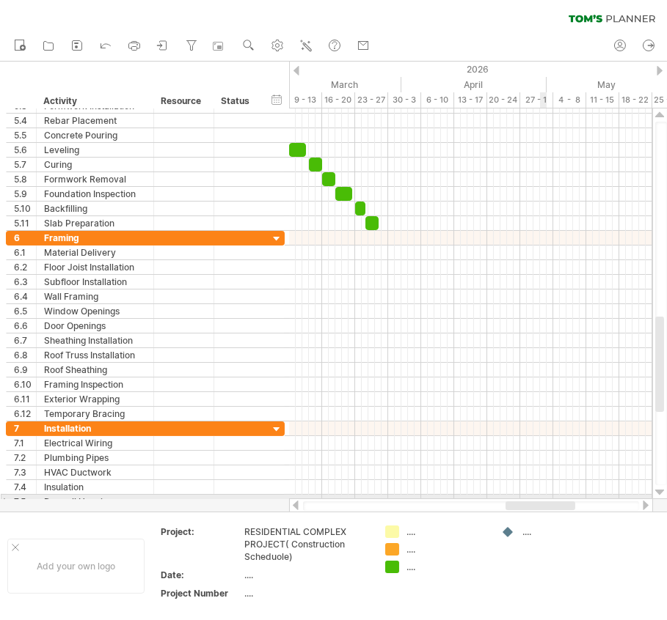
drag, startPoint x: 550, startPoint y: 504, endPoint x: 542, endPoint y: 499, distance: 9.6
click at [542, 499] on div at bounding box center [471, 506] width 364 height 15
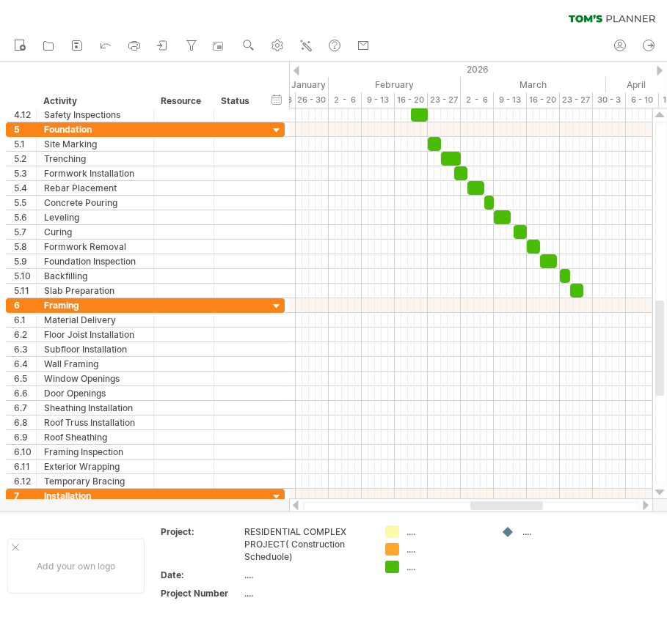
drag, startPoint x: 517, startPoint y: 502, endPoint x: 455, endPoint y: 437, distance: 89.8
click at [480, 501] on div at bounding box center [471, 506] width 364 height 15
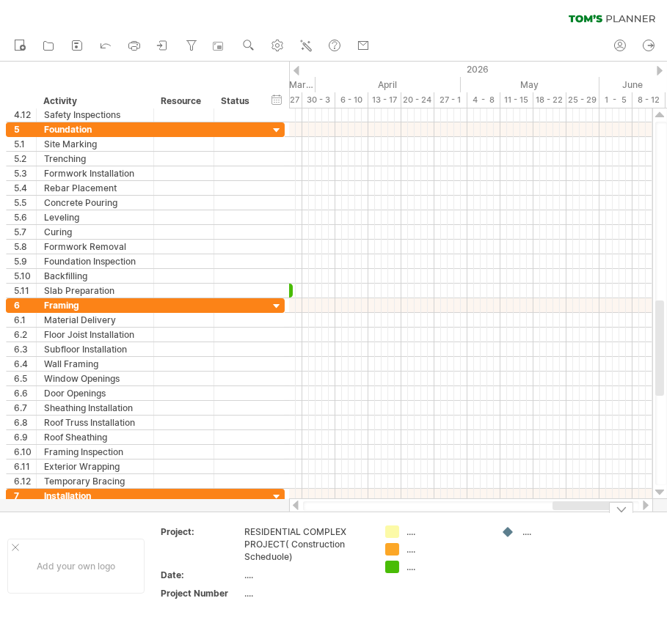
drag, startPoint x: 504, startPoint y: 508, endPoint x: 563, endPoint y: 515, distance: 59.1
click at [563, 515] on div "Trying to reach [DOMAIN_NAME] Connected again... 0% clear filter new 1" at bounding box center [333, 310] width 667 height 620
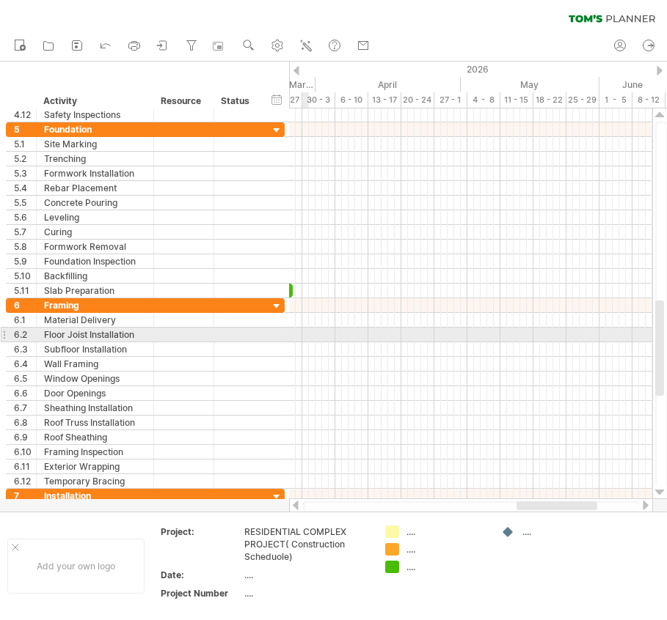
click at [304, 331] on div at bounding box center [470, 335] width 363 height 15
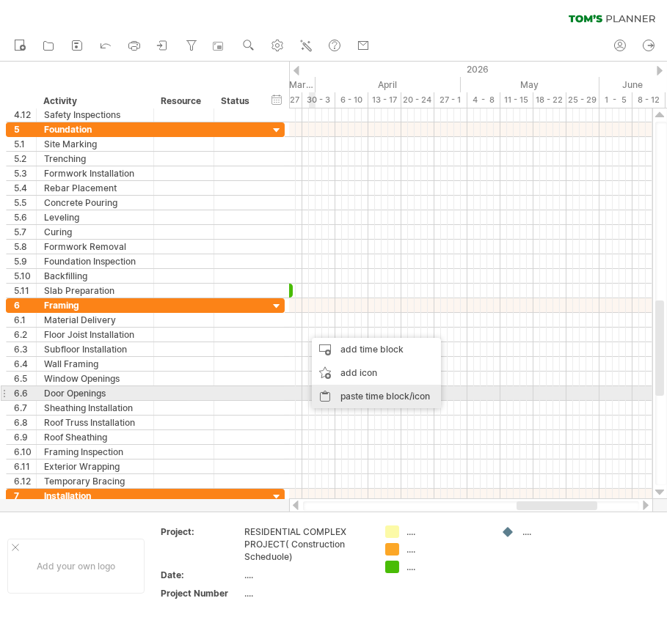
click at [326, 395] on div "paste time block/icon" at bounding box center [376, 396] width 129 height 23
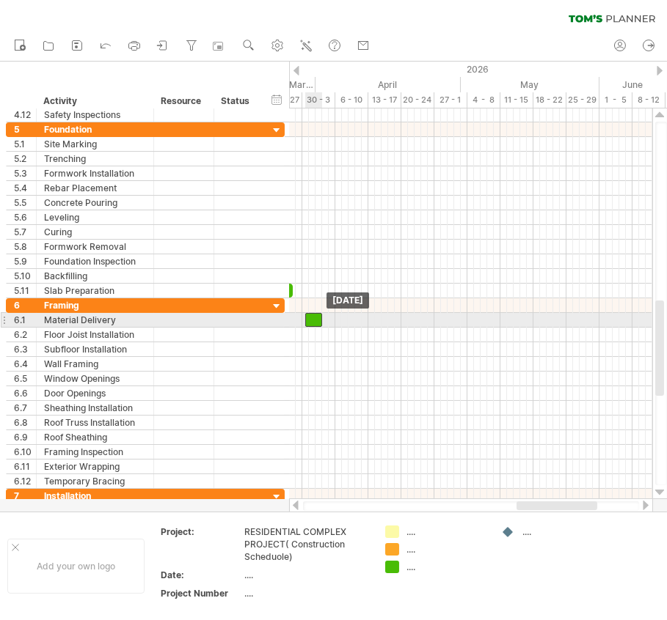
drag, startPoint x: 311, startPoint y: 329, endPoint x: 312, endPoint y: 320, distance: 9.6
click at [320, 321] on span at bounding box center [322, 320] width 6 height 14
click at [306, 315] on span at bounding box center [305, 320] width 6 height 14
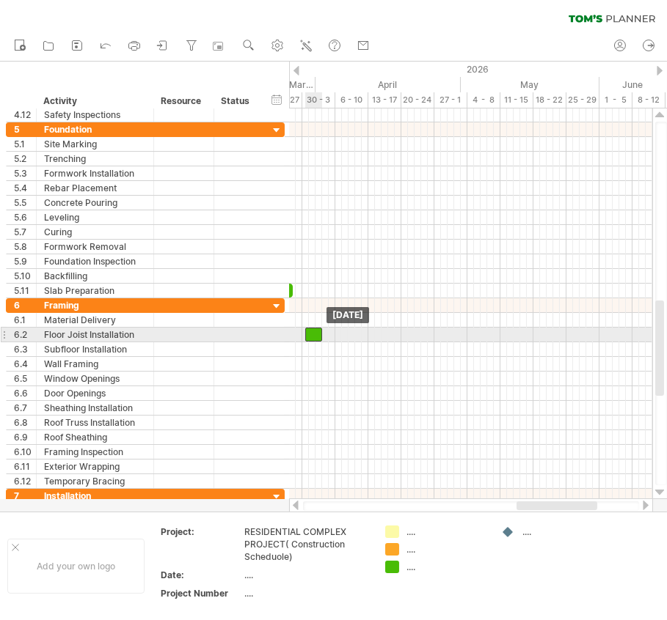
drag, startPoint x: 309, startPoint y: 314, endPoint x: 309, endPoint y: 329, distance: 14.7
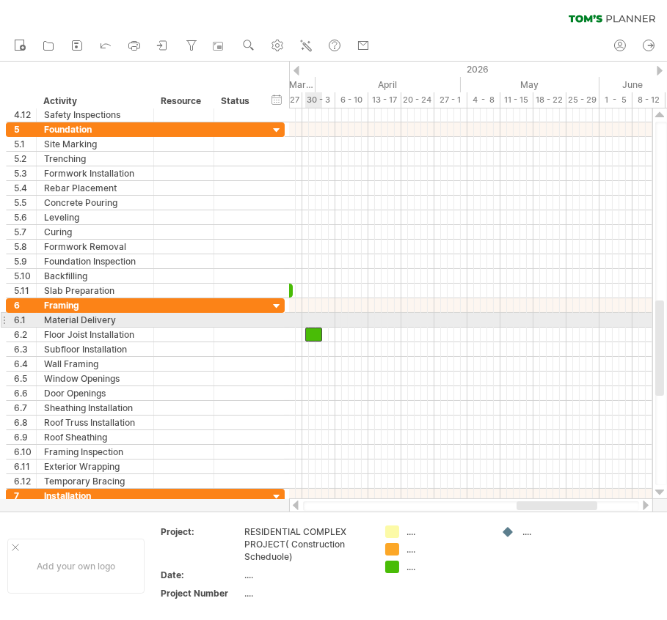
click at [314, 328] on div at bounding box center [313, 335] width 17 height 14
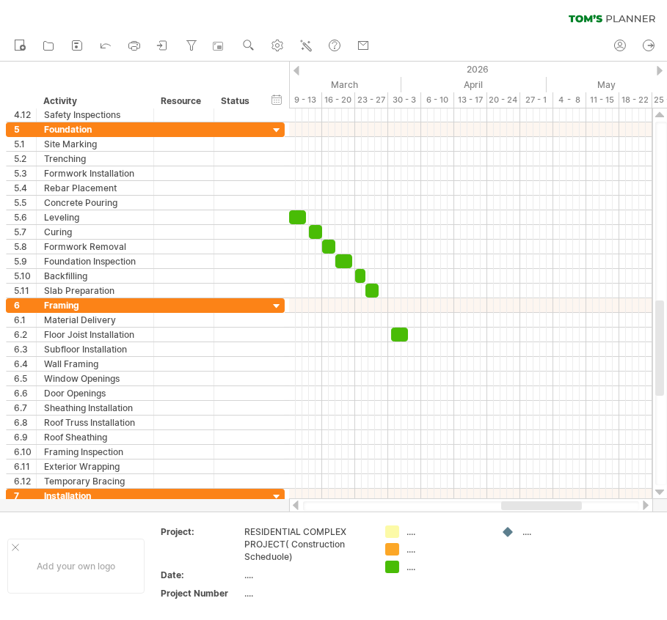
drag, startPoint x: 582, startPoint y: 505, endPoint x: 566, endPoint y: 508, distance: 15.6
click at [566, 508] on div at bounding box center [541, 506] width 81 height 9
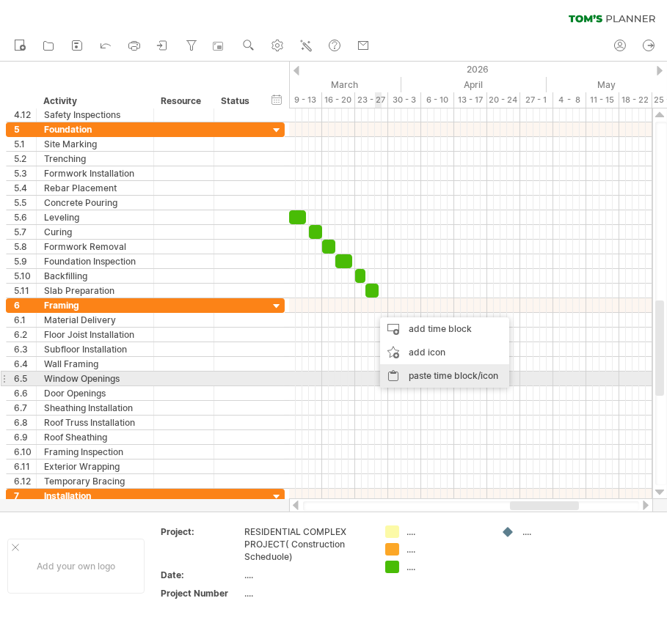
click at [411, 373] on div "paste time block/icon" at bounding box center [444, 376] width 129 height 23
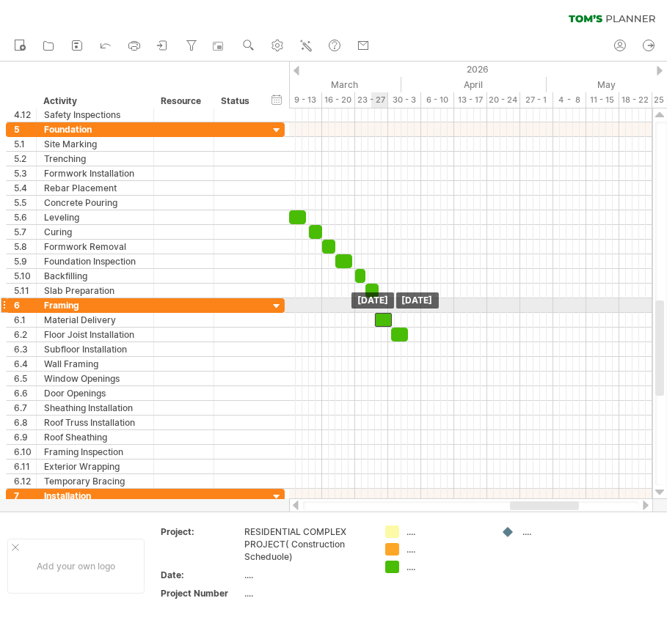
click at [381, 313] on div at bounding box center [383, 320] width 17 height 14
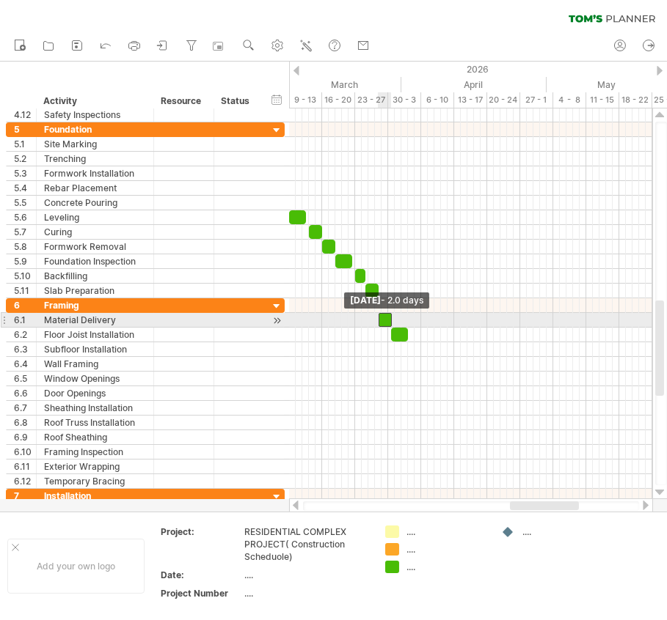
click at [379, 316] on span at bounding box center [379, 320] width 6 height 14
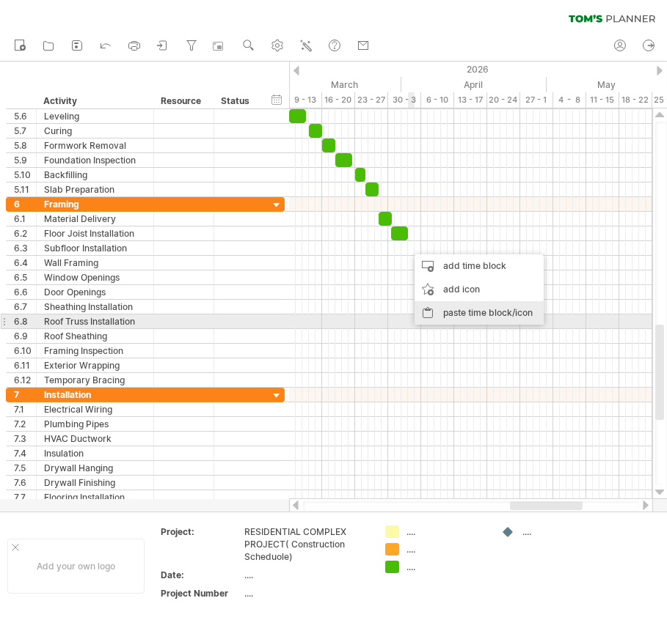
drag, startPoint x: 443, startPoint y: 316, endPoint x: 451, endPoint y: 281, distance: 36.1
click at [443, 316] on div "paste time block/icon" at bounding box center [478, 312] width 129 height 23
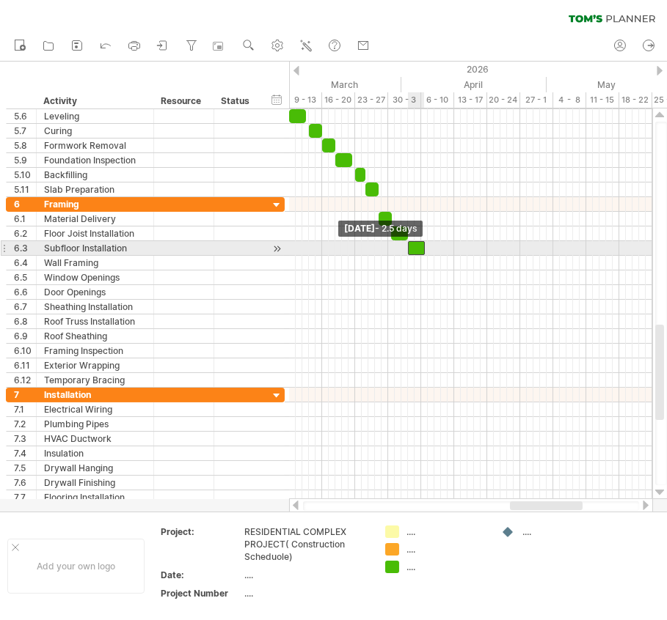
click at [409, 246] on span at bounding box center [408, 248] width 6 height 14
click at [422, 251] on span at bounding box center [421, 248] width 6 height 14
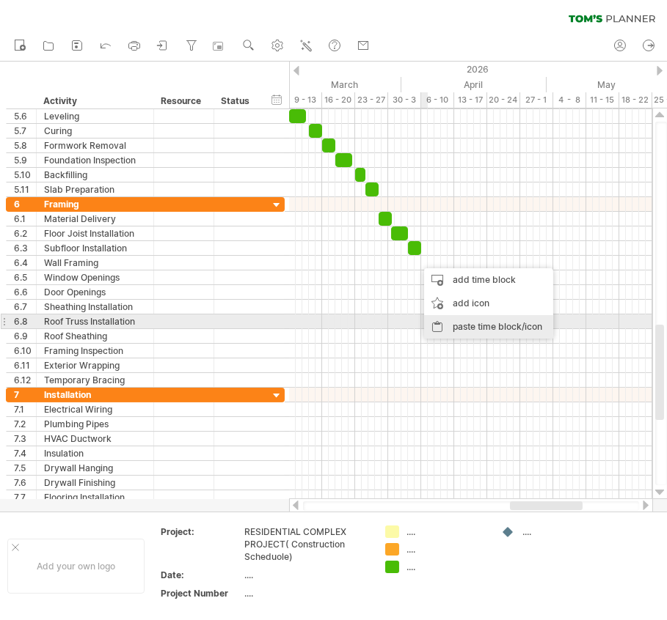
click at [461, 324] on div "paste time block/icon" at bounding box center [488, 326] width 129 height 23
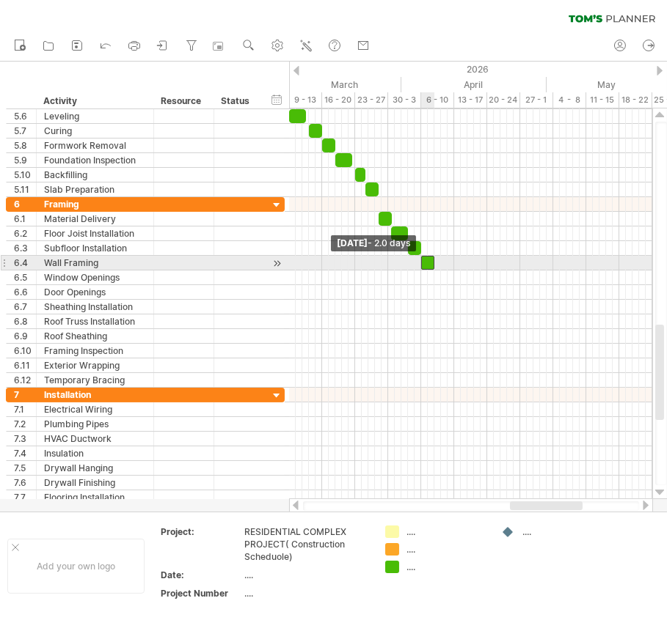
click at [420, 260] on span at bounding box center [421, 263] width 6 height 14
click at [437, 257] on span at bounding box center [438, 263] width 6 height 14
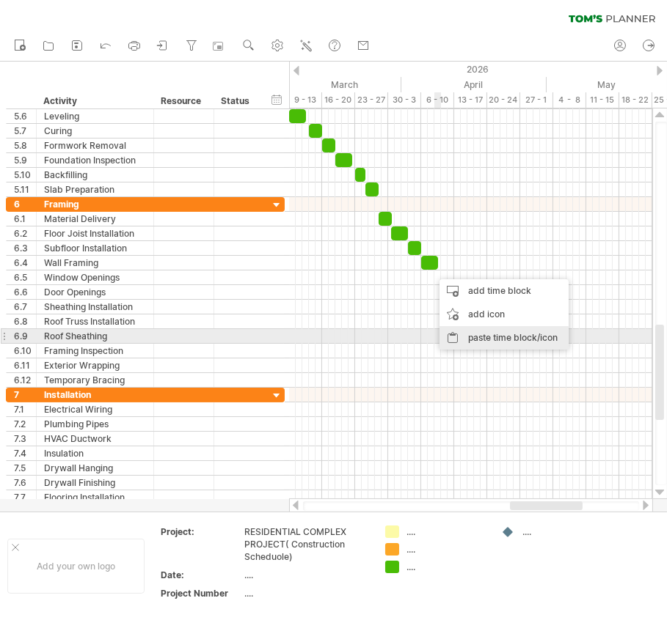
click at [466, 336] on div "paste time block/icon" at bounding box center [503, 337] width 129 height 23
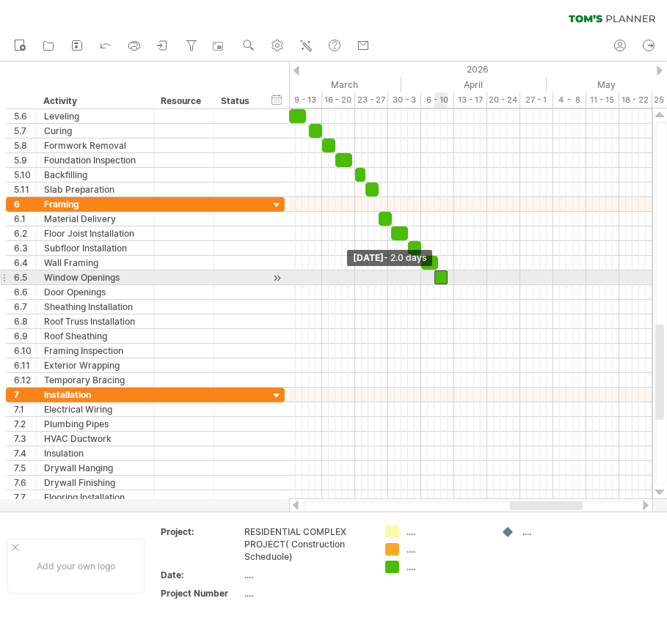
click at [433, 271] on span at bounding box center [434, 278] width 6 height 14
click at [451, 274] on span at bounding box center [451, 278] width 6 height 14
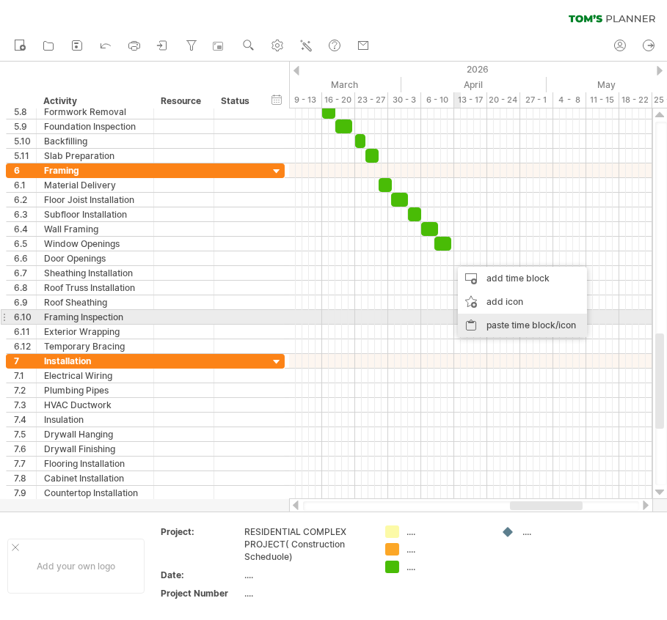
click at [477, 323] on div "paste time block/icon" at bounding box center [522, 325] width 129 height 23
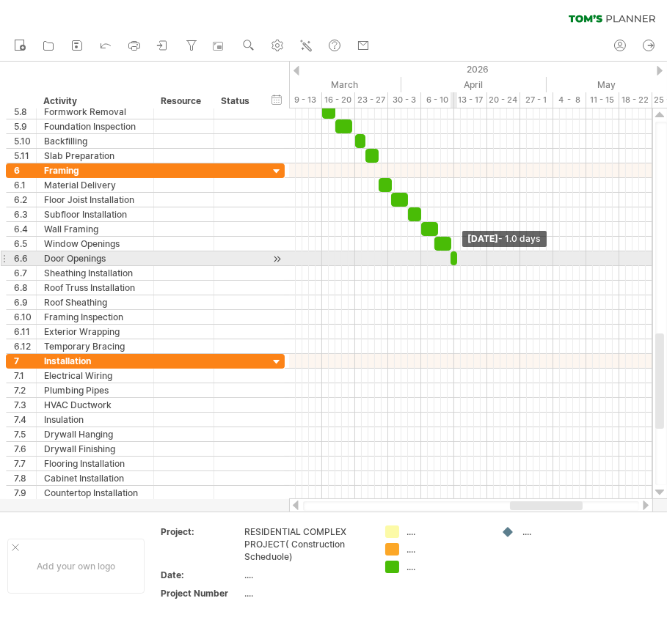
drag, startPoint x: 464, startPoint y: 257, endPoint x: 455, endPoint y: 262, distance: 10.2
click at [455, 262] on span at bounding box center [457, 259] width 6 height 14
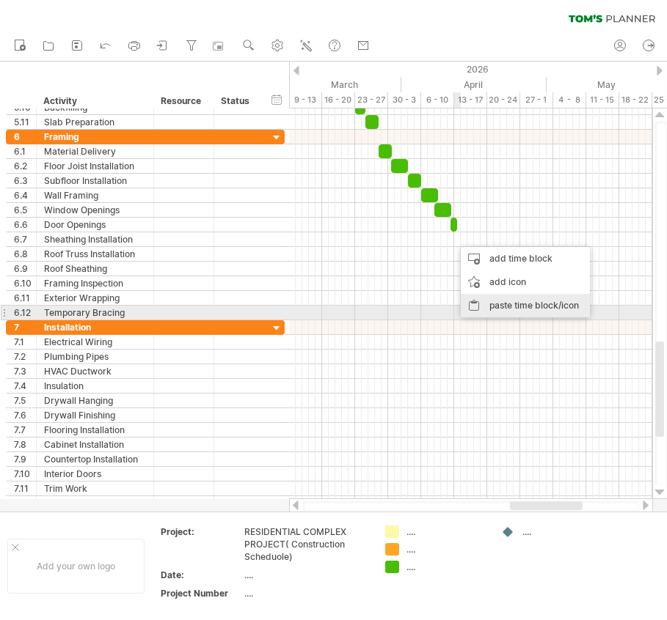
click at [494, 309] on div "paste time block/icon" at bounding box center [525, 305] width 129 height 23
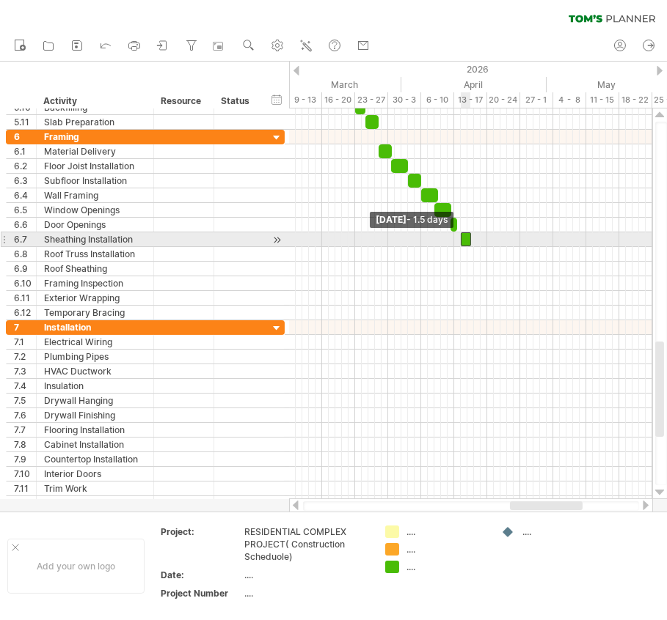
click at [461, 236] on span at bounding box center [461, 239] width 6 height 14
drag, startPoint x: 469, startPoint y: 235, endPoint x: 480, endPoint y: 236, distance: 10.4
click at [480, 236] on span at bounding box center [480, 239] width 6 height 14
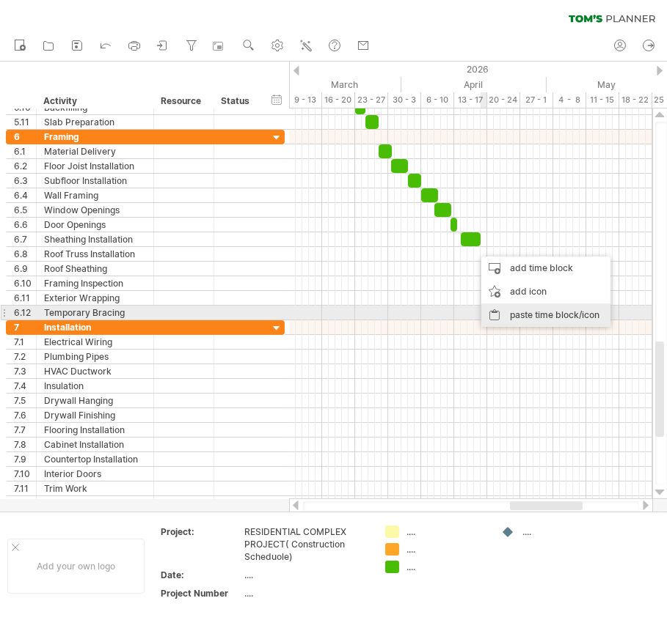
drag, startPoint x: 503, startPoint y: 312, endPoint x: 483, endPoint y: 258, distance: 57.8
click at [503, 312] on div "paste time block/icon" at bounding box center [545, 315] width 129 height 23
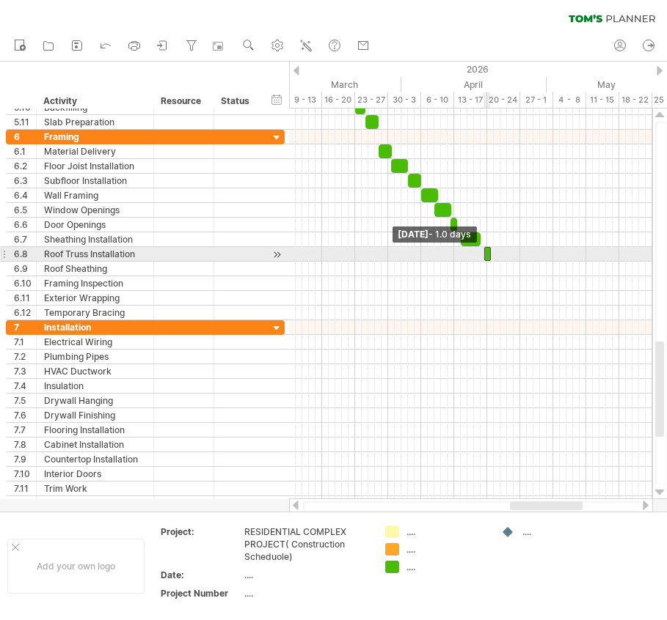
drag, startPoint x: 475, startPoint y: 252, endPoint x: 485, endPoint y: 253, distance: 10.3
click at [485, 253] on span at bounding box center [484, 254] width 6 height 14
click at [488, 253] on span at bounding box center [491, 254] width 6 height 14
click at [479, 255] on span at bounding box center [480, 254] width 6 height 14
click at [495, 255] on span at bounding box center [494, 254] width 6 height 14
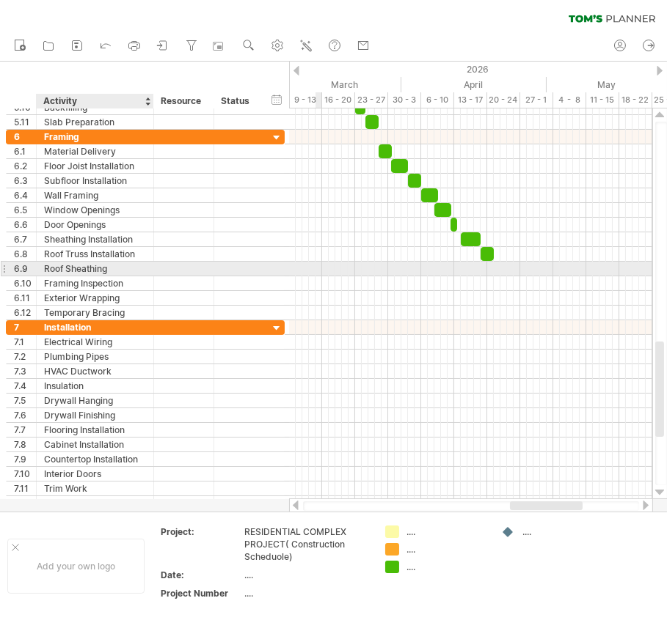
click at [118, 266] on div "Roof Sheathing" at bounding box center [95, 269] width 102 height 14
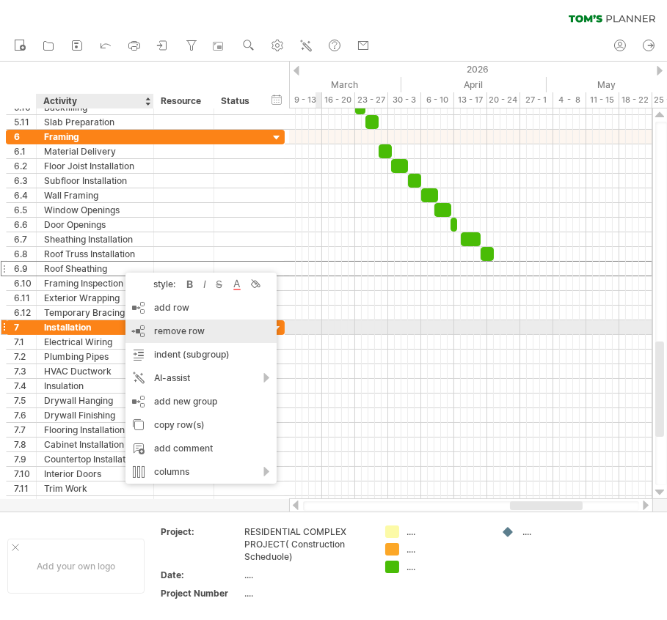
click at [184, 334] on span "remove row" at bounding box center [179, 331] width 51 height 11
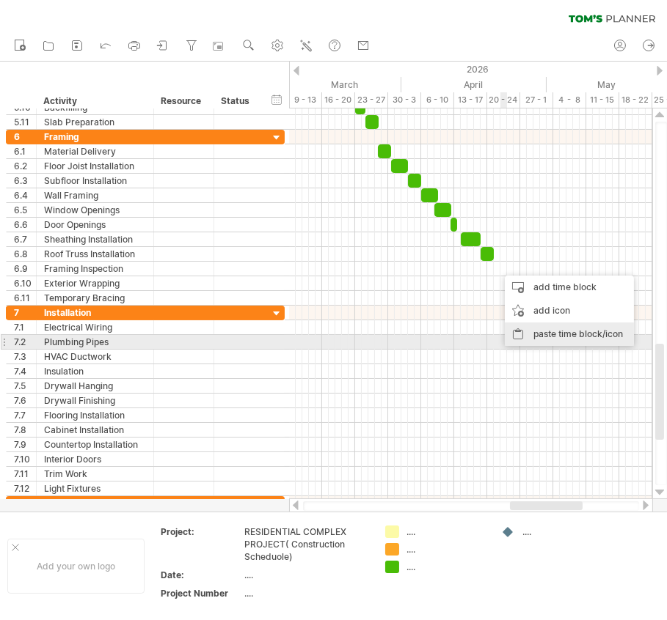
click at [533, 336] on div "paste time block/icon" at bounding box center [569, 334] width 129 height 23
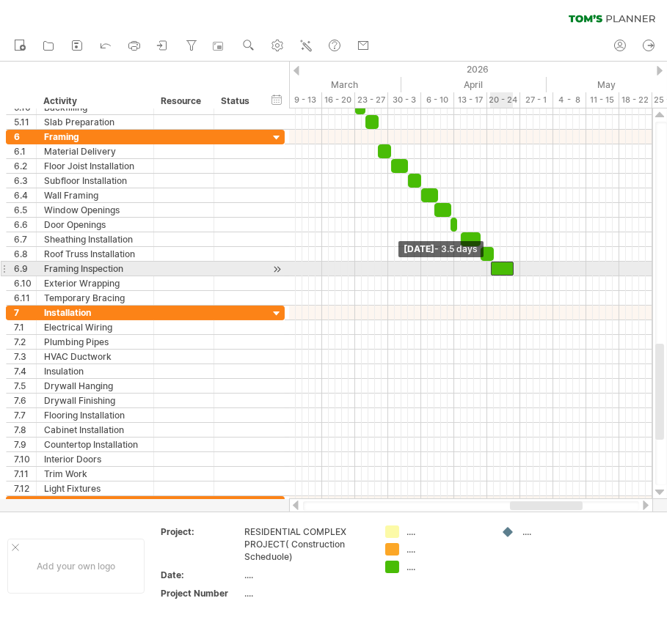
click at [493, 268] on span at bounding box center [491, 269] width 6 height 14
drag, startPoint x: 516, startPoint y: 265, endPoint x: 508, endPoint y: 268, distance: 8.6
click at [508, 268] on div "example time blocks: start [DATE] - 2.0 days [DATE] - 3.5 days" at bounding box center [470, 304] width 363 height 391
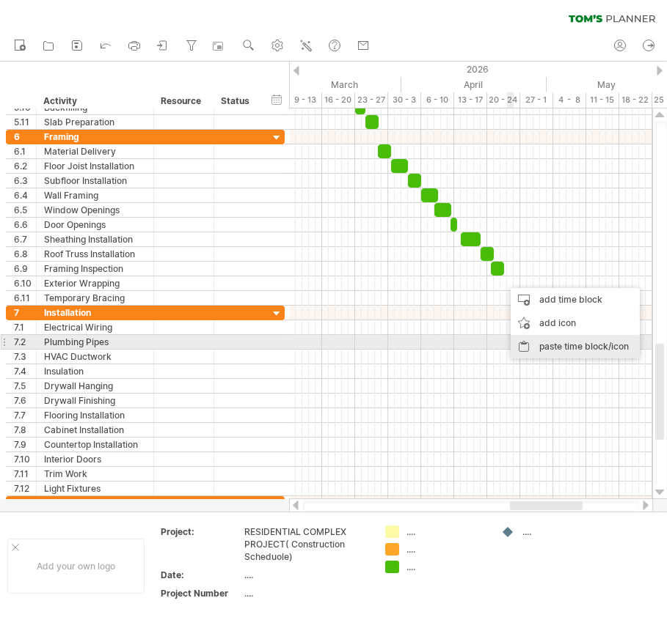
click at [524, 340] on div "paste time block/icon" at bounding box center [574, 346] width 129 height 23
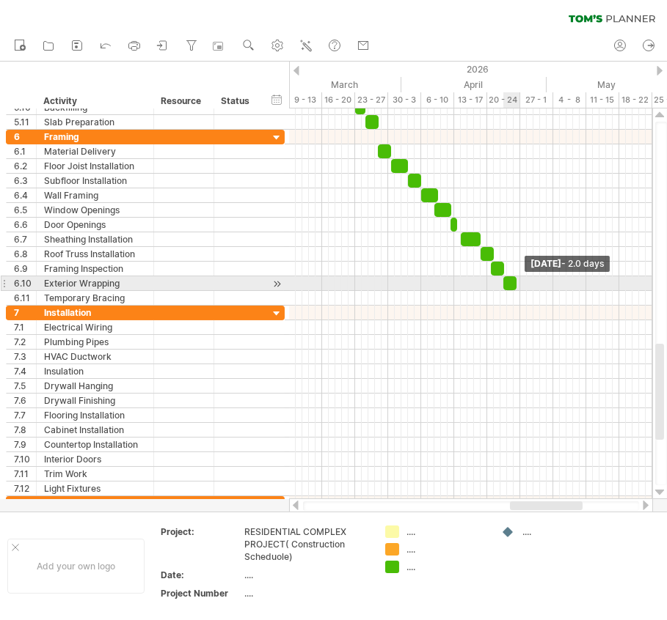
click at [519, 281] on span at bounding box center [516, 284] width 6 height 14
click at [506, 280] on span at bounding box center [507, 284] width 6 height 14
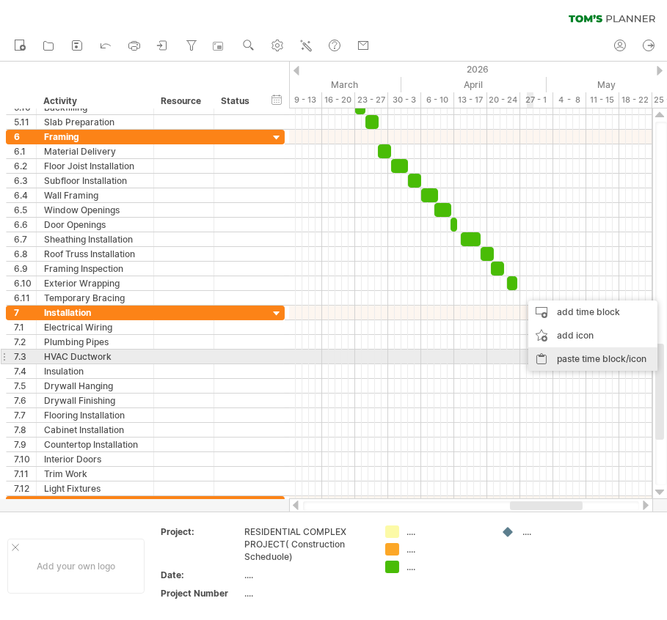
click at [548, 354] on div "paste time block/icon" at bounding box center [592, 359] width 129 height 23
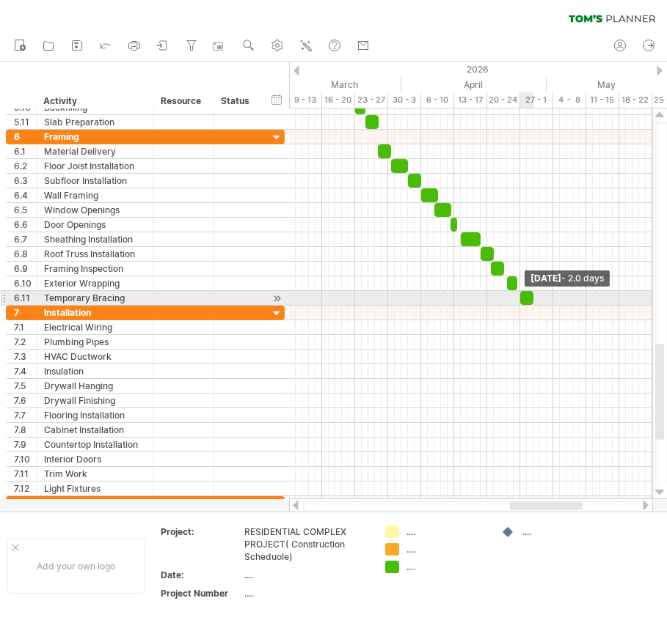
click at [532, 293] on span at bounding box center [533, 298] width 6 height 14
click at [522, 293] on span at bounding box center [524, 298] width 6 height 14
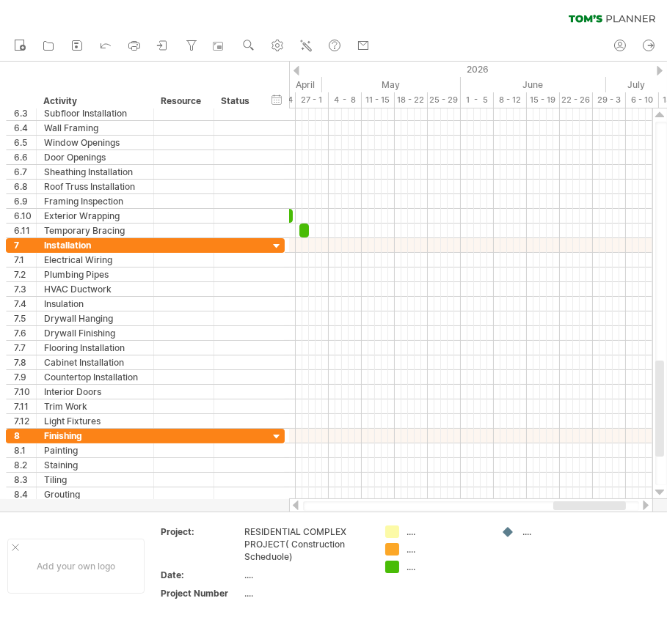
drag, startPoint x: 526, startPoint y: 504, endPoint x: 569, endPoint y: 503, distance: 43.3
click at [569, 503] on div at bounding box center [589, 506] width 73 height 9
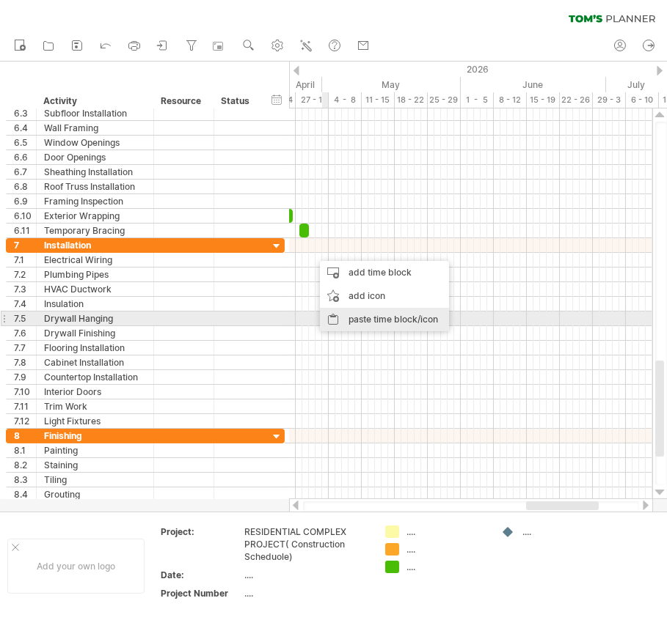
click at [359, 312] on div "paste time block/icon" at bounding box center [384, 319] width 129 height 23
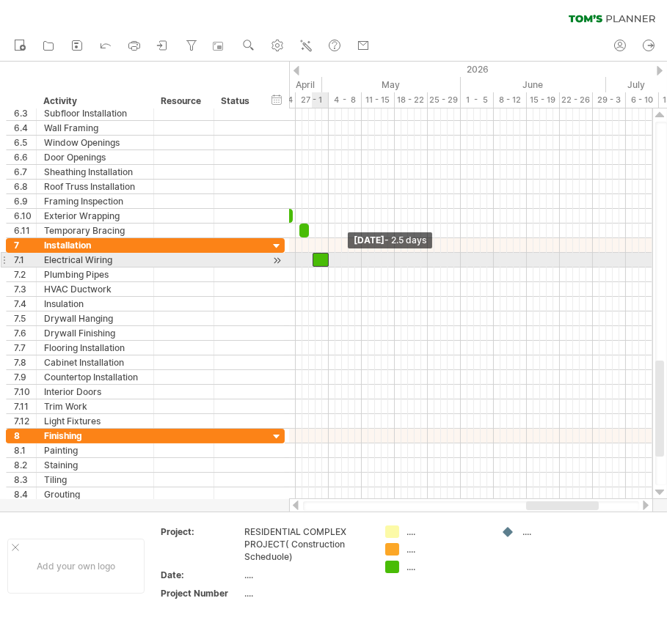
drag, startPoint x: 310, startPoint y: 255, endPoint x: 326, endPoint y: 255, distance: 15.4
click at [312, 255] on span at bounding box center [313, 260] width 6 height 14
click at [326, 256] on span at bounding box center [326, 260] width 6 height 14
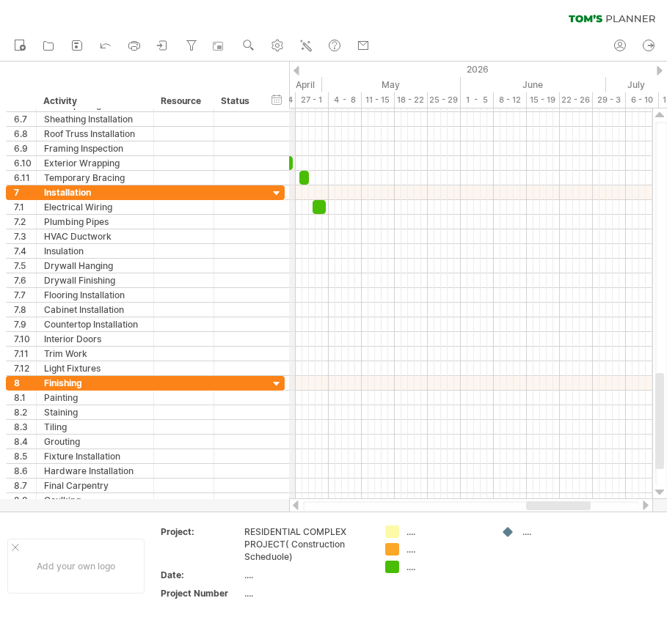
click at [293, 65] on div "Trying to reach [DOMAIN_NAME] Connected again... 0% clear filter new 1" at bounding box center [333, 310] width 667 height 620
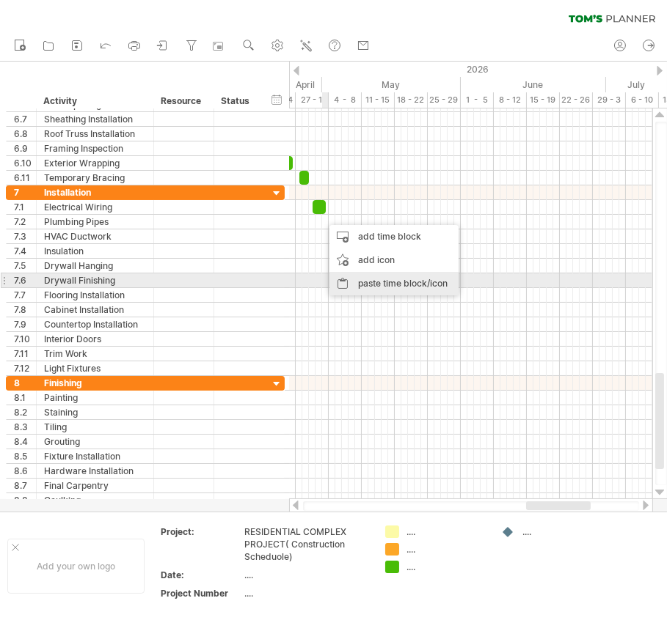
click at [351, 280] on div "paste time block/icon" at bounding box center [393, 283] width 129 height 23
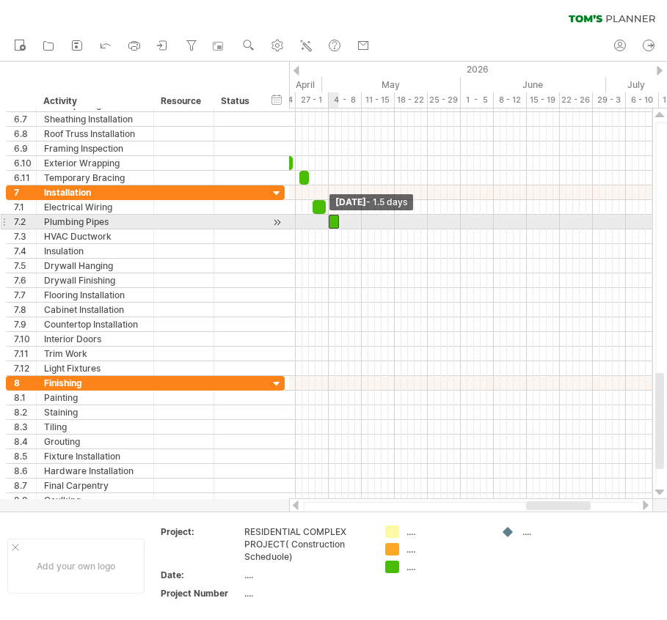
drag, startPoint x: 322, startPoint y: 214, endPoint x: 329, endPoint y: 219, distance: 9.0
click at [329, 219] on span at bounding box center [329, 222] width 6 height 14
click at [327, 221] on span at bounding box center [326, 222] width 6 height 14
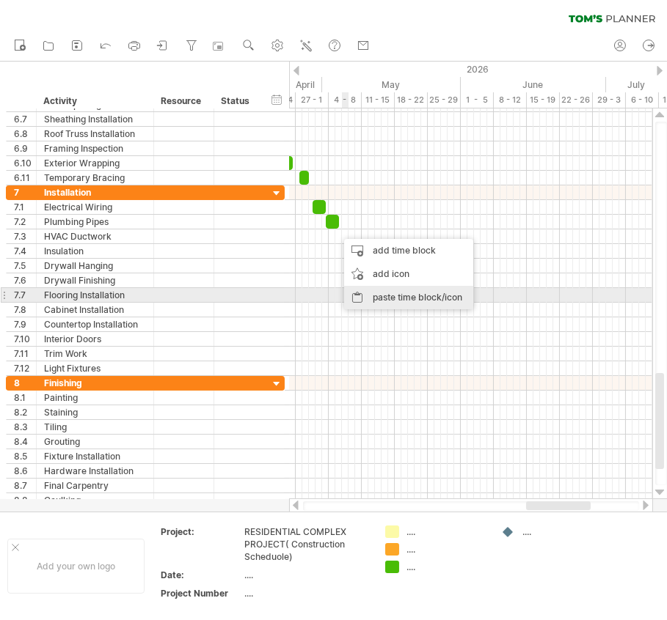
click at [371, 293] on div "paste time block/icon" at bounding box center [408, 297] width 129 height 23
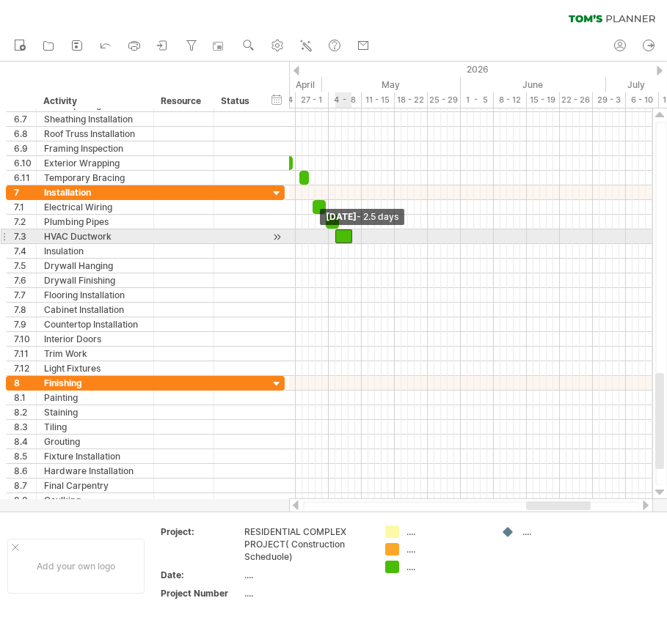
click at [337, 234] on span at bounding box center [335, 237] width 6 height 14
click at [349, 232] on span at bounding box center [352, 237] width 6 height 14
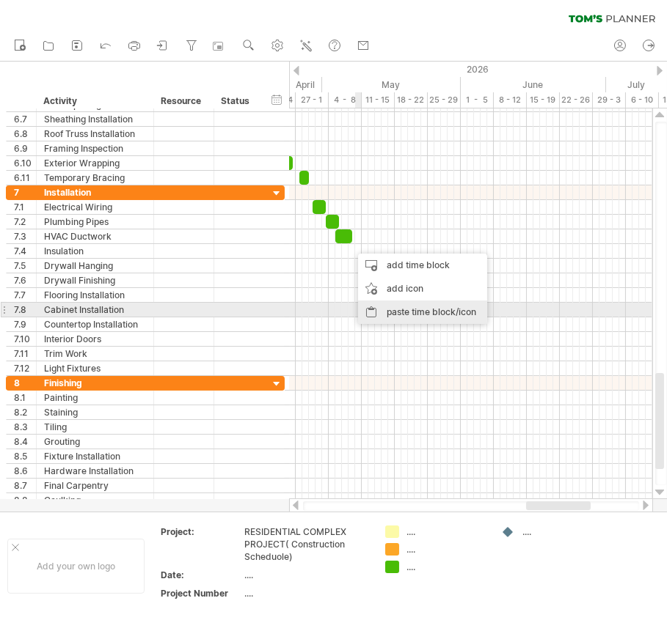
click at [380, 310] on div "paste time block/icon" at bounding box center [422, 312] width 129 height 23
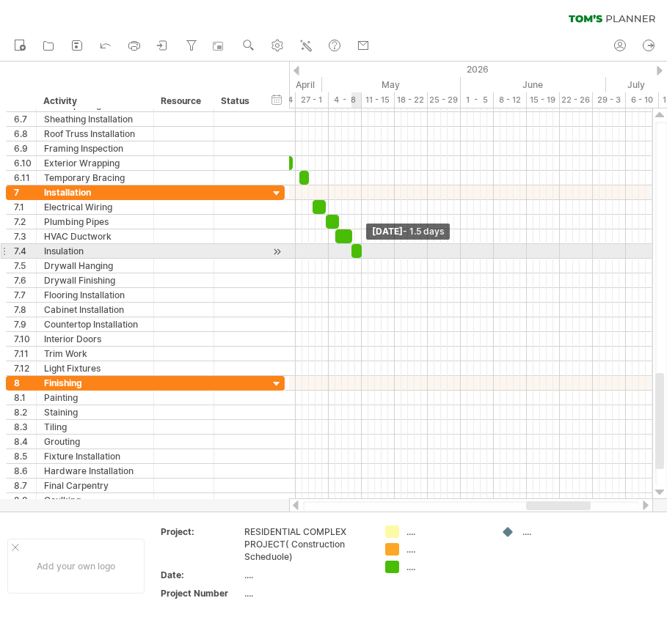
drag, startPoint x: 367, startPoint y: 245, endPoint x: 362, endPoint y: 253, distance: 9.6
click at [362, 253] on span at bounding box center [362, 251] width 6 height 14
drag, startPoint x: 351, startPoint y: 248, endPoint x: 339, endPoint y: 270, distance: 24.9
click at [346, 249] on span at bounding box center [348, 251] width 6 height 14
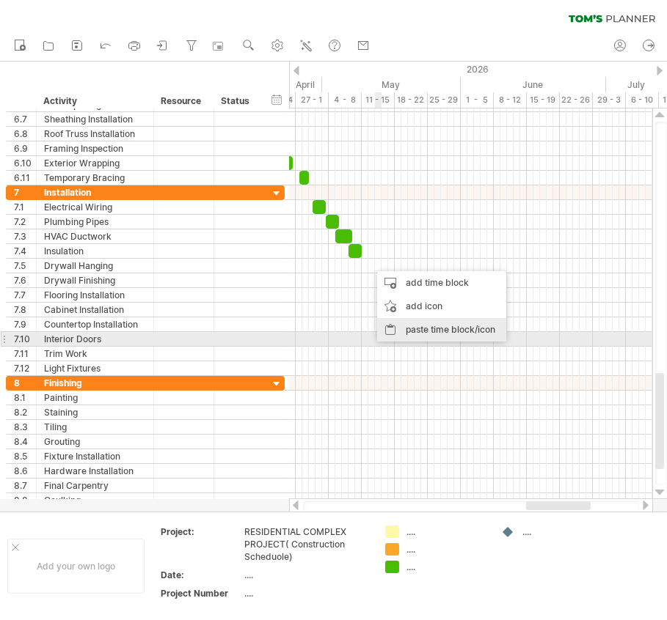
click at [401, 333] on div "paste time block/icon" at bounding box center [441, 329] width 129 height 23
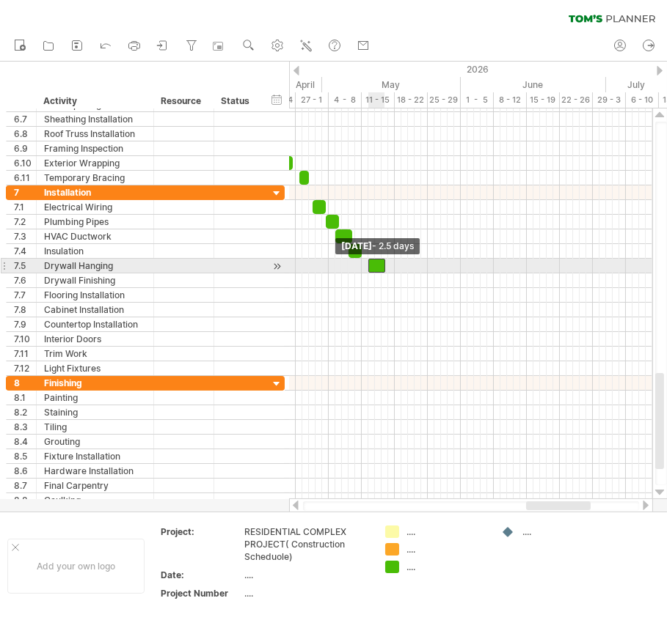
click at [370, 264] on span at bounding box center [368, 266] width 6 height 14
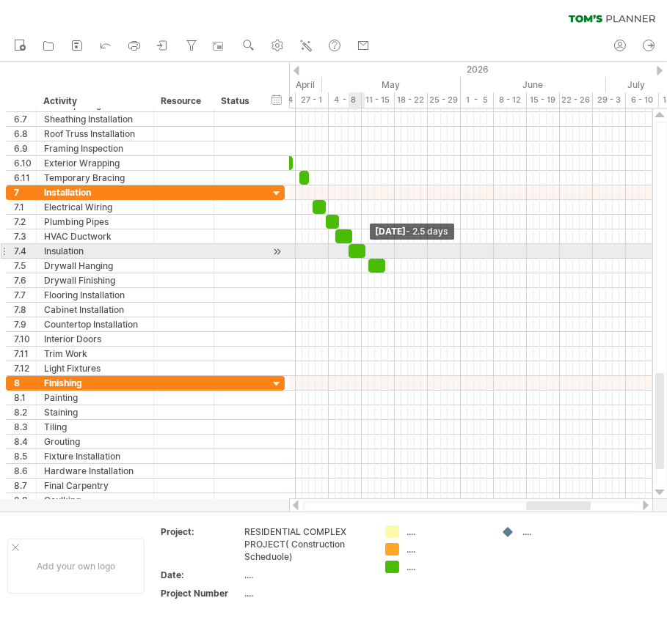
click at [366, 250] on span at bounding box center [365, 251] width 6 height 14
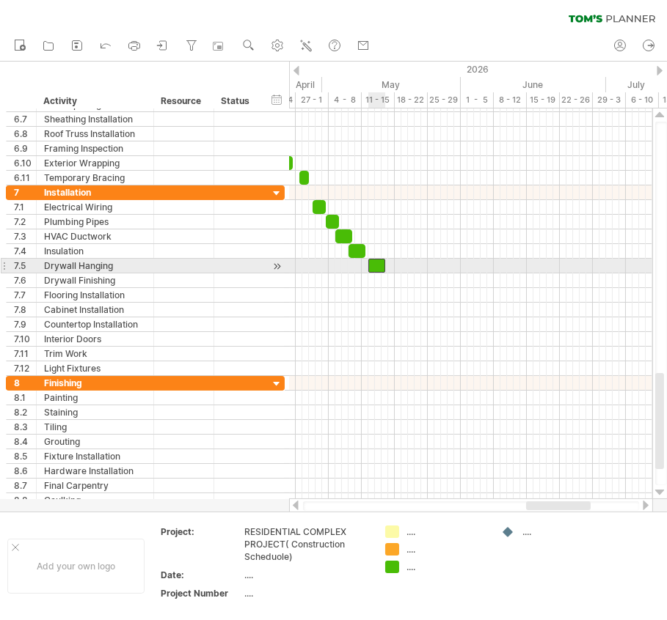
click at [380, 263] on div at bounding box center [376, 266] width 17 height 14
click at [367, 263] on span at bounding box center [365, 266] width 6 height 14
click at [378, 260] on div at bounding box center [373, 266] width 17 height 14
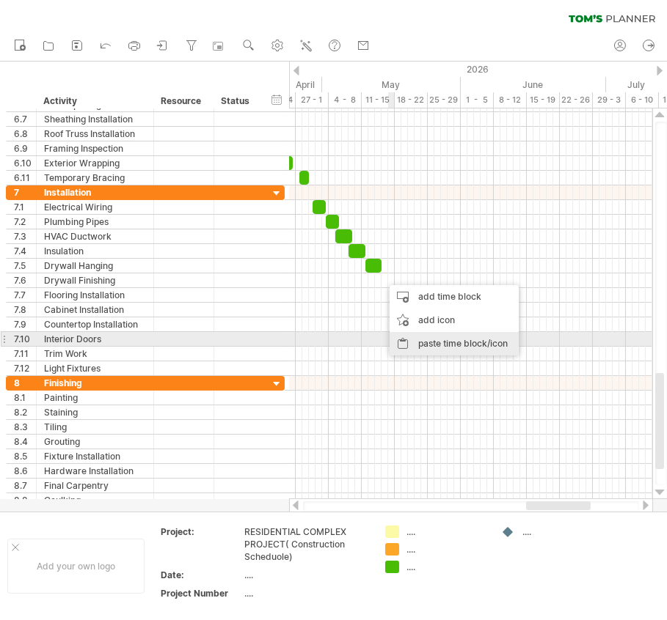
click at [402, 339] on div "paste time block/icon" at bounding box center [453, 343] width 129 height 23
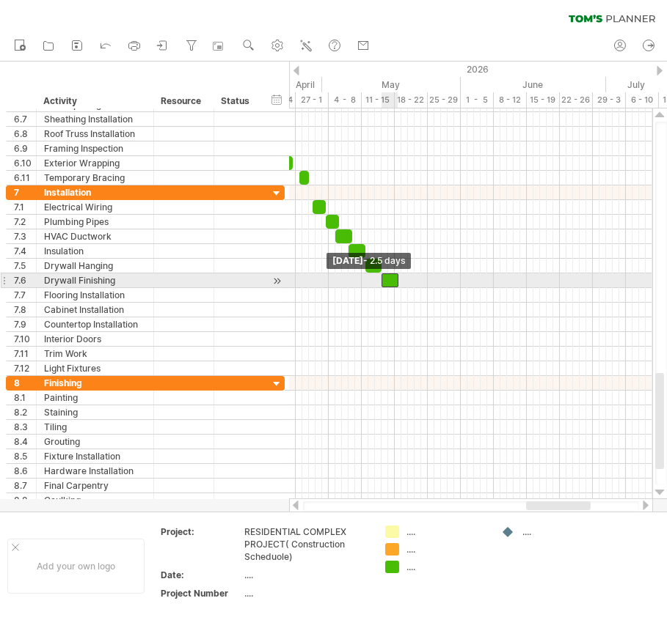
click at [381, 274] on span at bounding box center [381, 281] width 6 height 14
click at [397, 279] on span at bounding box center [395, 281] width 6 height 14
click at [378, 281] on span at bounding box center [379, 281] width 6 height 14
click at [382, 275] on span at bounding box center [381, 281] width 6 height 14
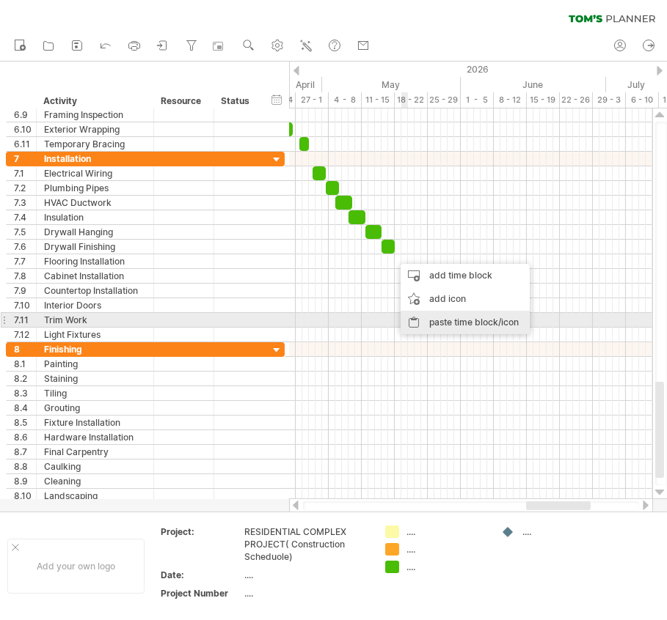
click at [422, 326] on div "paste time block/icon" at bounding box center [464, 322] width 129 height 23
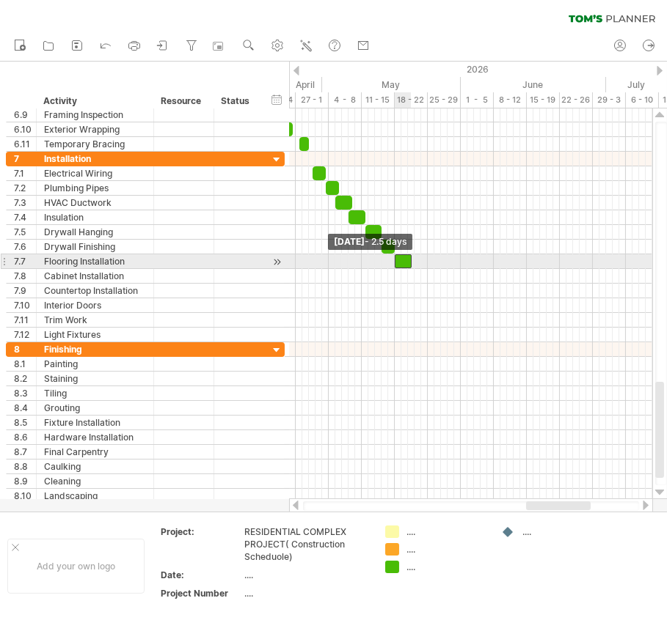
click at [393, 260] on span at bounding box center [395, 262] width 6 height 14
click at [408, 257] on span at bounding box center [408, 262] width 6 height 14
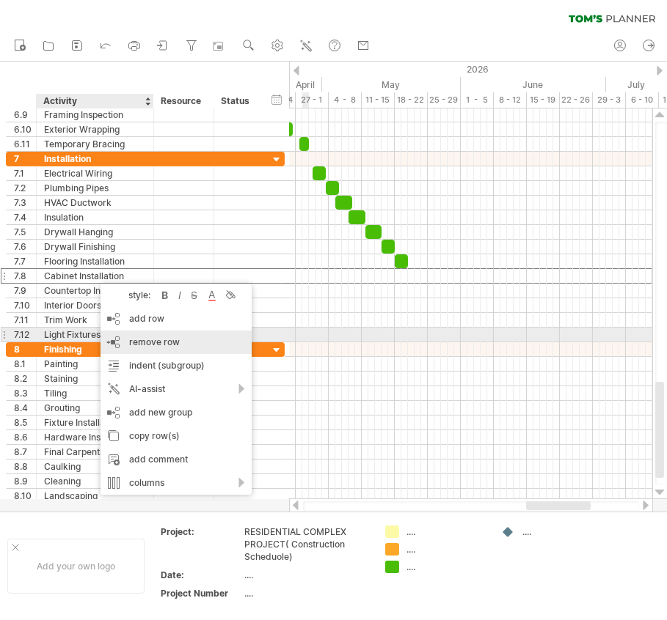
click at [135, 335] on div "remove row remove selected rows" at bounding box center [175, 342] width 151 height 23
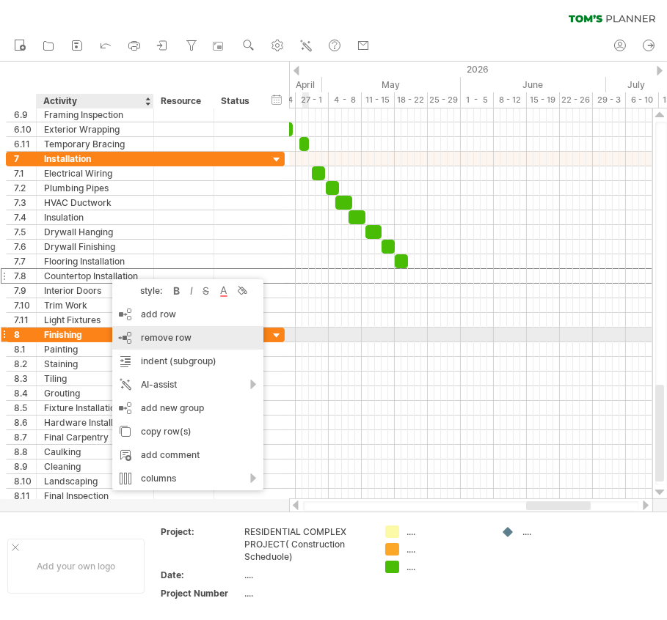
click at [153, 335] on span "remove row" at bounding box center [166, 337] width 51 height 11
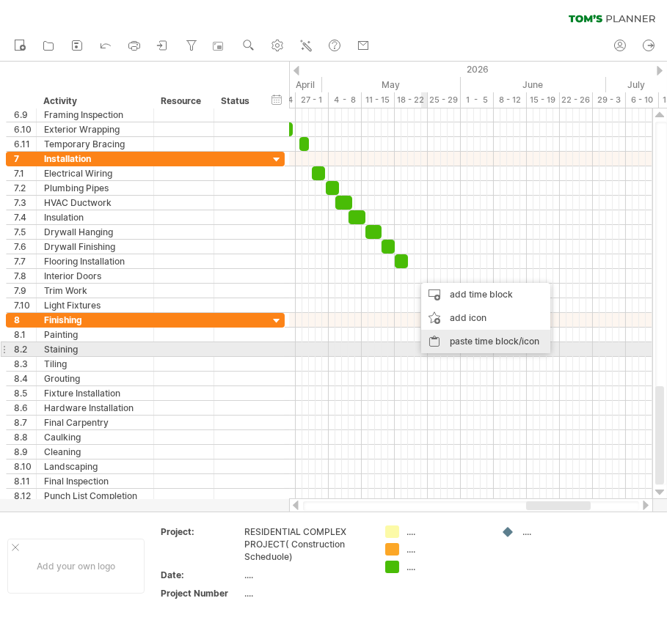
click at [447, 343] on div "paste time block/icon" at bounding box center [485, 341] width 129 height 23
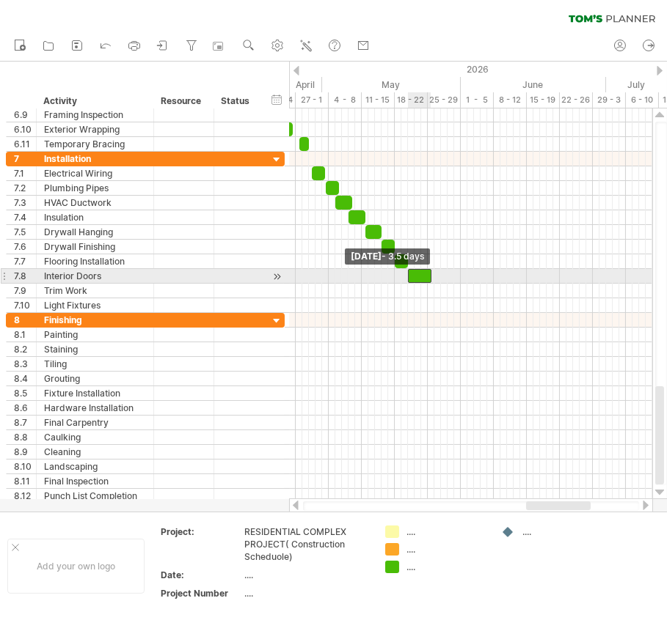
drag, startPoint x: 413, startPoint y: 272, endPoint x: 434, endPoint y: 271, distance: 21.3
click at [406, 274] on span at bounding box center [408, 276] width 6 height 14
drag, startPoint x: 430, startPoint y: 271, endPoint x: 414, endPoint y: 276, distance: 16.7
click at [414, 276] on span at bounding box center [414, 276] width 6 height 14
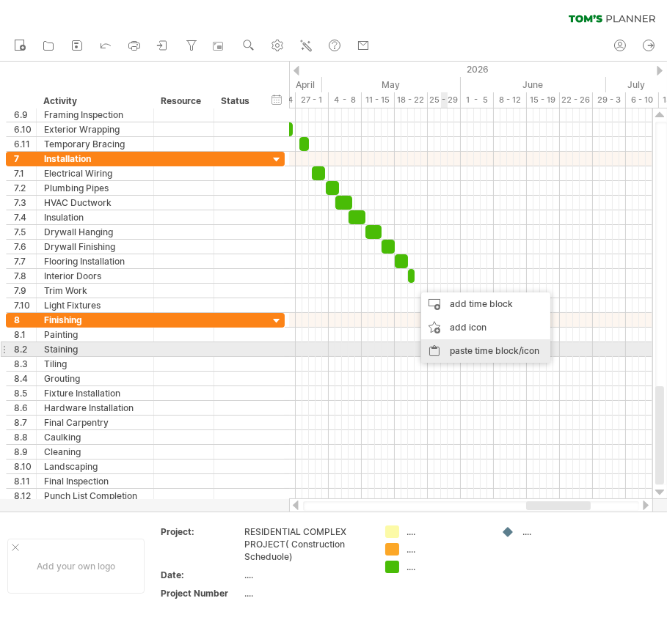
click at [456, 345] on div "paste time block/icon" at bounding box center [485, 351] width 129 height 23
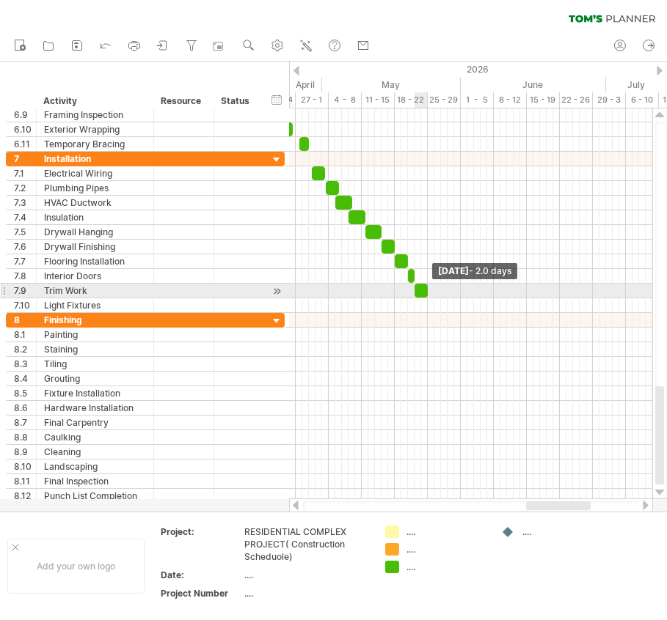
click at [426, 292] on span at bounding box center [428, 291] width 6 height 14
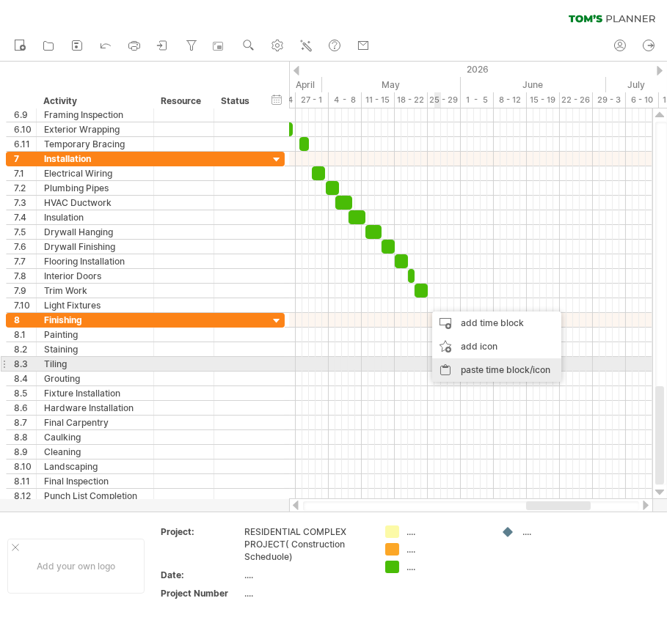
click at [469, 365] on div "paste time block/icon" at bounding box center [496, 370] width 129 height 23
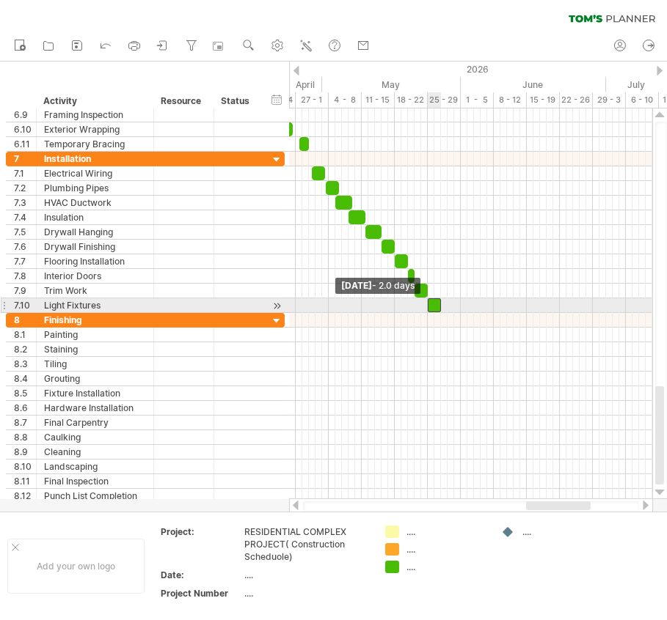
click at [425, 301] on span at bounding box center [428, 306] width 6 height 14
click at [440, 304] on span at bounding box center [441, 306] width 6 height 14
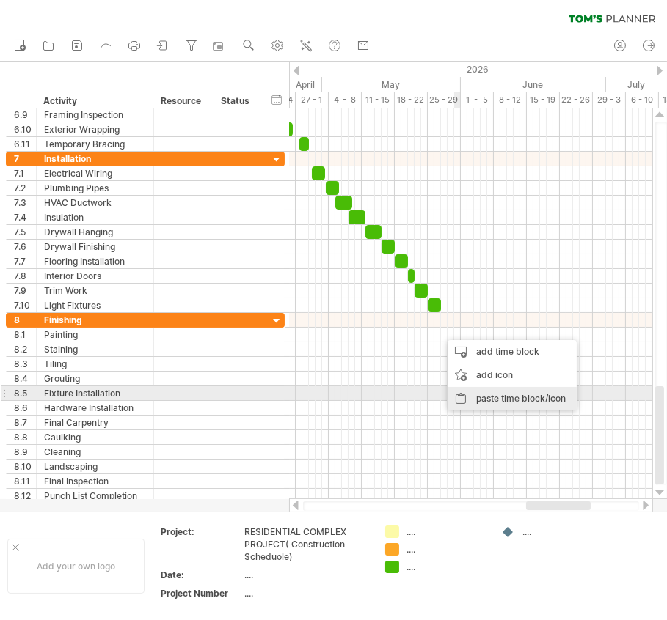
click at [481, 393] on div "paste time block/icon" at bounding box center [511, 398] width 129 height 23
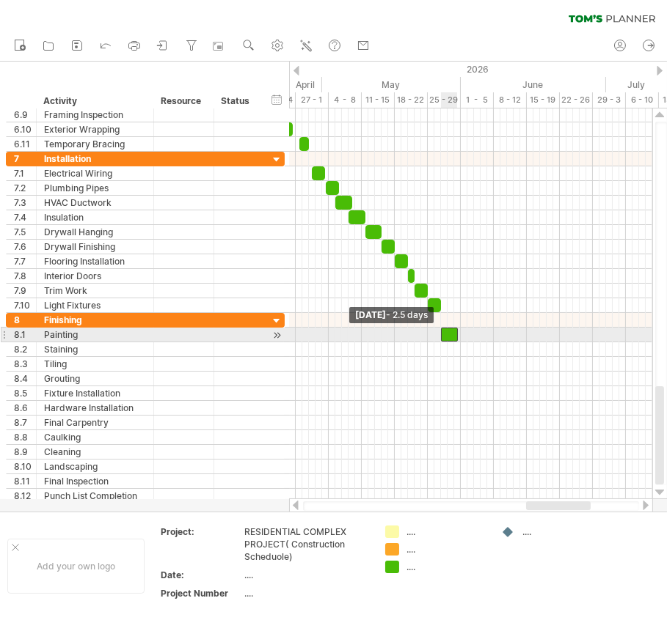
click at [438, 334] on span at bounding box center [441, 335] width 6 height 14
click at [461, 332] on span at bounding box center [461, 335] width 6 height 14
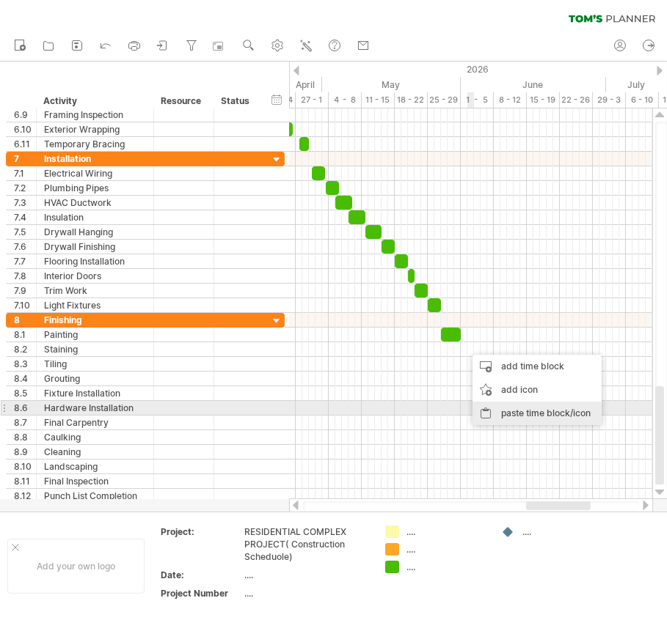
click at [505, 411] on div "paste time block/icon" at bounding box center [536, 413] width 129 height 23
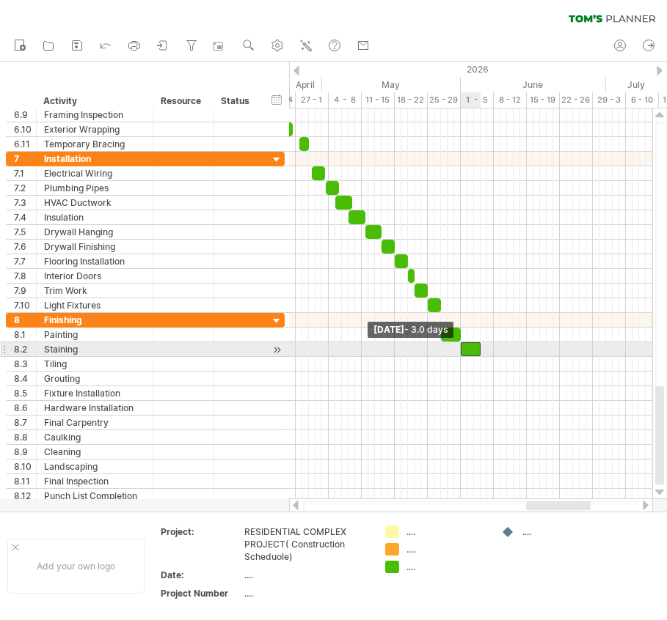
click at [458, 348] on span at bounding box center [461, 350] width 6 height 14
click at [480, 343] on span at bounding box center [480, 350] width 6 height 14
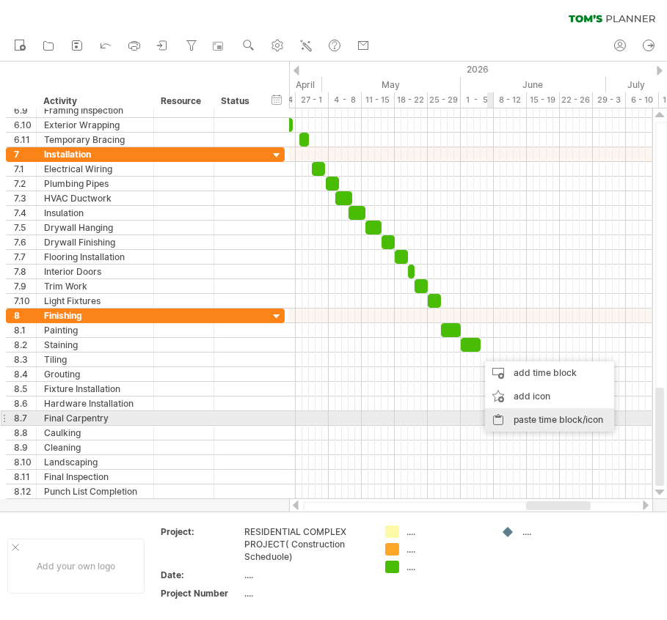
drag, startPoint x: 514, startPoint y: 419, endPoint x: 491, endPoint y: 381, distance: 44.2
click at [514, 418] on div "paste time block/icon" at bounding box center [549, 420] width 129 height 23
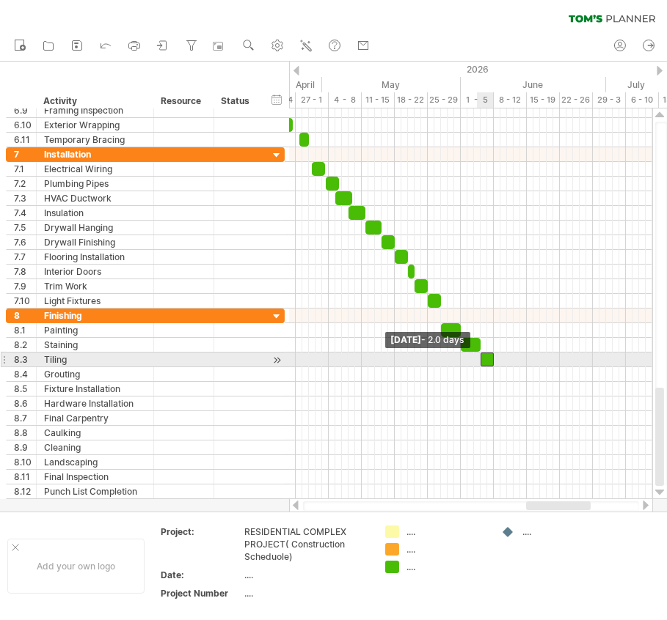
click at [480, 354] on span at bounding box center [480, 360] width 6 height 14
click at [496, 357] on span at bounding box center [497, 360] width 6 height 14
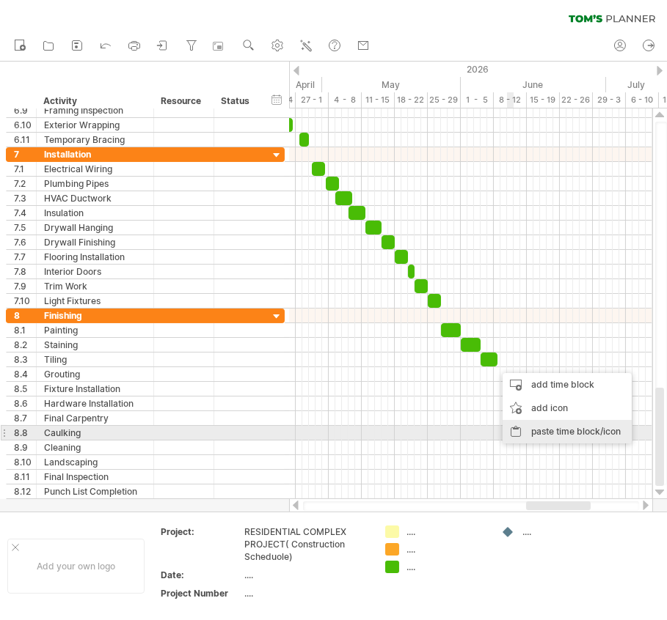
click at [538, 428] on div "paste time block/icon" at bounding box center [566, 431] width 129 height 23
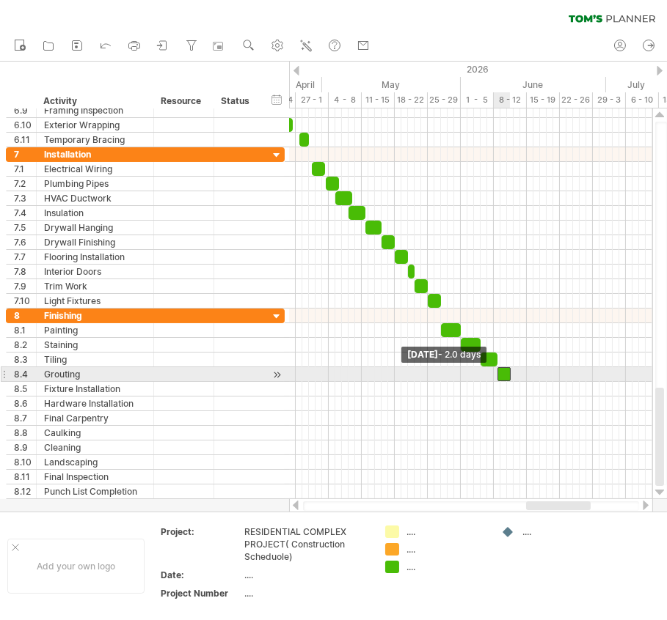
click at [498, 370] on span at bounding box center [497, 374] width 6 height 14
click at [514, 368] on span at bounding box center [517, 374] width 6 height 14
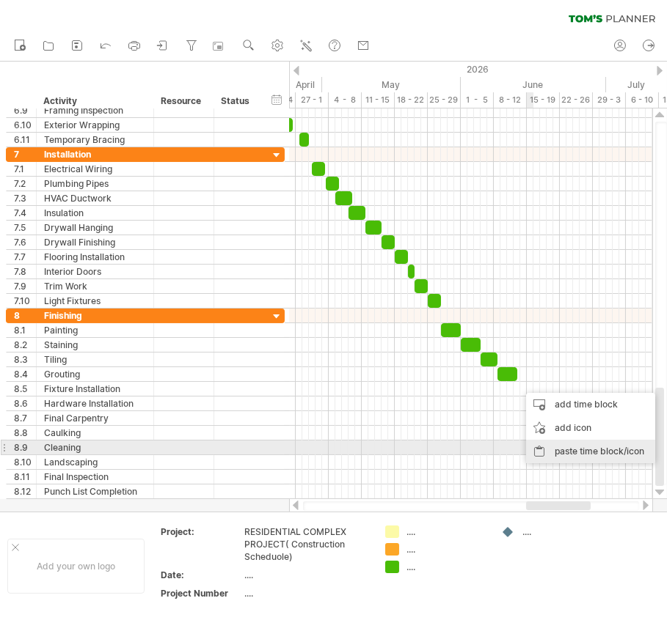
click at [554, 444] on div "paste time block/icon" at bounding box center [590, 451] width 129 height 23
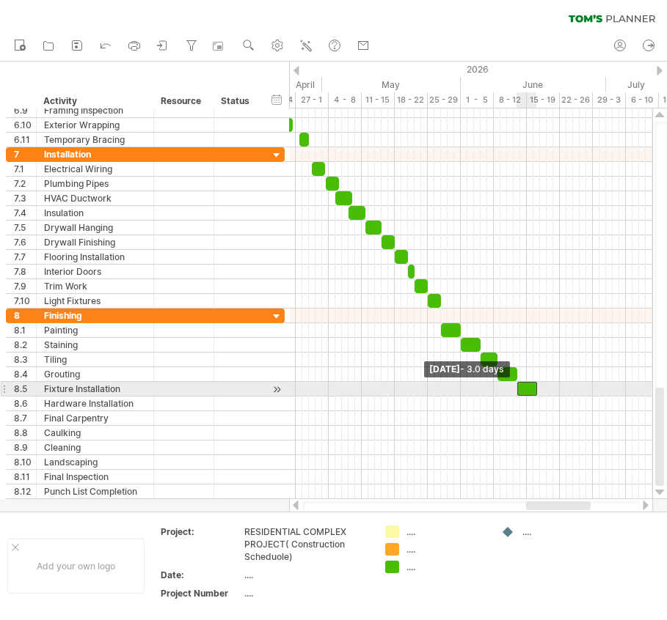
click at [518, 387] on span at bounding box center [517, 389] width 6 height 14
click at [536, 384] on div "example time blocks: start [DATE] - 2.5 days [DATE] - 3.0 days" at bounding box center [470, 304] width 363 height 391
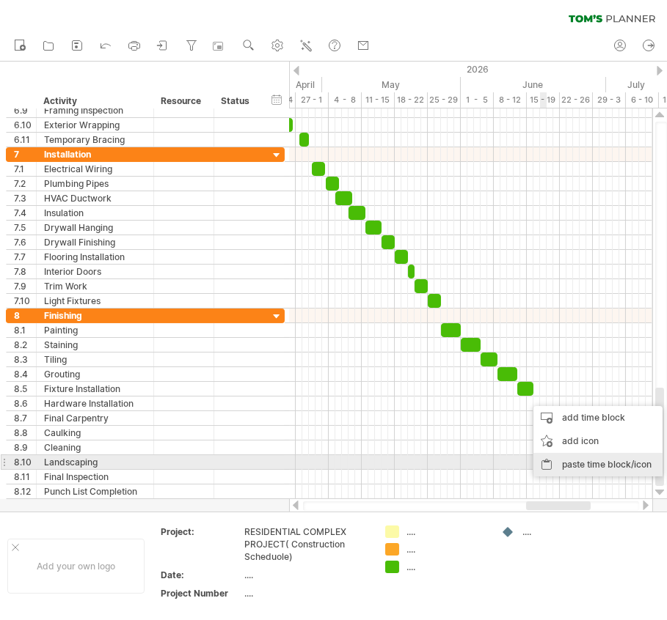
click at [563, 458] on div "paste time block/icon" at bounding box center [597, 464] width 129 height 23
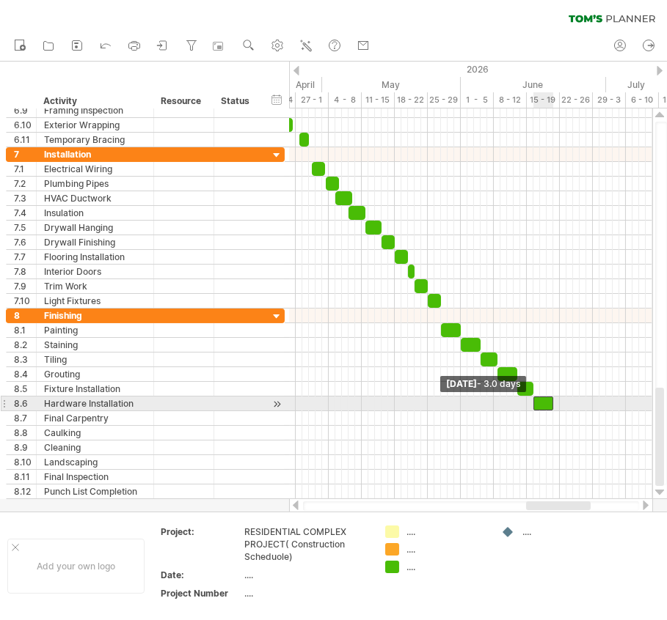
click at [533, 398] on span at bounding box center [533, 404] width 6 height 14
click at [553, 398] on span at bounding box center [553, 404] width 6 height 14
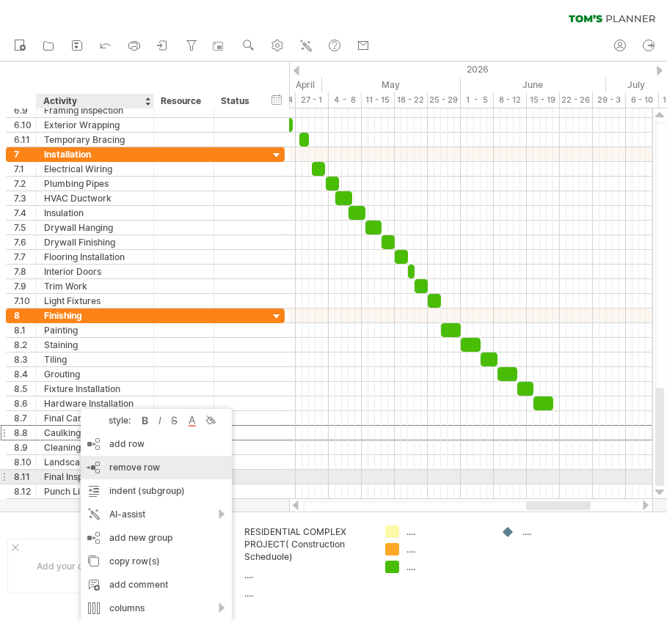
click at [161, 467] on div "remove row remove selected rows" at bounding box center [156, 467] width 151 height 23
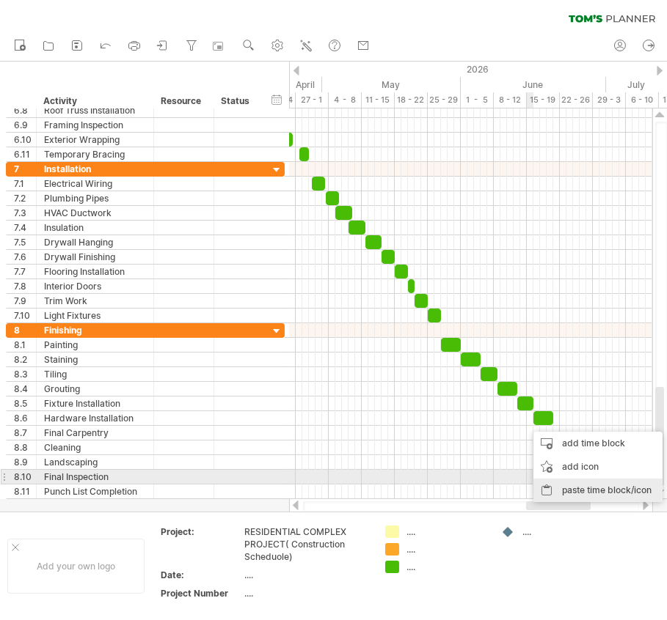
click at [574, 480] on div "paste time block/icon" at bounding box center [597, 490] width 129 height 23
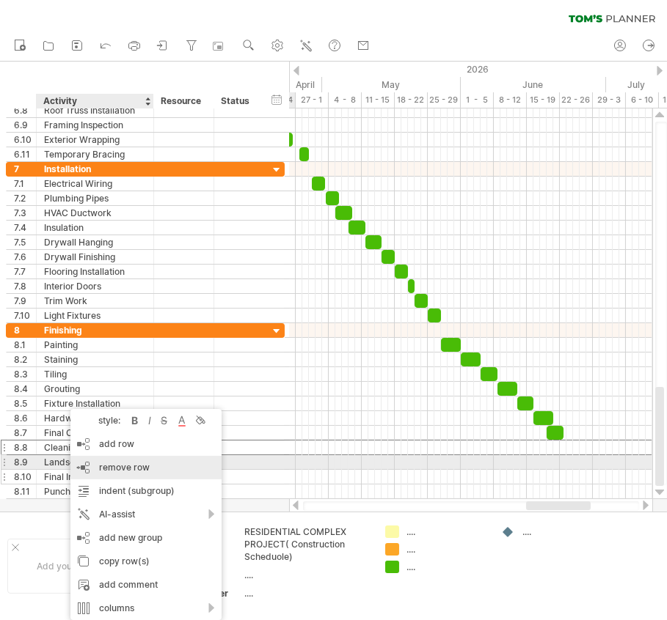
click at [113, 464] on span "remove row" at bounding box center [124, 467] width 51 height 11
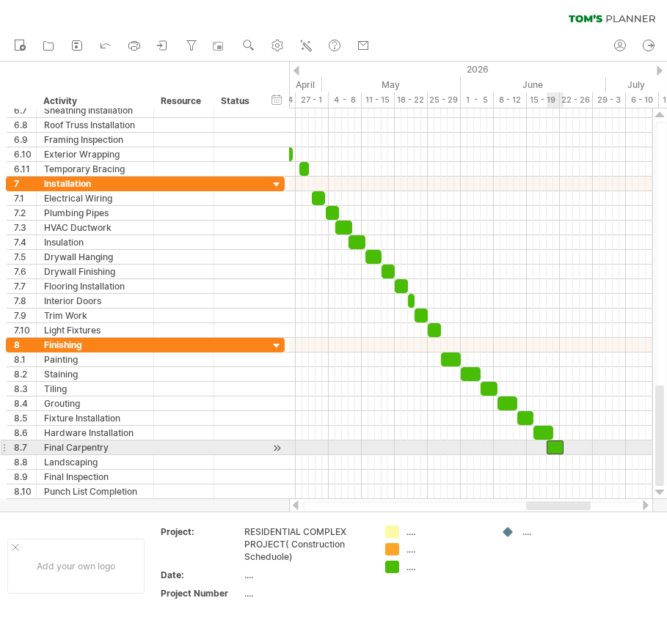
click at [556, 442] on div at bounding box center [554, 448] width 17 height 14
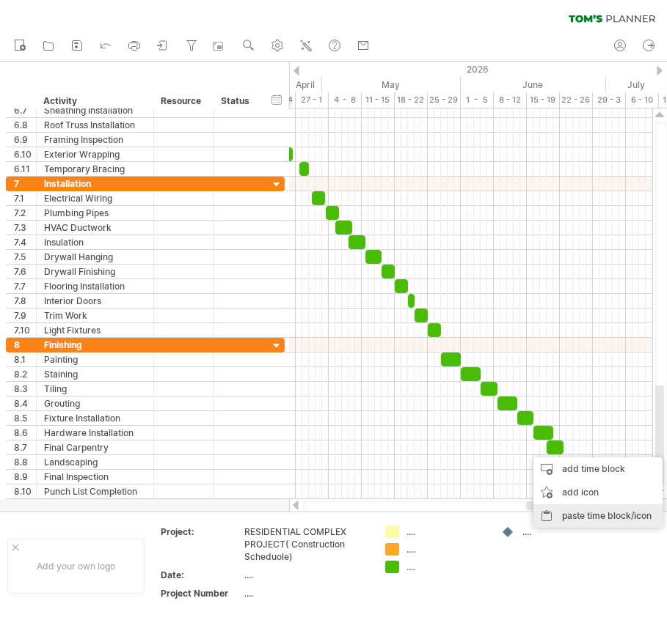
click at [561, 521] on div "paste time block/icon" at bounding box center [597, 516] width 129 height 23
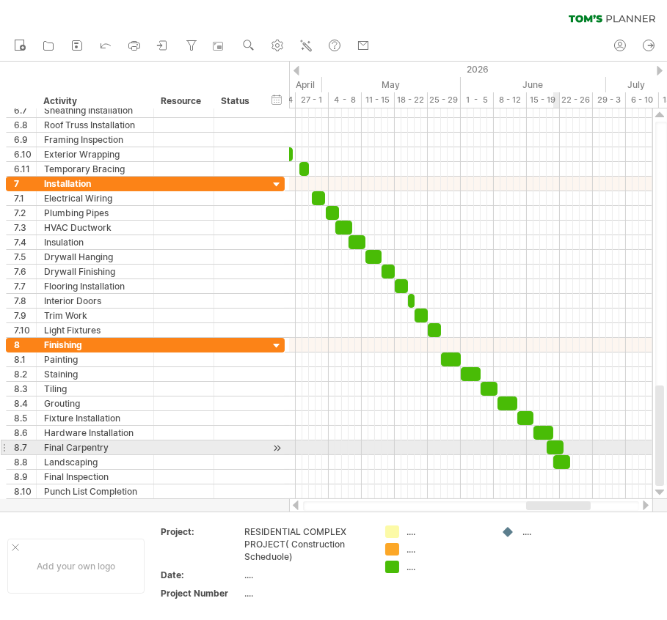
click at [559, 442] on div at bounding box center [554, 448] width 17 height 14
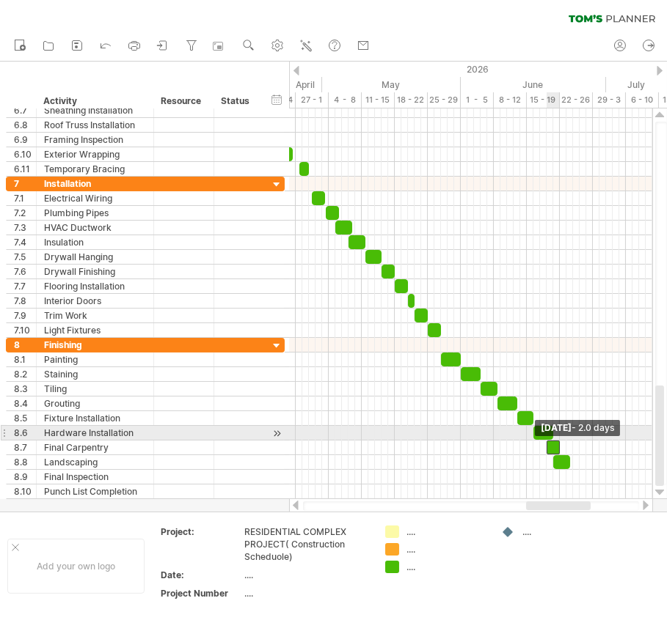
click at [558, 441] on span at bounding box center [560, 448] width 6 height 14
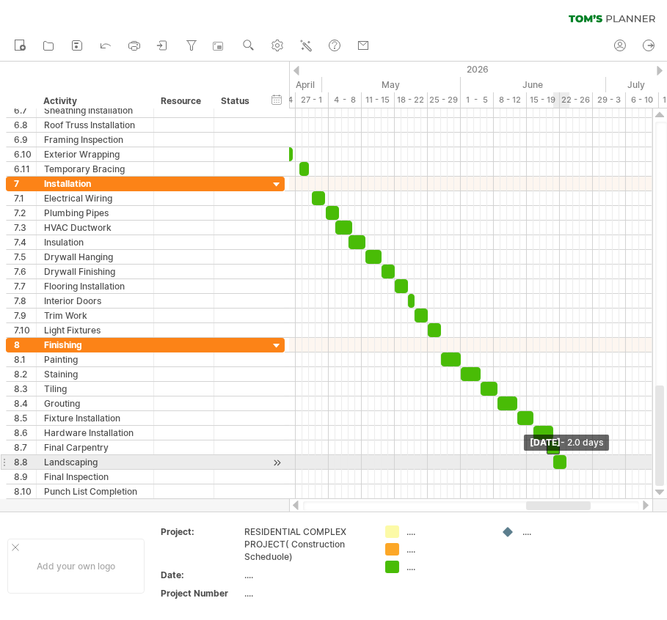
click at [570, 458] on div "example time blocks: start [DATE] - 2.0 days [DATE]" at bounding box center [470, 304] width 363 height 391
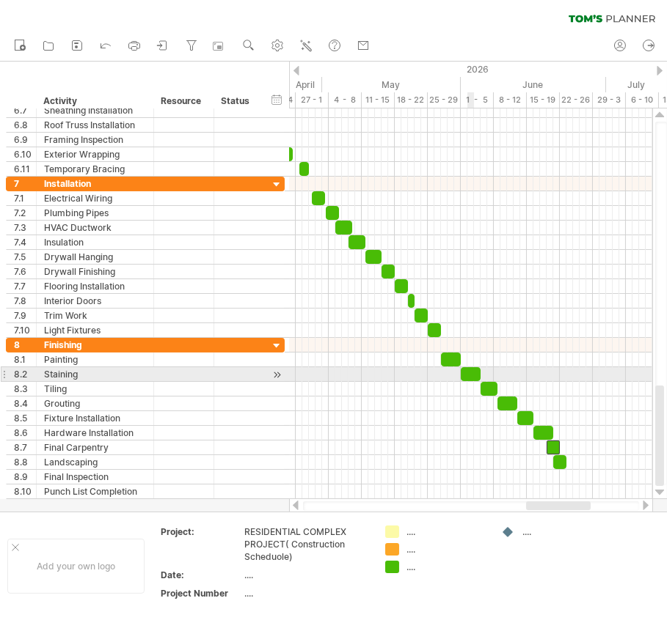
click at [473, 370] on div at bounding box center [471, 374] width 20 height 14
click at [474, 370] on span at bounding box center [474, 374] width 6 height 14
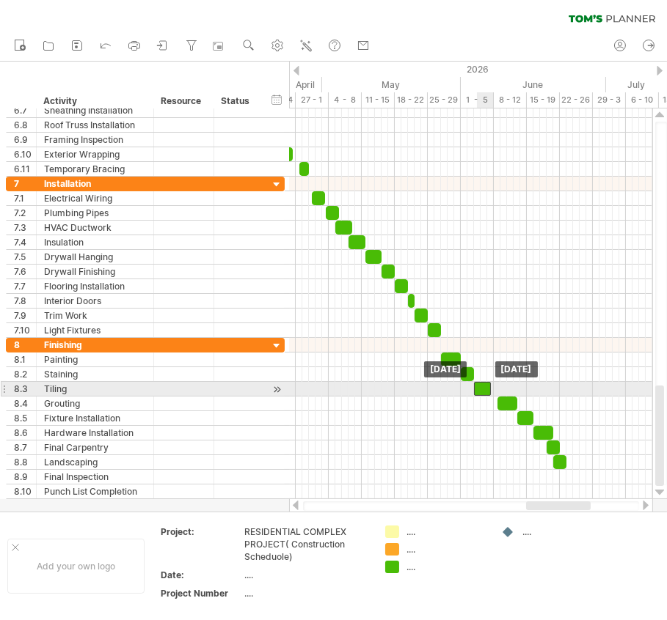
click at [482, 383] on div at bounding box center [482, 389] width 17 height 14
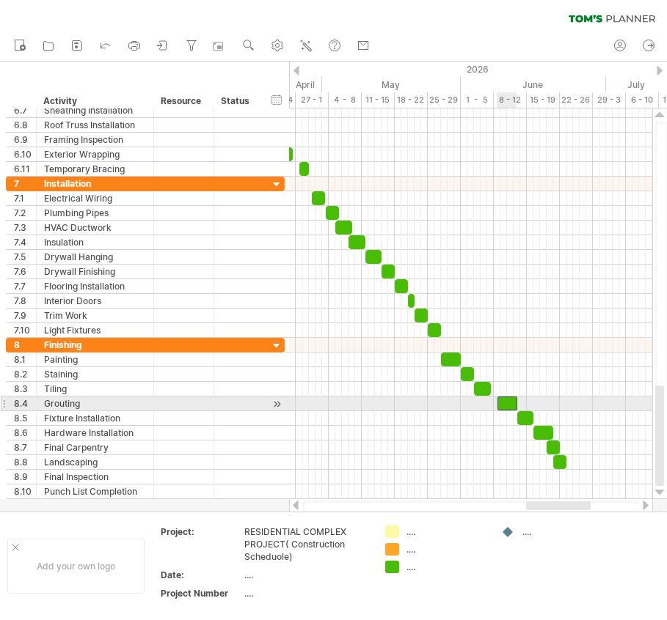
click at [506, 399] on div at bounding box center [507, 404] width 20 height 14
click at [508, 401] on span at bounding box center [511, 404] width 6 height 14
drag, startPoint x: 502, startPoint y: 398, endPoint x: 510, endPoint y: 402, distance: 8.9
click at [494, 398] on div at bounding box center [493, 404] width 13 height 14
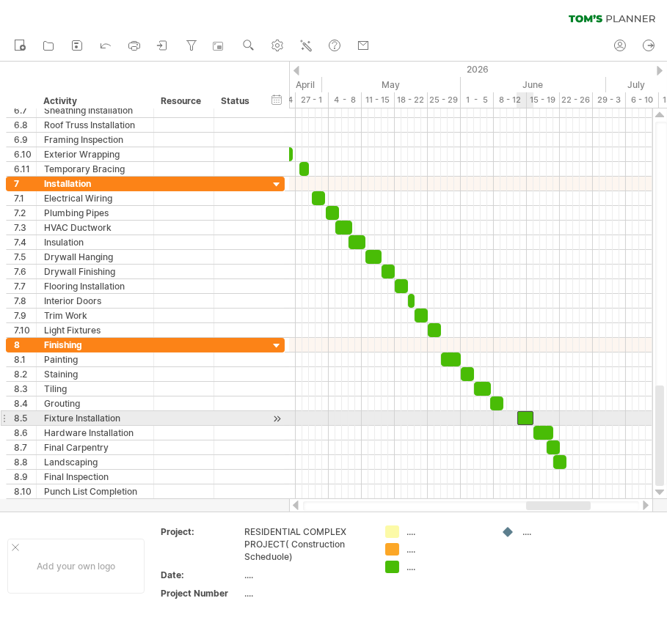
click at [528, 416] on div at bounding box center [525, 418] width 17 height 14
click at [504, 426] on div at bounding box center [470, 433] width 363 height 15
click at [512, 417] on div at bounding box center [511, 418] width 17 height 14
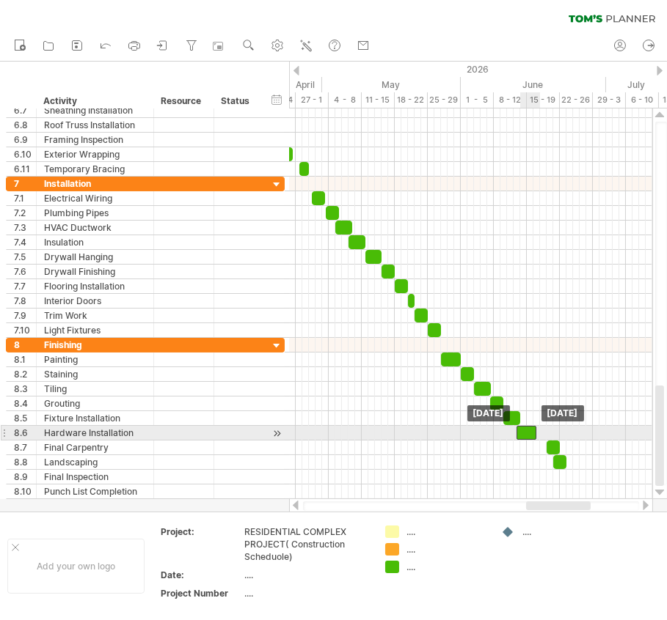
drag, startPoint x: 539, startPoint y: 425, endPoint x: 524, endPoint y: 428, distance: 15.8
click at [524, 428] on div at bounding box center [526, 433] width 20 height 14
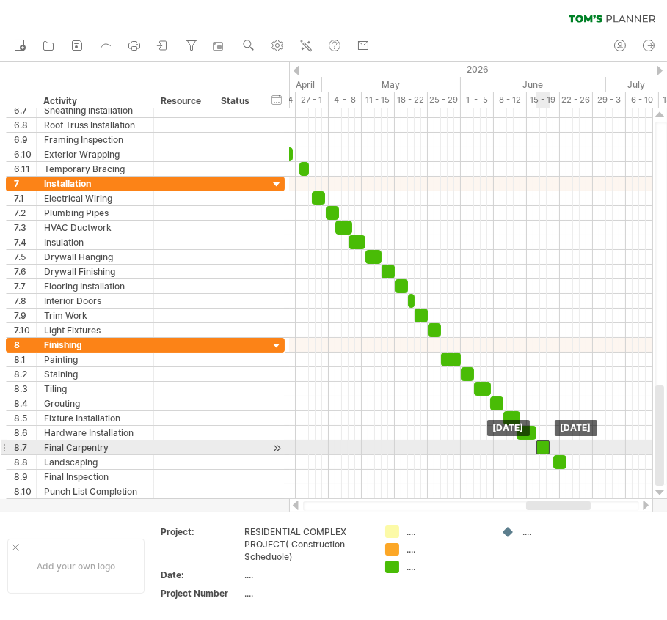
drag, startPoint x: 554, startPoint y: 442, endPoint x: 546, endPoint y: 444, distance: 9.1
click at [546, 444] on div at bounding box center [542, 448] width 13 height 14
drag, startPoint x: 557, startPoint y: 453, endPoint x: 550, endPoint y: 454, distance: 7.4
click at [550, 455] on div at bounding box center [552, 462] width 13 height 14
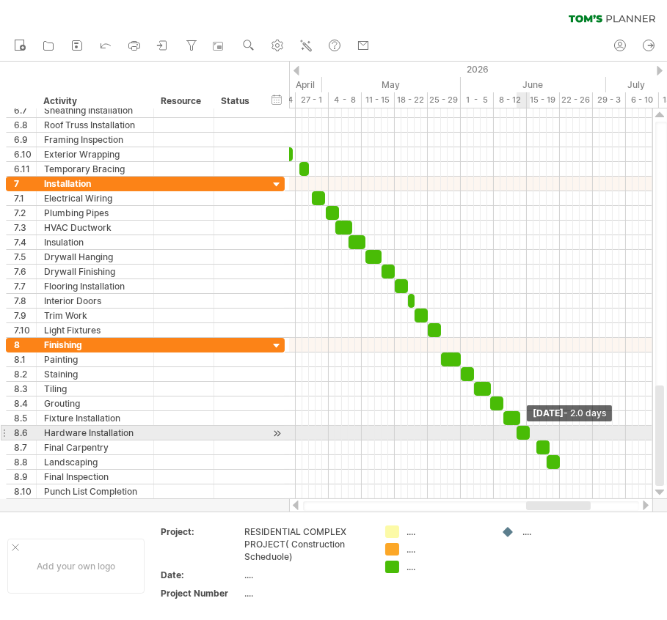
click at [527, 429] on span at bounding box center [530, 433] width 6 height 14
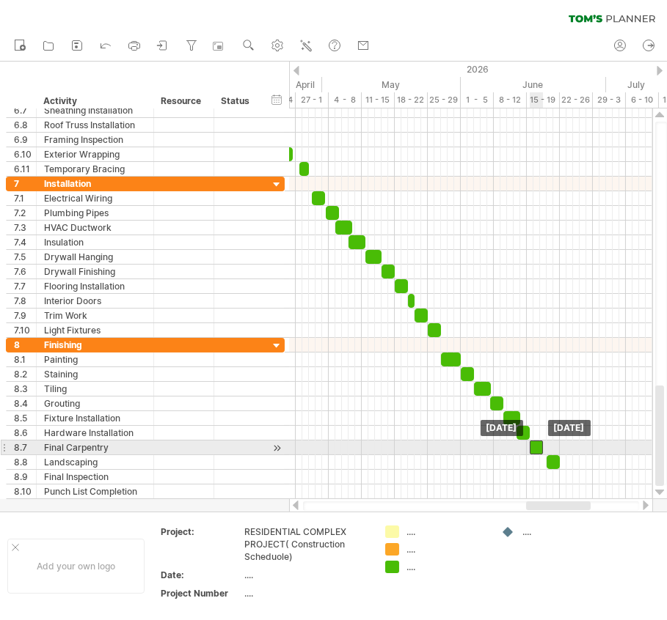
drag, startPoint x: 543, startPoint y: 442, endPoint x: 535, endPoint y: 442, distance: 8.1
click at [535, 442] on div at bounding box center [536, 448] width 13 height 14
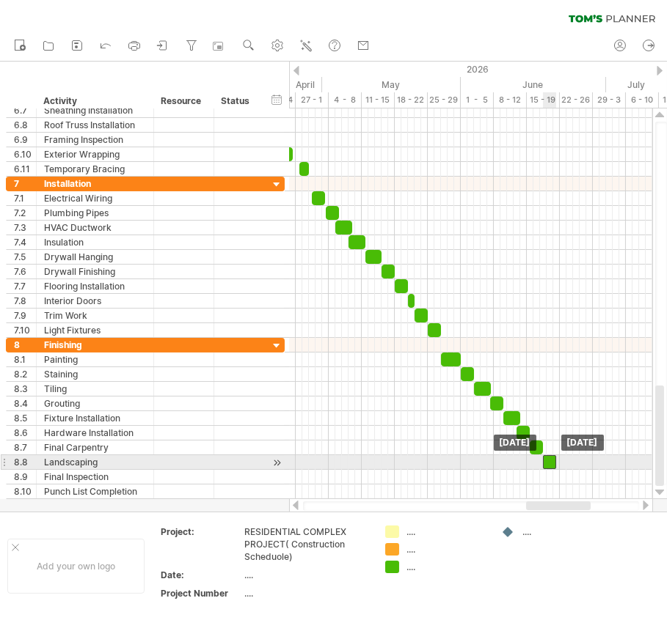
click at [549, 457] on div at bounding box center [549, 462] width 13 height 14
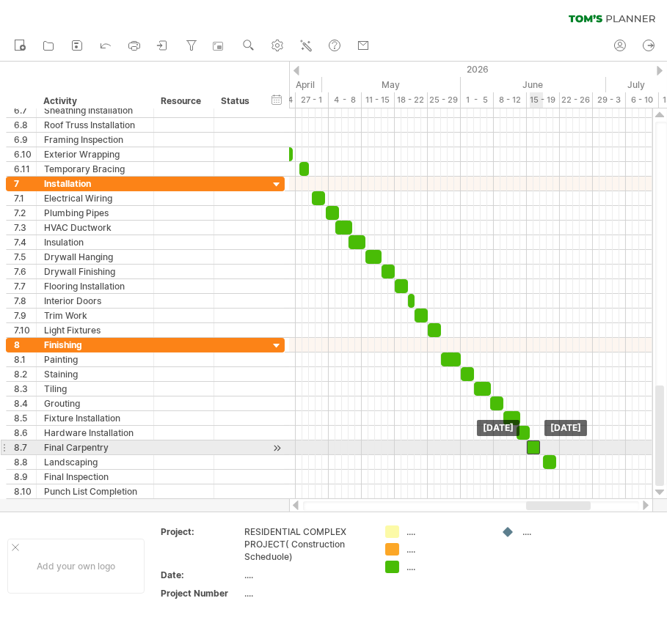
click at [533, 442] on div at bounding box center [533, 448] width 13 height 14
click at [545, 455] on div at bounding box center [546, 462] width 13 height 14
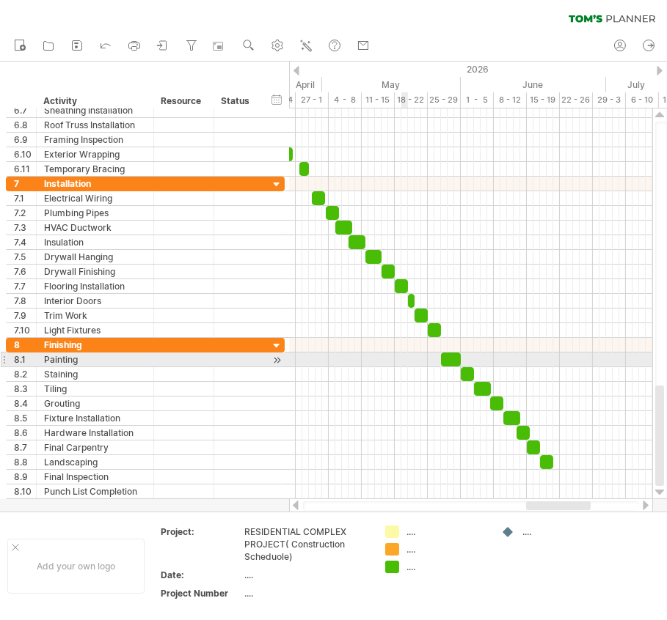
click at [401, 356] on div at bounding box center [470, 360] width 363 height 15
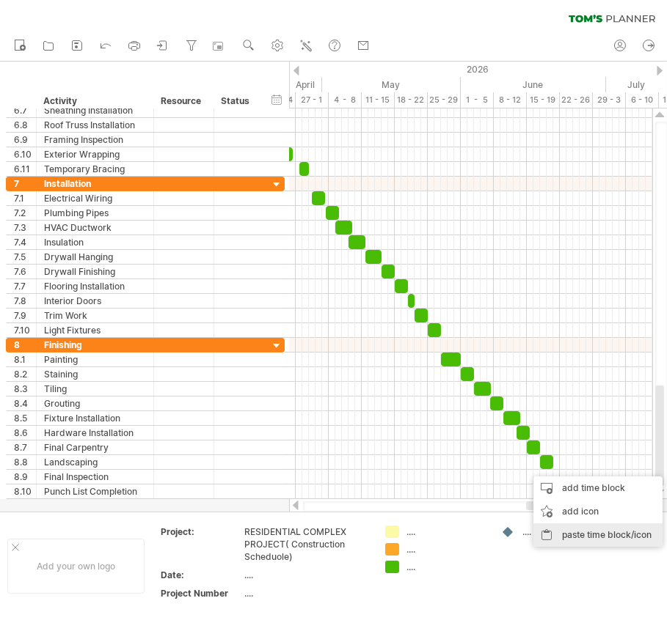
click at [565, 532] on div "paste time block/icon" at bounding box center [597, 535] width 129 height 23
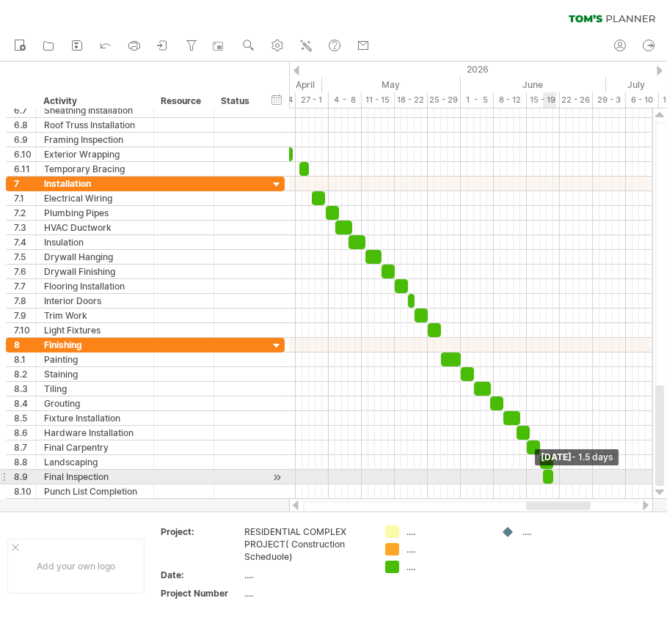
click at [555, 472] on div "example time blocks: start [DATE] - 1.5 days [DATE]" at bounding box center [470, 304] width 363 height 391
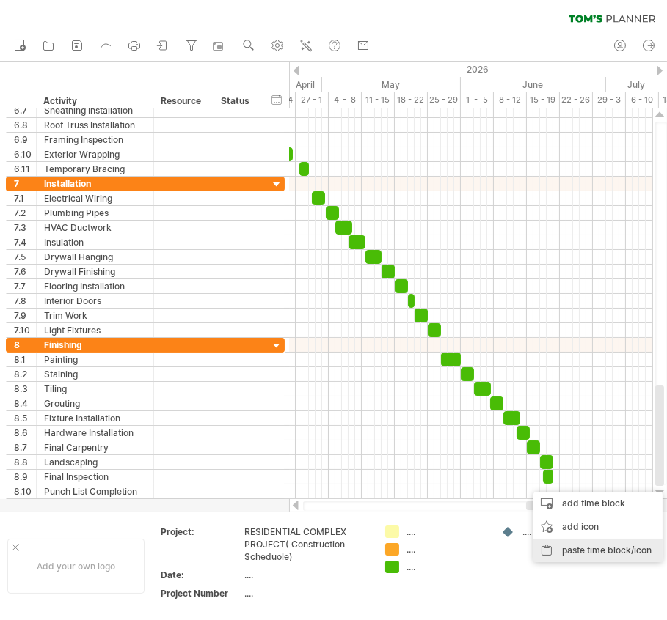
click at [570, 545] on div "paste time block/icon" at bounding box center [597, 550] width 129 height 23
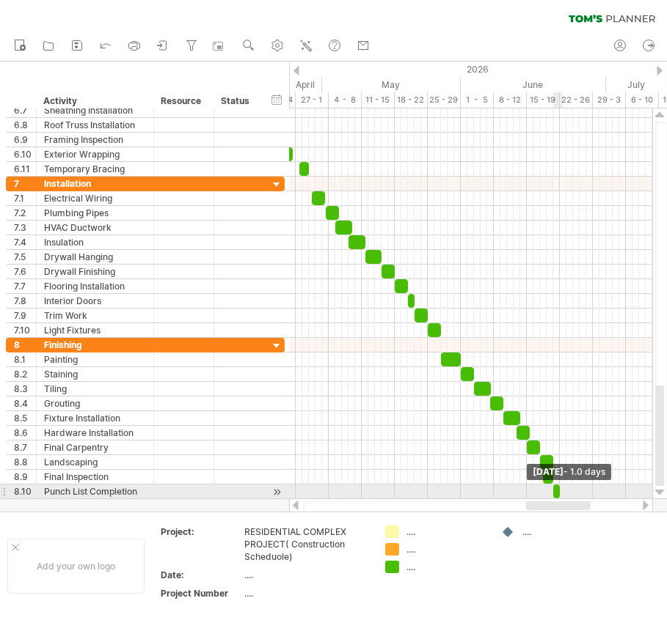
drag, startPoint x: 568, startPoint y: 483, endPoint x: 560, endPoint y: 486, distance: 8.4
click at [560, 486] on span at bounding box center [560, 492] width 6 height 14
click at [554, 486] on div at bounding box center [556, 492] width 7 height 14
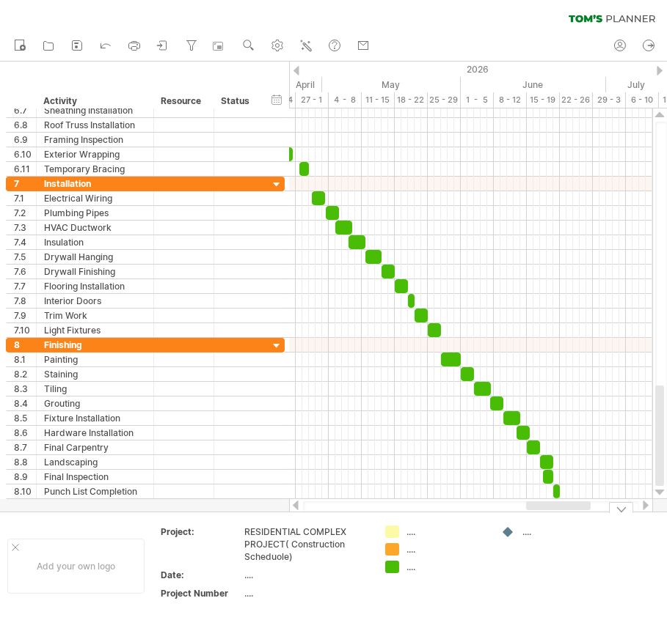
click at [277, 557] on div "RESIDENTIAL COMPLEX PROJECT( Construction Scheduole)" at bounding box center [305, 544] width 123 height 37
click at [354, 536] on input "**********" at bounding box center [303, 532] width 118 height 12
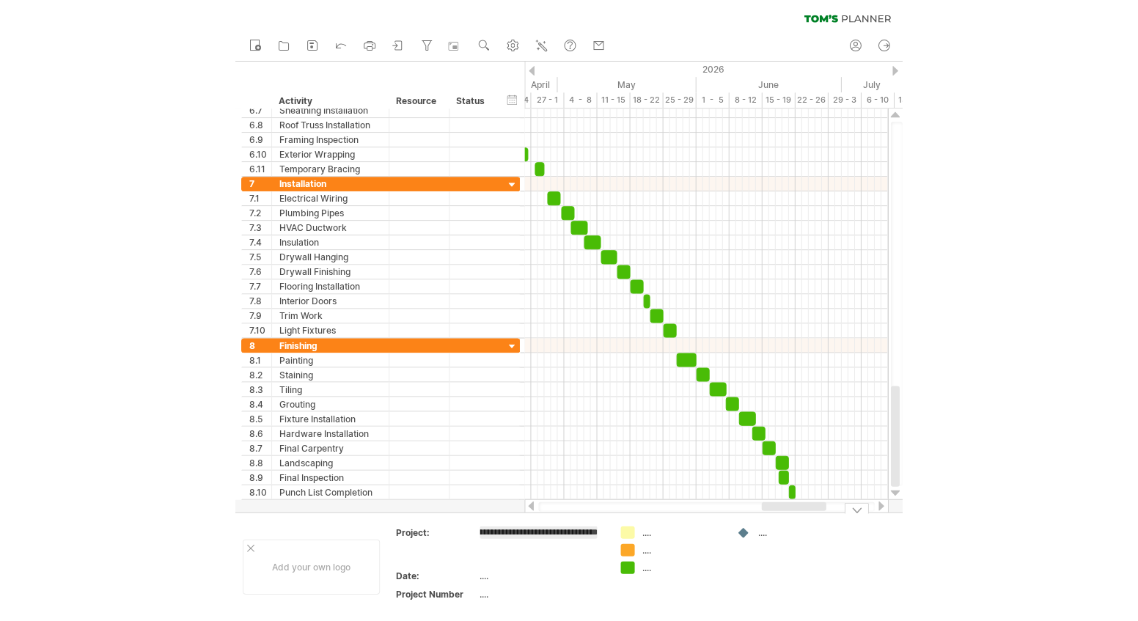
scroll to position [0, 129]
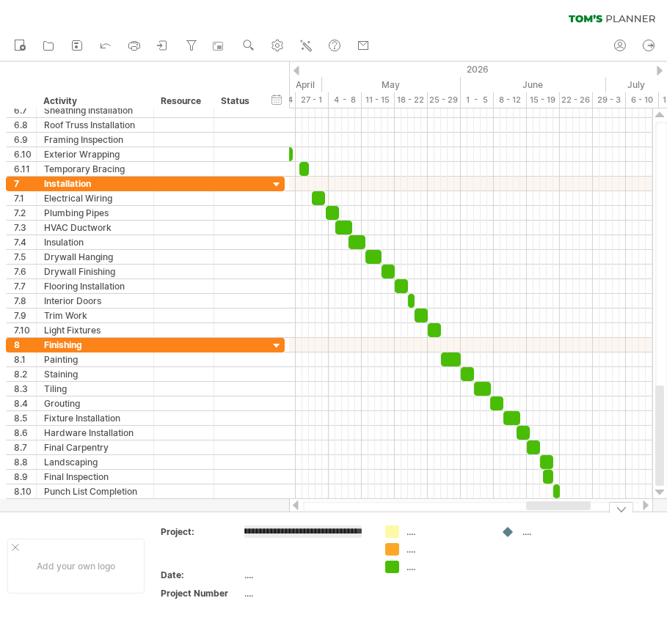
type input "**********"
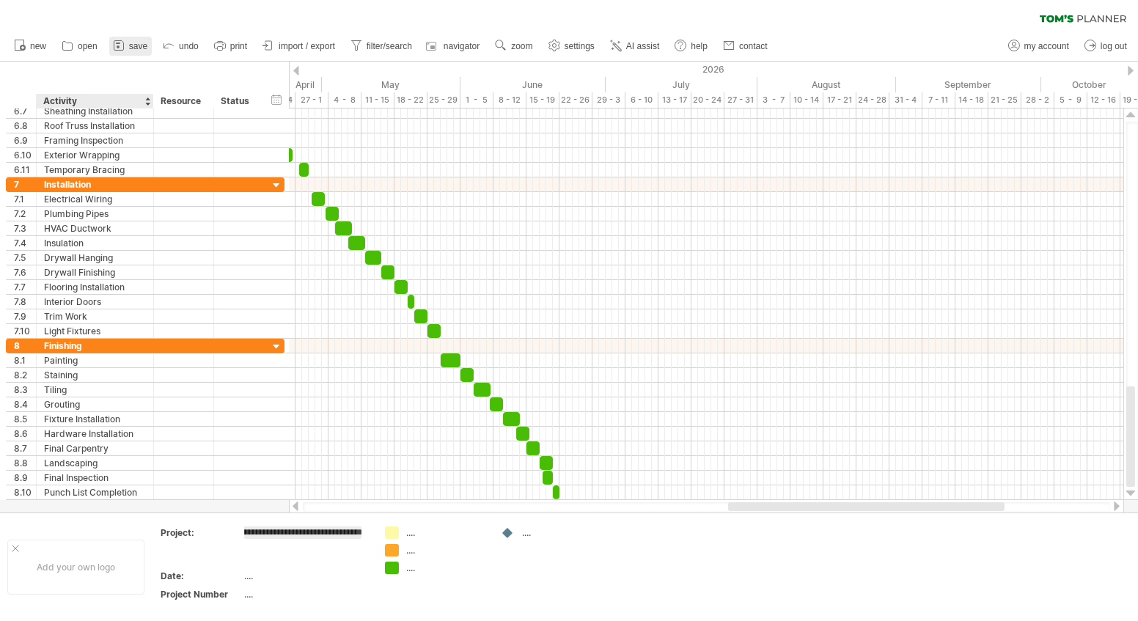
click at [131, 52] on link "save" at bounding box center [130, 46] width 43 height 19
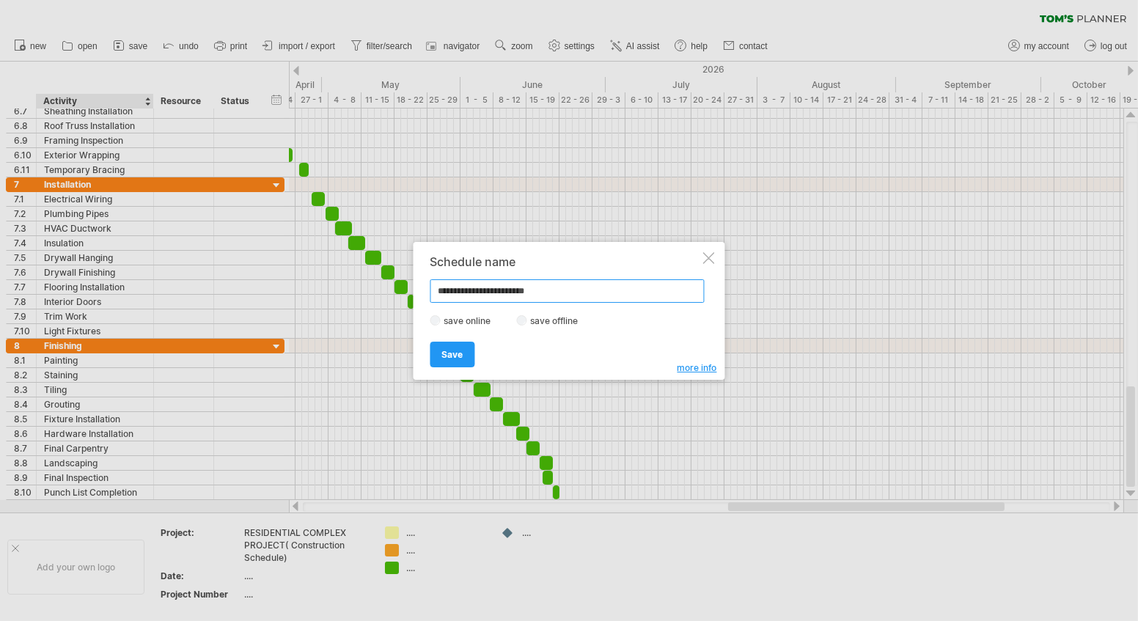
drag, startPoint x: 550, startPoint y: 293, endPoint x: 416, endPoint y: 287, distance: 134.3
click at [416, 287] on div "**********" at bounding box center [570, 311] width 312 height 138
type input "**********"
click at [527, 319] on label "save offline" at bounding box center [559, 320] width 64 height 11
click at [441, 322] on label "save online" at bounding box center [472, 320] width 63 height 11
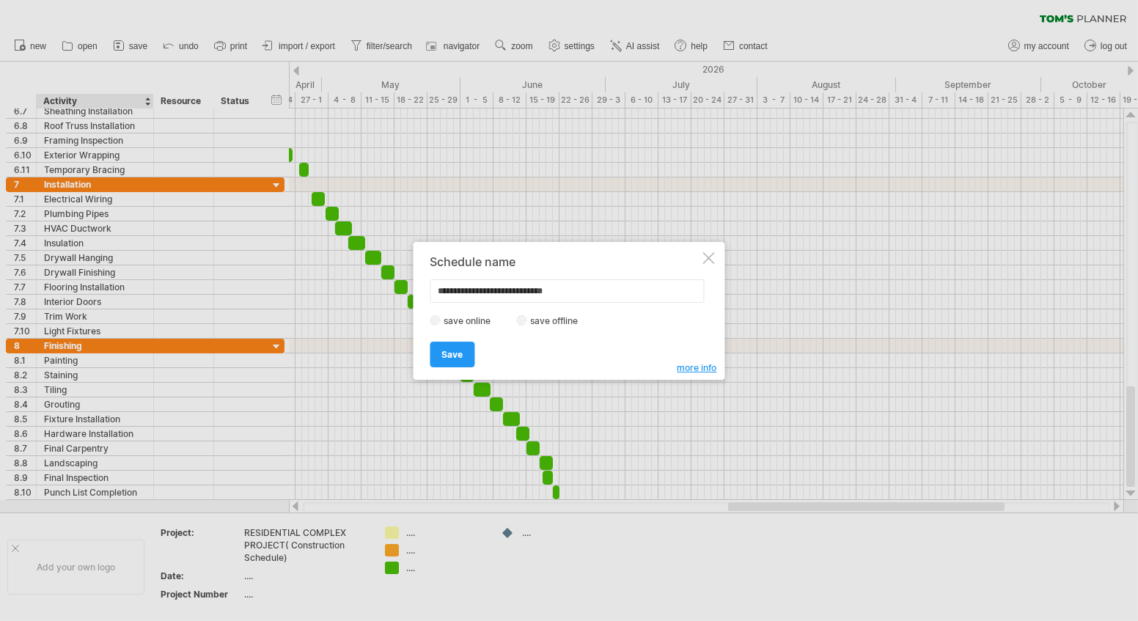
click at [527, 321] on label "save offline" at bounding box center [559, 320] width 64 height 11
click at [447, 349] on span "Save" at bounding box center [452, 354] width 21 height 11
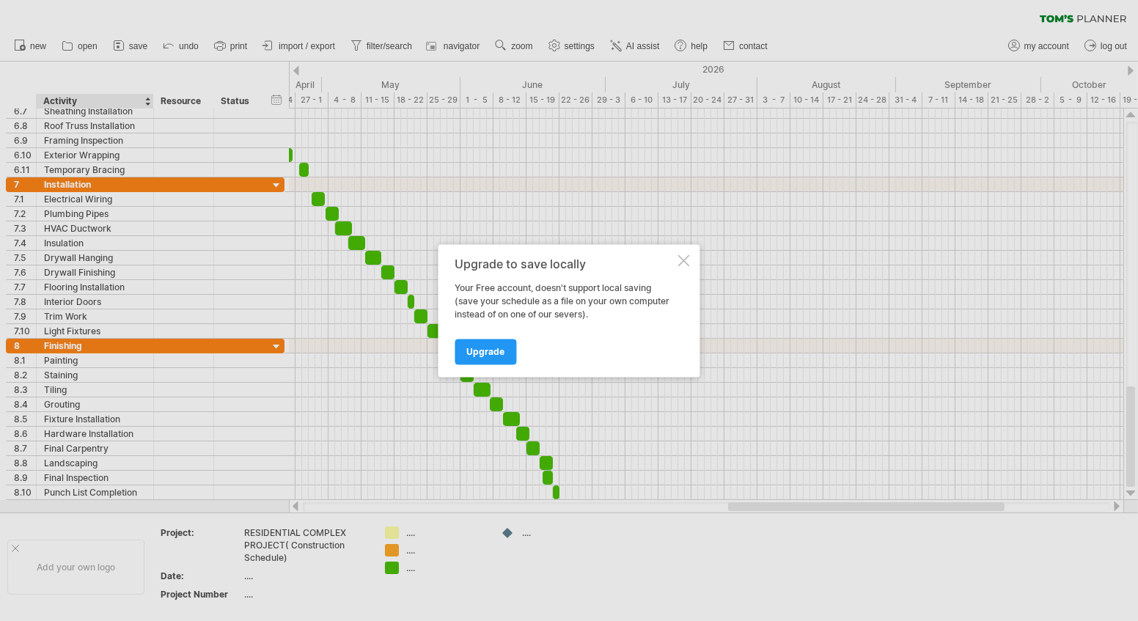
click at [684, 261] on div at bounding box center [684, 261] width 12 height 12
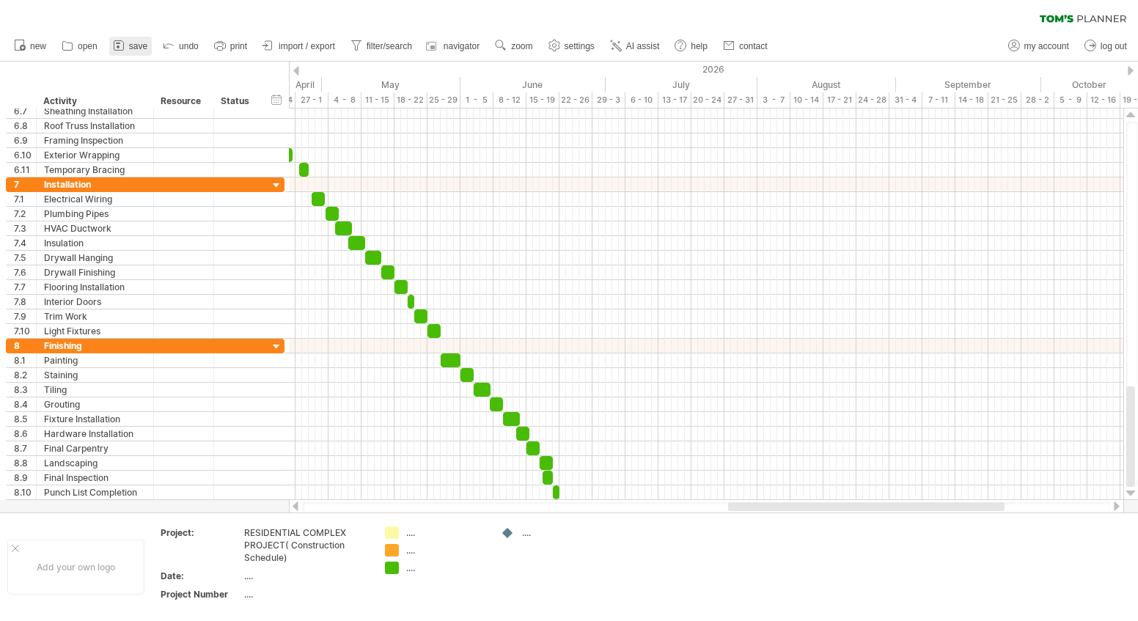
click at [137, 43] on span "save" at bounding box center [138, 46] width 18 height 10
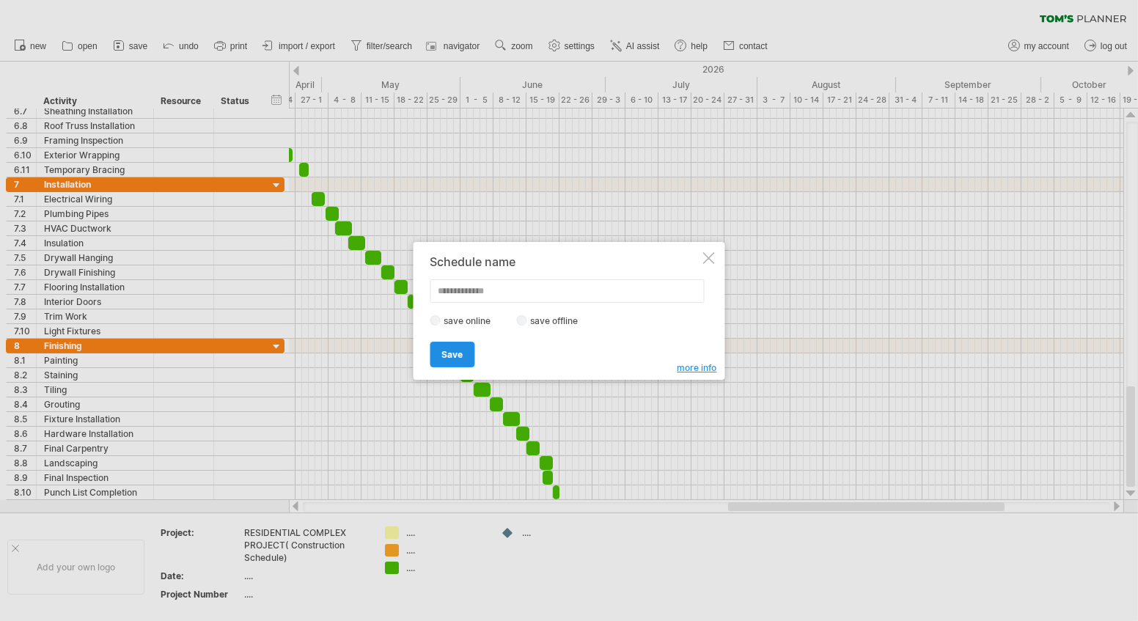
click at [453, 358] on span "Save" at bounding box center [452, 354] width 21 height 11
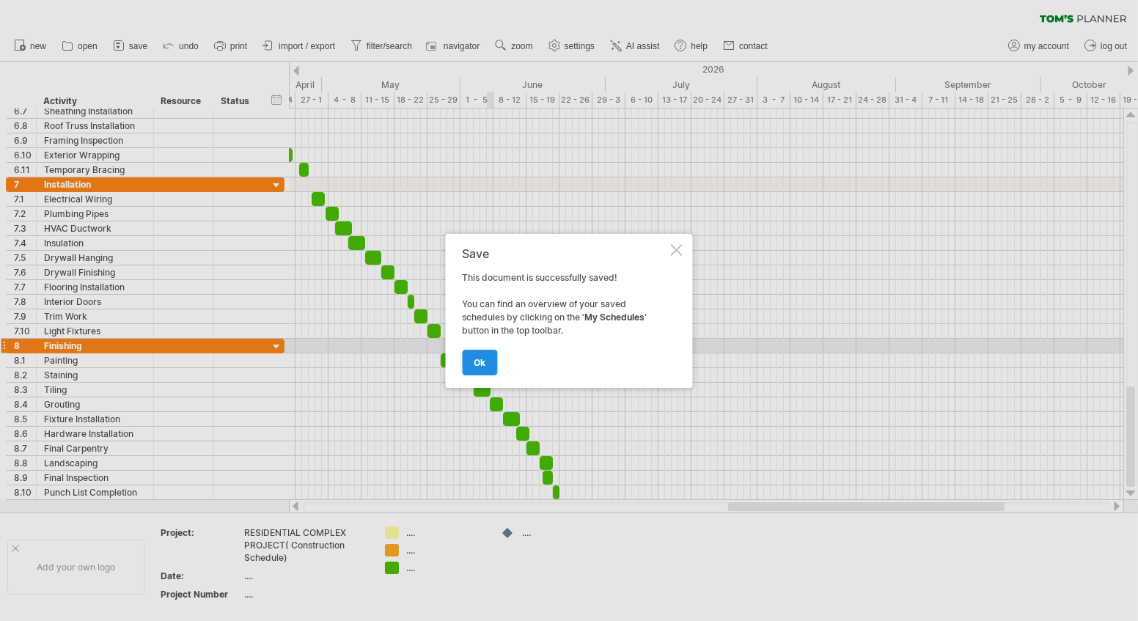
click at [475, 360] on span "ok" at bounding box center [481, 362] width 12 height 11
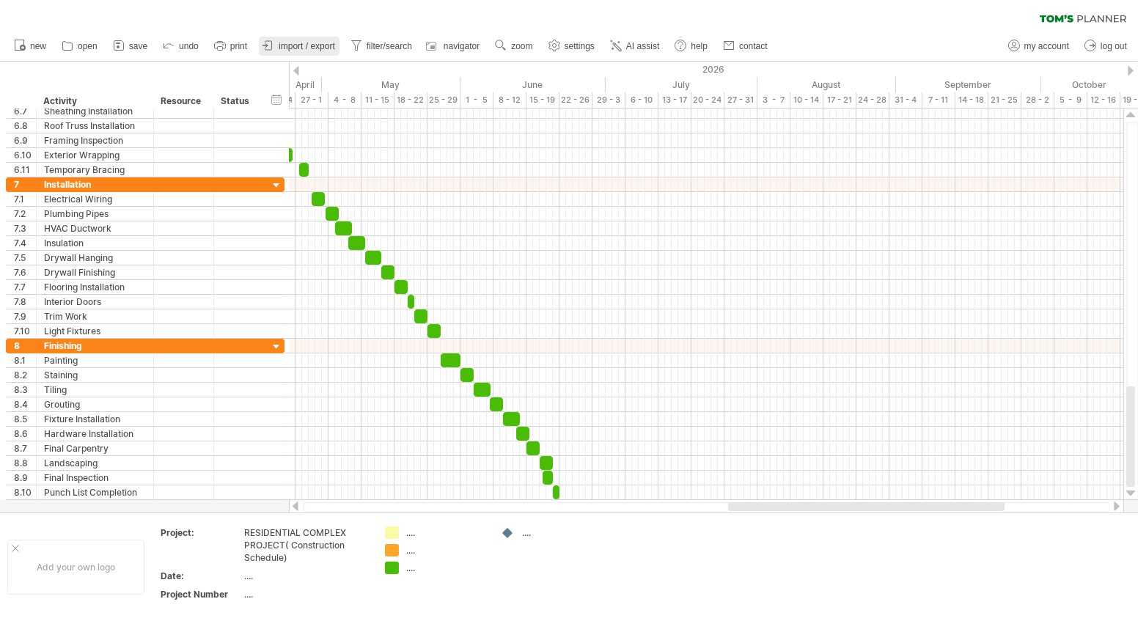
click at [293, 37] on link "import / export" at bounding box center [299, 46] width 81 height 19
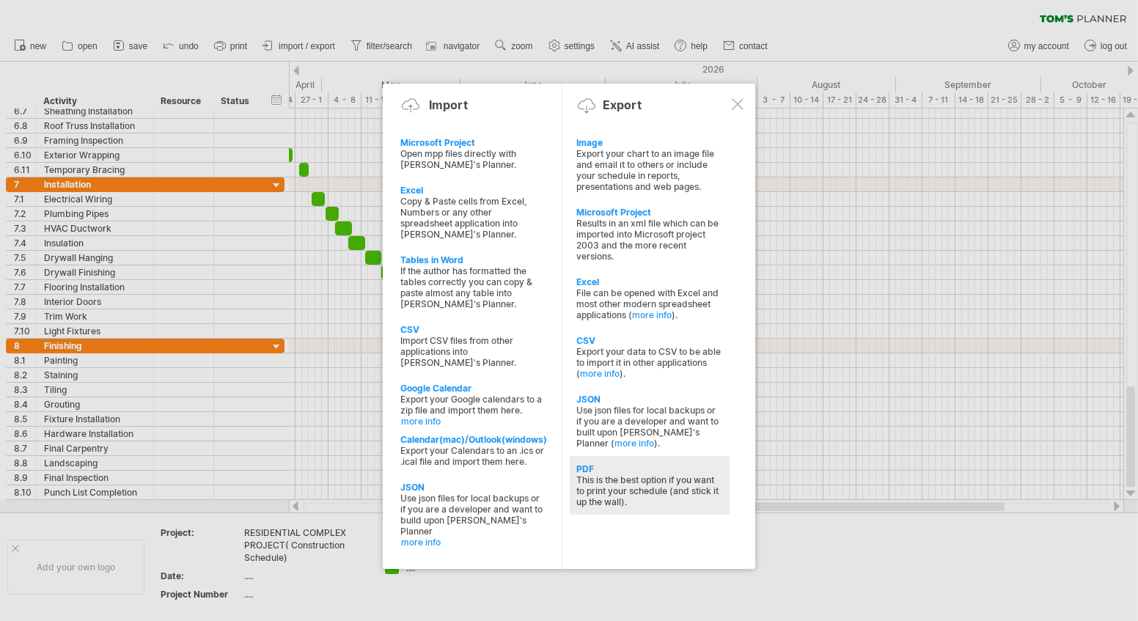
click at [587, 466] on div "PDF" at bounding box center [649, 469] width 145 height 11
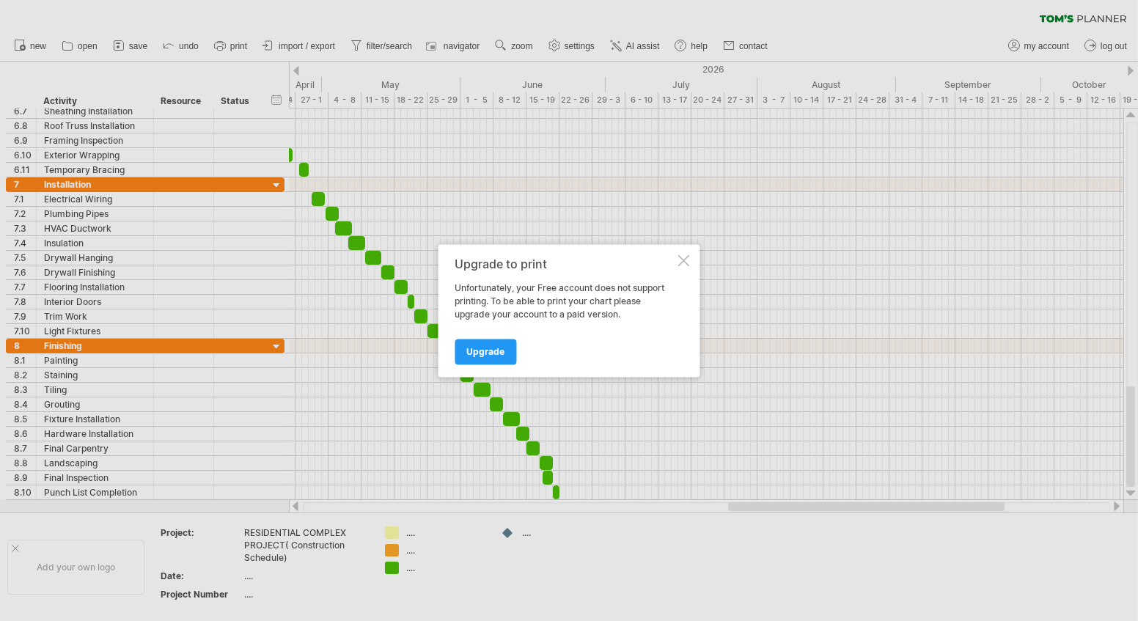
click at [684, 262] on div at bounding box center [684, 261] width 12 height 12
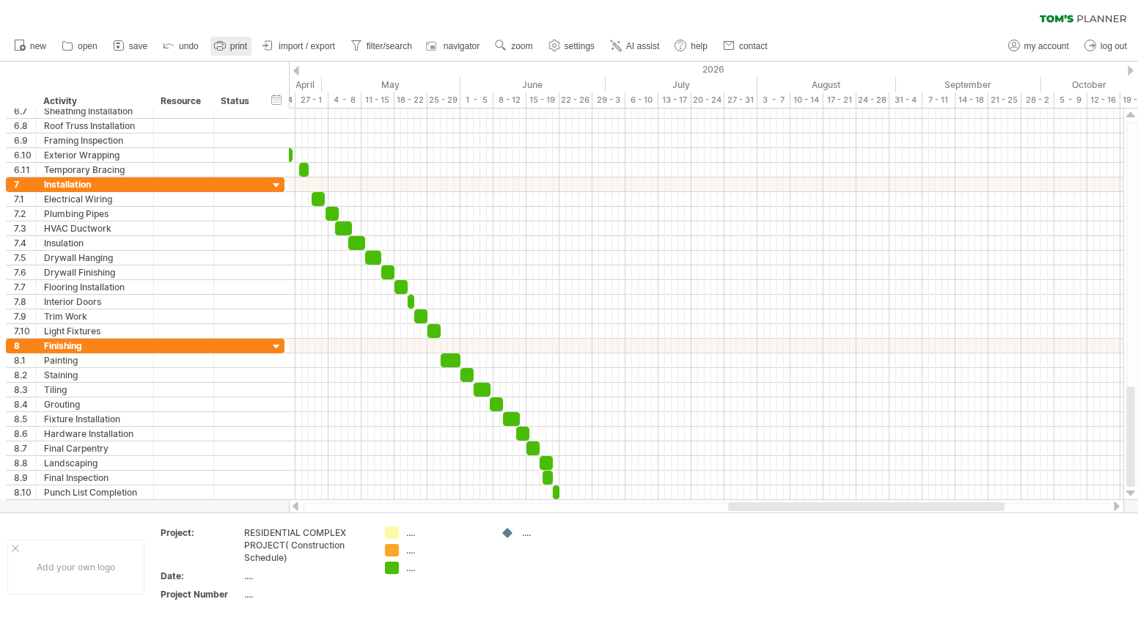
click at [214, 46] on icon at bounding box center [220, 45] width 15 height 15
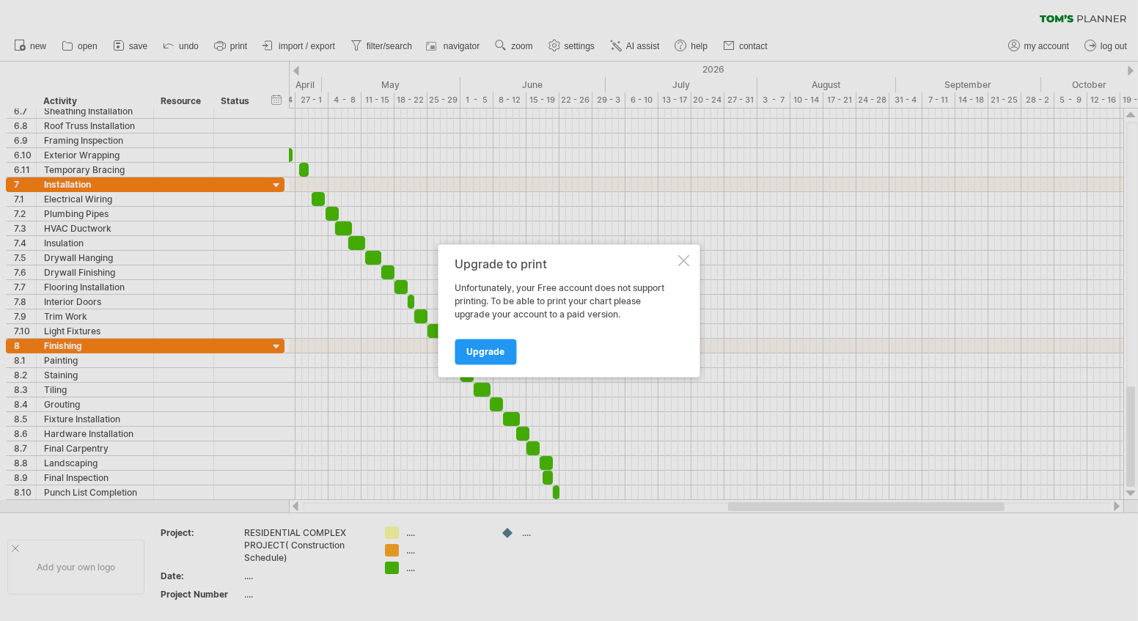
click at [648, 36] on div at bounding box center [569, 310] width 1138 height 621
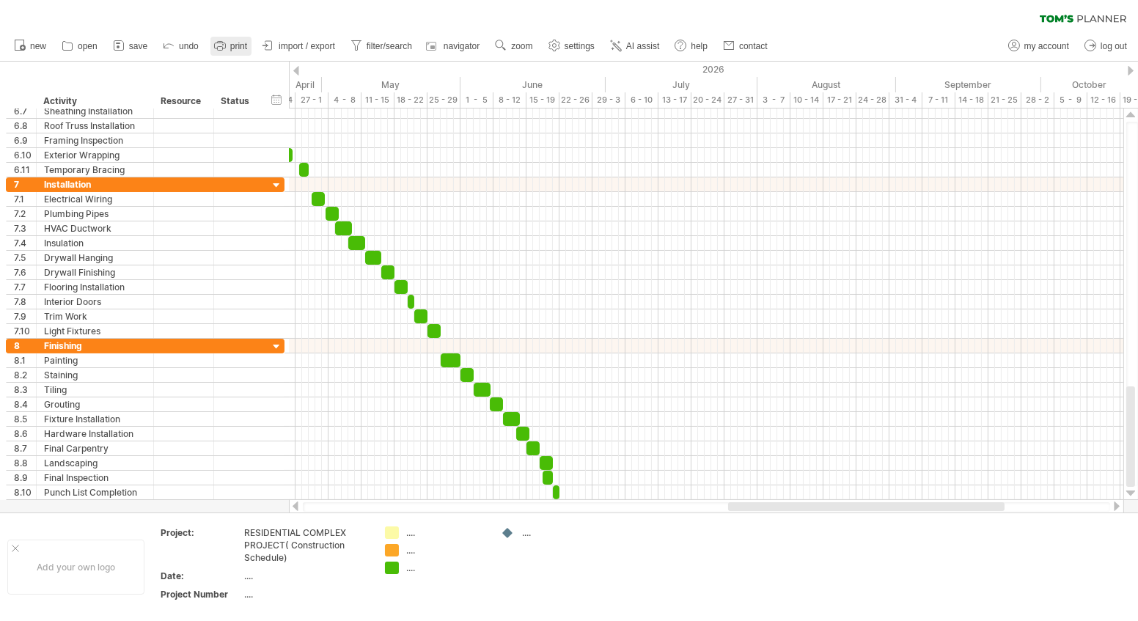
click at [241, 43] on span "print" at bounding box center [238, 46] width 17 height 10
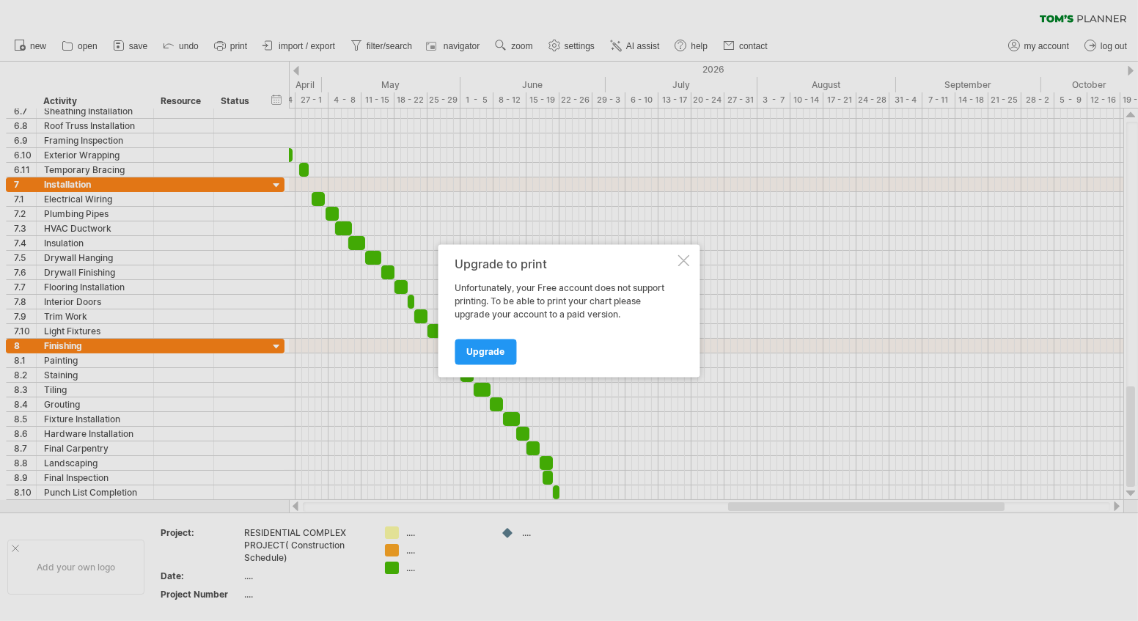
click at [285, 51] on div at bounding box center [569, 310] width 1138 height 621
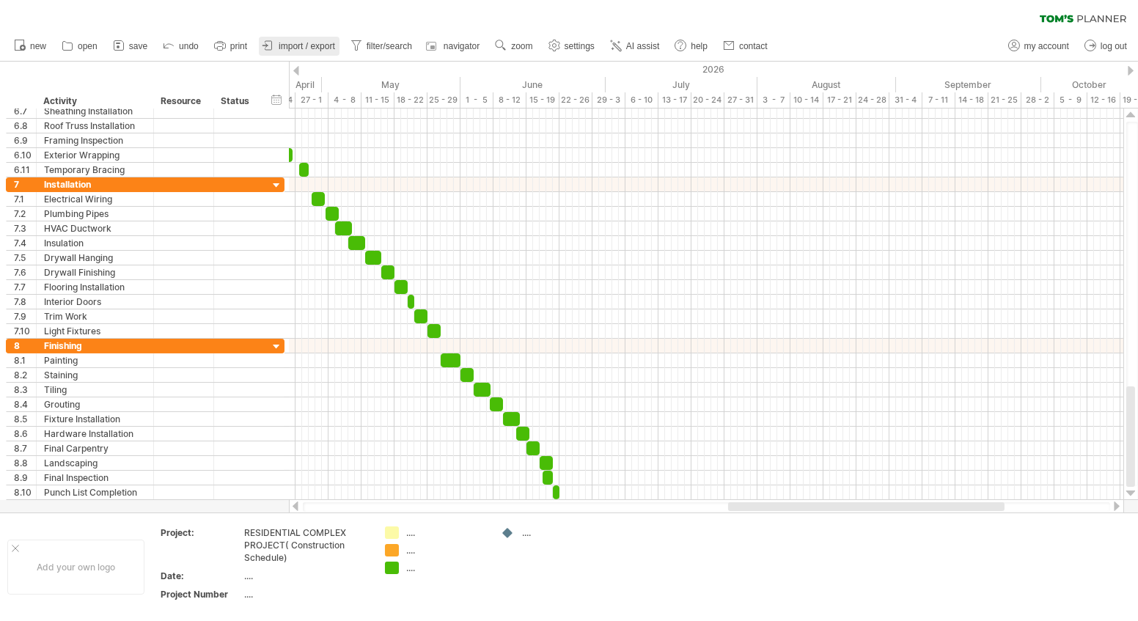
click at [297, 44] on span "import / export" at bounding box center [307, 46] width 56 height 10
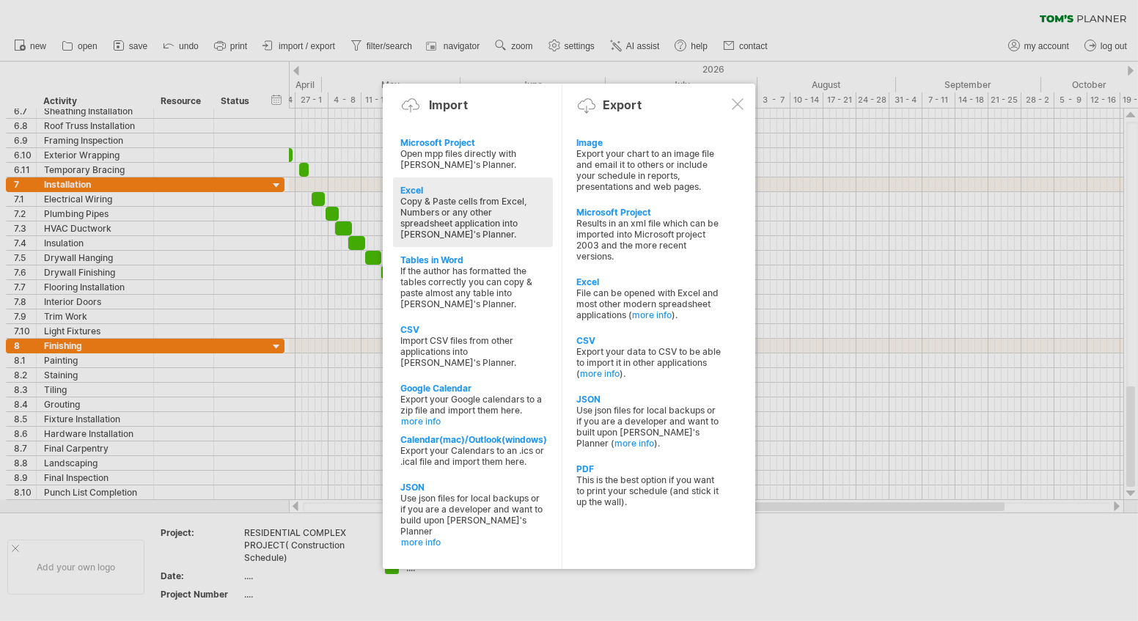
click at [439, 190] on div "Excel" at bounding box center [472, 190] width 145 height 11
type textarea "**********"
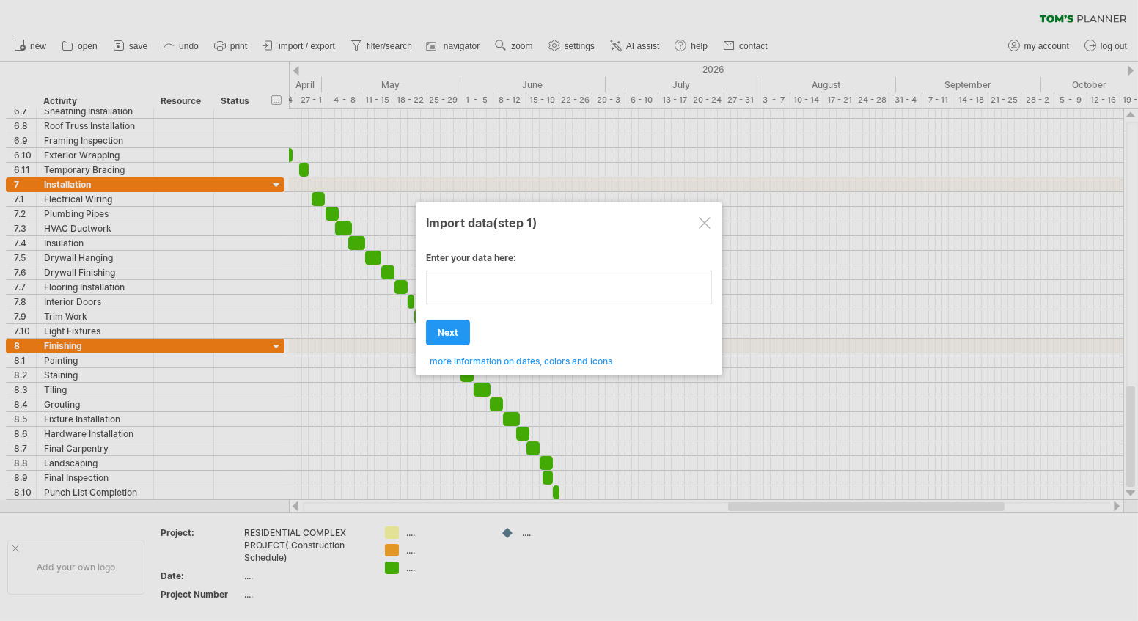
click at [498, 293] on textarea at bounding box center [569, 288] width 286 height 34
click at [699, 220] on div at bounding box center [705, 223] width 12 height 12
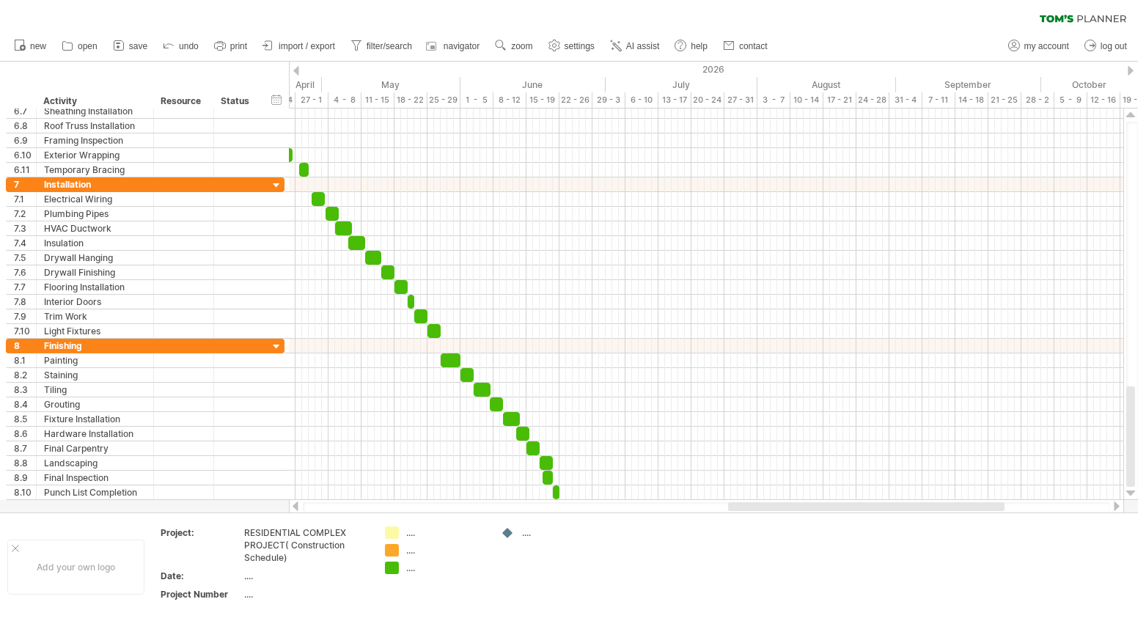
drag, startPoint x: 294, startPoint y: 43, endPoint x: 307, endPoint y: 45, distance: 13.4
click at [294, 43] on span "import / export" at bounding box center [307, 46] width 56 height 10
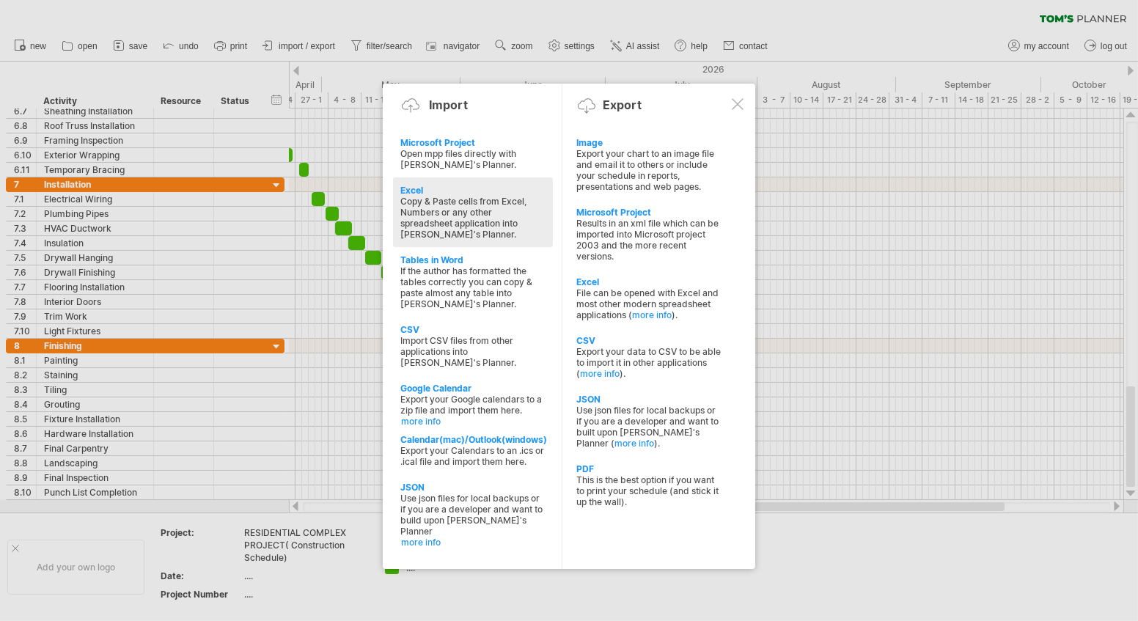
click at [448, 206] on div "Copy & Paste cells from Excel, Numbers or any other spreadsheet application int…" at bounding box center [472, 218] width 145 height 44
type textarea "**********"
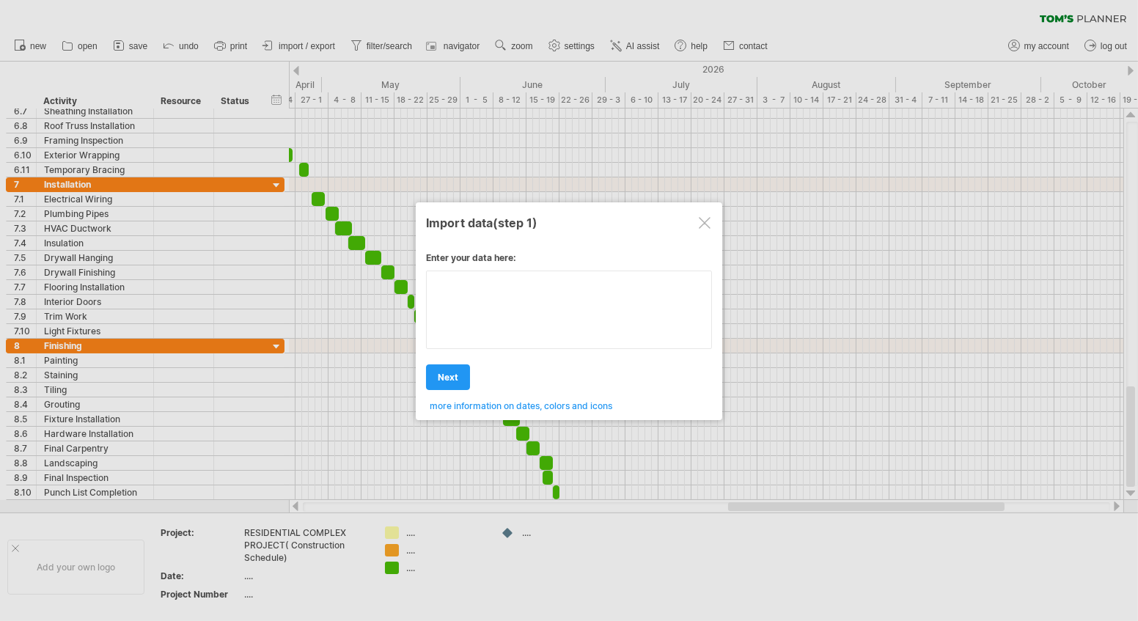
click at [533, 305] on div "Enter your data here: Your data: Weekend days ' mon tue Hide weekend days" at bounding box center [569, 326] width 286 height 171
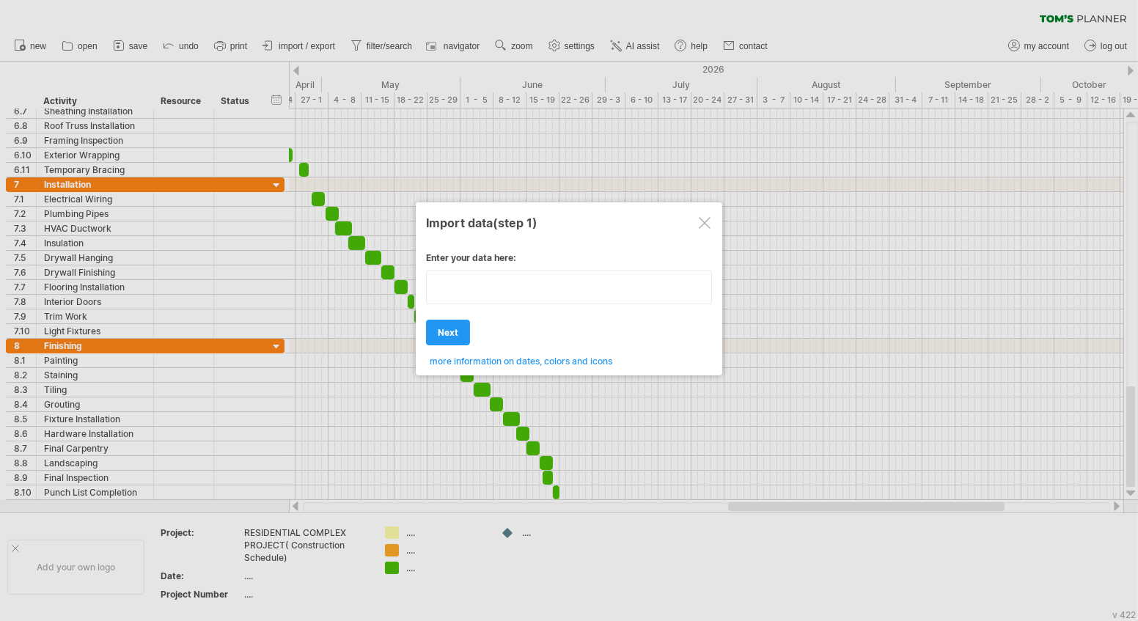
paste textarea
type textarea "**********"
click at [703, 217] on div at bounding box center [705, 223] width 12 height 12
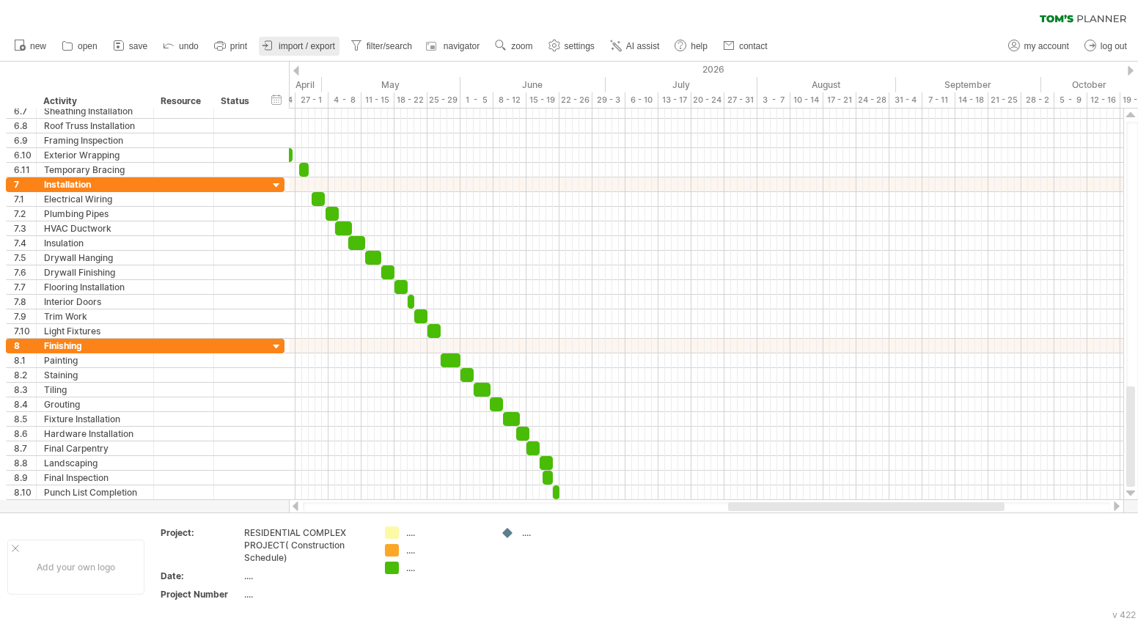
click at [288, 43] on span "import / export" at bounding box center [307, 46] width 56 height 10
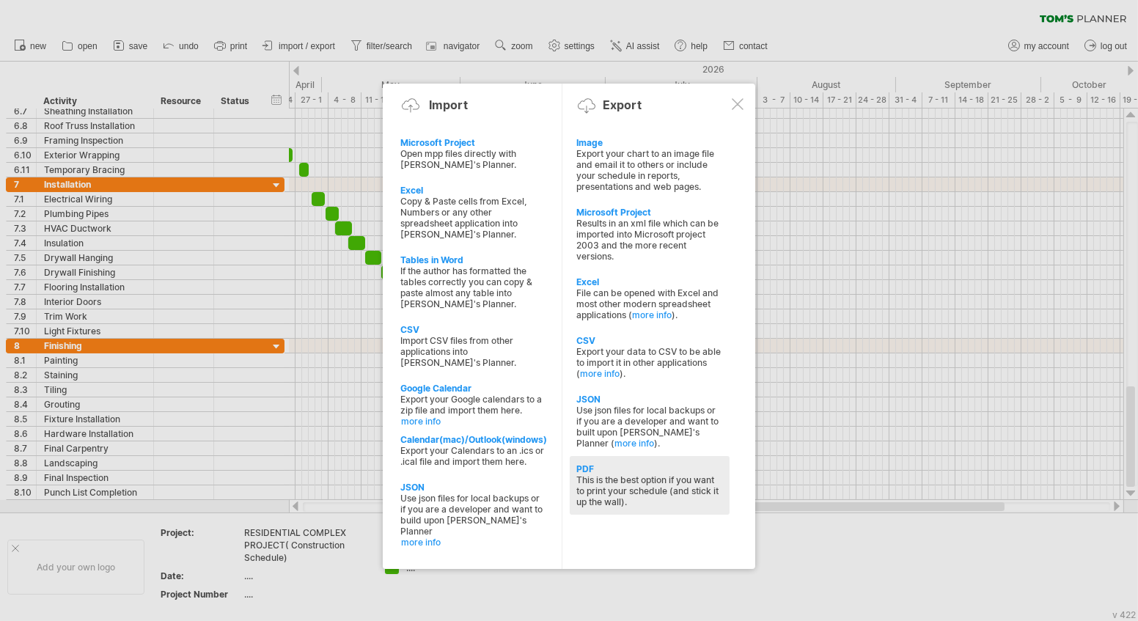
click at [626, 483] on div "This is the best option if you want to print your schedule (and stick it up the…" at bounding box center [649, 491] width 145 height 33
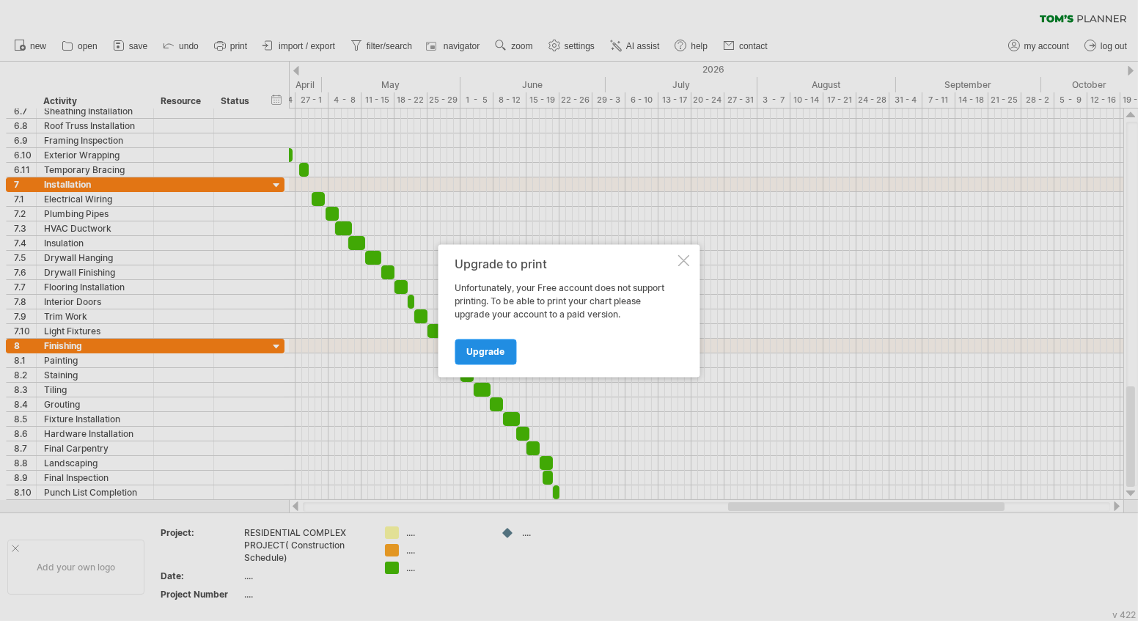
click at [497, 348] on span "Upgrade" at bounding box center [486, 351] width 38 height 11
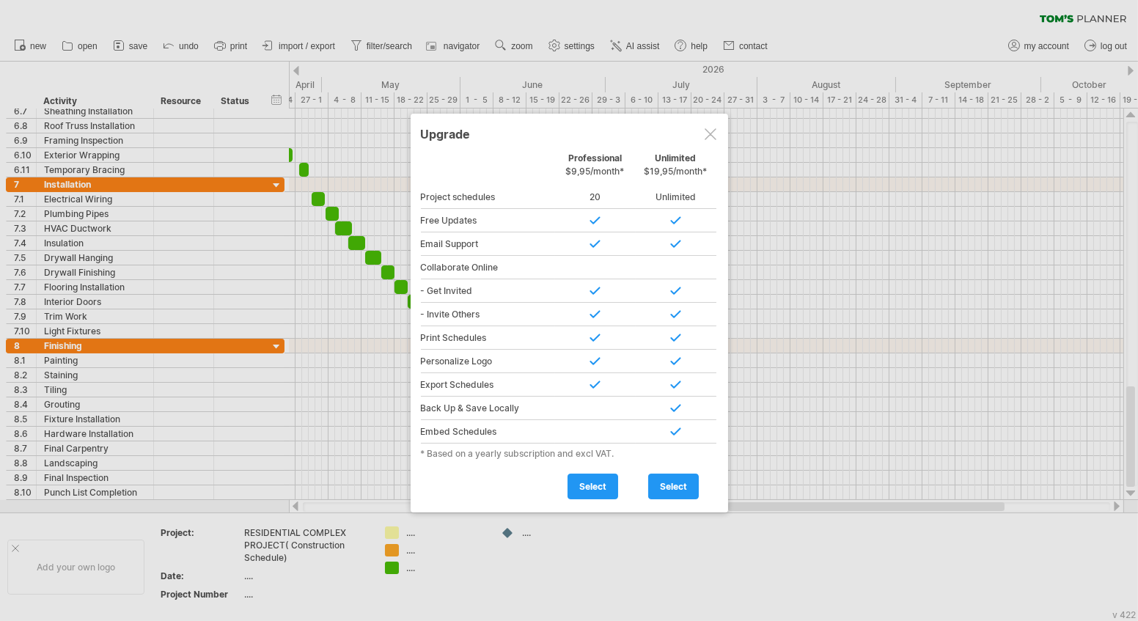
click at [707, 138] on div at bounding box center [711, 134] width 12 height 12
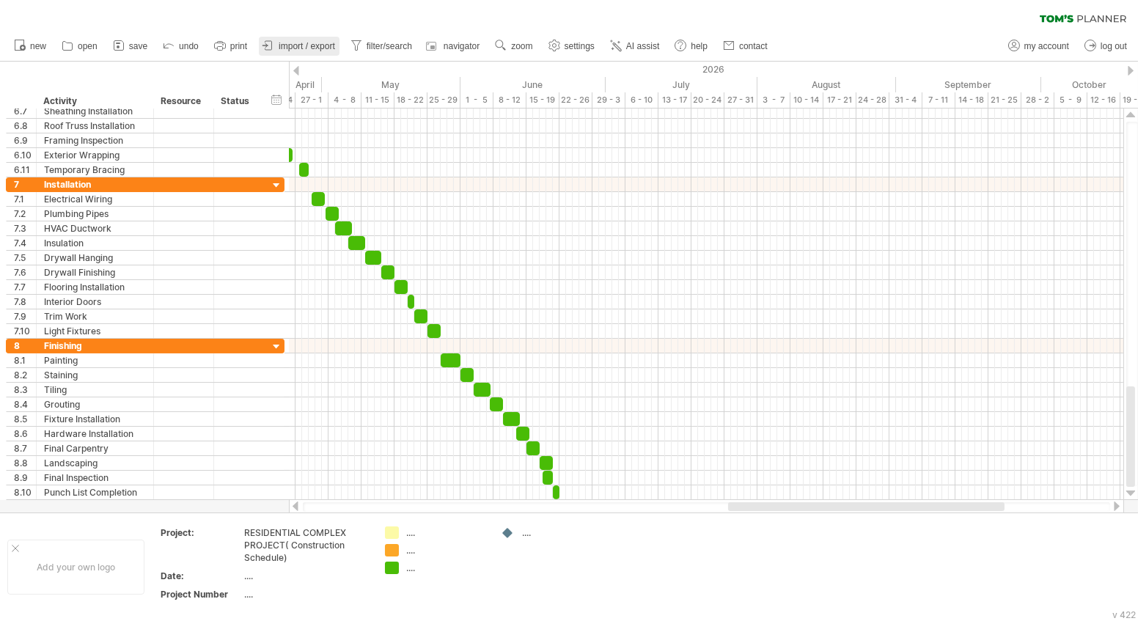
click at [313, 51] on link "import / export" at bounding box center [299, 46] width 81 height 19
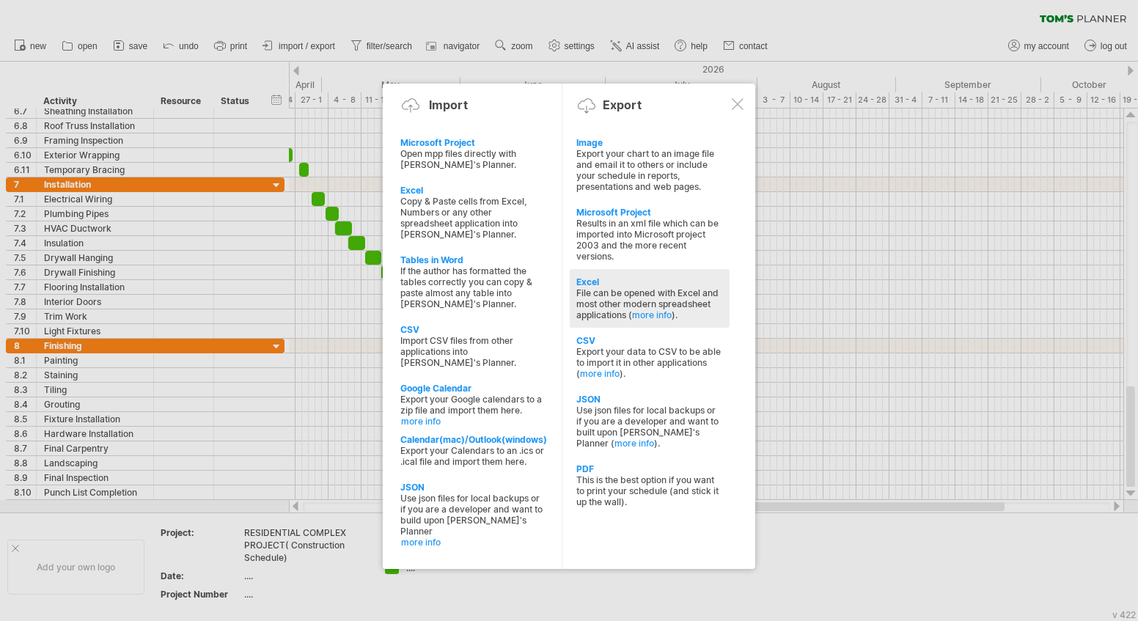
click at [674, 307] on div "File can be opened with Excel and most other modern spreadsheet applications ( …" at bounding box center [649, 304] width 145 height 33
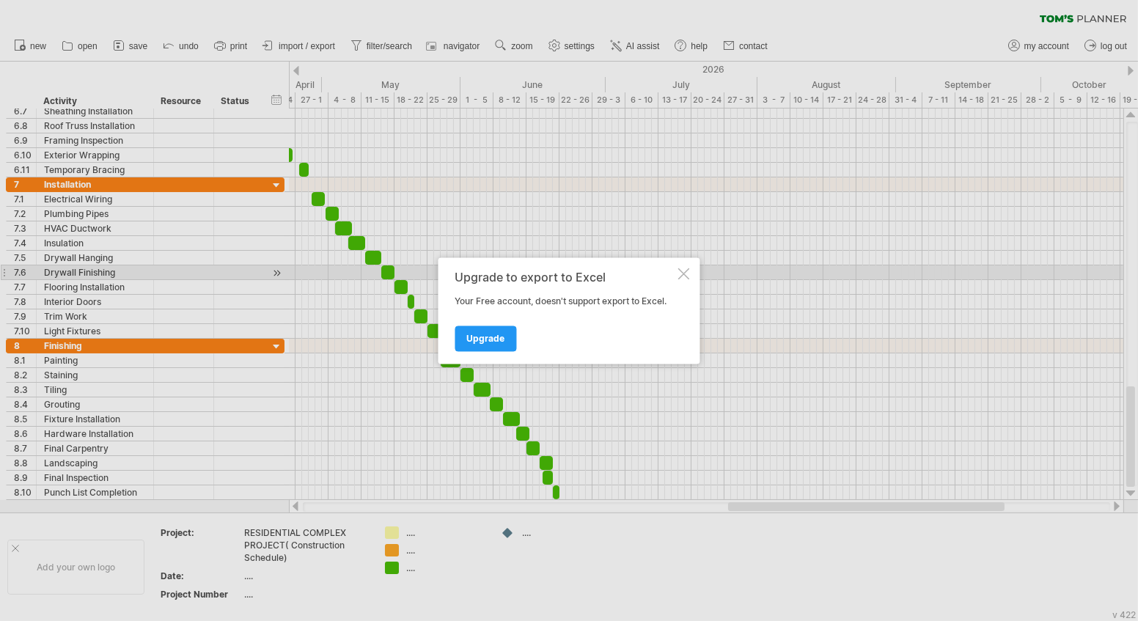
click at [684, 278] on div at bounding box center [684, 274] width 12 height 12
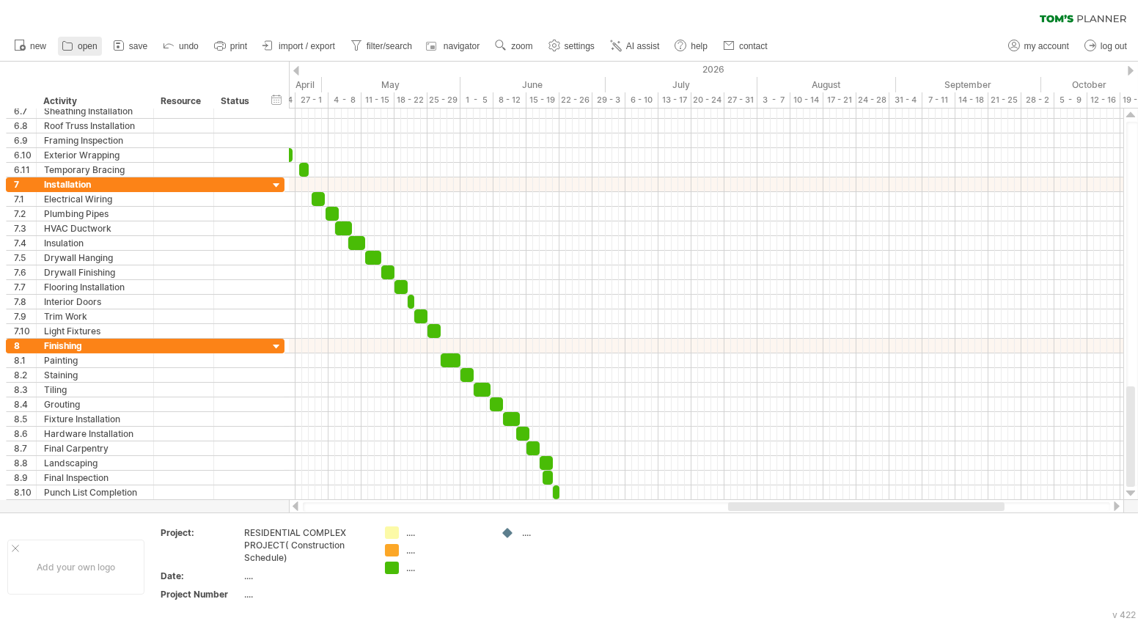
click at [83, 48] on span "open" at bounding box center [88, 46] width 20 height 10
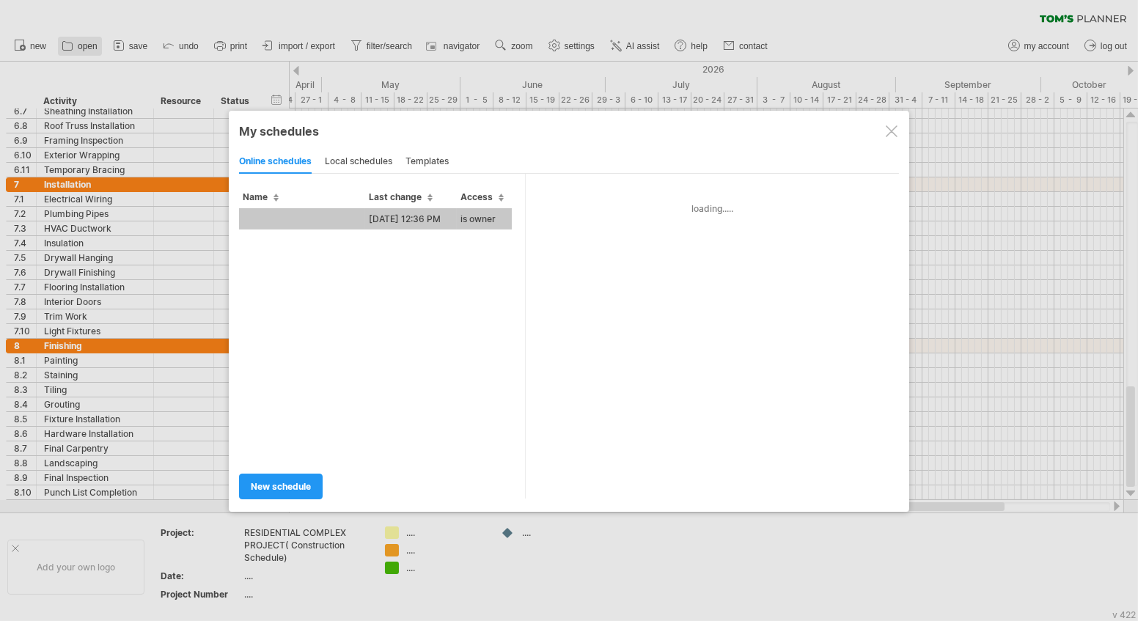
type input "**********"
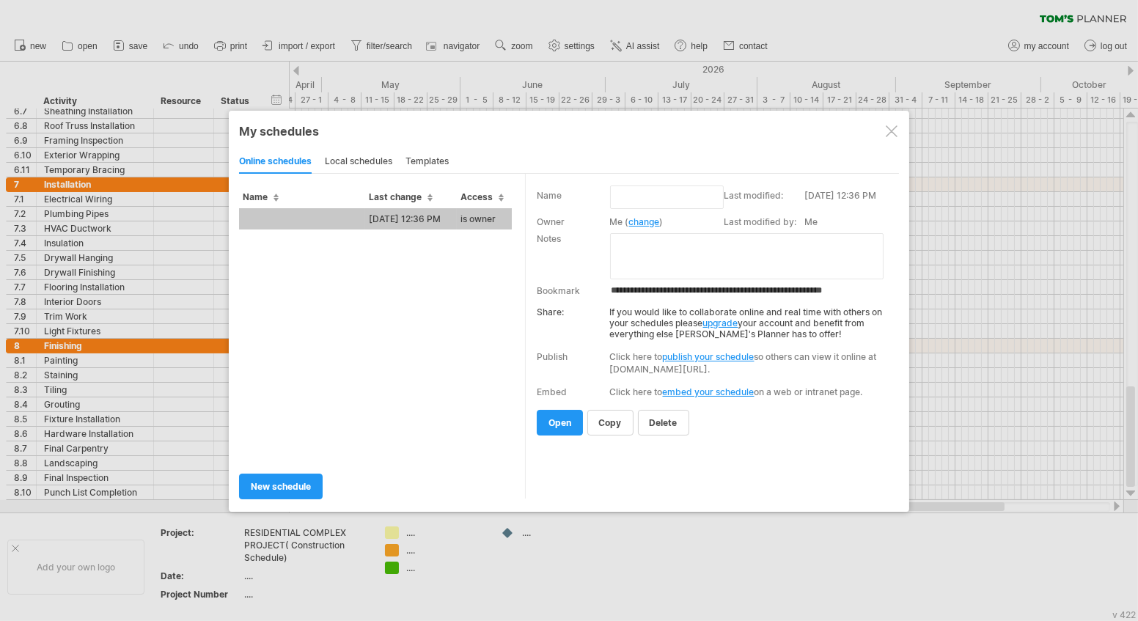
click at [353, 160] on div "local schedules" at bounding box center [358, 161] width 67 height 23
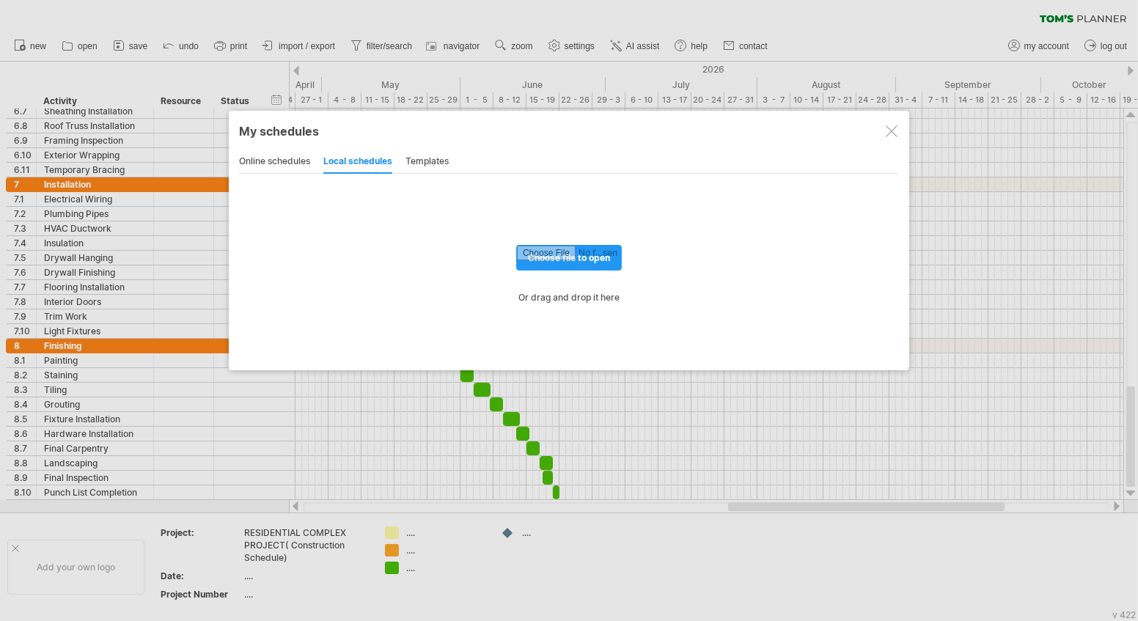
click at [415, 157] on div "templates" at bounding box center [427, 161] width 43 height 23
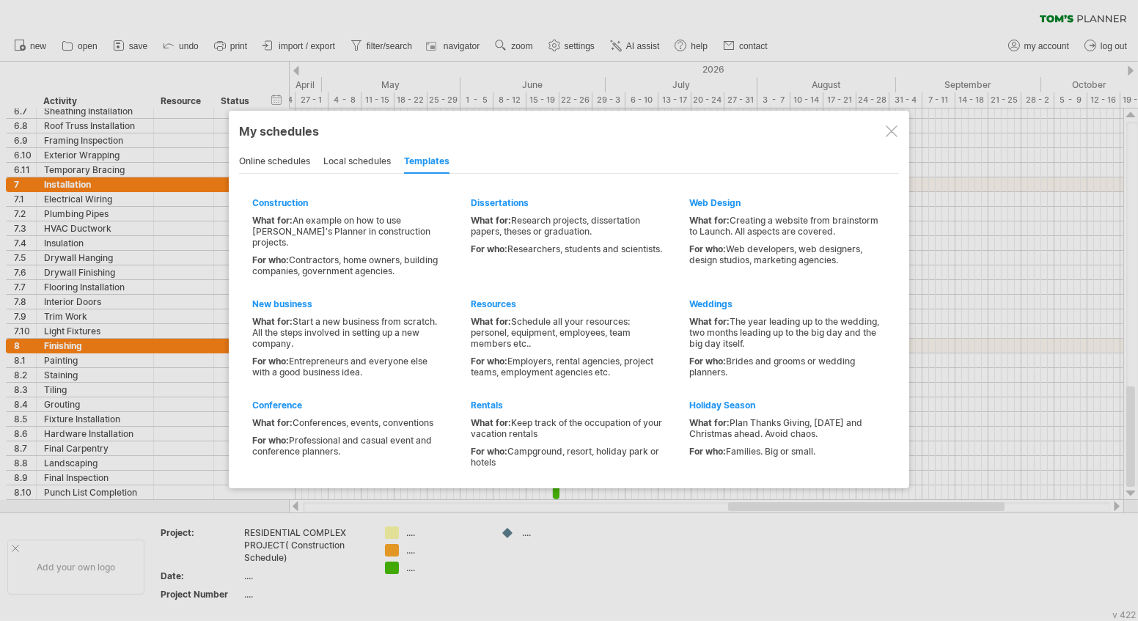
click at [266, 163] on div "online schedules" at bounding box center [274, 161] width 71 height 23
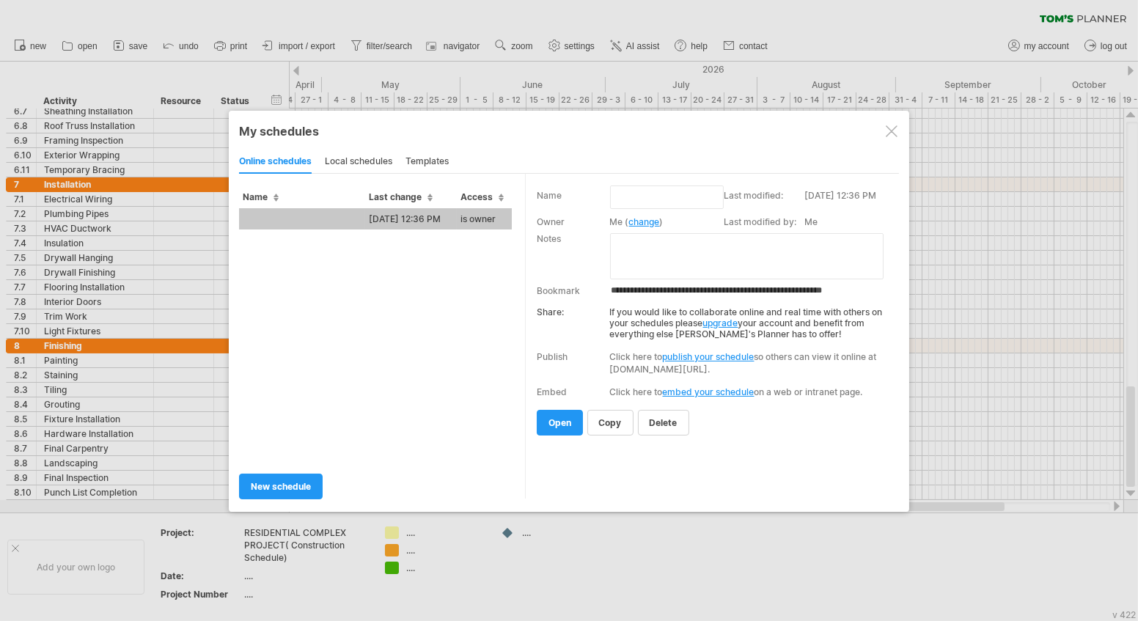
click at [275, 194] on span "Name" at bounding box center [261, 196] width 36 height 11
click at [461, 210] on td "is owner" at bounding box center [484, 218] width 55 height 21
click at [461, 210] on div "Trying to reach [DOMAIN_NAME] Connected again... 0% clear filter new 1" at bounding box center [569, 310] width 1138 height 621
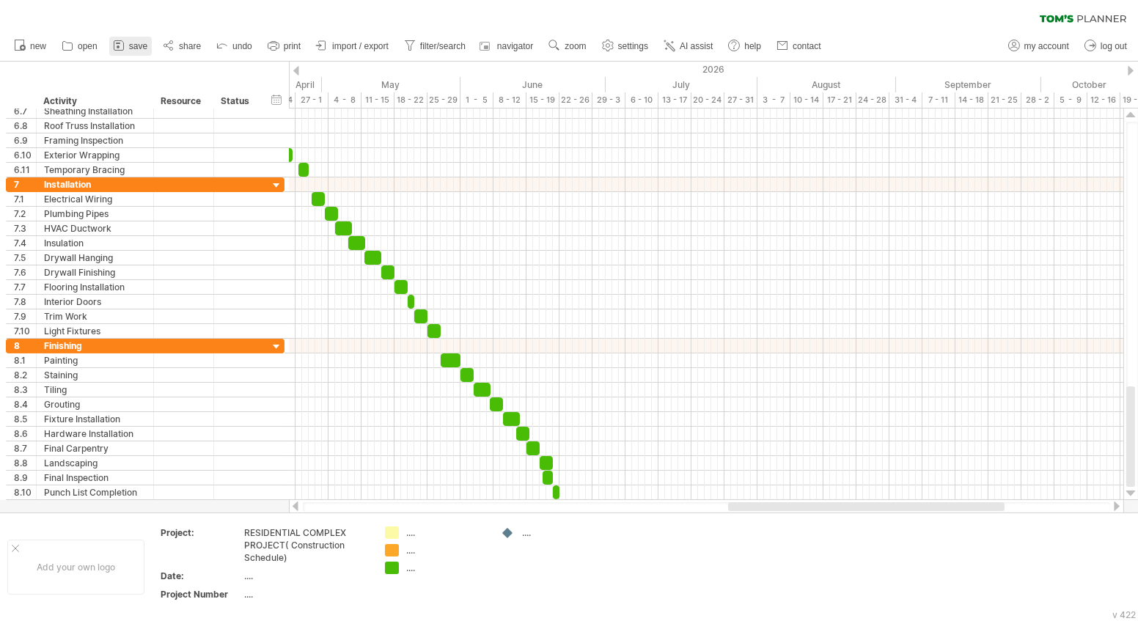
click at [136, 46] on span "save" at bounding box center [138, 46] width 18 height 10
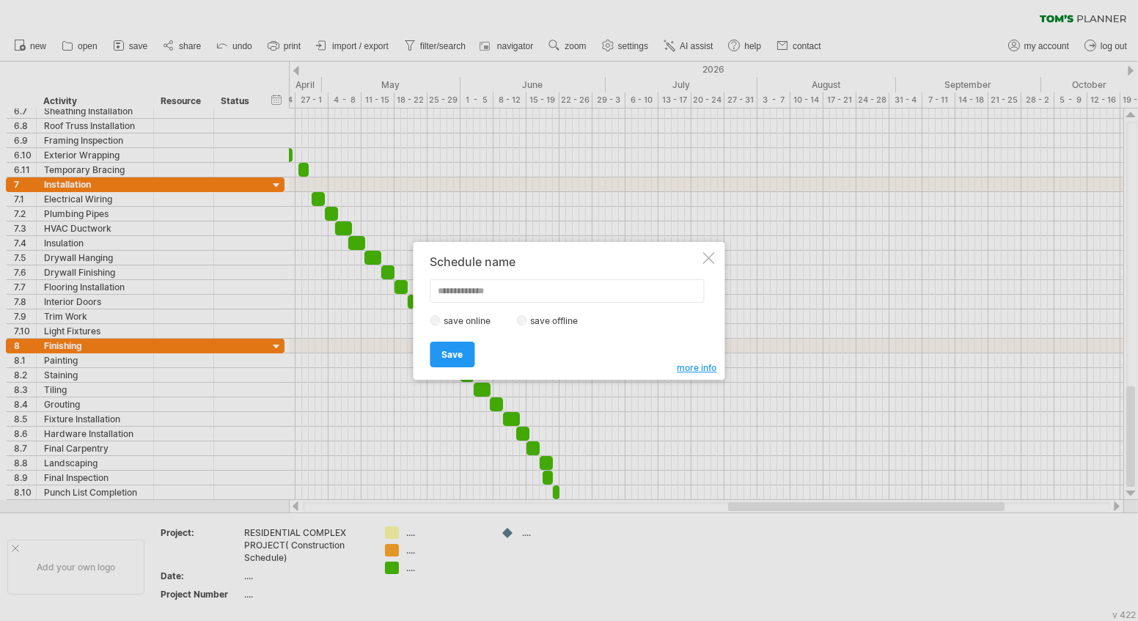
click at [708, 256] on div at bounding box center [709, 258] width 12 height 12
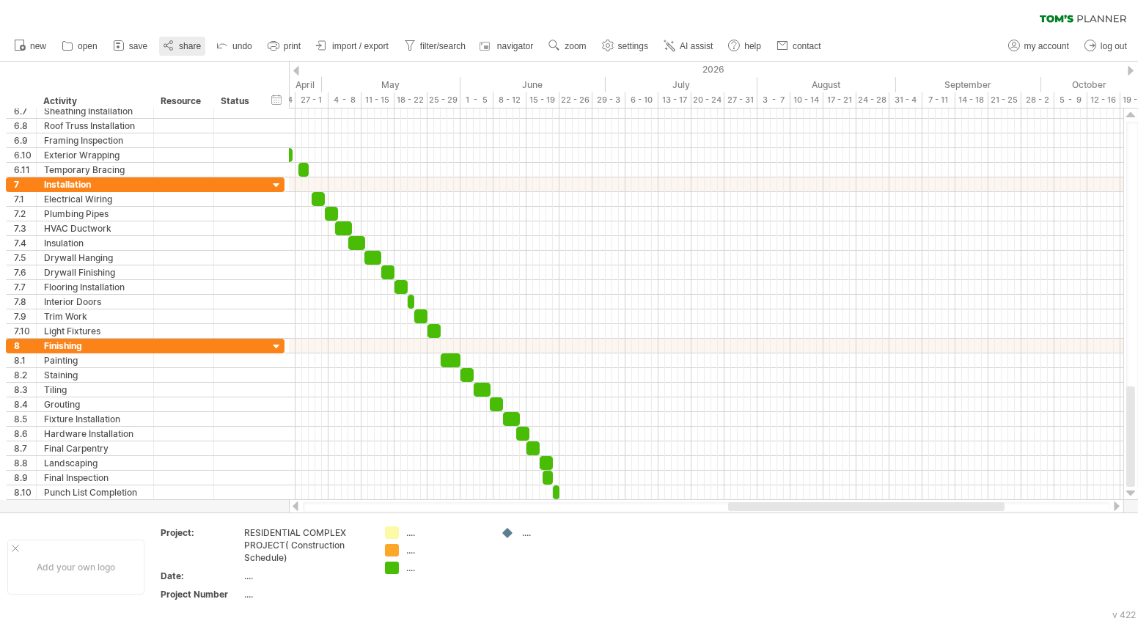
click at [181, 39] on link "share" at bounding box center [182, 46] width 46 height 19
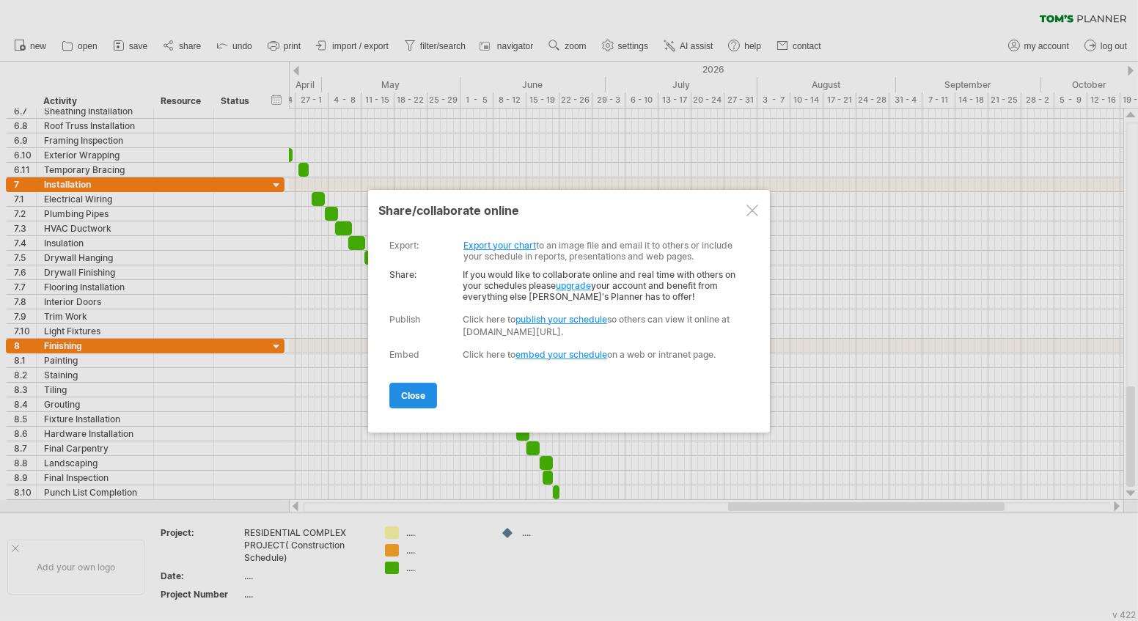
click at [414, 391] on span "close" at bounding box center [413, 395] width 24 height 11
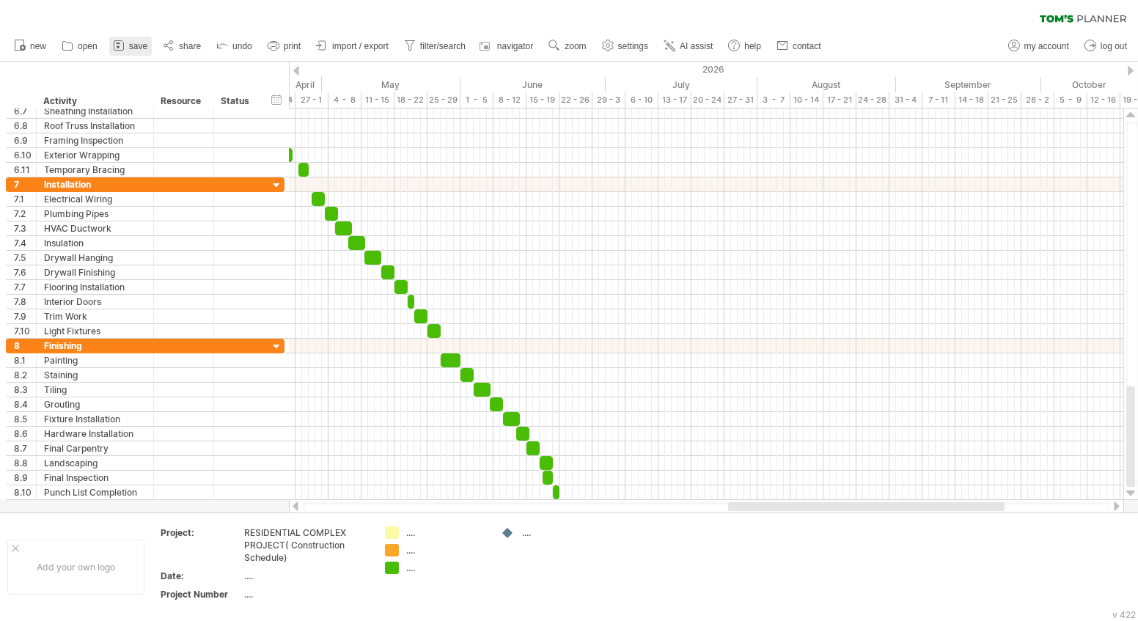
click at [128, 42] on link "save" at bounding box center [130, 46] width 43 height 19
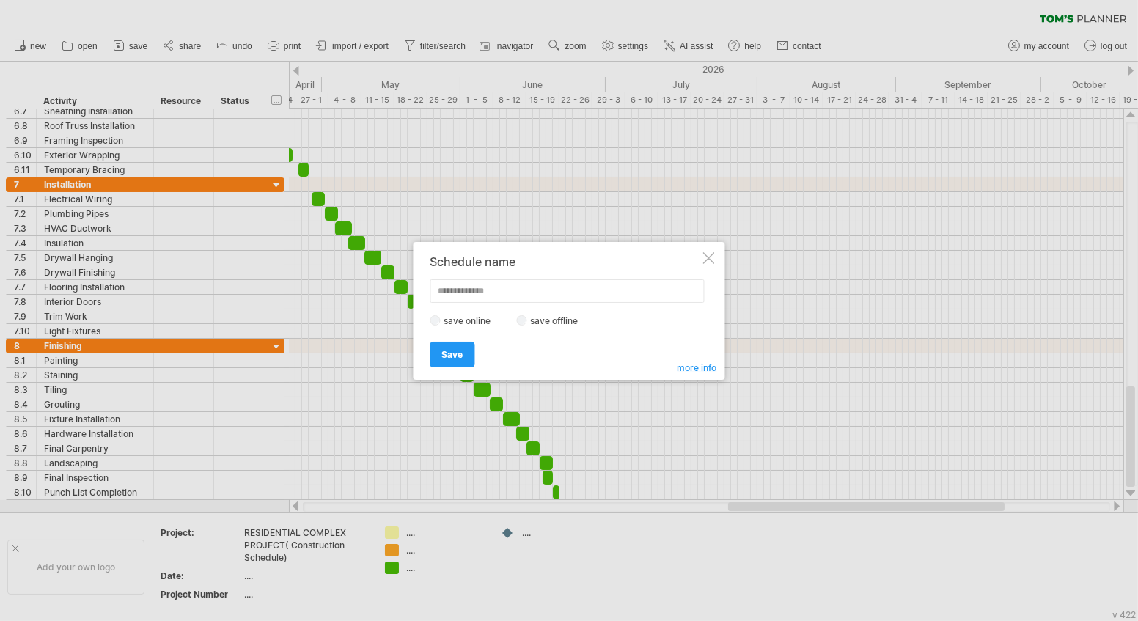
click at [527, 321] on label "save offline" at bounding box center [559, 320] width 64 height 11
click at [425, 360] on div "Schedule name save online save offline more info Save Save Save schedules onlin…" at bounding box center [570, 311] width 312 height 138
click at [453, 360] on link "Save" at bounding box center [453, 355] width 45 height 26
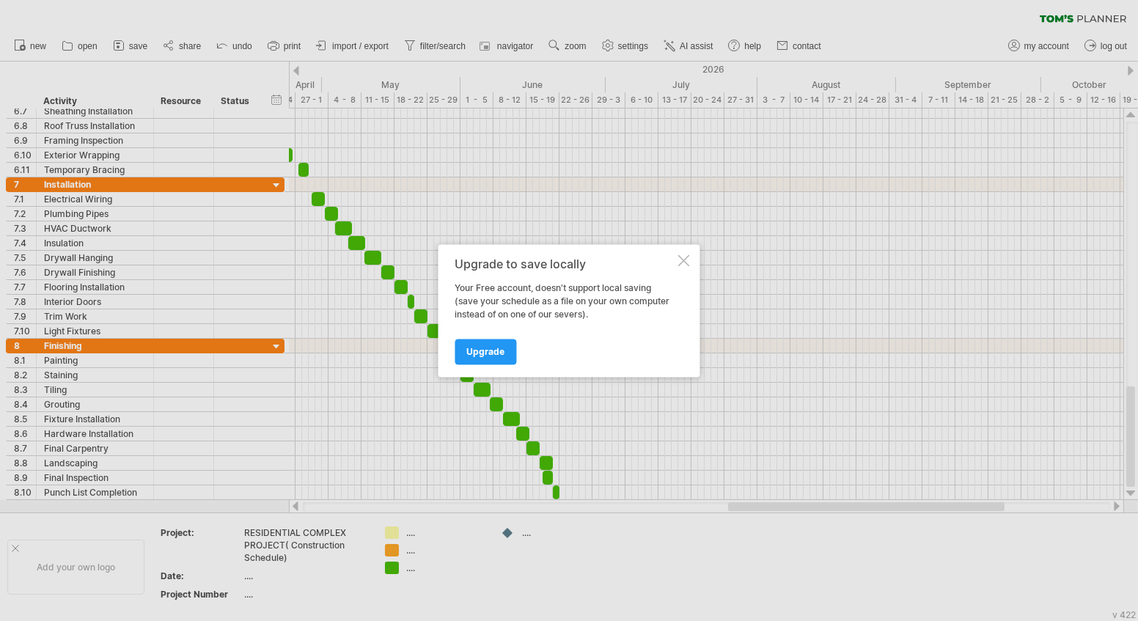
click at [678, 255] on div at bounding box center [684, 261] width 12 height 12
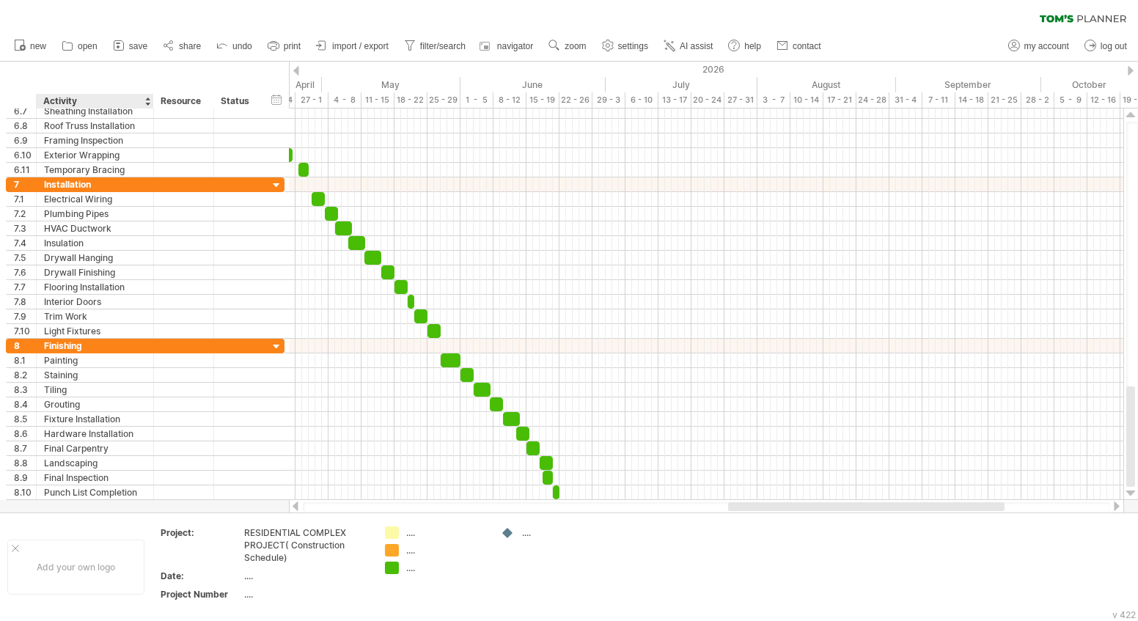
click at [87, 35] on ul "new open" at bounding box center [417, 46] width 821 height 31
click at [87, 42] on span "open" at bounding box center [88, 46] width 20 height 10
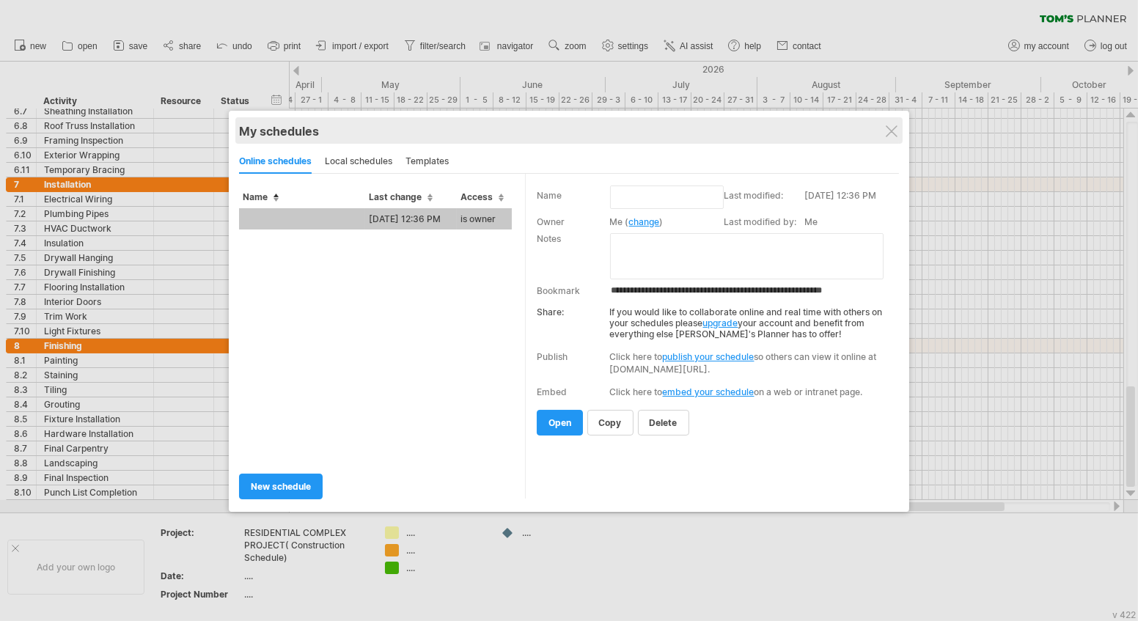
click at [898, 129] on div "My schedules" at bounding box center [569, 131] width 660 height 15
click at [885, 124] on div "My schedules" at bounding box center [569, 131] width 660 height 15
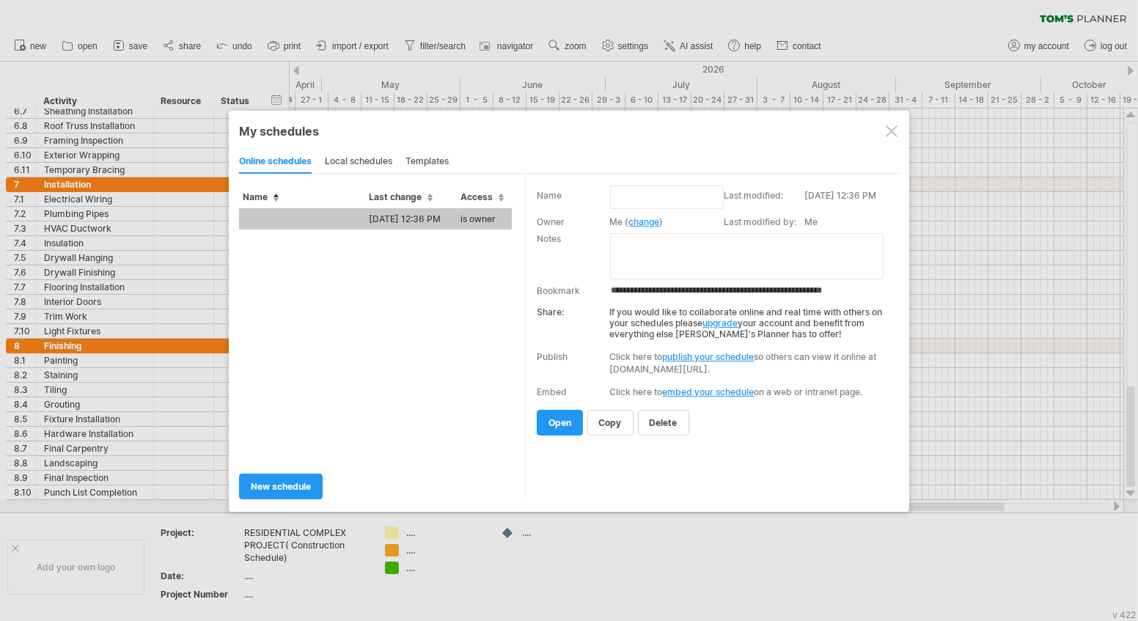
click at [893, 136] on div at bounding box center [892, 131] width 12 height 12
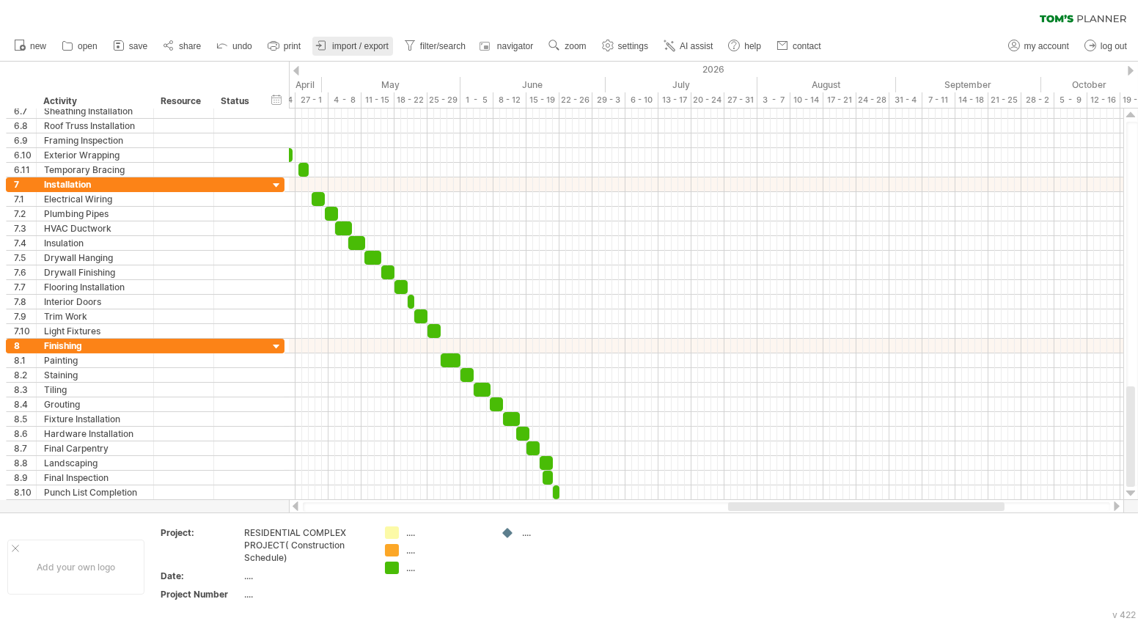
click at [334, 46] on span "import / export" at bounding box center [360, 46] width 56 height 10
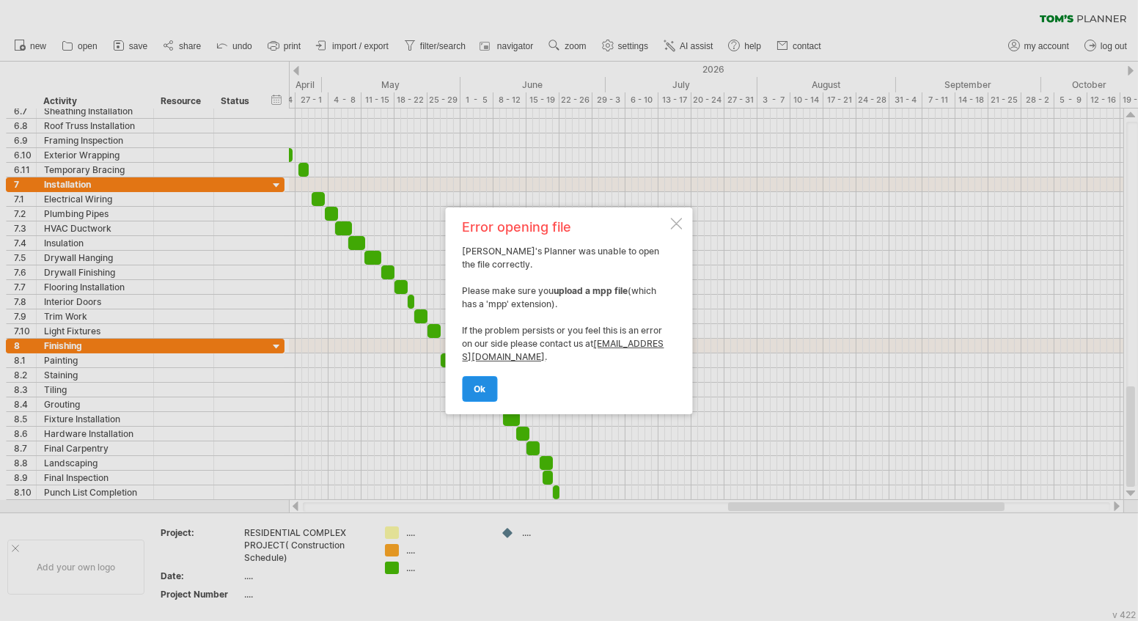
click at [466, 377] on link "ok" at bounding box center [480, 389] width 35 height 26
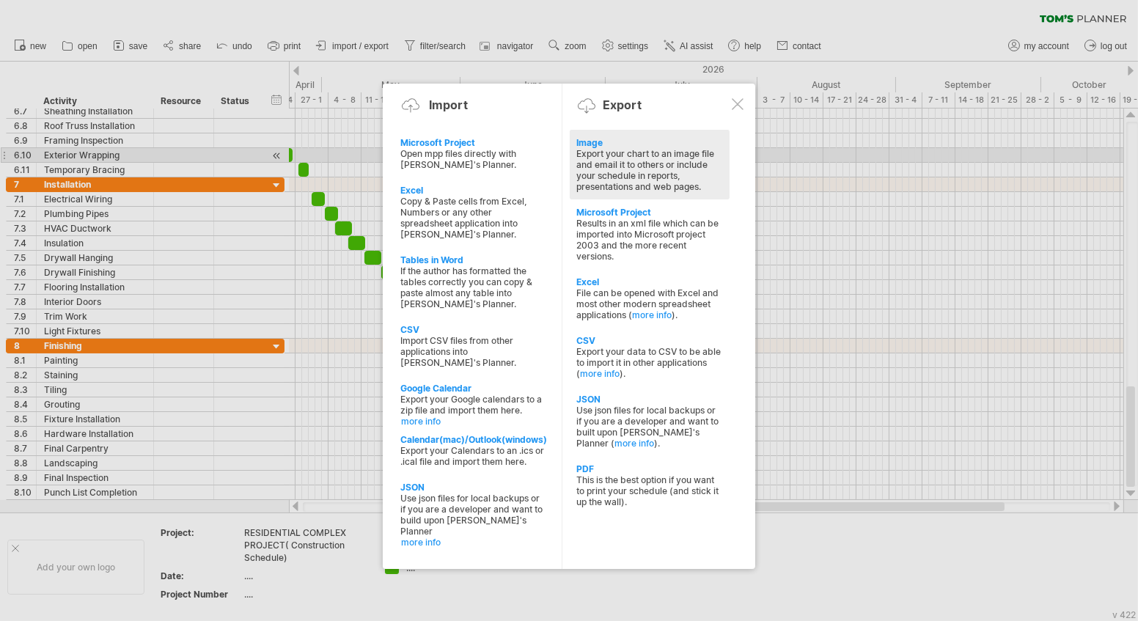
click at [620, 155] on div "Export your chart to an image file and email it to others or include your sched…" at bounding box center [649, 170] width 145 height 44
click at [0, 0] on div at bounding box center [0, 0] width 0 height 0
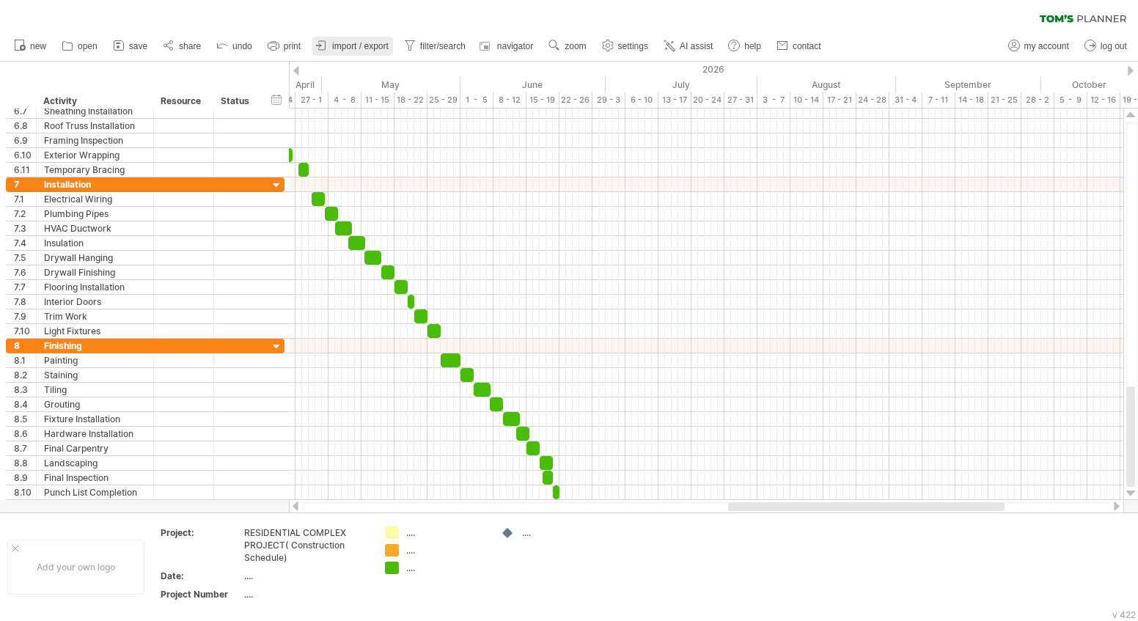
click at [351, 43] on span "import / export" at bounding box center [360, 46] width 56 height 10
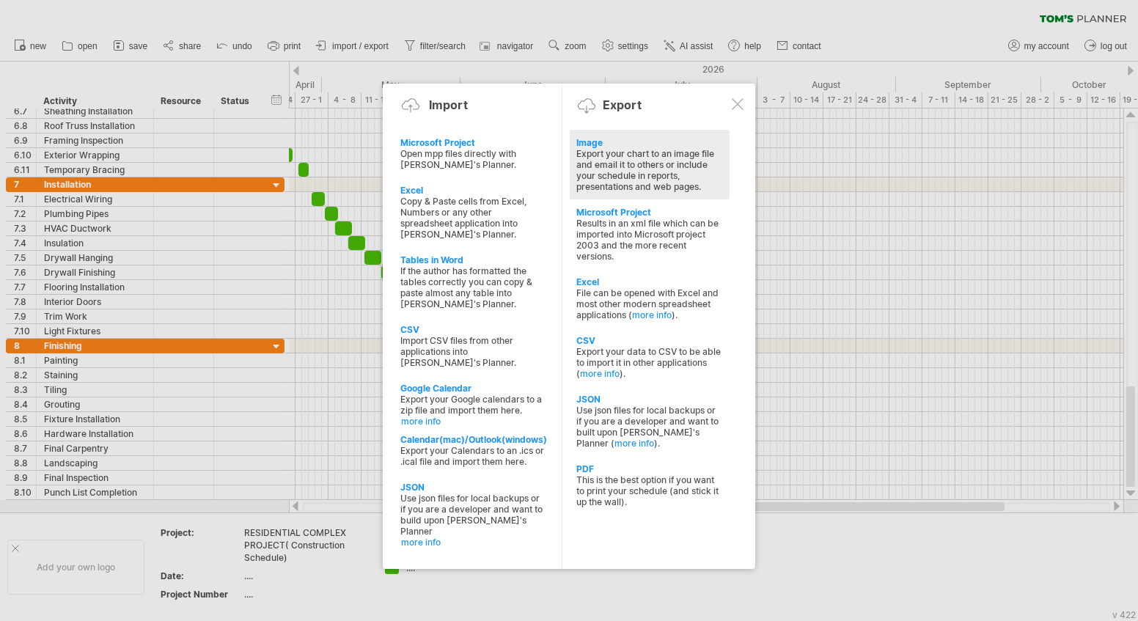
click at [596, 172] on div "Export your chart to an image file and email it to others or include your sched…" at bounding box center [649, 170] width 145 height 44
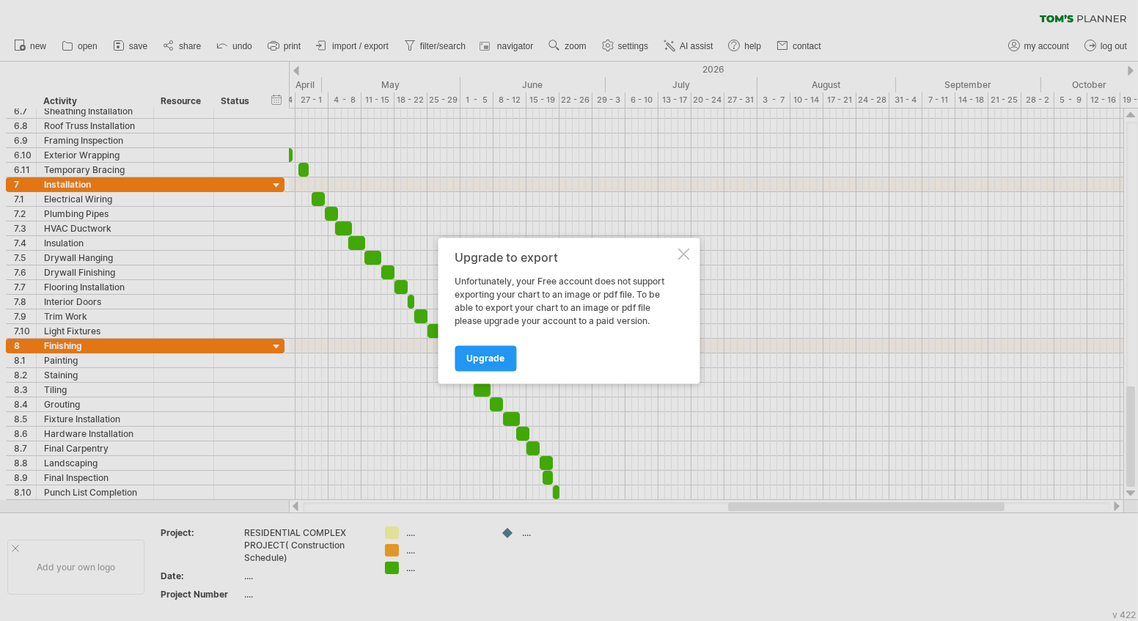
click at [687, 255] on div at bounding box center [684, 254] width 12 height 12
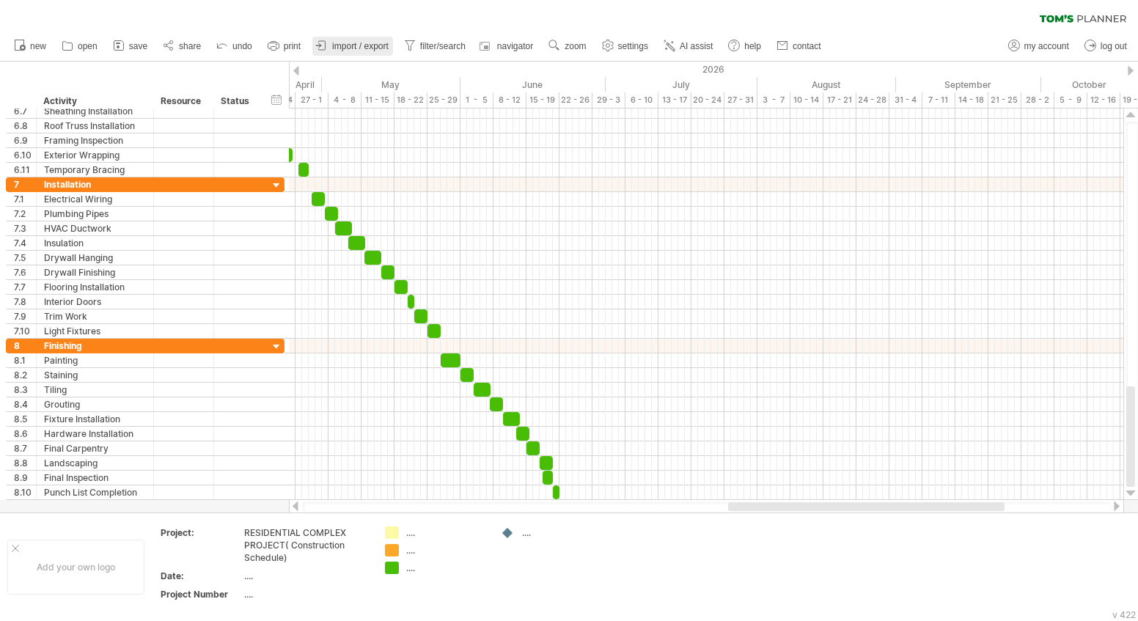
click at [341, 48] on span "import / export" at bounding box center [360, 46] width 56 height 10
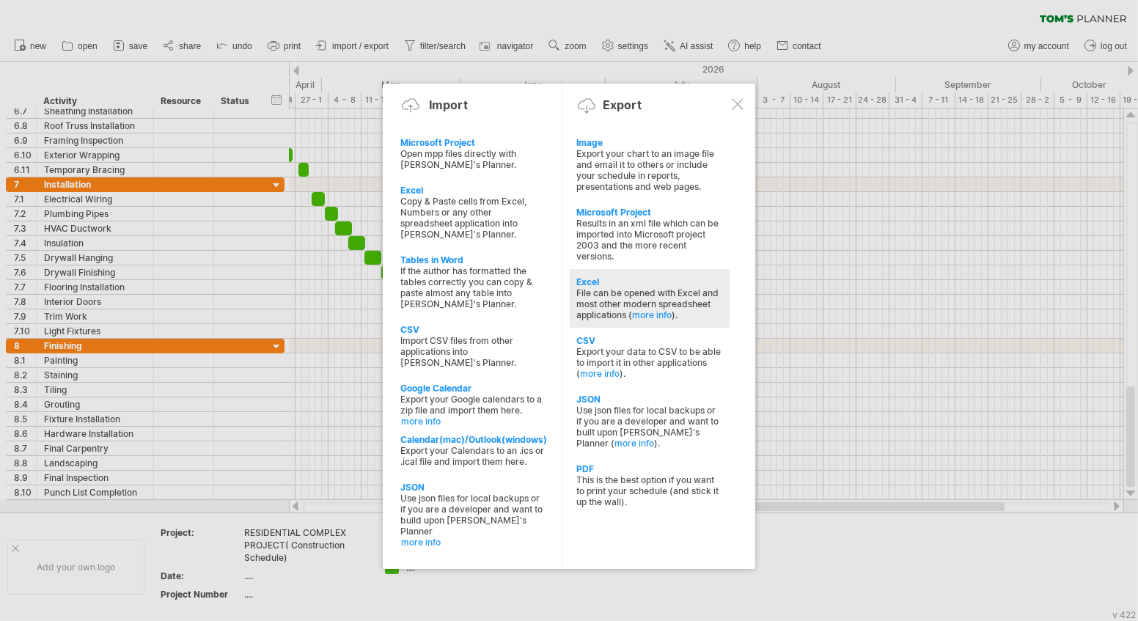
click at [587, 277] on div "Excel" at bounding box center [649, 282] width 145 height 11
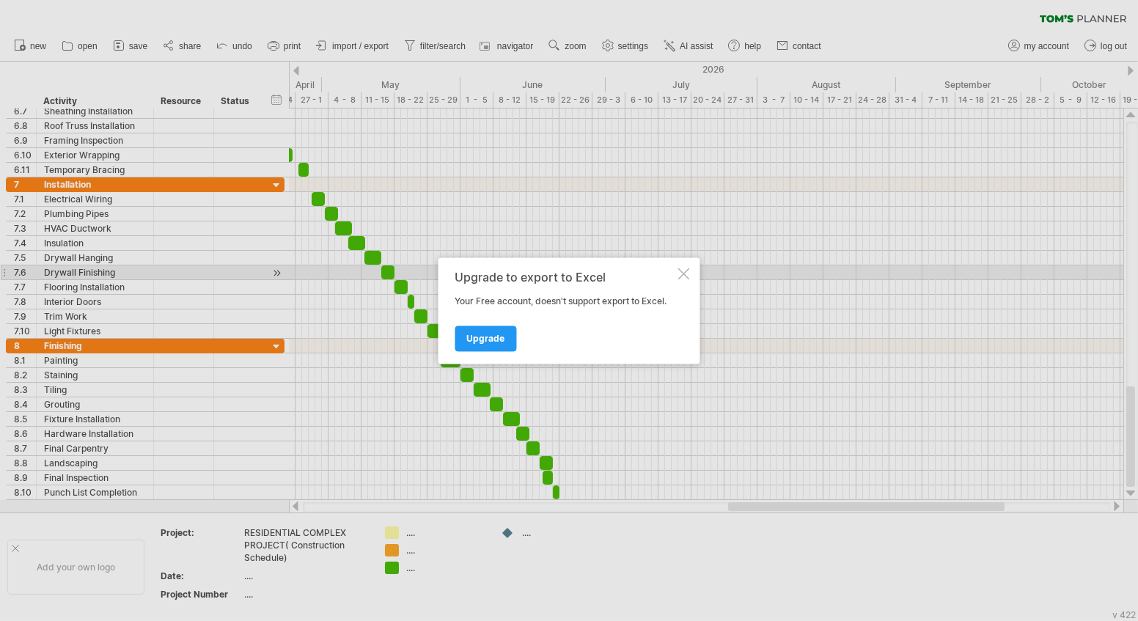
drag, startPoint x: 694, startPoint y: 274, endPoint x: 686, endPoint y: 265, distance: 12.0
click at [688, 266] on div "Upgrade to export to Excel Your Free account, doesn't support export to Excel. …" at bounding box center [570, 310] width 262 height 106
click at [681, 275] on div at bounding box center [684, 274] width 12 height 12
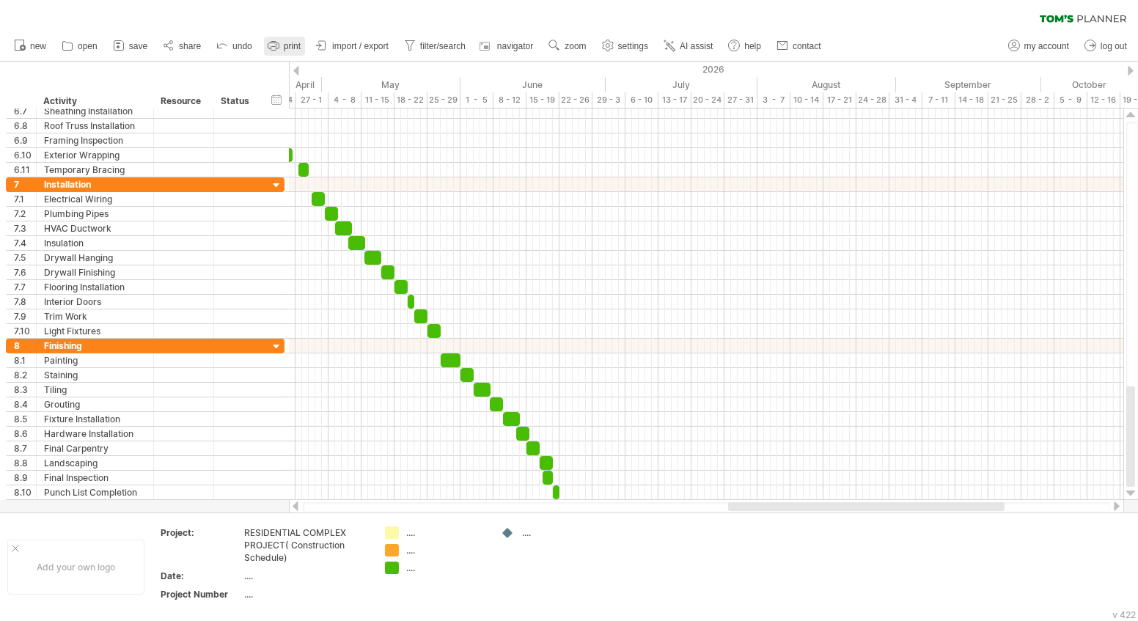
click at [271, 37] on link "print" at bounding box center [284, 46] width 41 height 19
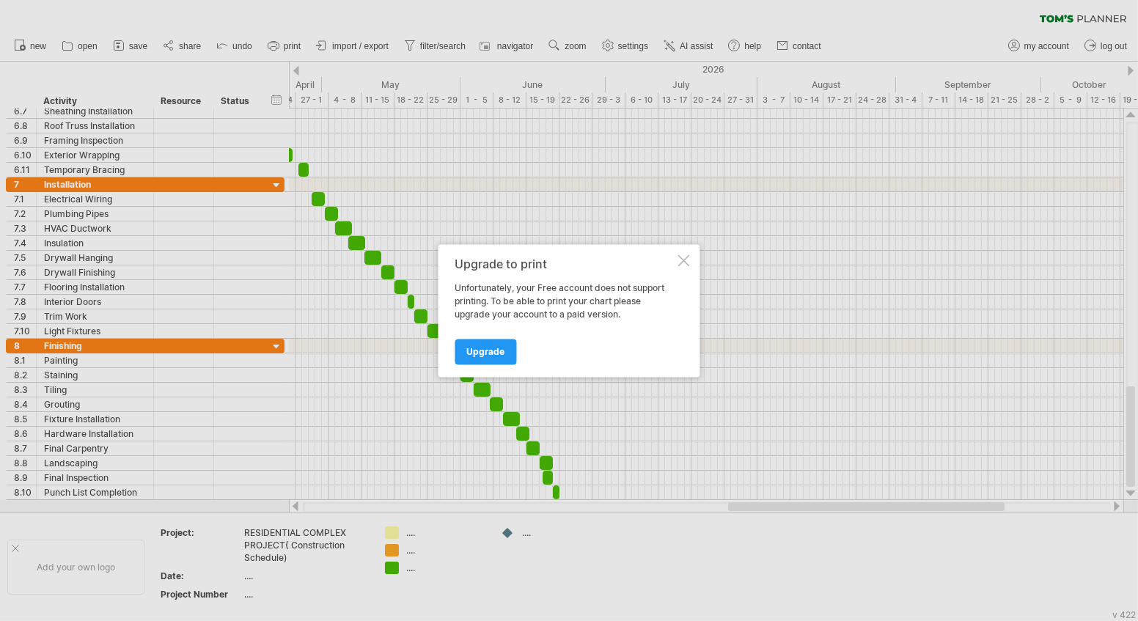
click at [247, 35] on div at bounding box center [569, 310] width 1138 height 621
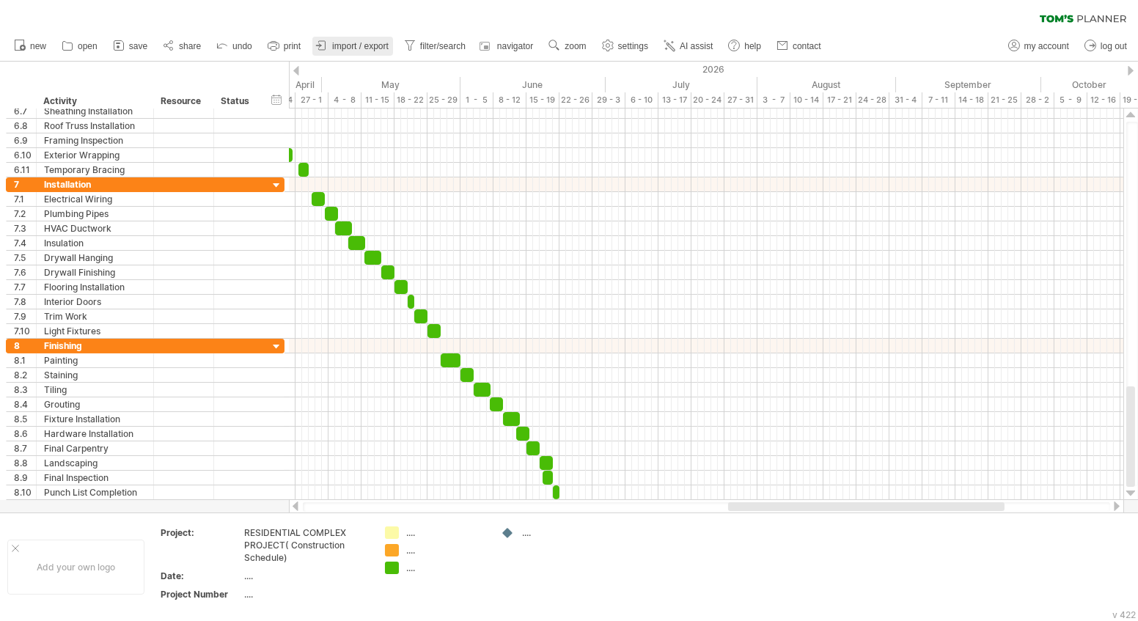
click at [345, 51] on link "import / export" at bounding box center [352, 46] width 81 height 19
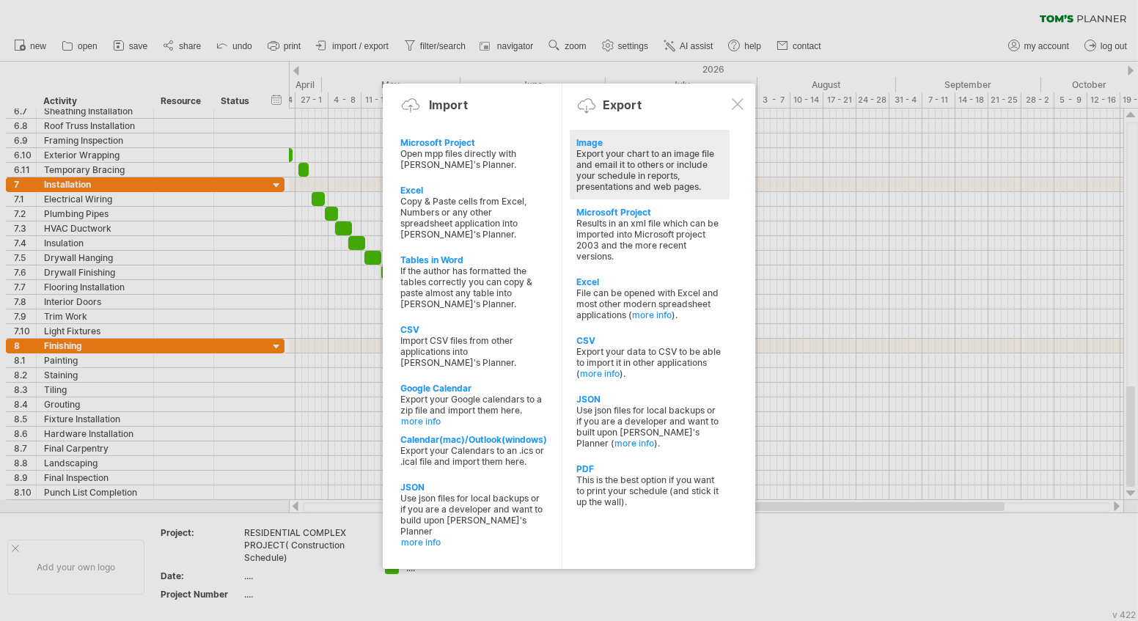
click at [572, 183] on div "Image Export your chart to an image file and email it to others or include your…" at bounding box center [650, 165] width 160 height 70
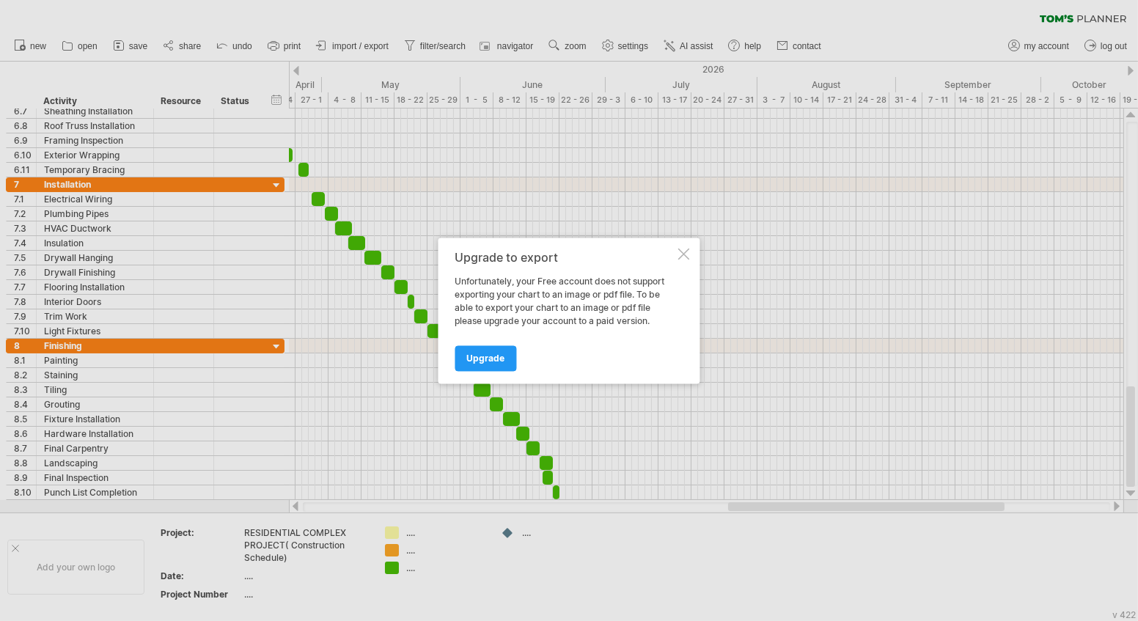
click at [678, 251] on div at bounding box center [684, 254] width 12 height 12
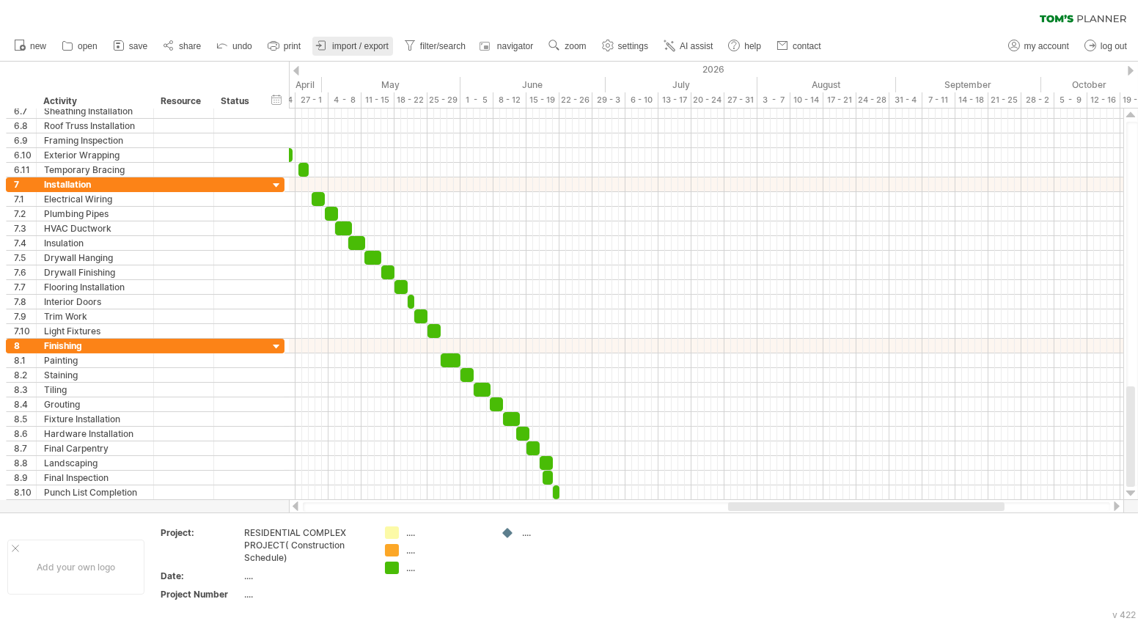
click at [323, 39] on icon at bounding box center [322, 45] width 15 height 15
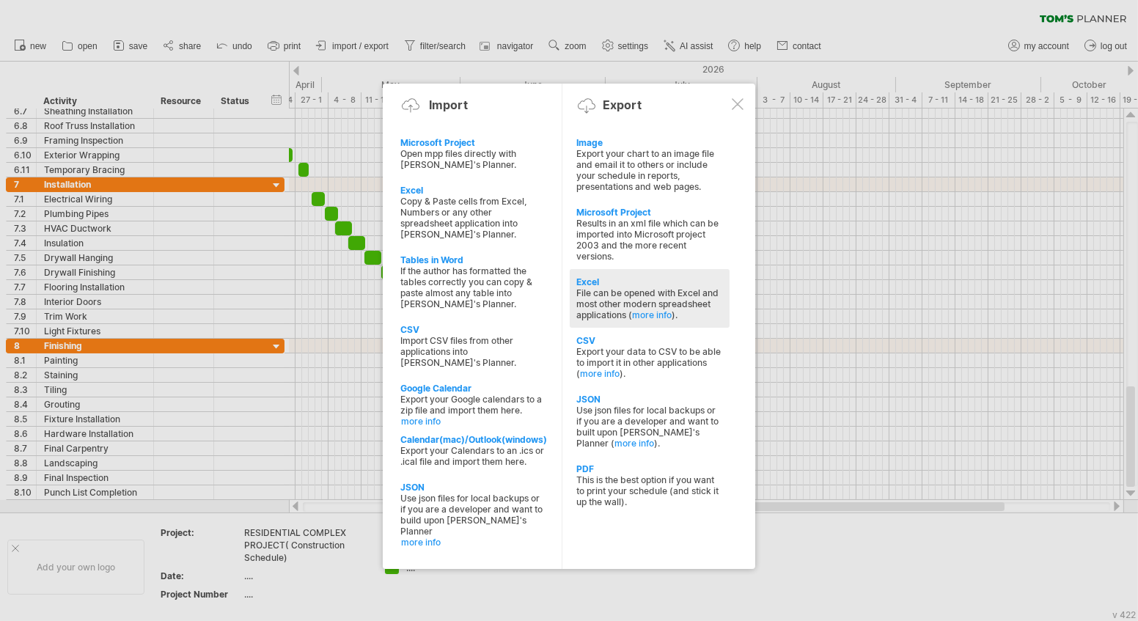
click at [618, 301] on div "File can be opened with Excel and most other modern spreadsheet applications ( …" at bounding box center [649, 304] width 145 height 33
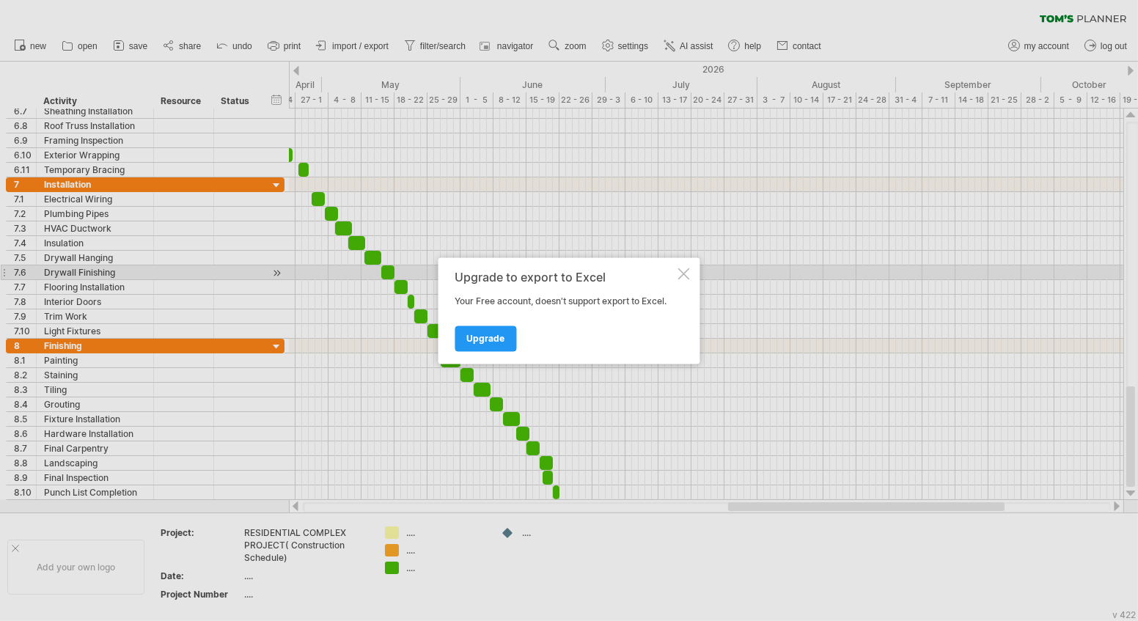
click at [681, 272] on div at bounding box center [684, 274] width 12 height 12
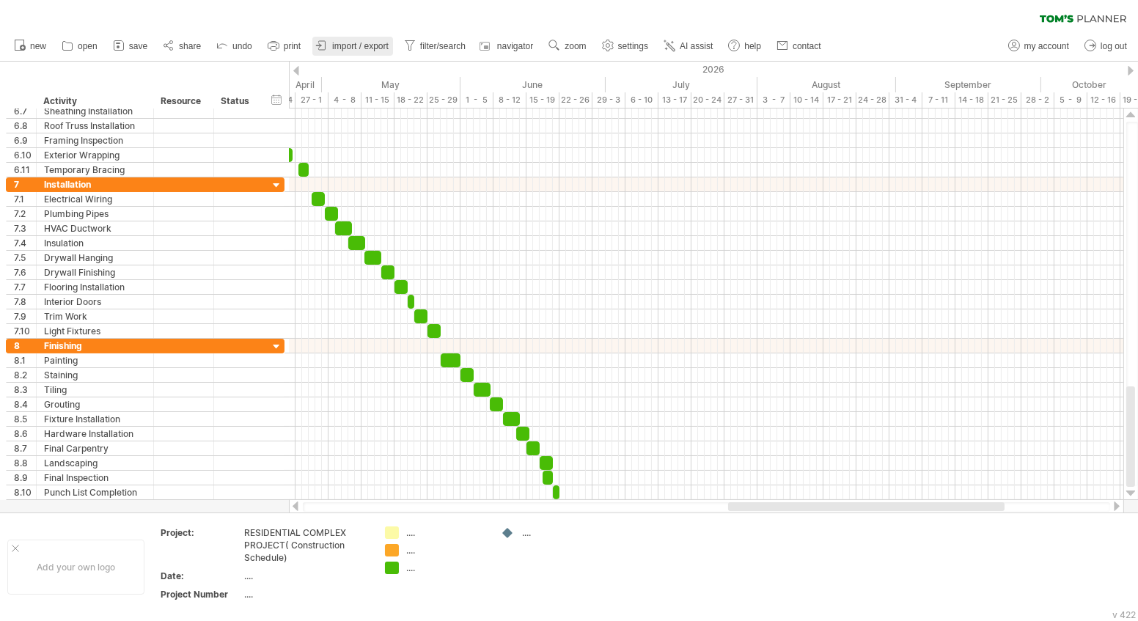
click at [332, 42] on link "import / export" at bounding box center [352, 46] width 81 height 19
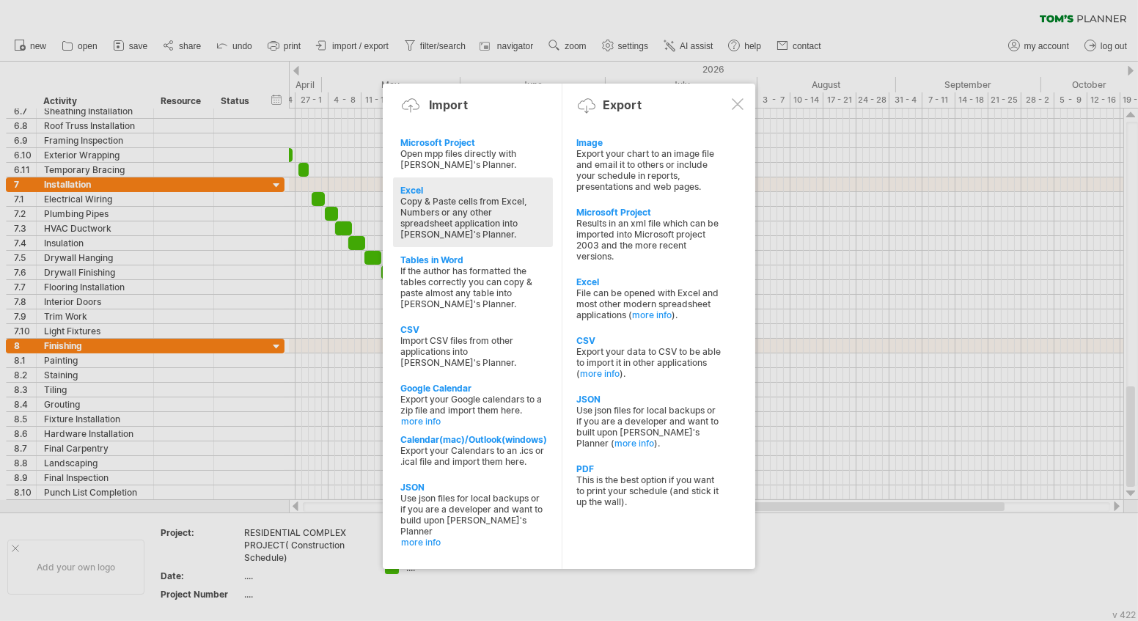
click at [410, 198] on div "Copy & Paste cells from Excel, Numbers or any other spreadsheet application int…" at bounding box center [472, 218] width 145 height 44
type textarea "**********"
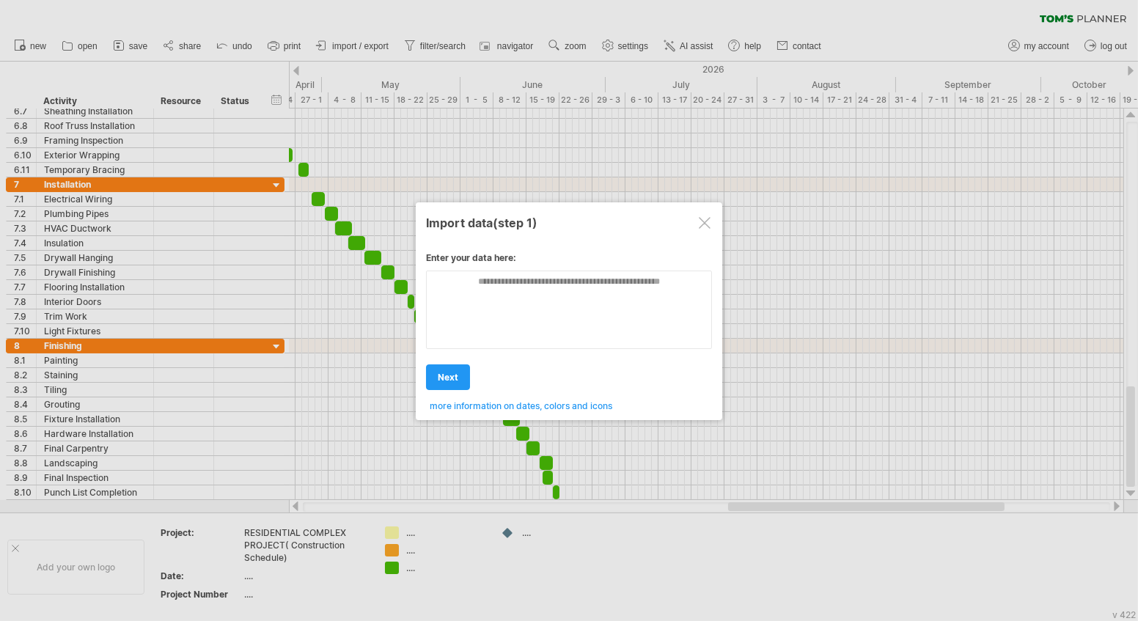
click at [561, 403] on span "more information on dates, colors and icons" at bounding box center [521, 405] width 183 height 11
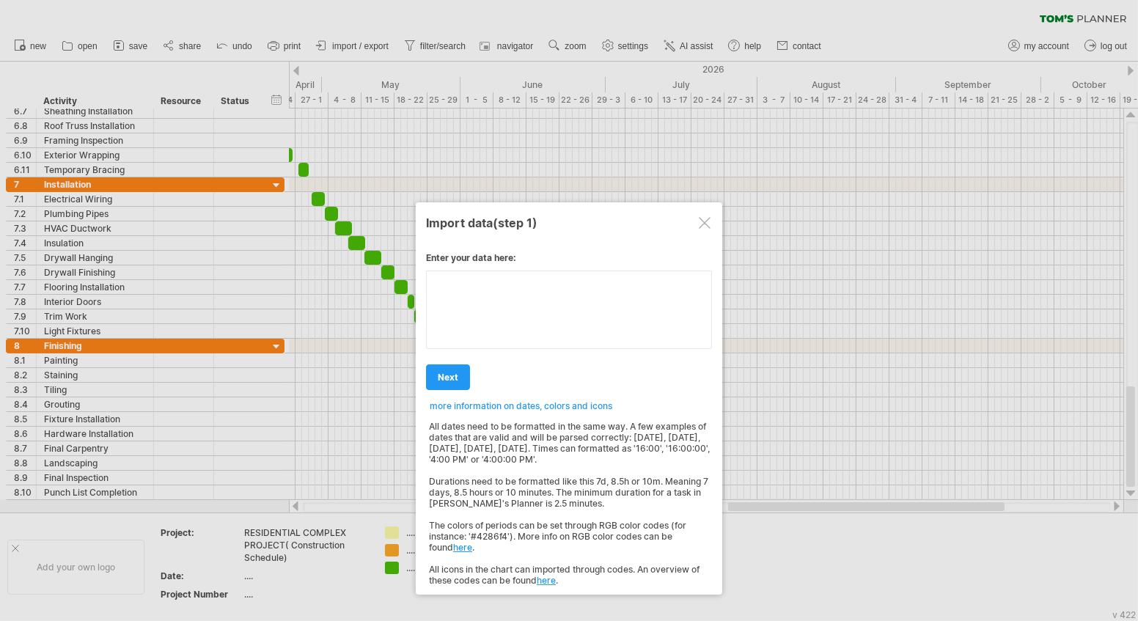
click at [568, 281] on textarea at bounding box center [569, 310] width 286 height 79
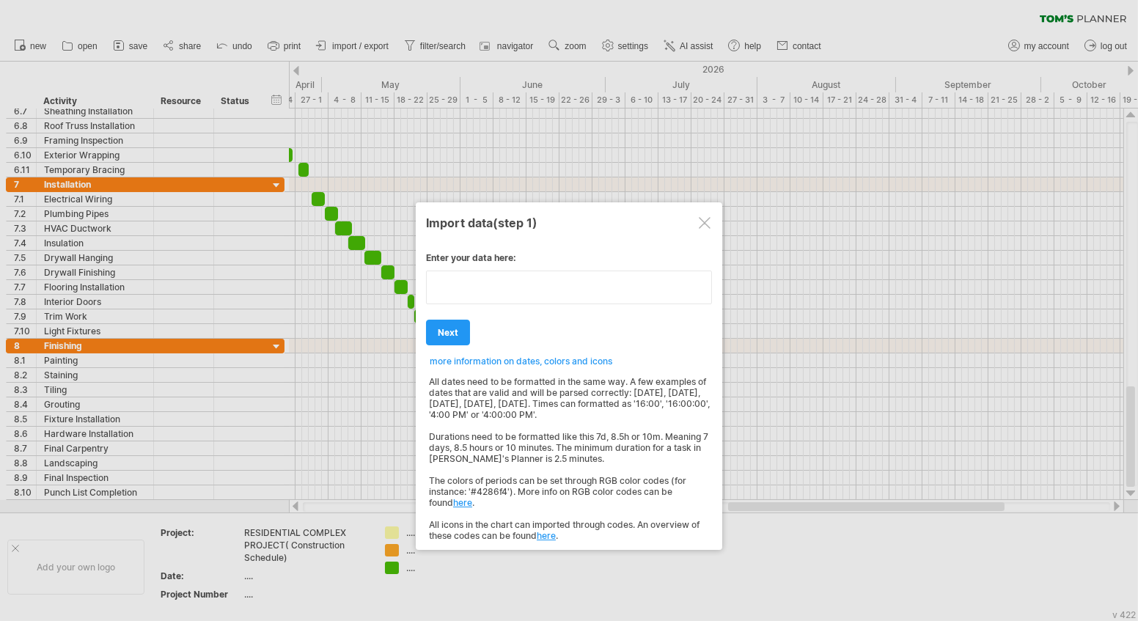
type textarea "**********"
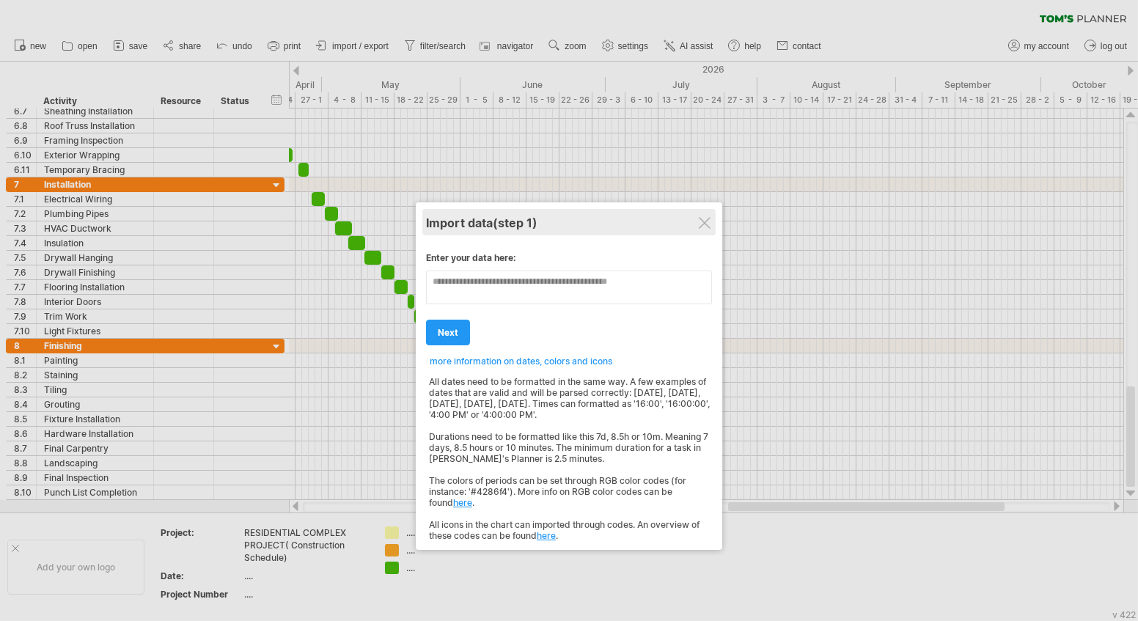
click at [711, 228] on div "Import data (step 1)" at bounding box center [569, 222] width 286 height 26
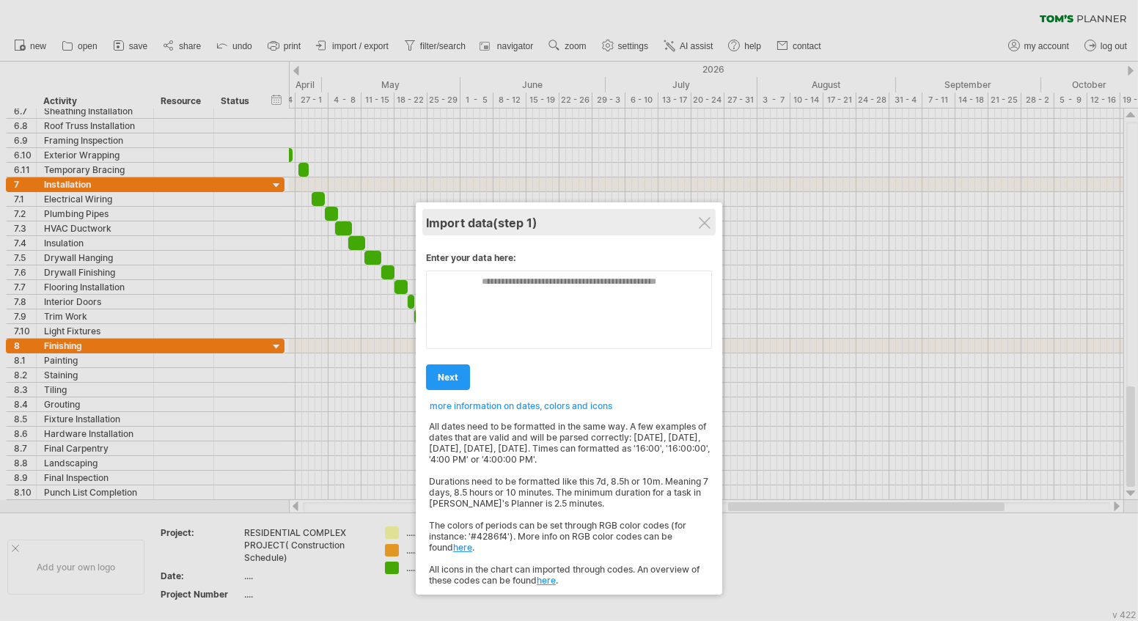
click at [708, 214] on div "Import data (step 1)" at bounding box center [569, 222] width 286 height 26
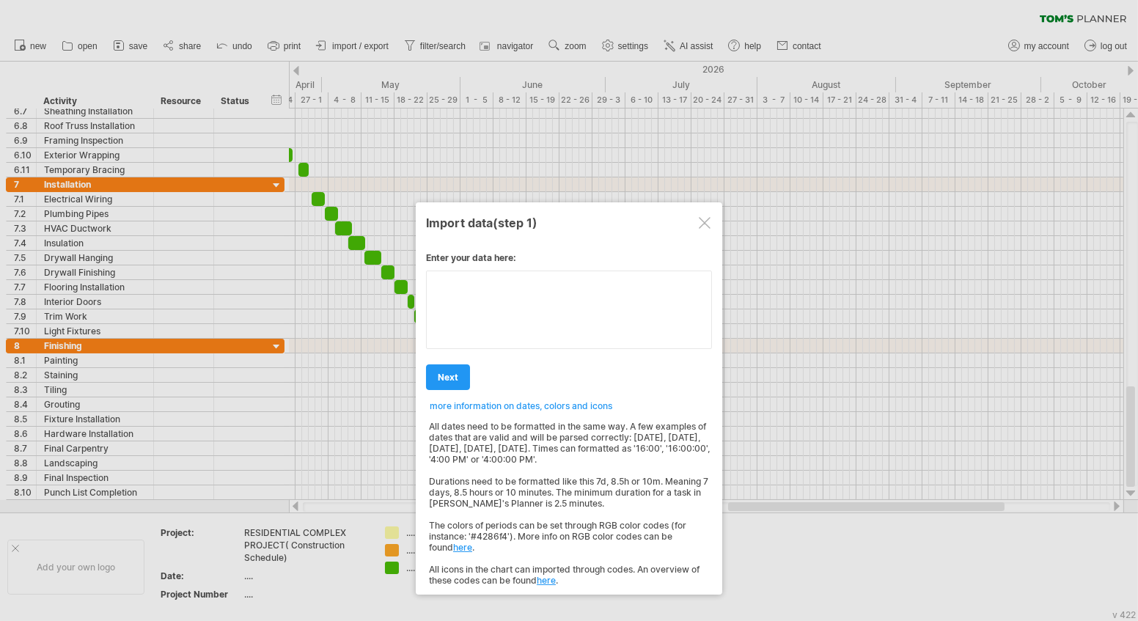
click at [653, 281] on textarea at bounding box center [569, 310] width 286 height 79
